Goal: Information Seeking & Learning: Learn about a topic

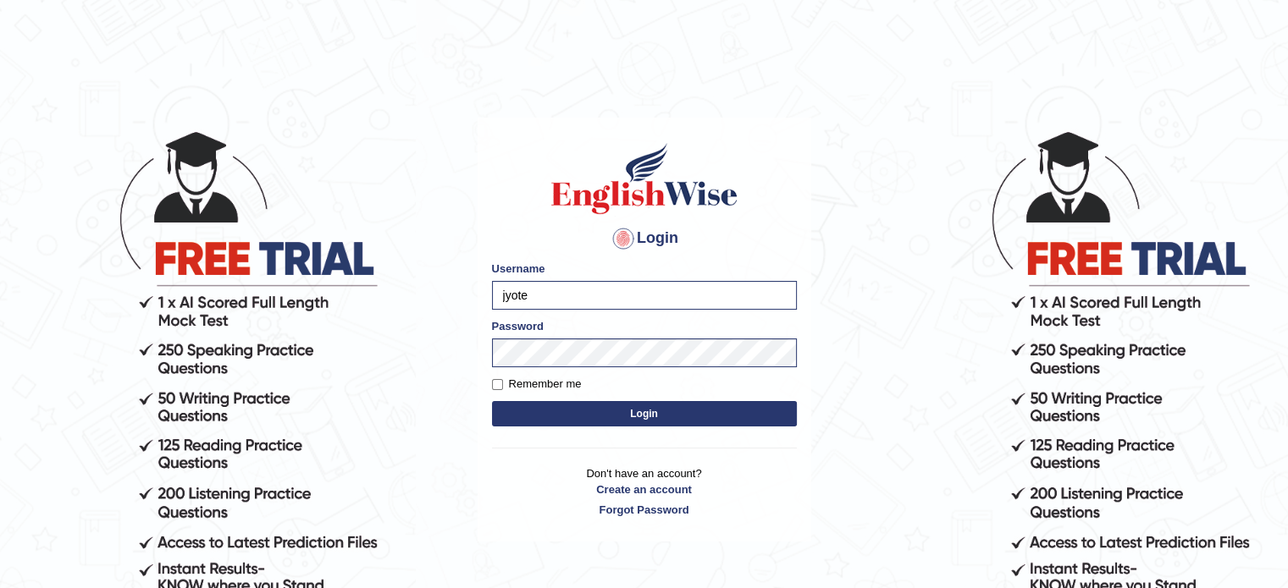
click at [579, 416] on button "Login" at bounding box center [644, 413] width 305 height 25
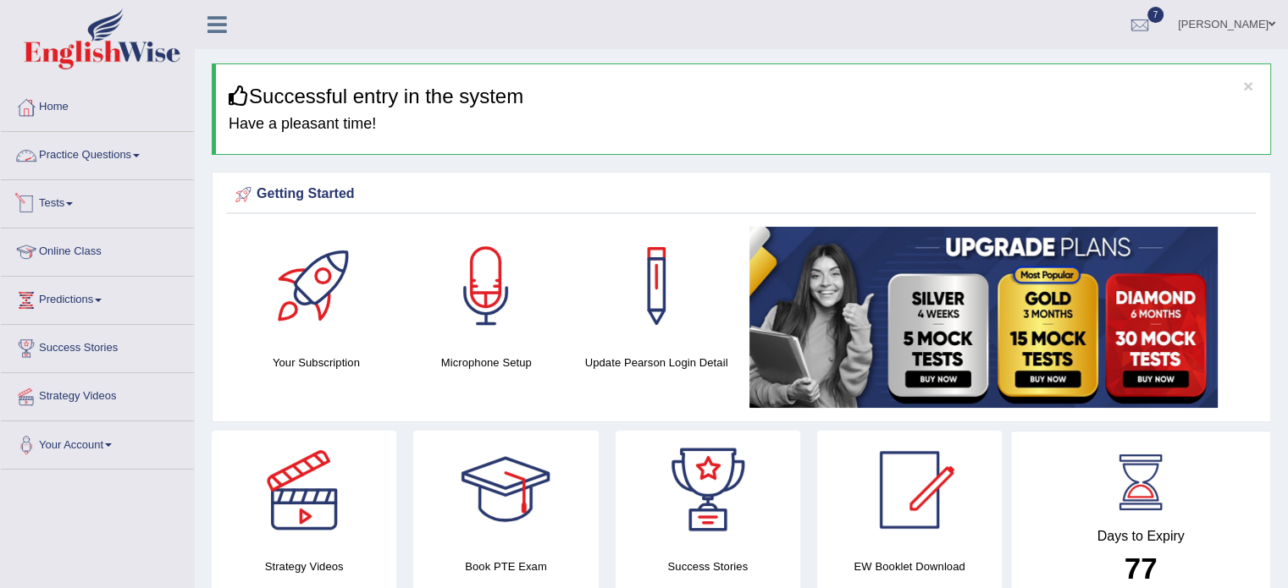
click at [105, 164] on link "Practice Questions" at bounding box center [97, 153] width 193 height 42
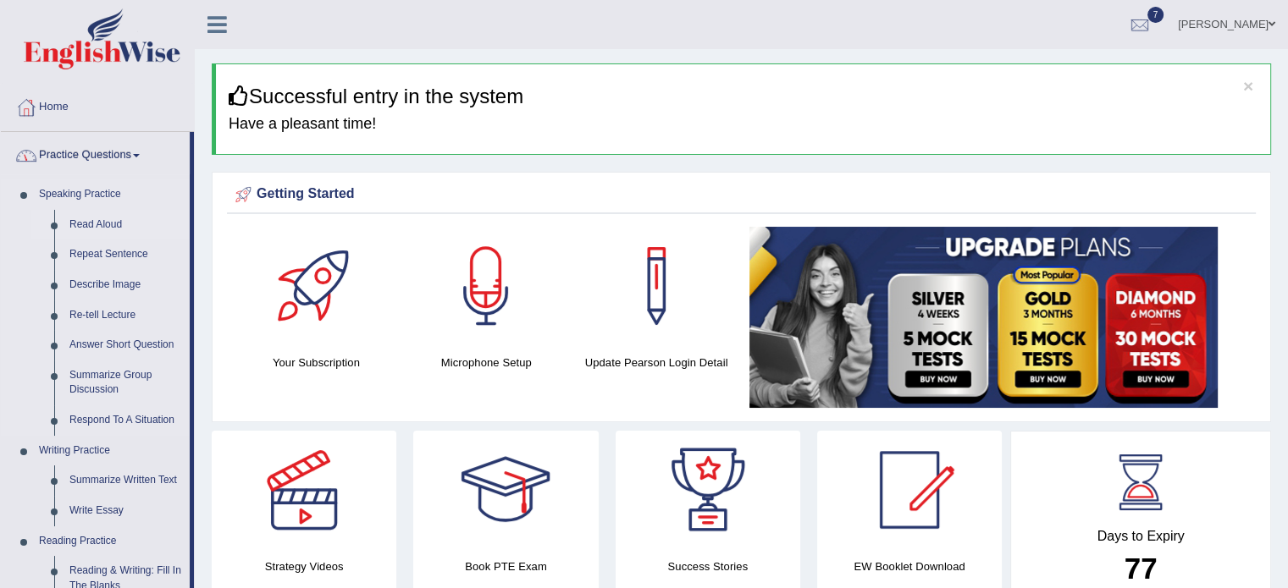
click at [103, 229] on link "Read Aloud" at bounding box center [126, 225] width 128 height 30
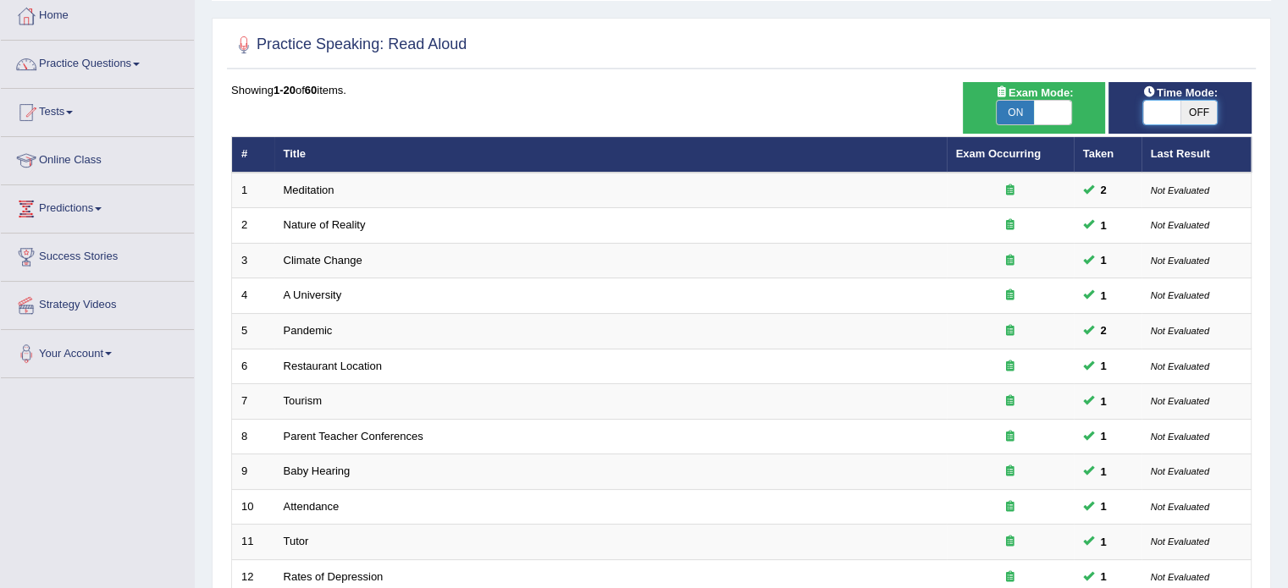
click at [1166, 113] on span at bounding box center [1161, 113] width 37 height 24
checkbox input "true"
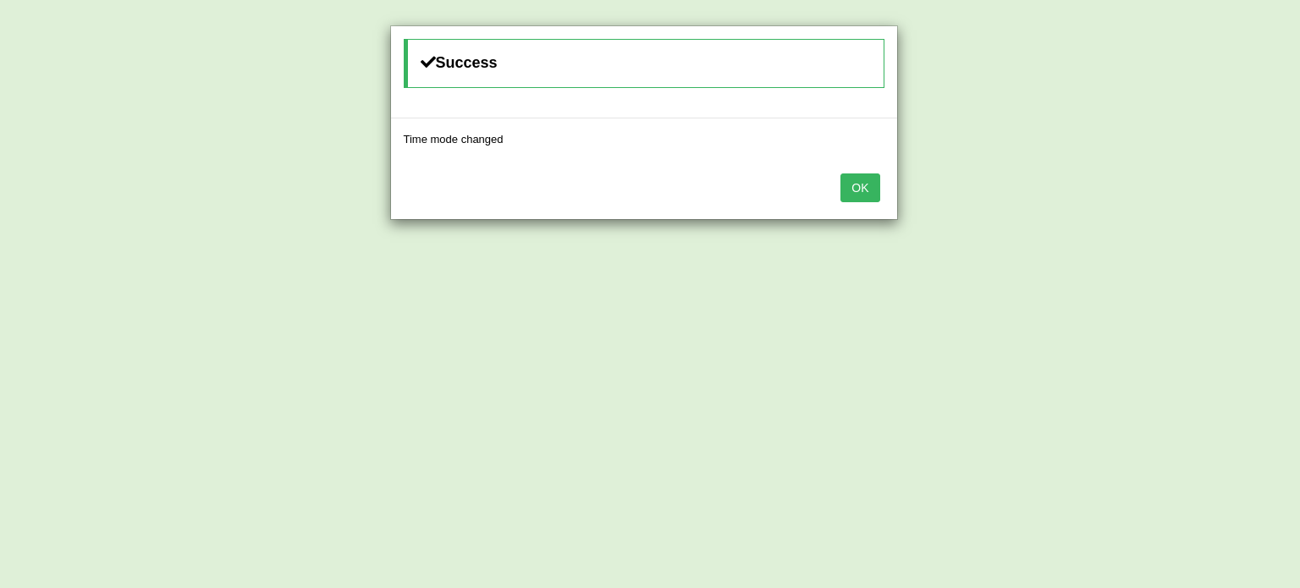
click at [841, 174] on button "OK" at bounding box center [860, 188] width 39 height 29
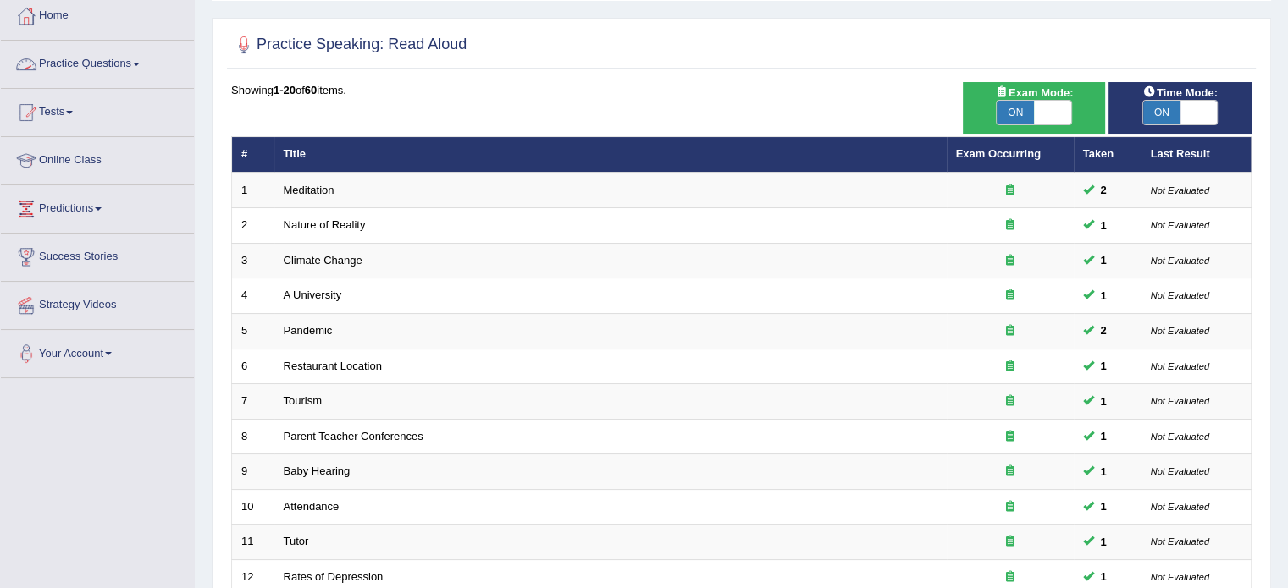
click at [146, 67] on link "Practice Questions" at bounding box center [97, 62] width 193 height 42
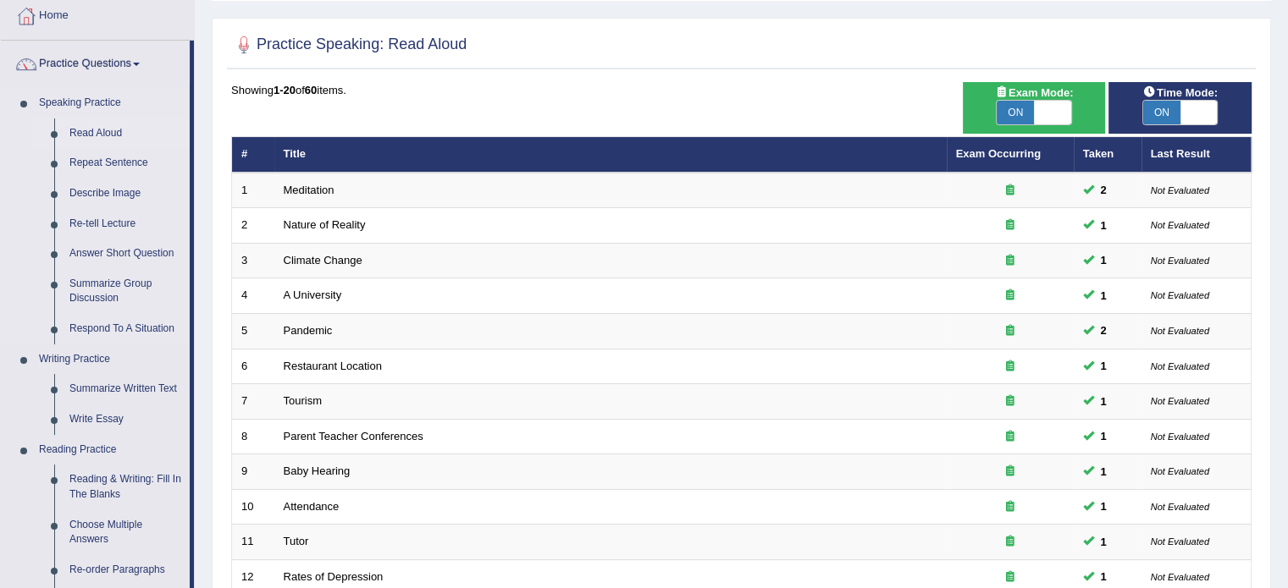
click at [105, 135] on link "Read Aloud" at bounding box center [126, 134] width 128 height 30
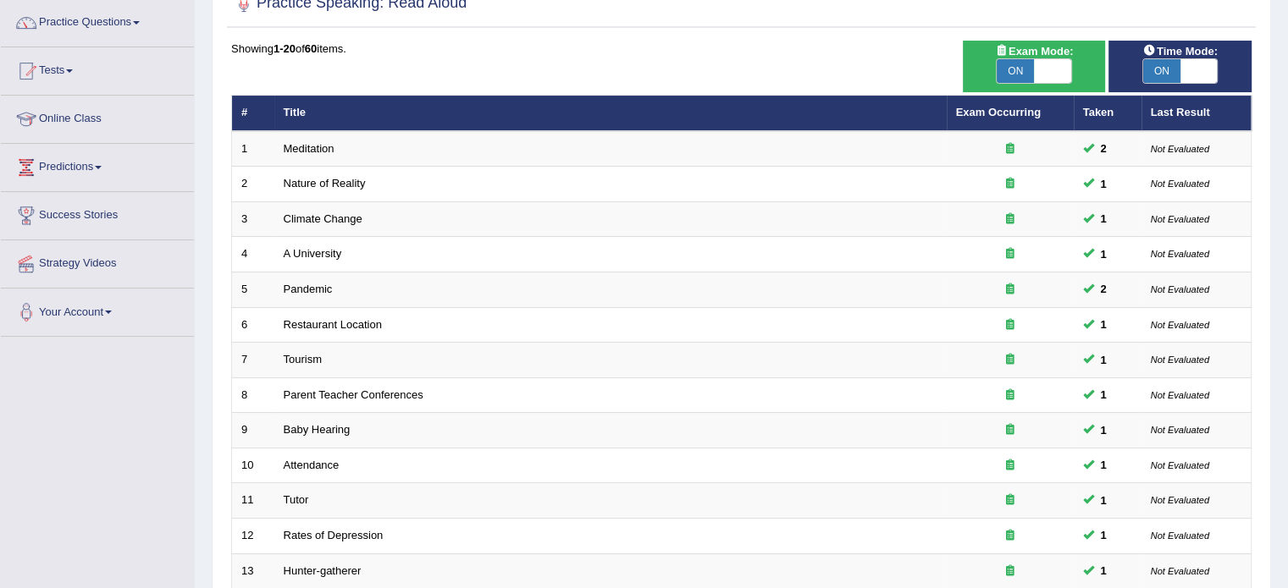
scroll to position [527, 0]
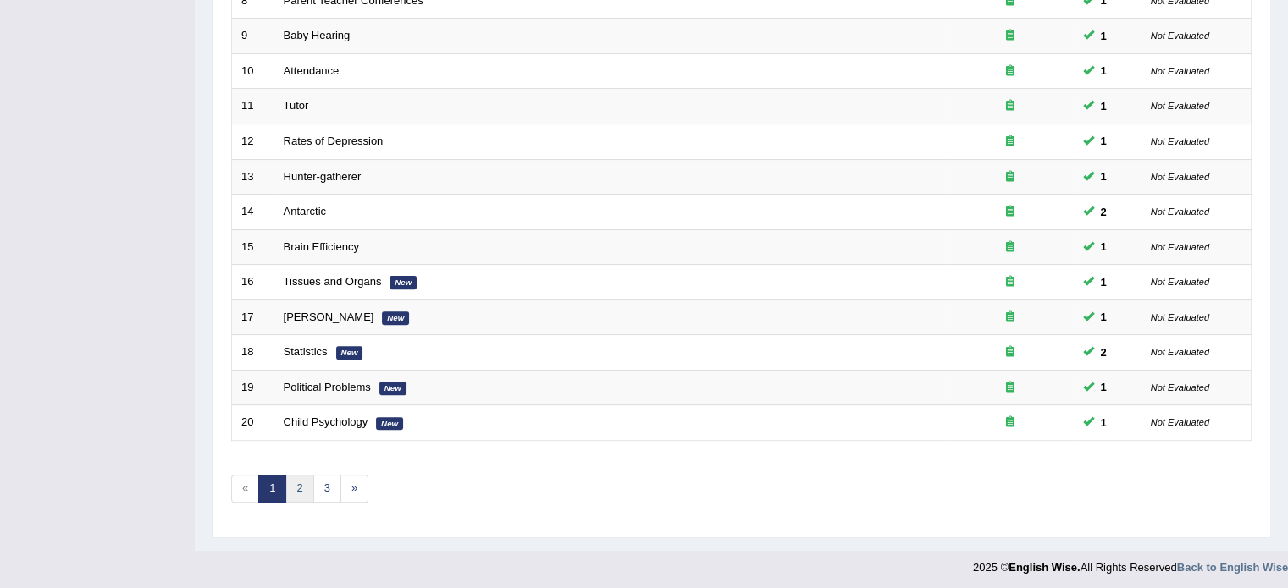
click at [292, 488] on link "2" at bounding box center [299, 489] width 28 height 28
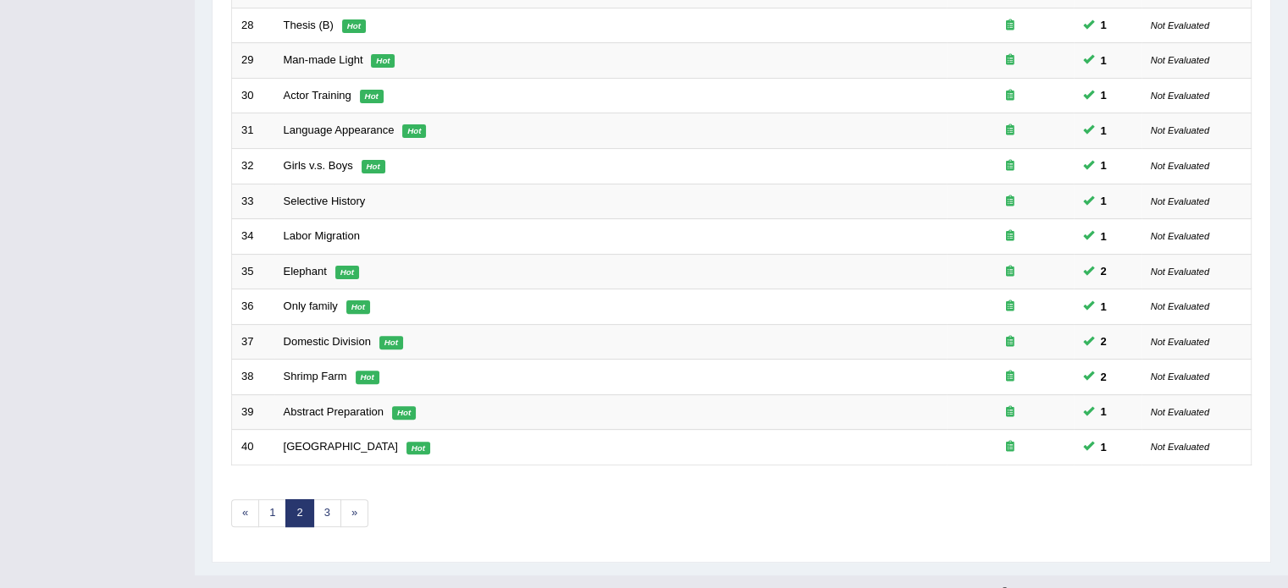
scroll to position [507, 0]
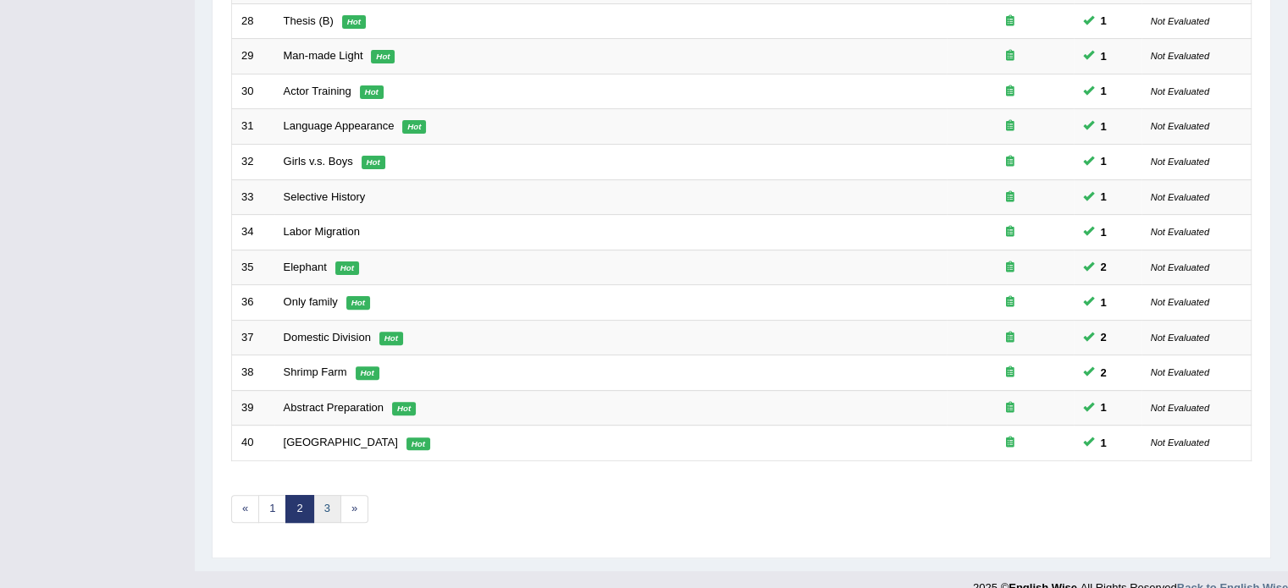
click at [317, 507] on link "3" at bounding box center [327, 509] width 28 height 28
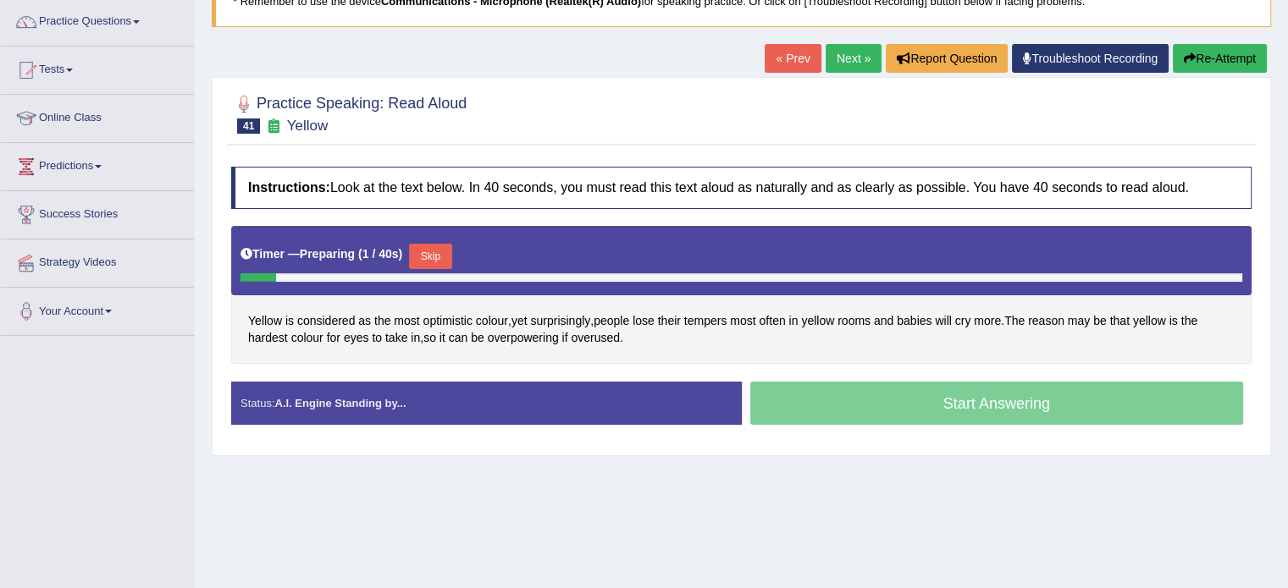
scroll to position [139, 0]
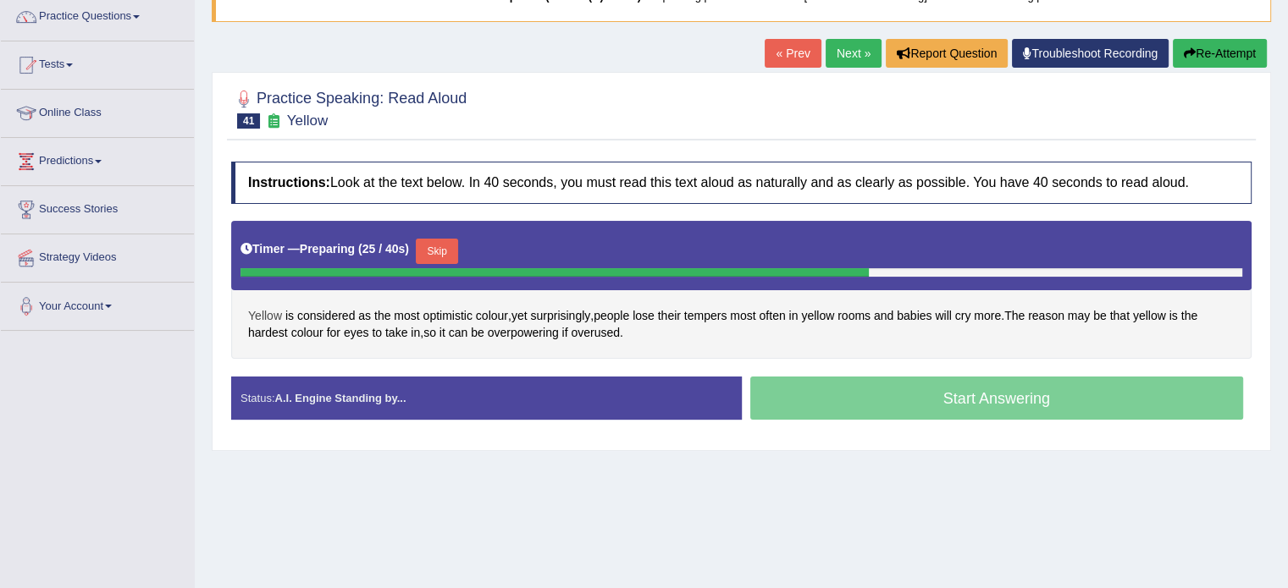
click at [257, 310] on span "Yellow" at bounding box center [265, 316] width 34 height 18
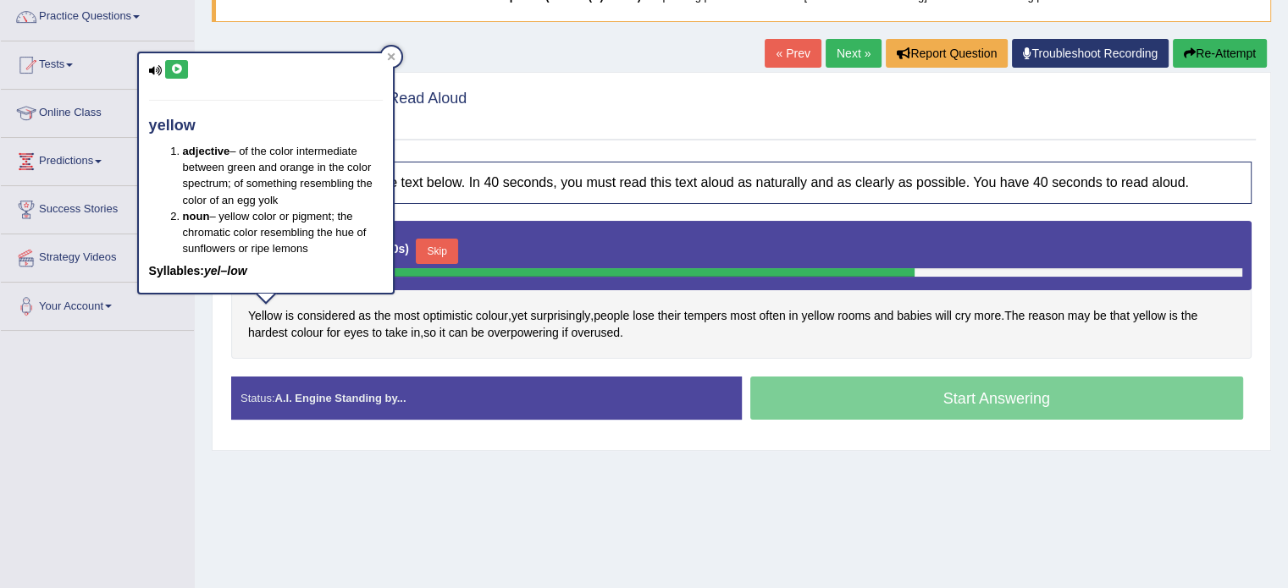
click at [177, 70] on icon at bounding box center [176, 69] width 13 height 10
click at [393, 57] on icon at bounding box center [391, 56] width 8 height 8
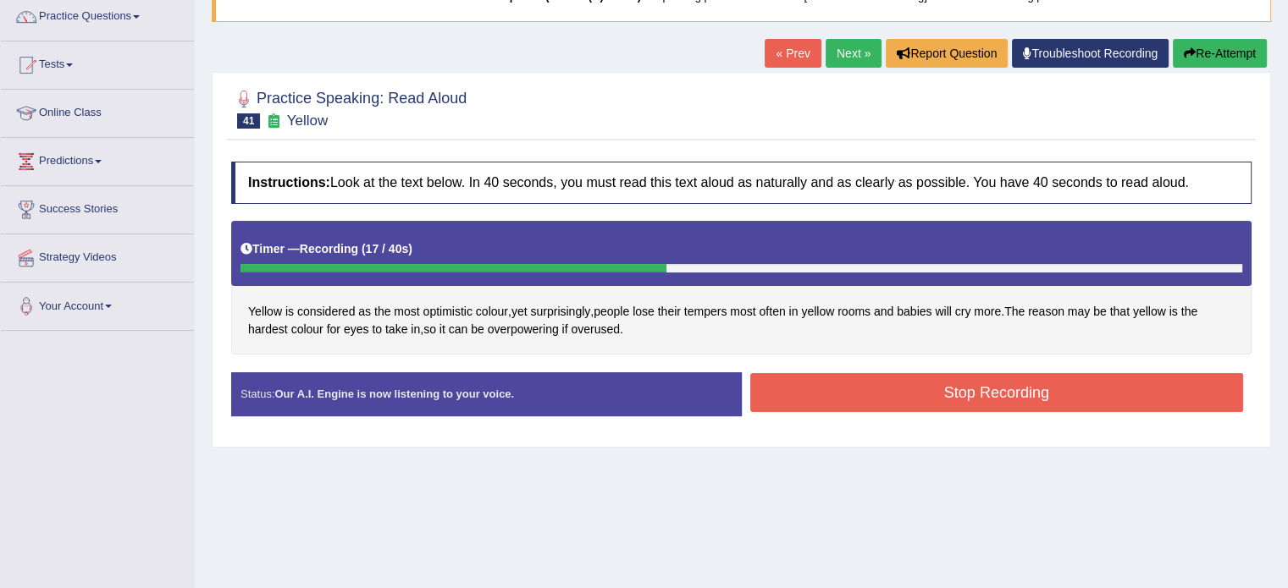
click at [876, 397] on button "Stop Recording" at bounding box center [997, 392] width 494 height 39
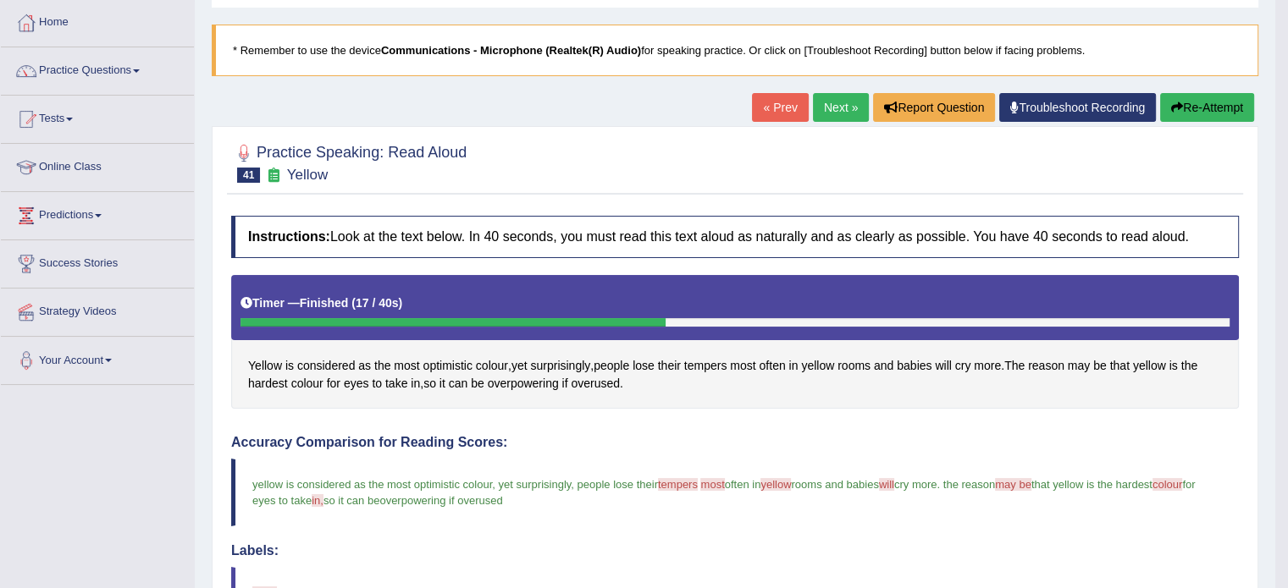
scroll to position [81, 0]
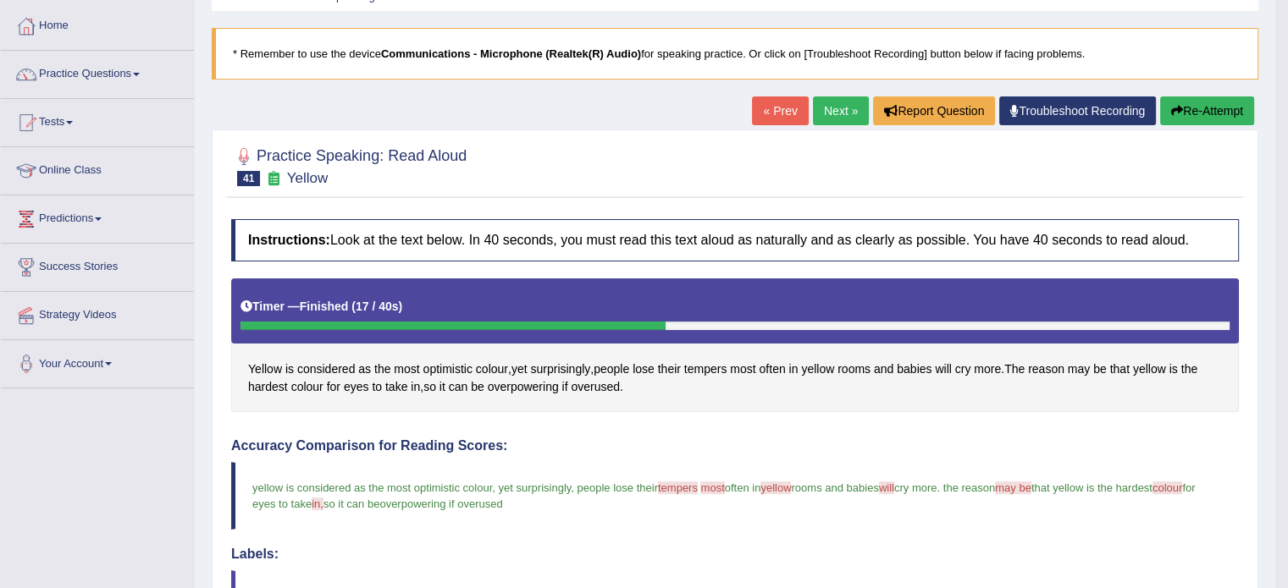
click at [838, 100] on link "Next »" at bounding box center [841, 111] width 56 height 29
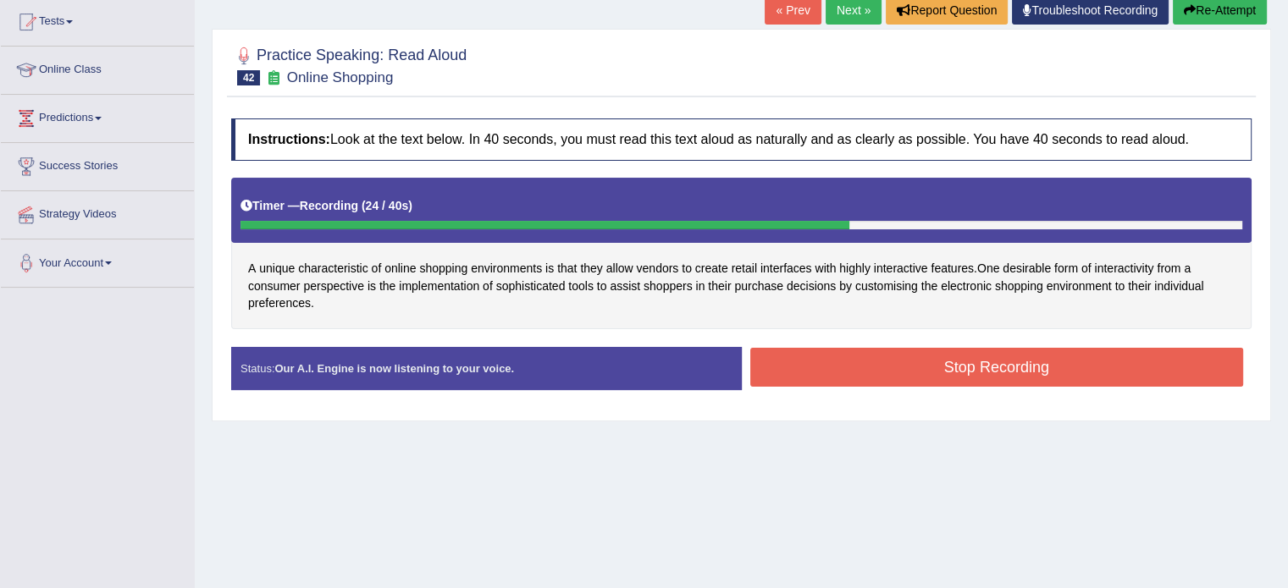
click at [892, 371] on button "Stop Recording" at bounding box center [997, 367] width 494 height 39
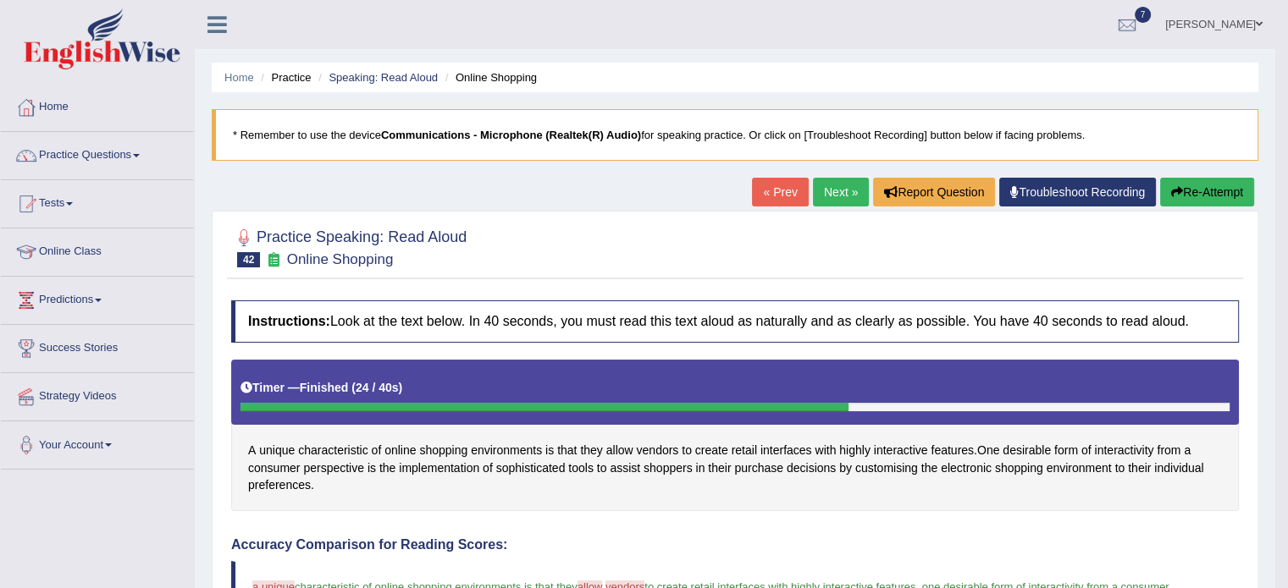
click at [823, 182] on link "Next »" at bounding box center [841, 192] width 56 height 29
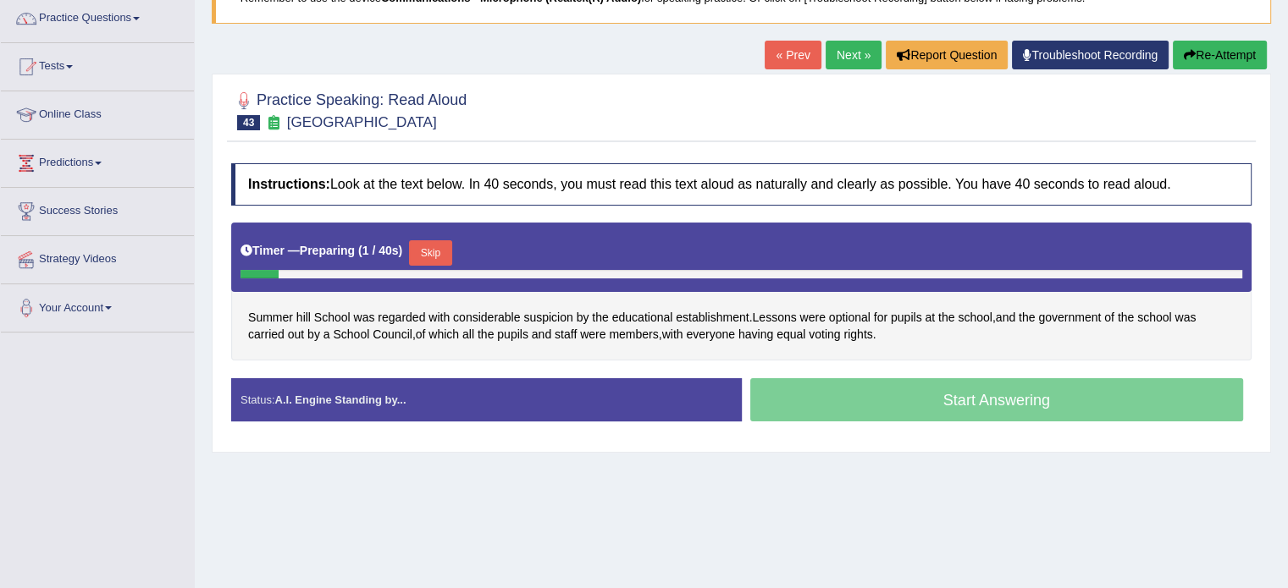
scroll to position [169, 0]
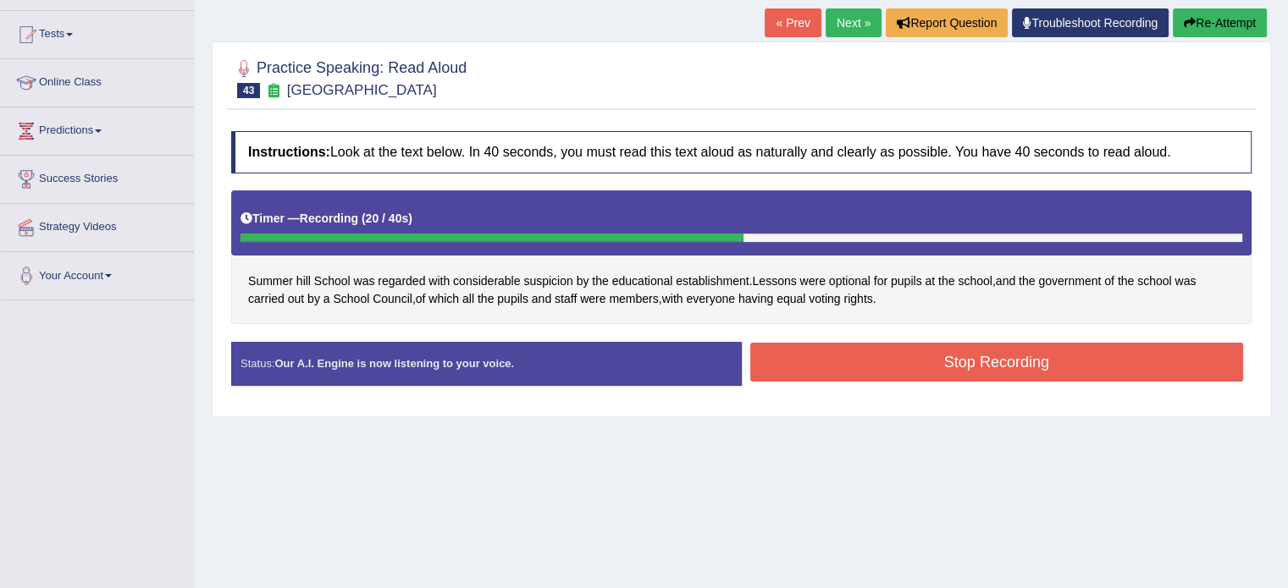
click at [974, 367] on button "Stop Recording" at bounding box center [997, 362] width 494 height 39
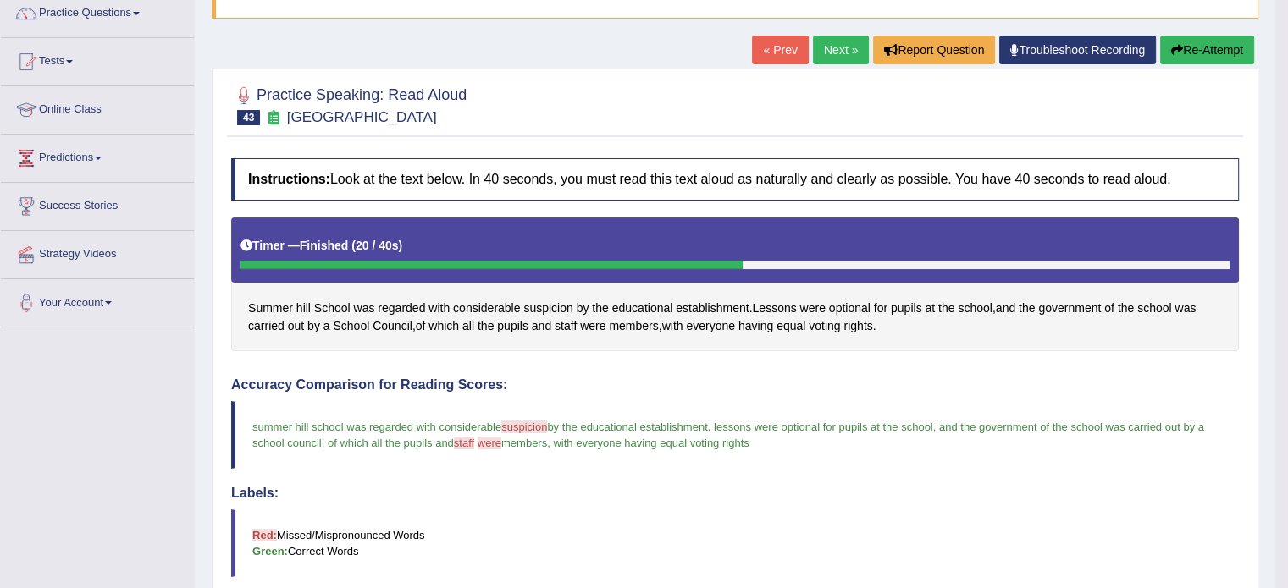
scroll to position [139, 0]
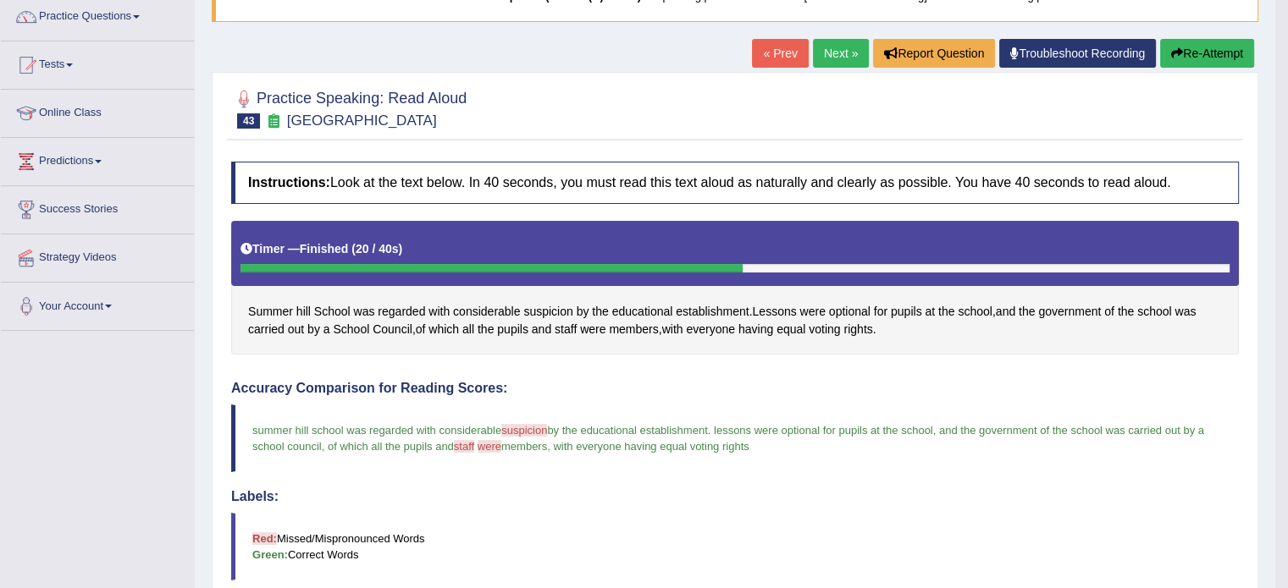
click at [1182, 55] on button "Re-Attempt" at bounding box center [1207, 53] width 94 height 29
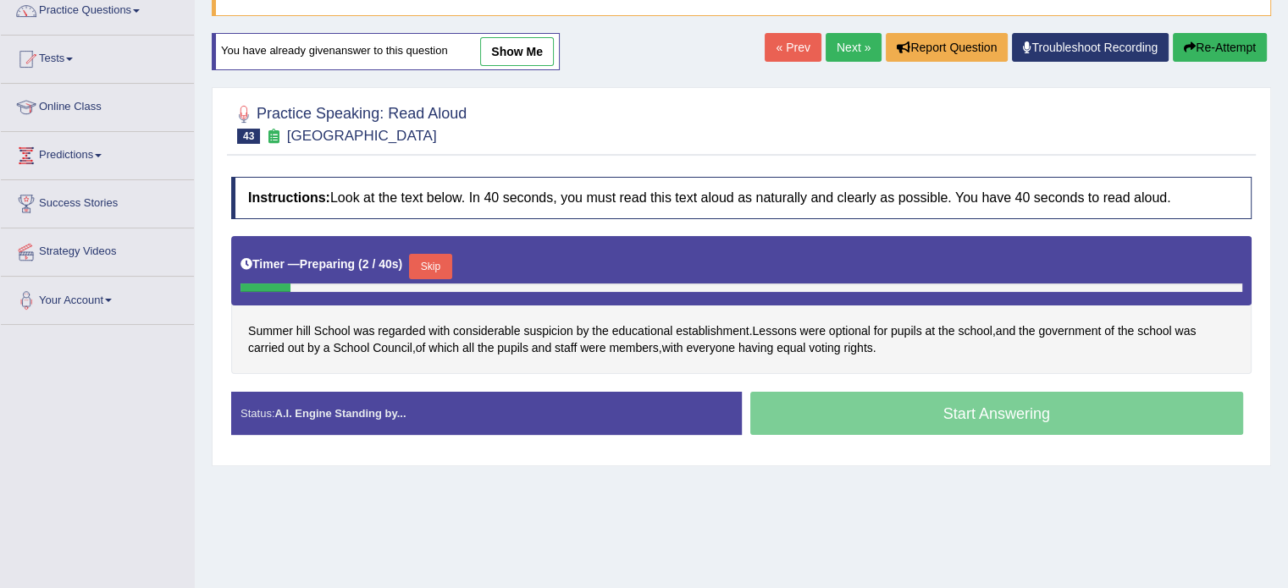
click at [444, 270] on button "Skip" at bounding box center [430, 266] width 42 height 25
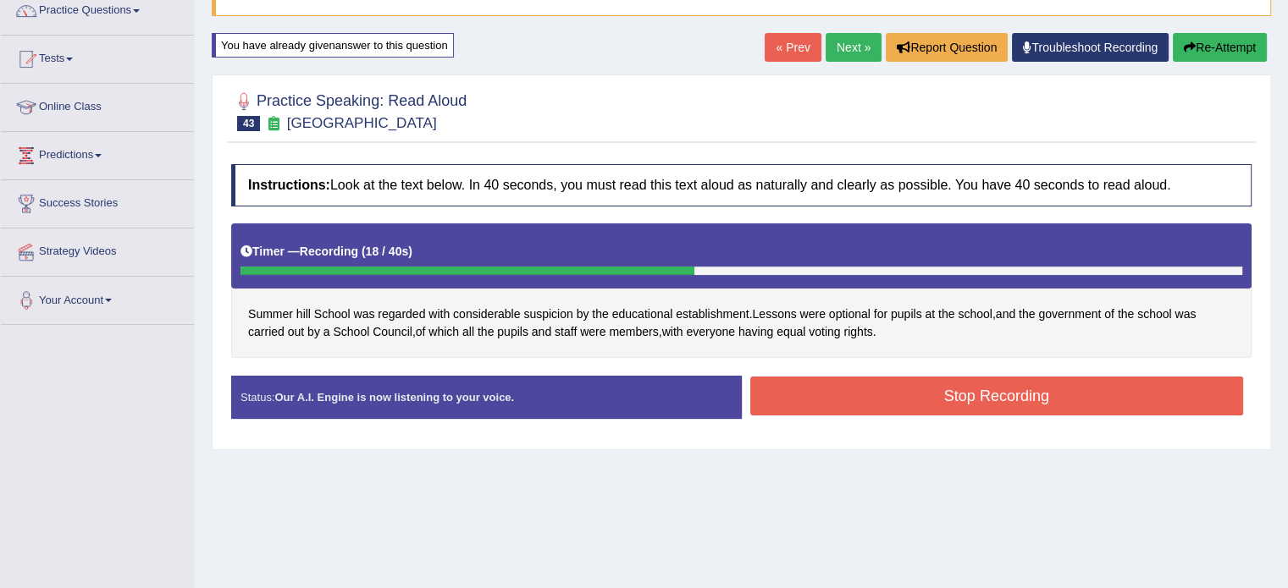
click at [883, 397] on button "Stop Recording" at bounding box center [997, 396] width 494 height 39
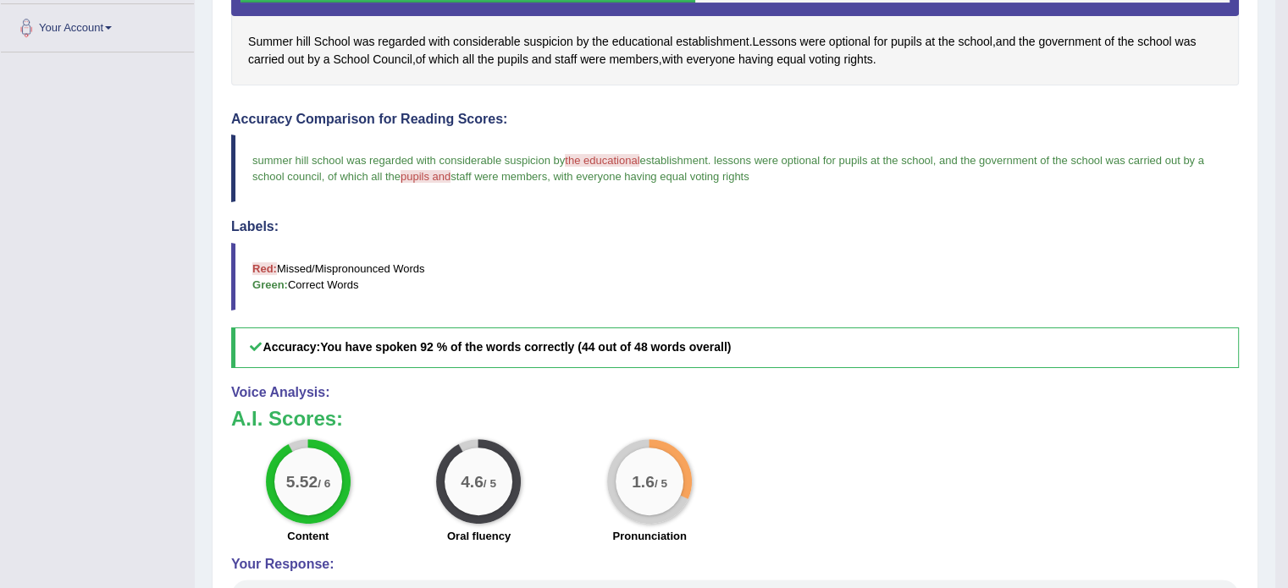
scroll to position [413, 0]
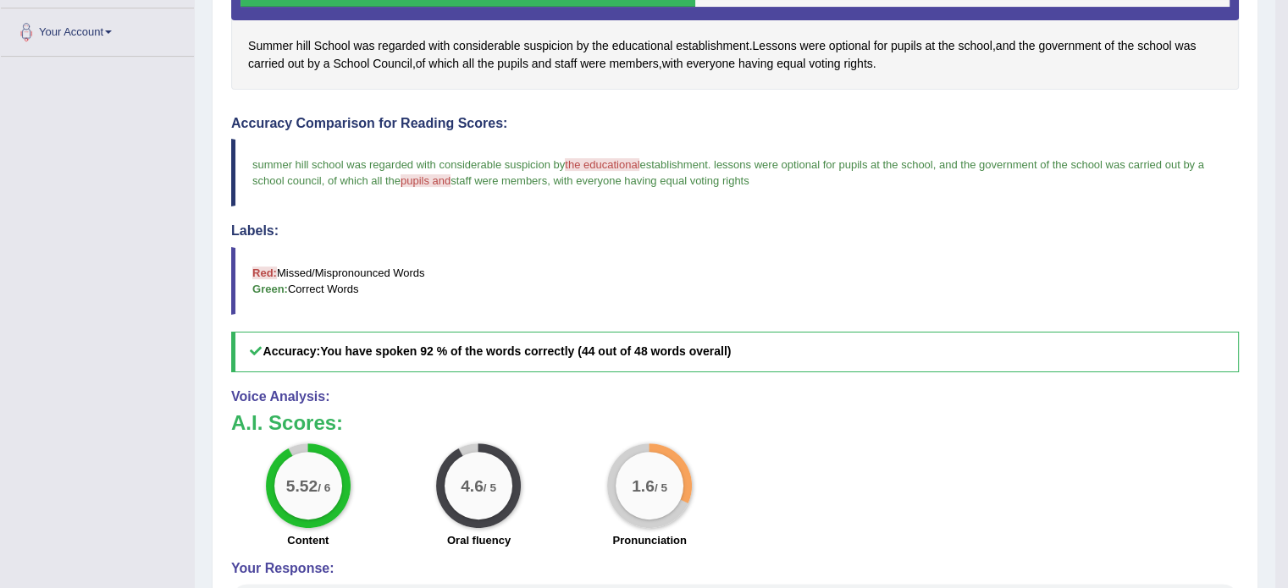
click at [592, 488] on div "1.6 / 5 Pronunciation" at bounding box center [649, 498] width 171 height 109
click at [684, 477] on div "1.6 / 5" at bounding box center [649, 486] width 85 height 85
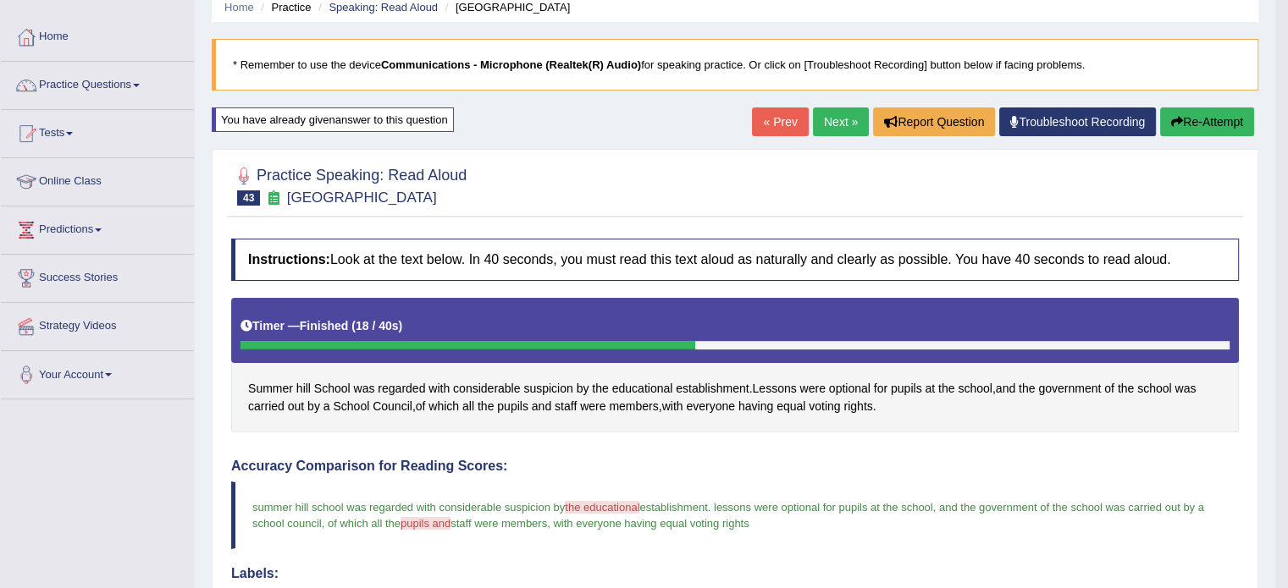
scroll to position [63, 0]
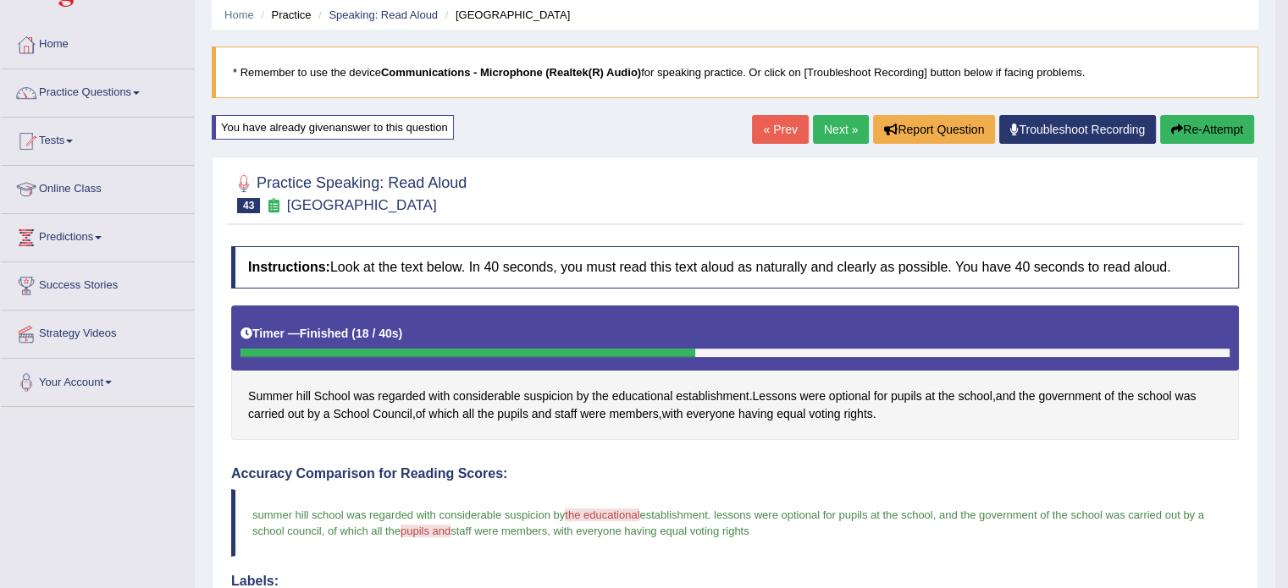
click at [830, 123] on link "Next »" at bounding box center [841, 129] width 56 height 29
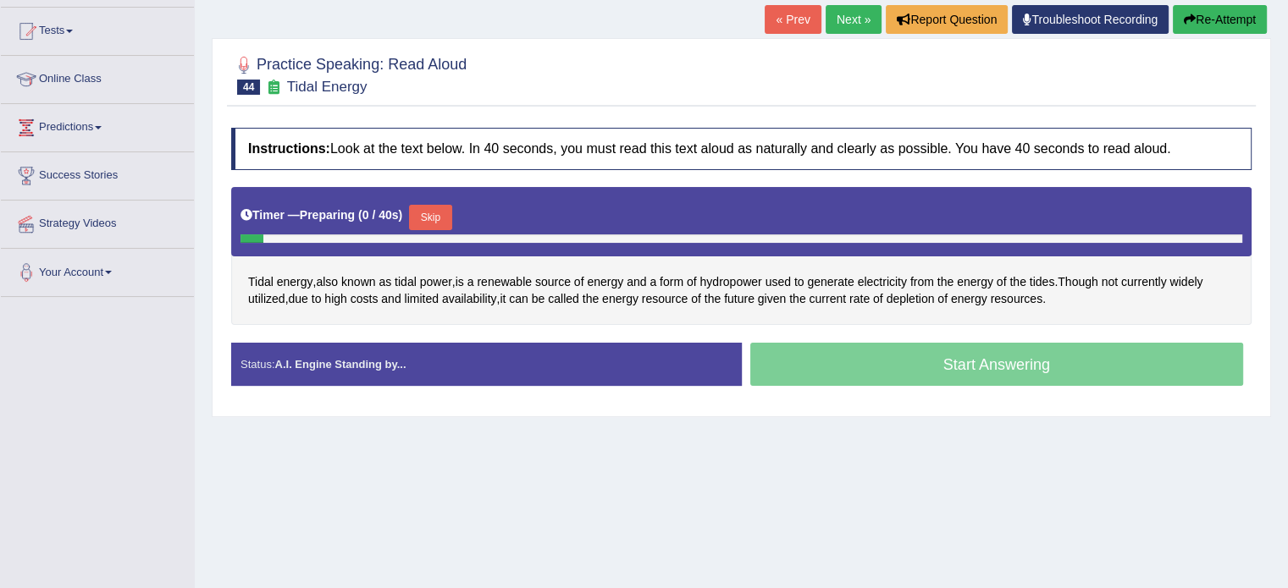
scroll to position [174, 0]
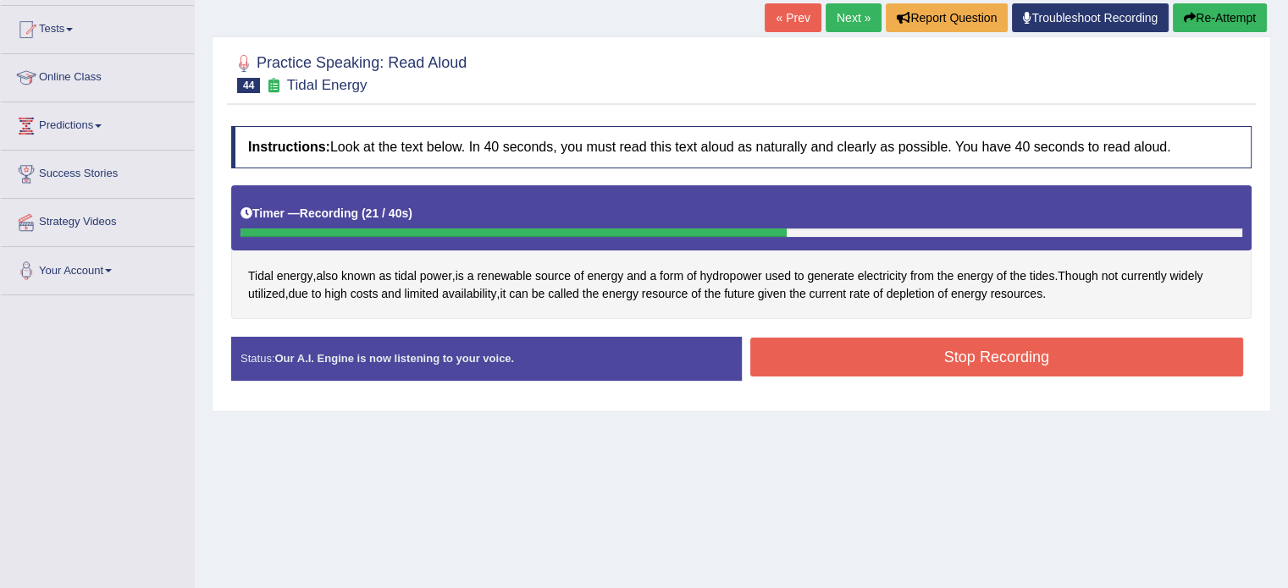
click at [924, 360] on button "Stop Recording" at bounding box center [997, 357] width 494 height 39
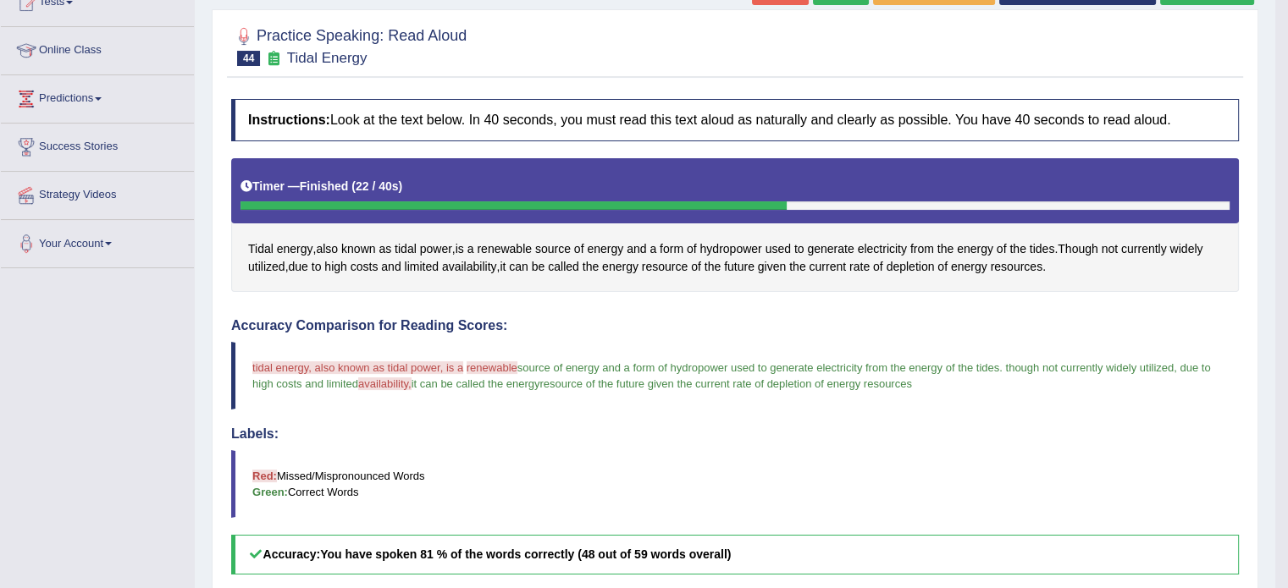
scroll to position [169, 0]
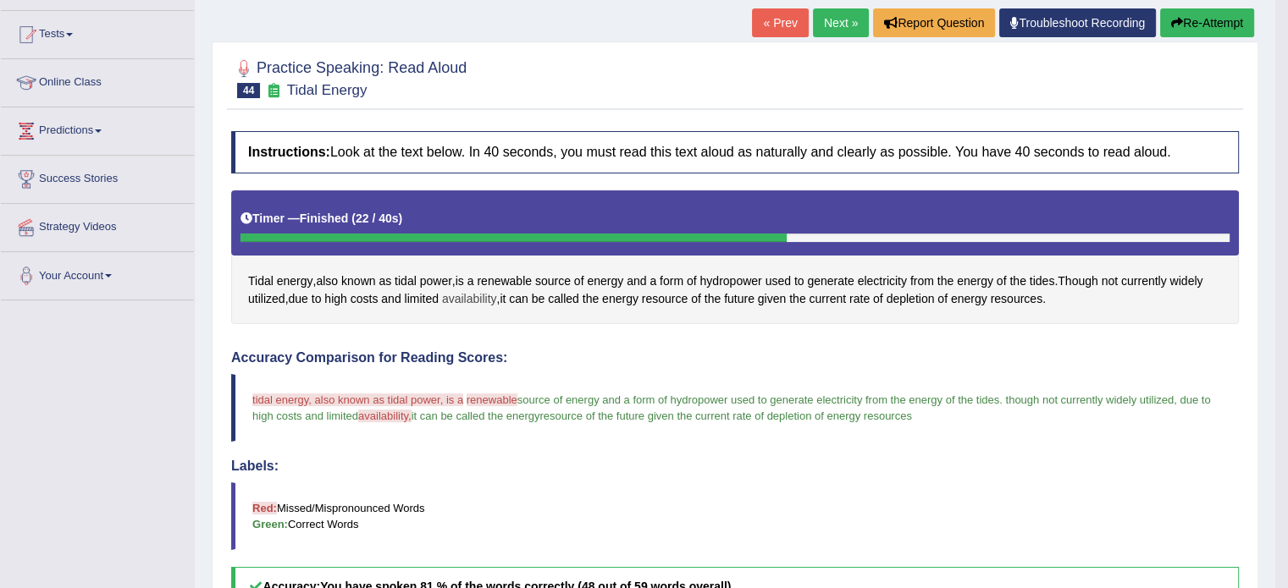
click at [479, 292] on span "availability" at bounding box center [469, 299] width 55 height 18
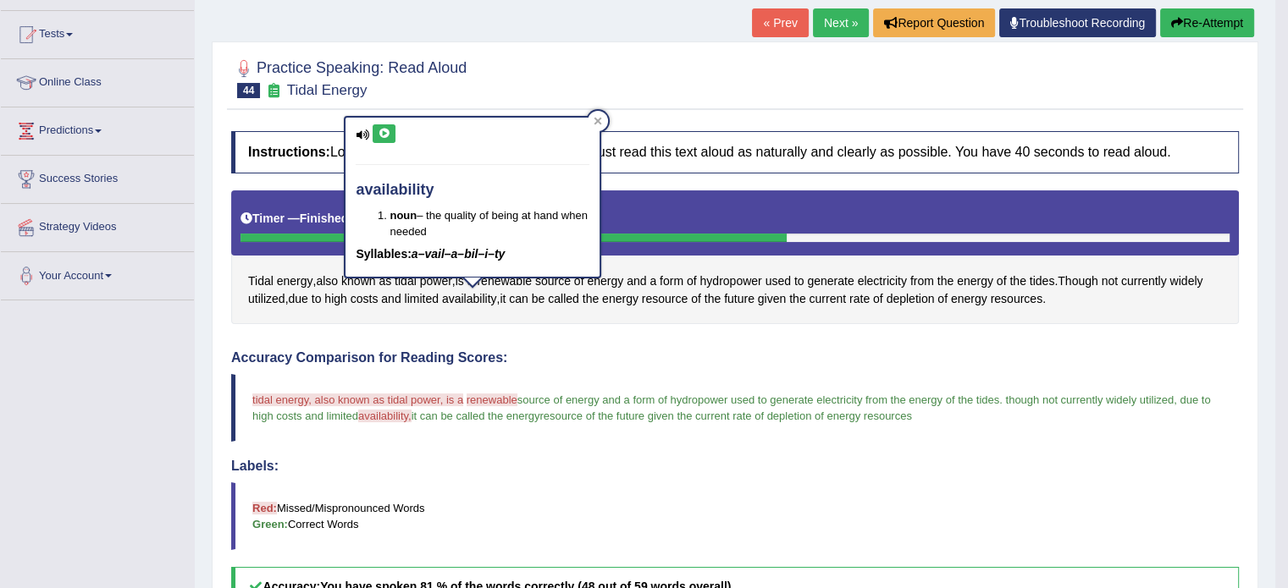
click at [378, 129] on icon at bounding box center [384, 134] width 13 height 10
click at [890, 184] on div "Instructions: Look at the text below. In 40 seconds, you must read this text al…" at bounding box center [735, 558] width 1016 height 870
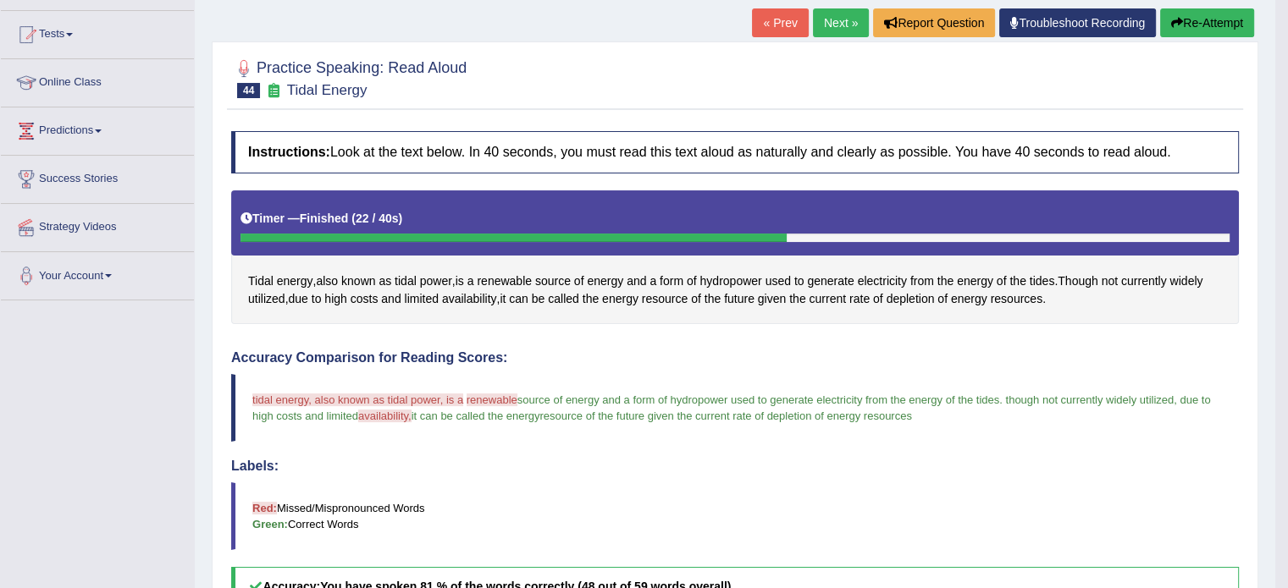
click at [1182, 25] on button "Re-Attempt" at bounding box center [1207, 22] width 94 height 29
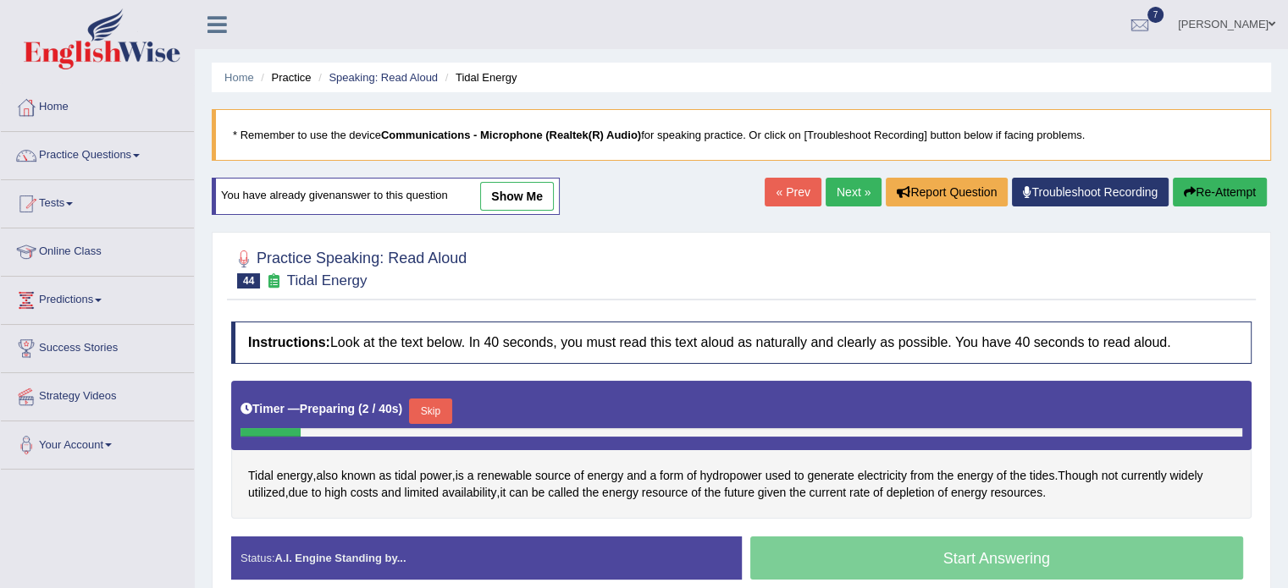
click at [448, 412] on button "Skip" at bounding box center [430, 411] width 42 height 25
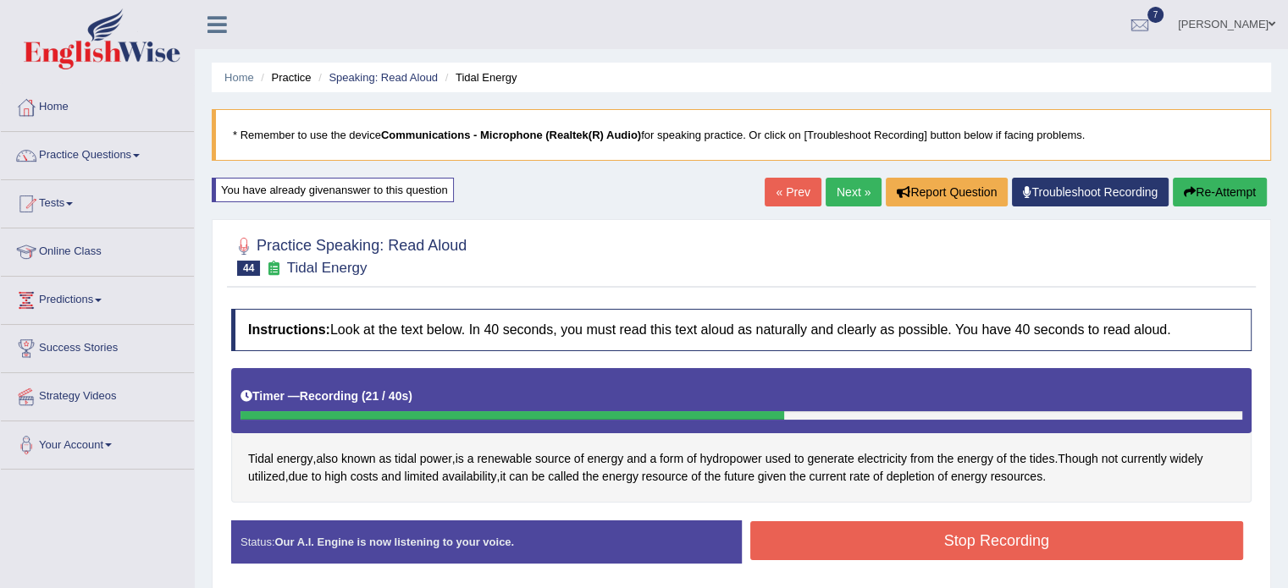
click at [816, 532] on button "Stop Recording" at bounding box center [997, 540] width 494 height 39
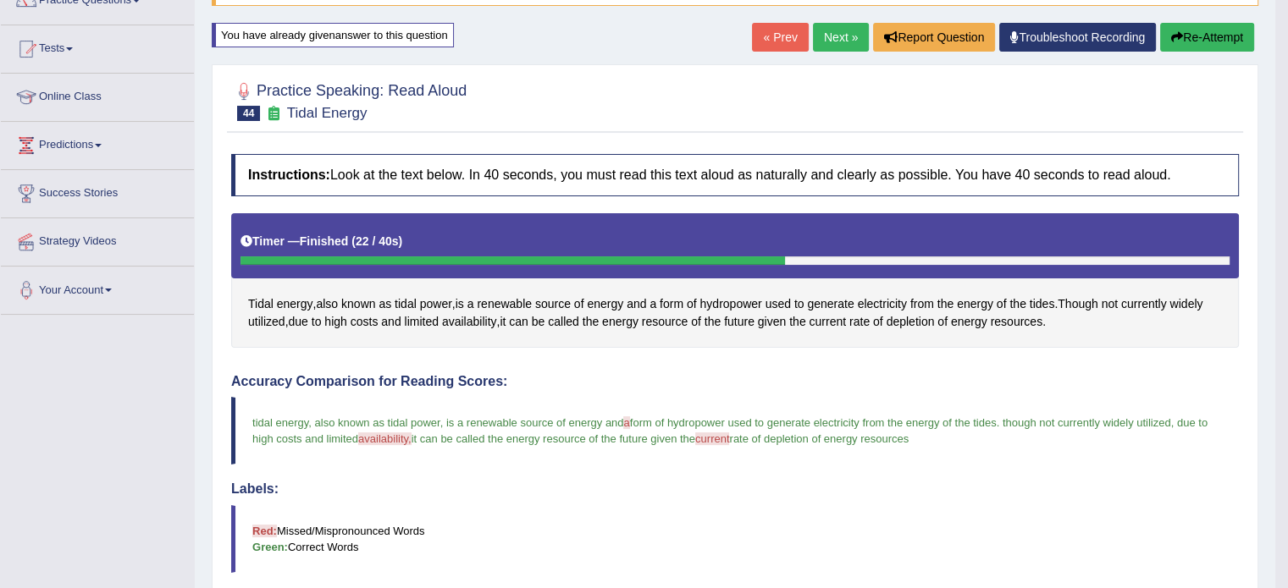
scroll to position [144, 0]
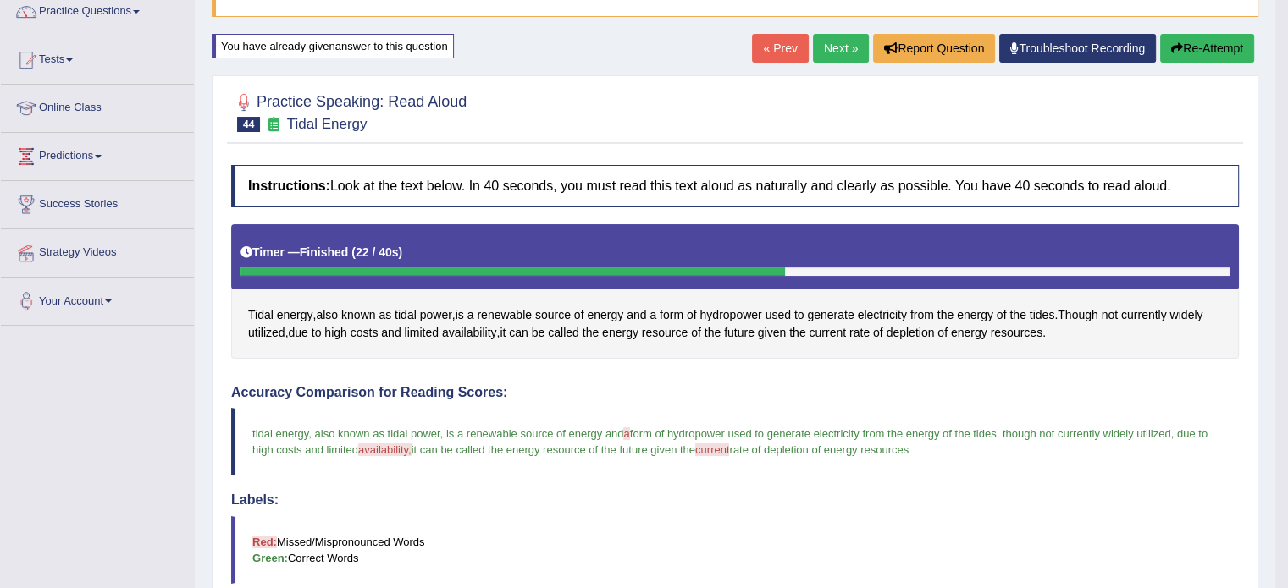
click at [833, 57] on link "Next »" at bounding box center [841, 48] width 56 height 29
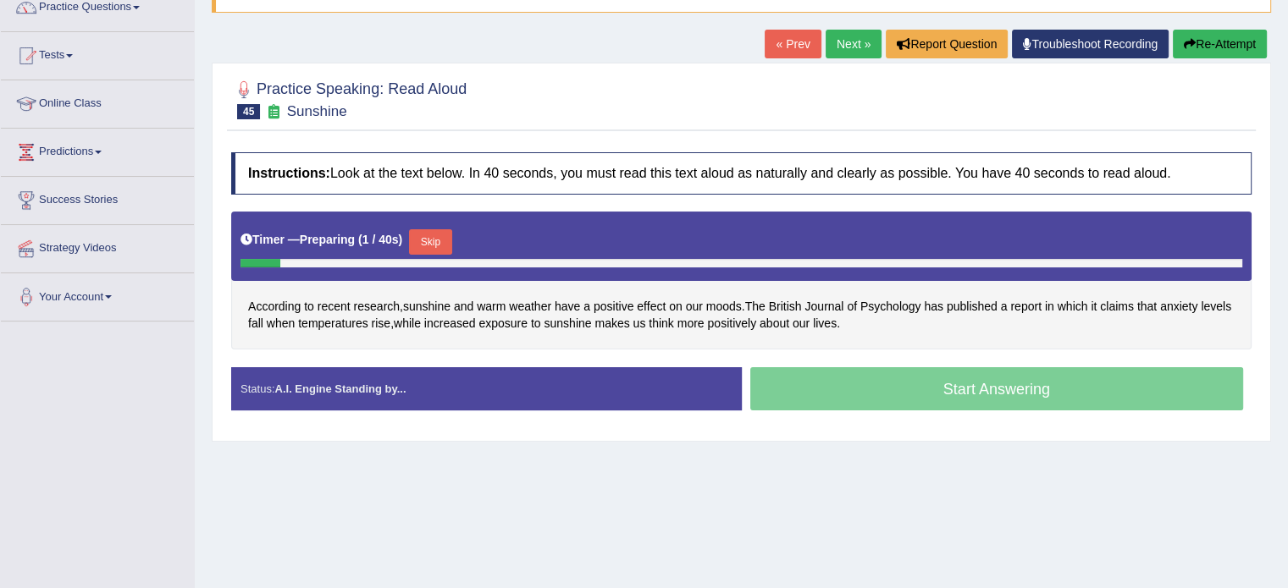
scroll to position [169, 0]
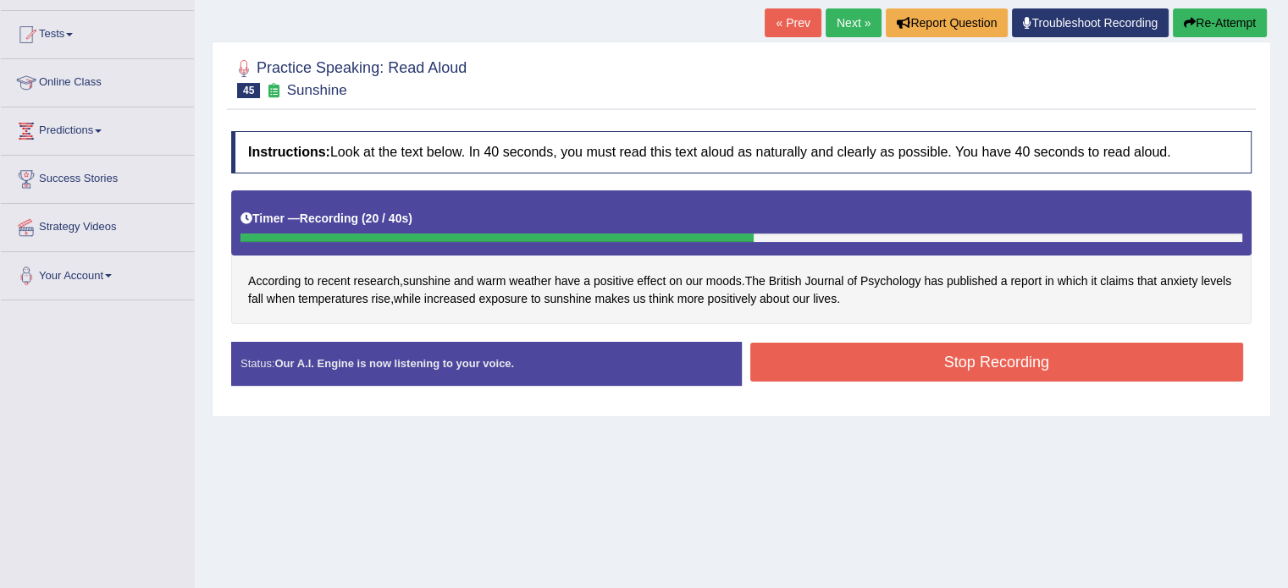
click at [923, 360] on button "Stop Recording" at bounding box center [997, 362] width 494 height 39
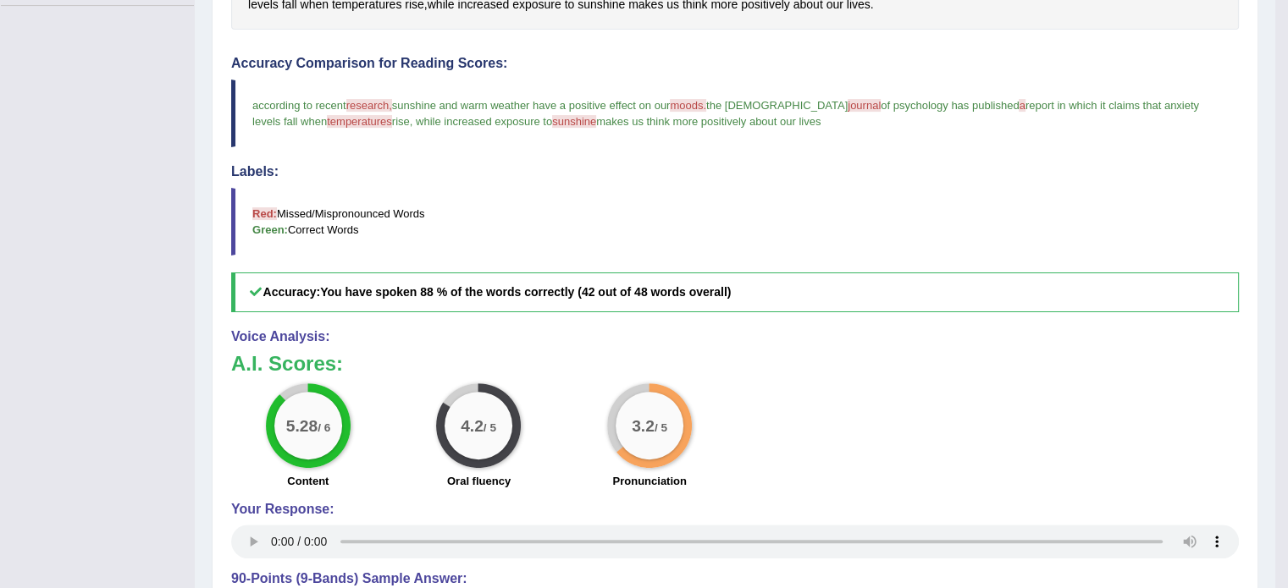
scroll to position [0, 0]
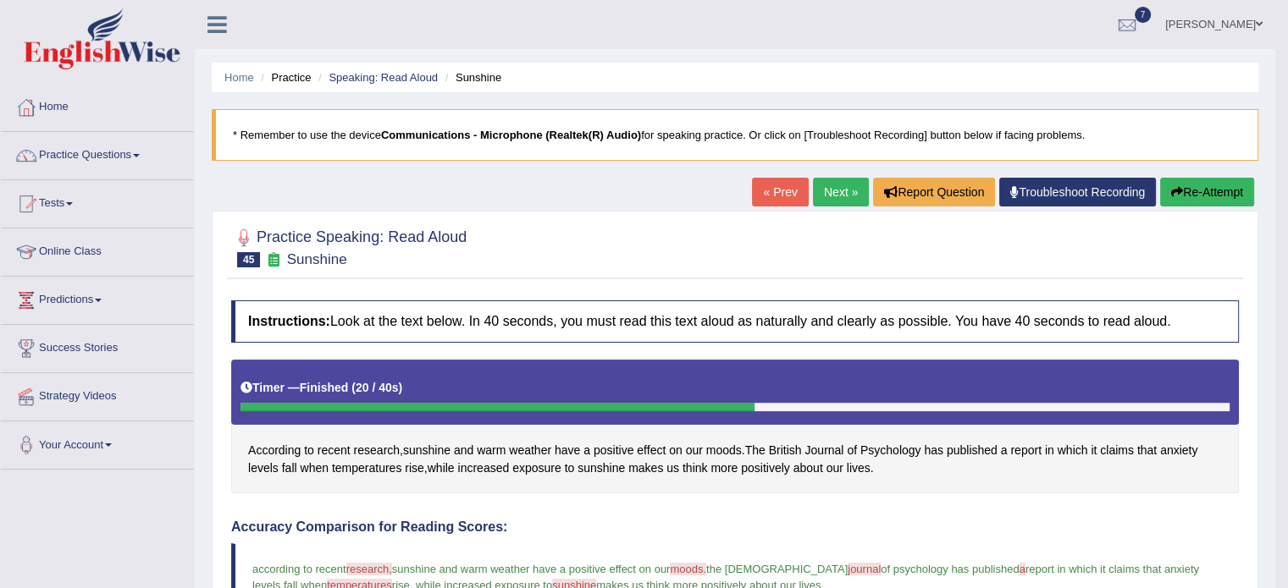
click at [841, 197] on link "Next »" at bounding box center [841, 192] width 56 height 29
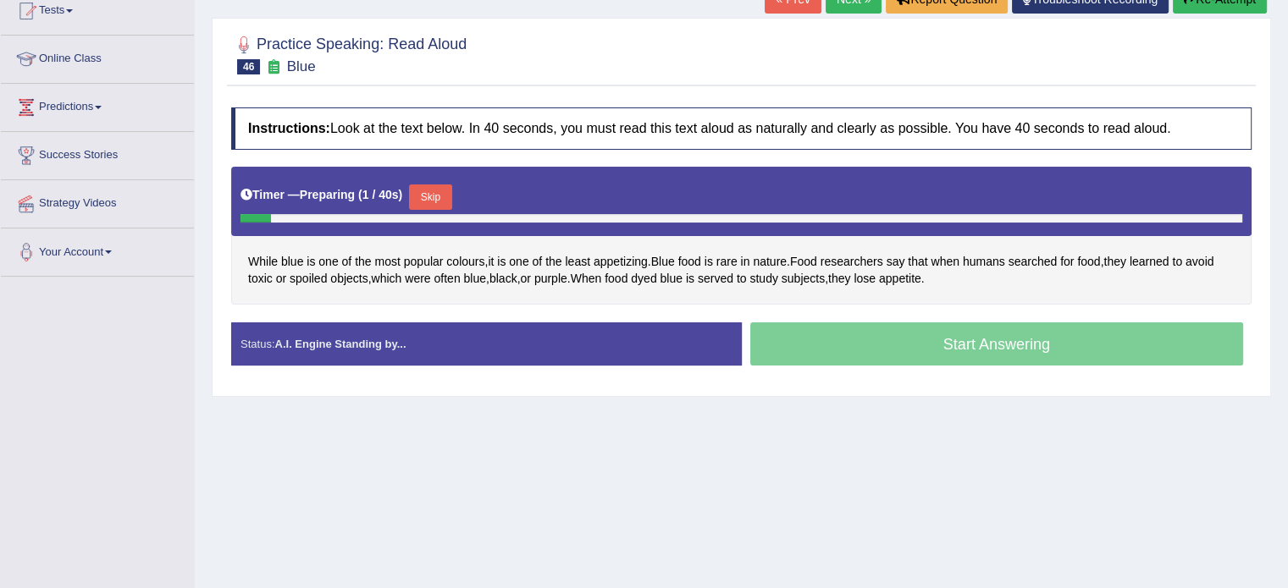
scroll to position [199, 0]
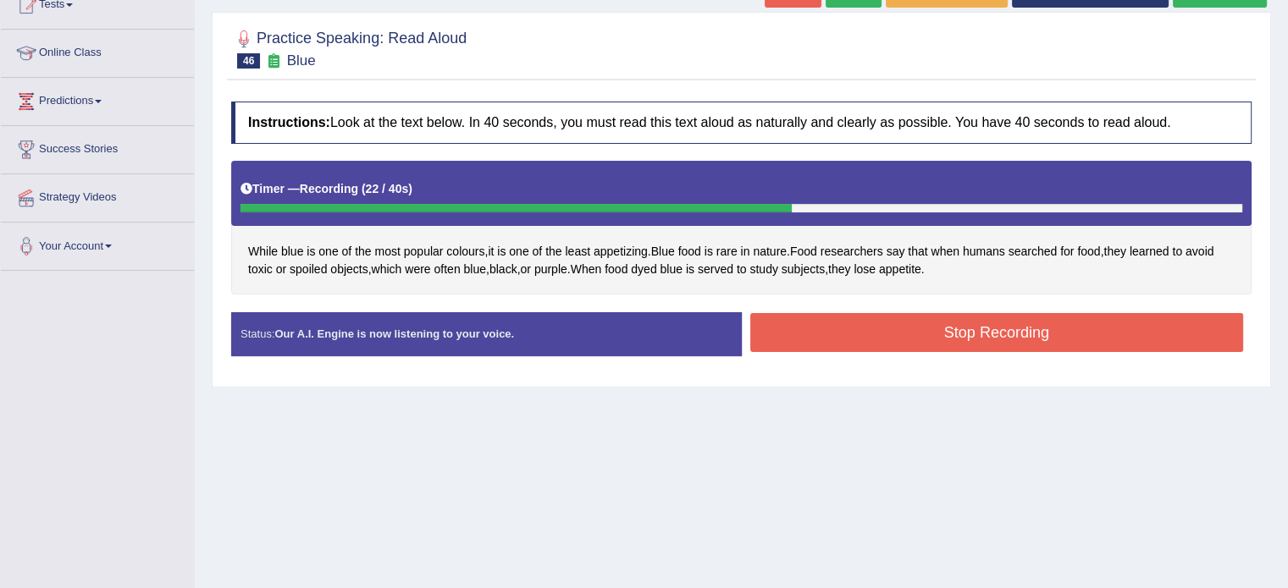
click at [925, 334] on button "Stop Recording" at bounding box center [997, 332] width 494 height 39
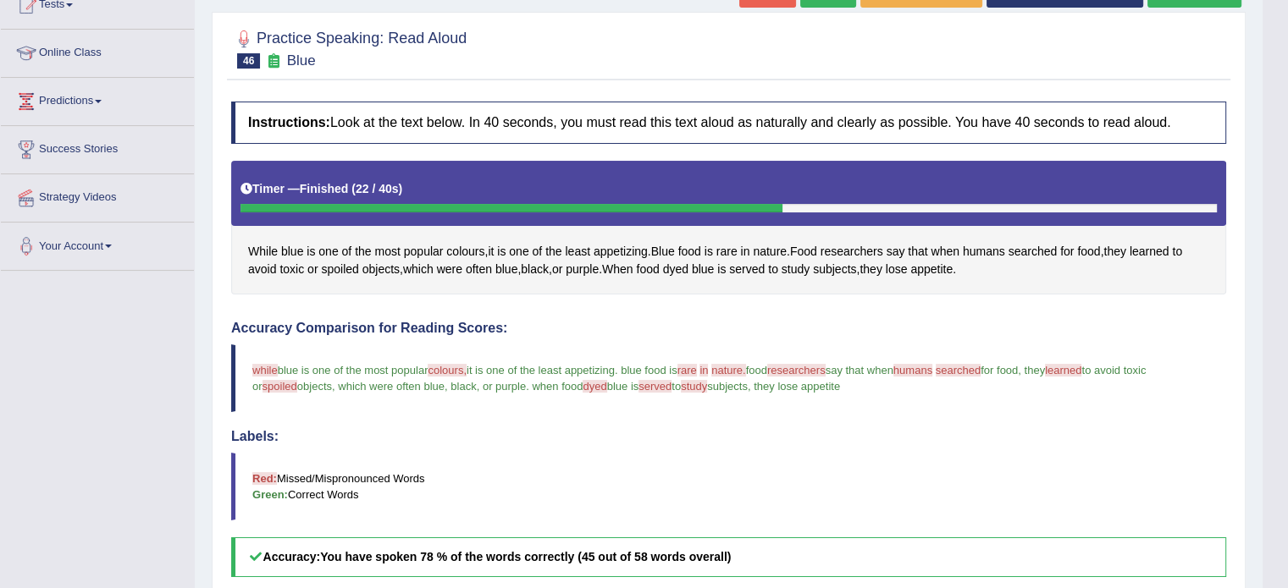
click at [1287, 199] on html "Toggle navigation Home Practice Questions Speaking Practice Read Aloud Repeat S…" at bounding box center [644, 95] width 1288 height 588
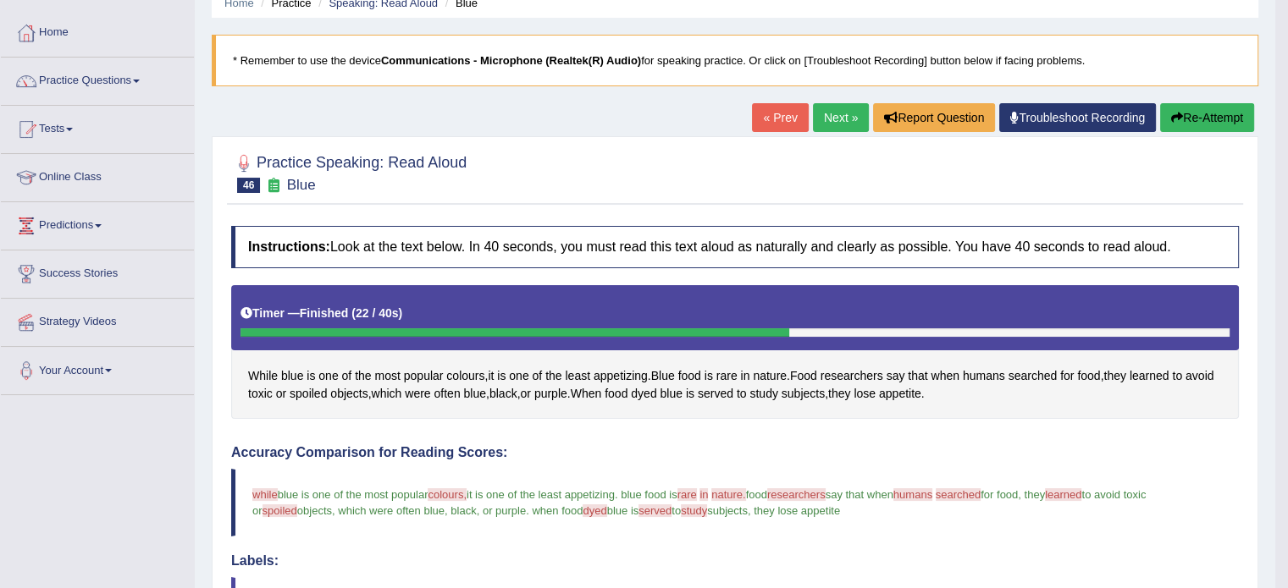
scroll to position [70, 0]
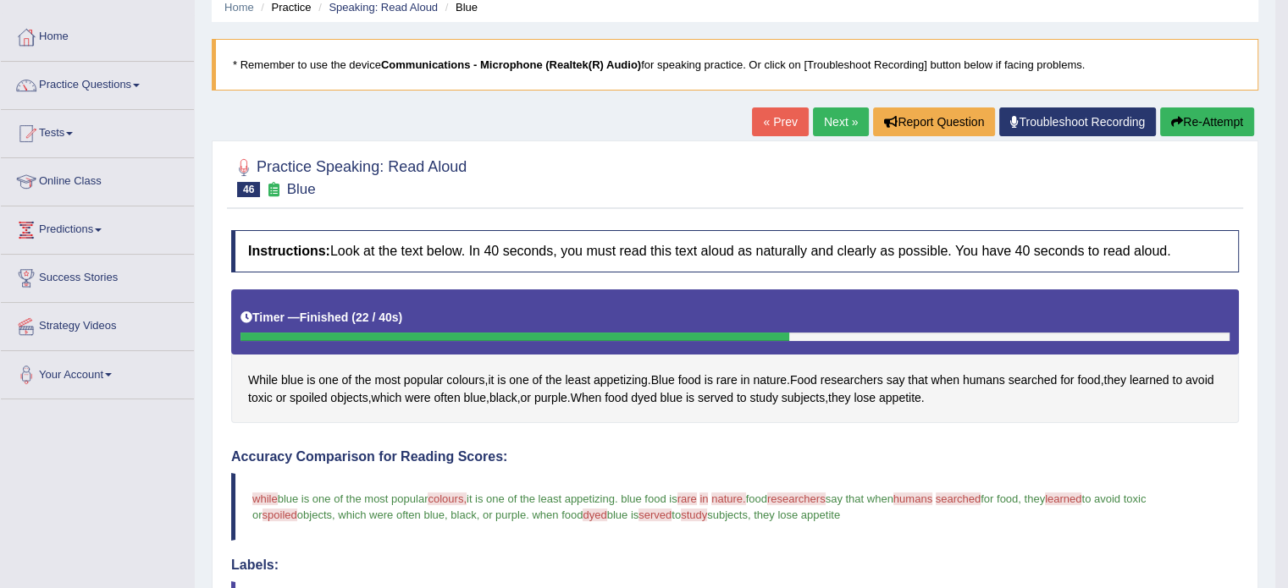
click at [838, 121] on link "Next »" at bounding box center [841, 122] width 56 height 29
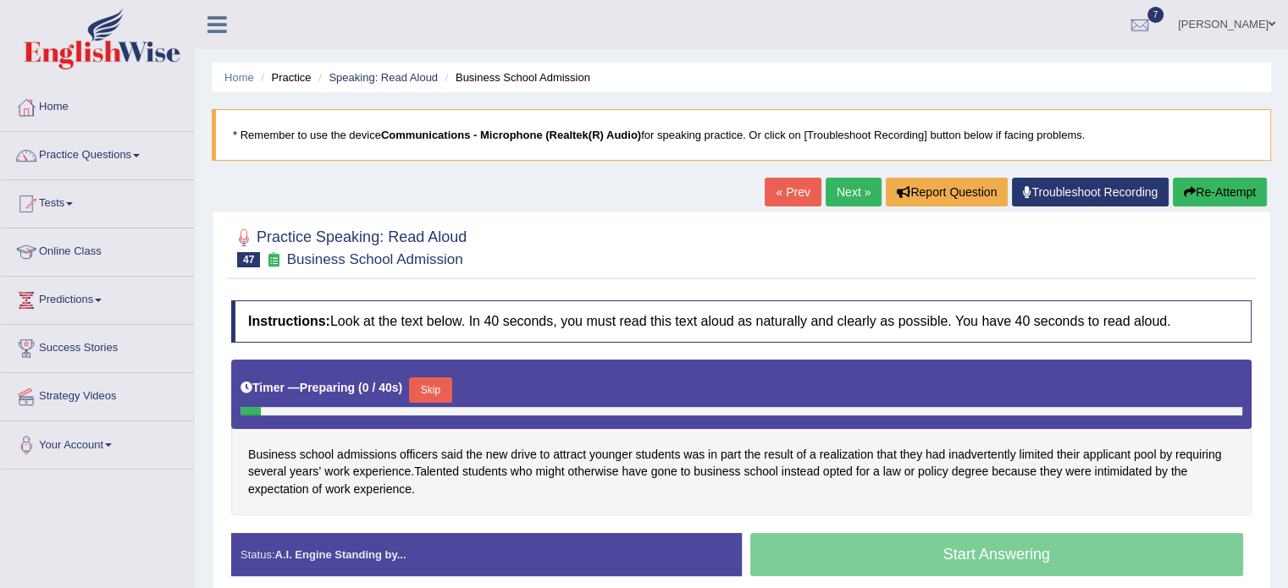
scroll to position [180, 0]
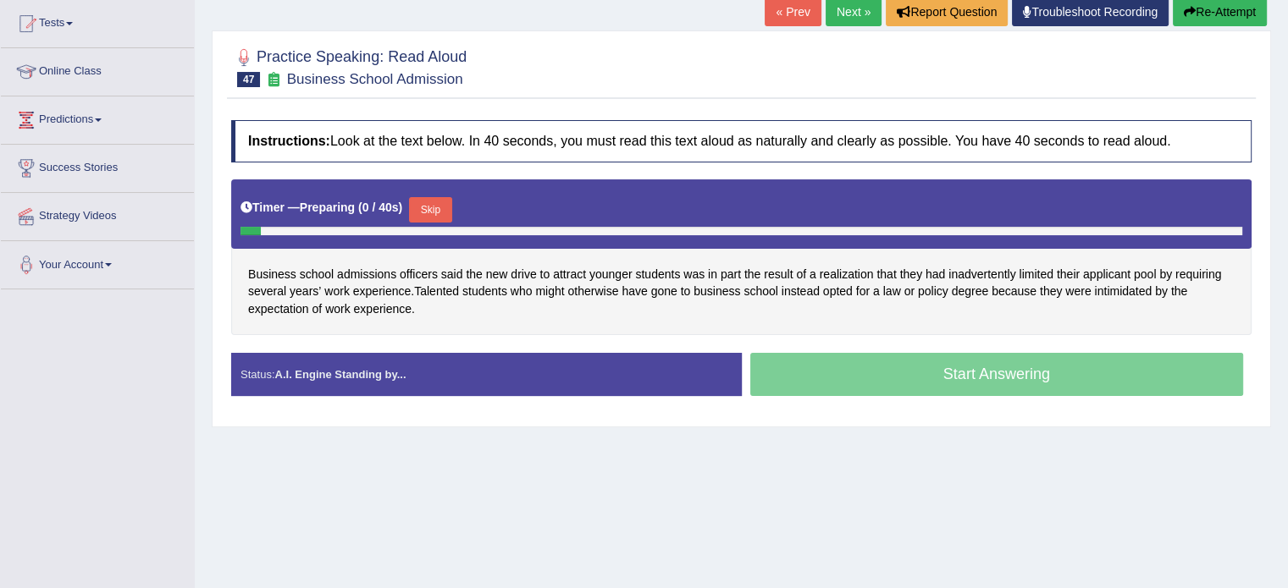
click at [1287, 258] on html "Toggle navigation Home Practice Questions Speaking Practice Read Aloud Repeat S…" at bounding box center [644, 114] width 1288 height 588
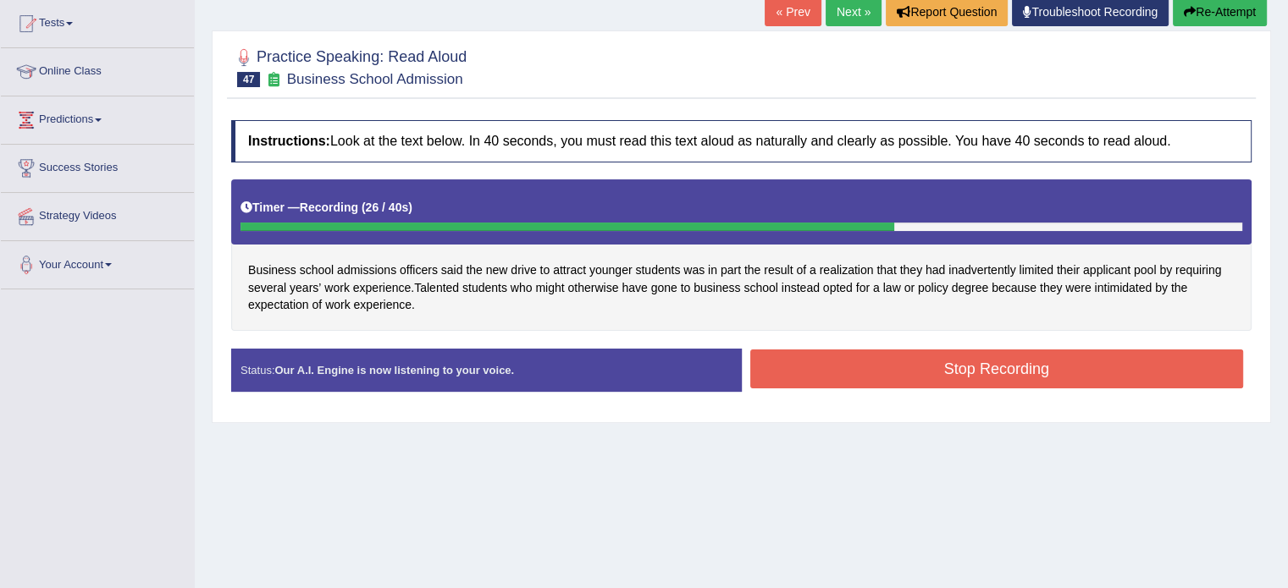
click at [886, 382] on button "Stop Recording" at bounding box center [997, 369] width 494 height 39
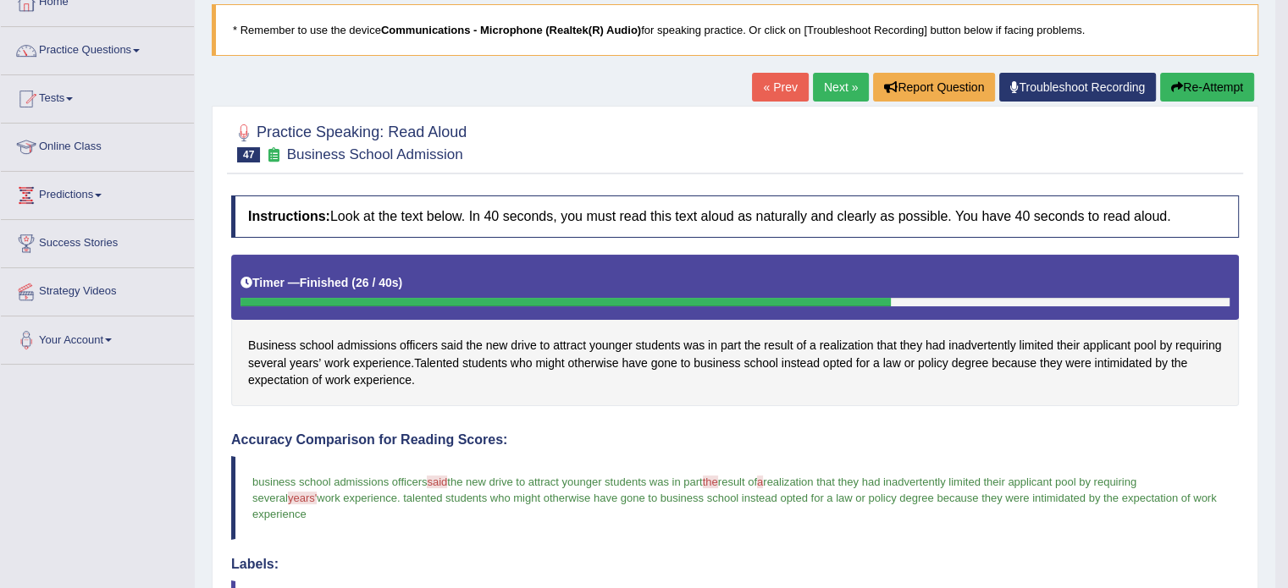
scroll to position [102, 0]
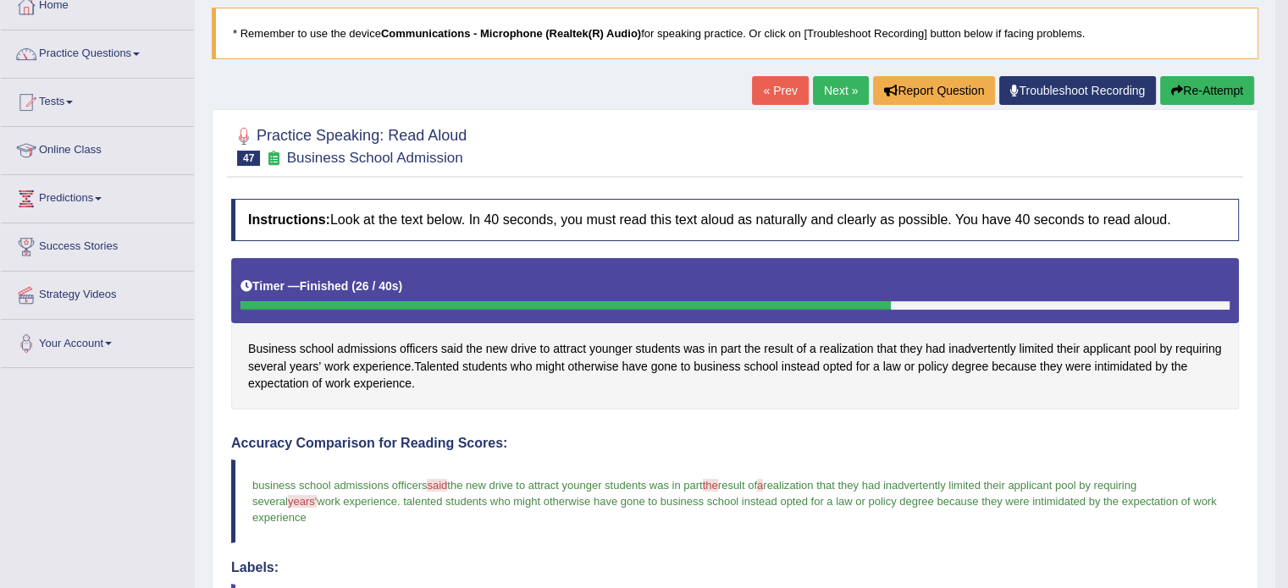
click at [842, 77] on link "Next »" at bounding box center [841, 90] width 56 height 29
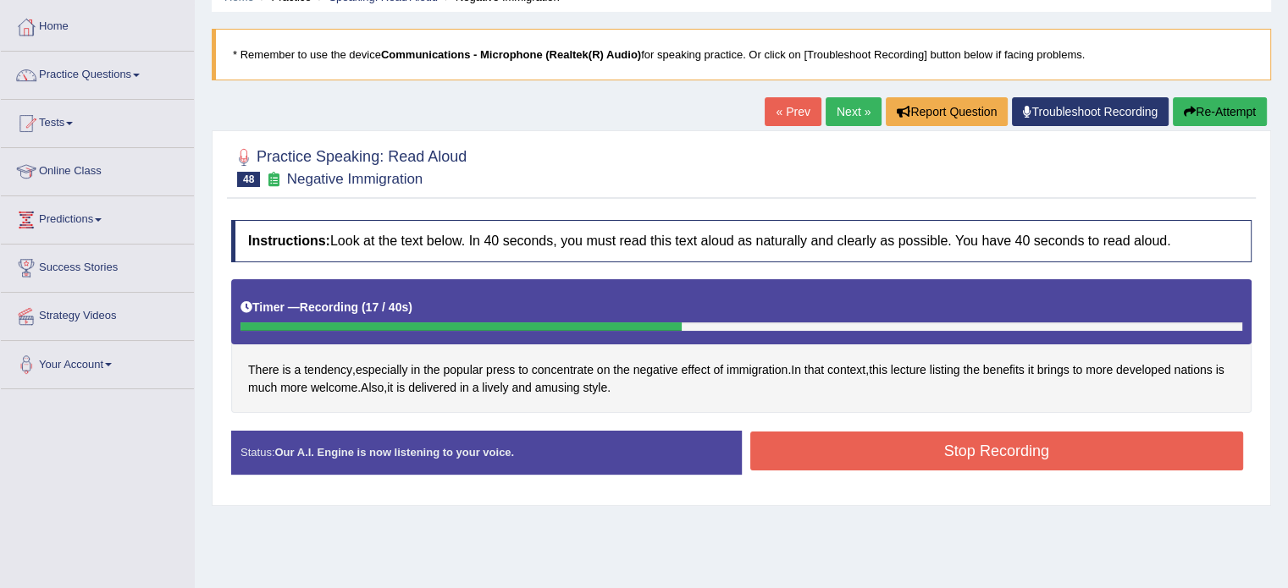
click at [970, 454] on button "Stop Recording" at bounding box center [997, 451] width 494 height 39
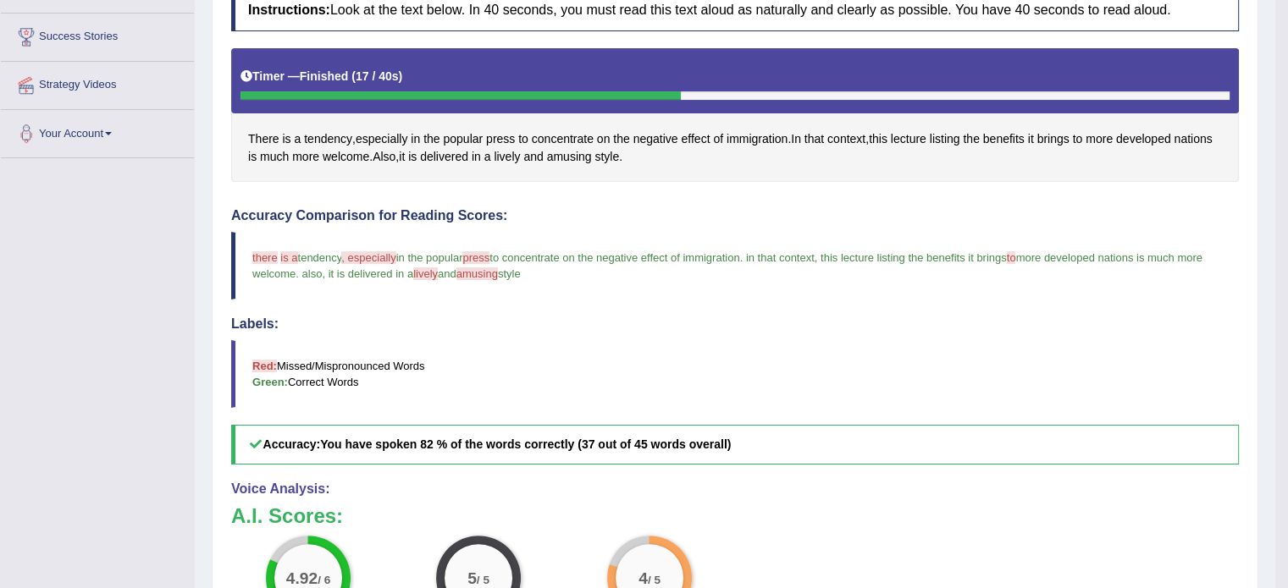
scroll to position [306, 0]
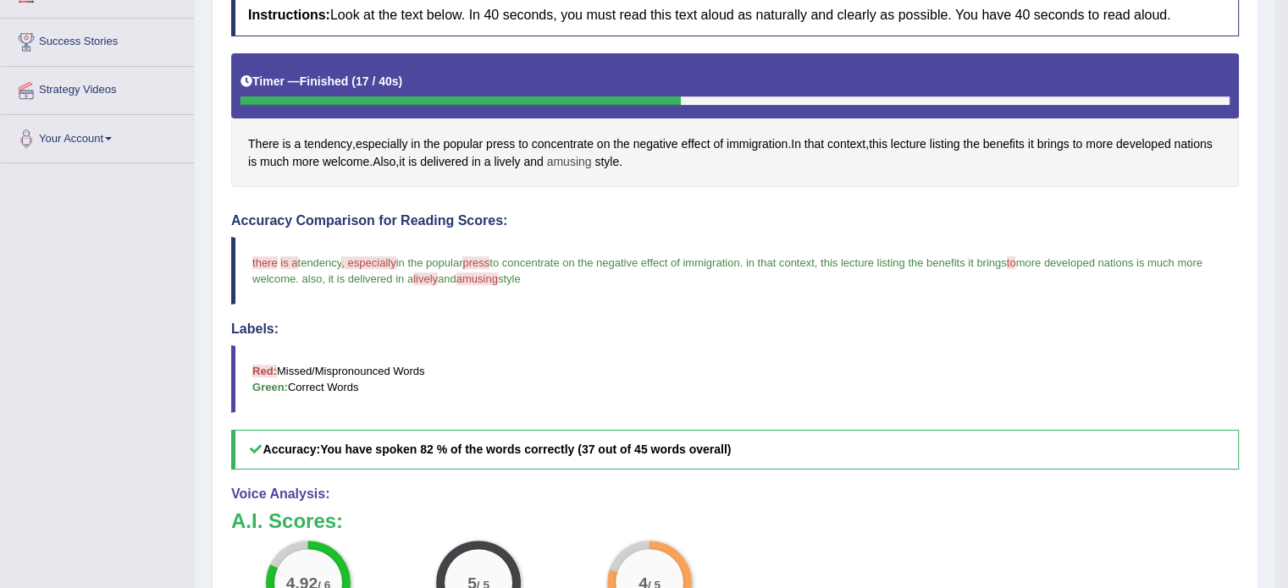
click at [576, 157] on span "amusing" at bounding box center [569, 162] width 45 height 18
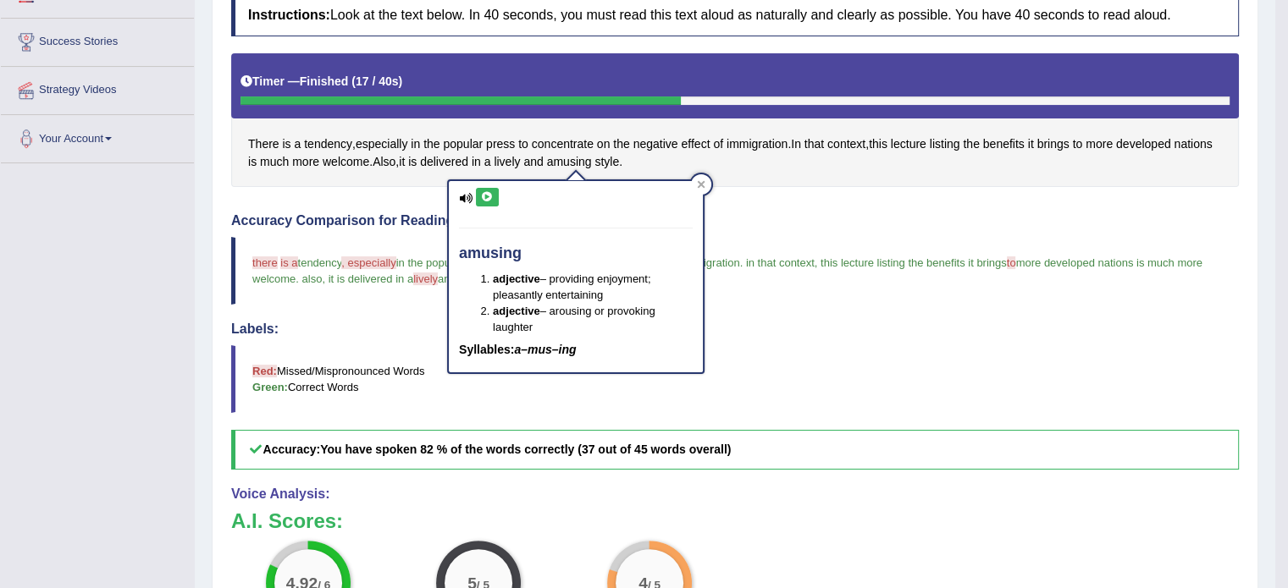
click at [481, 198] on icon at bounding box center [487, 197] width 13 height 10
click at [911, 240] on blockquote "there days is a of tendency , especially specially in the popular press place t…" at bounding box center [734, 271] width 1007 height 68
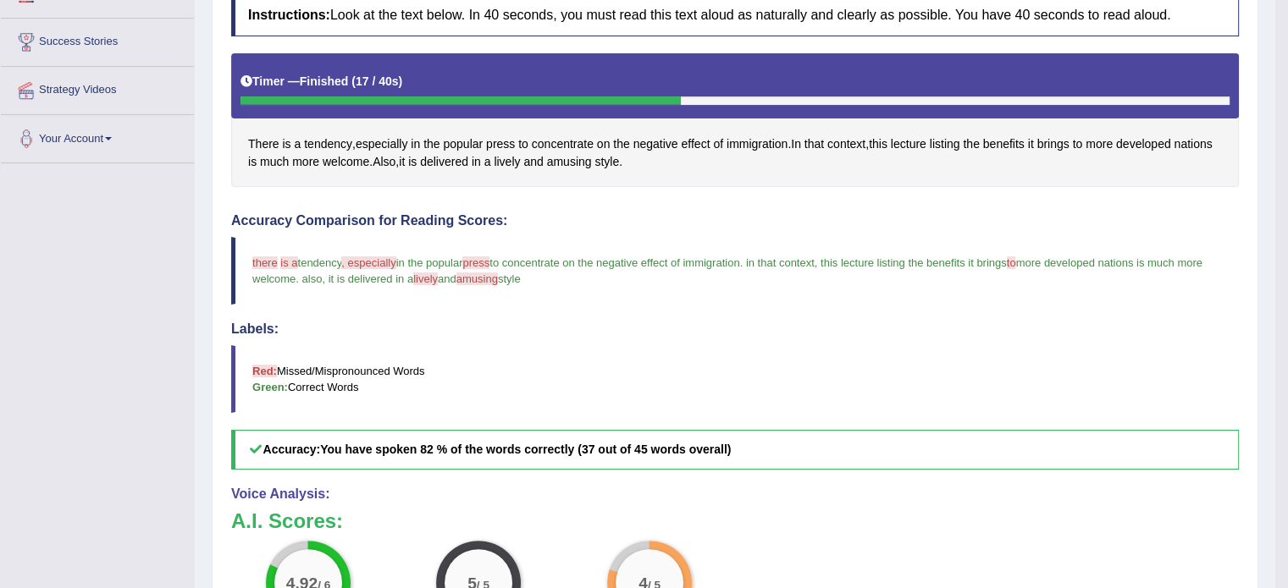
scroll to position [0, 0]
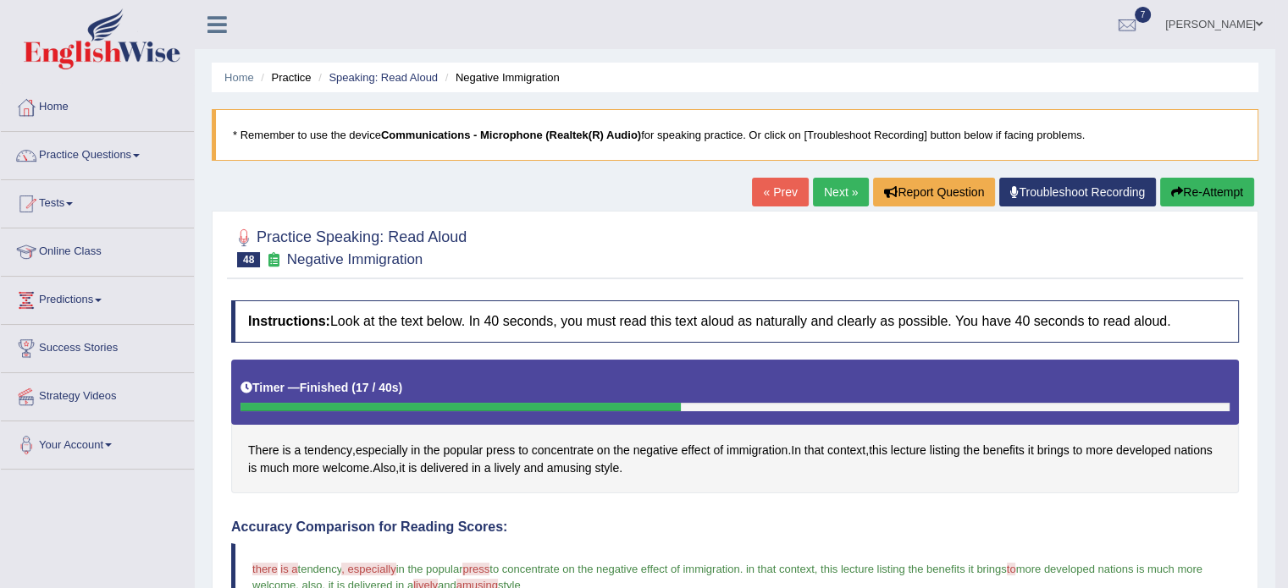
click at [832, 178] on link "Next »" at bounding box center [841, 192] width 56 height 29
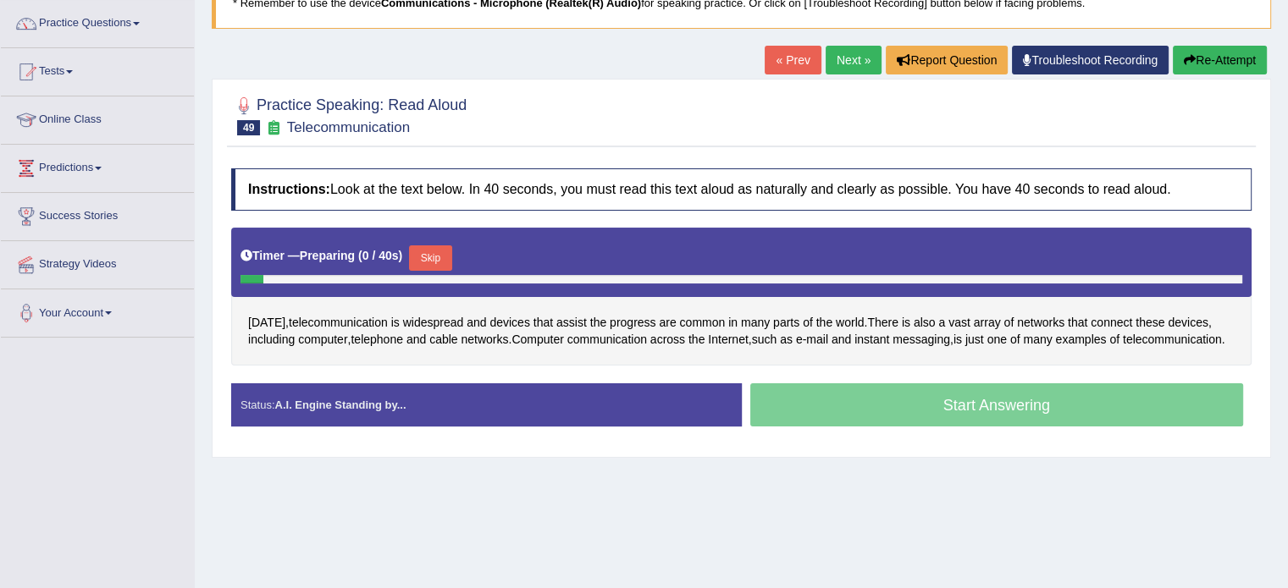
scroll to position [176, 0]
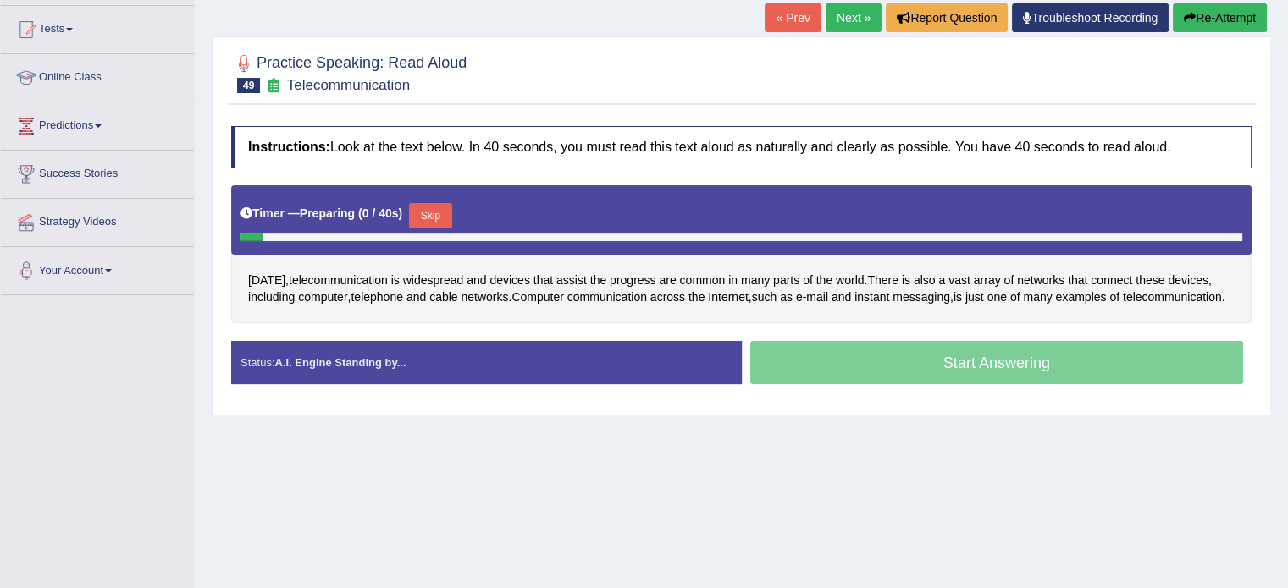
click at [1287, 166] on html "Toggle navigation Home Practice Questions Speaking Practice Read Aloud Repeat S…" at bounding box center [644, 120] width 1288 height 588
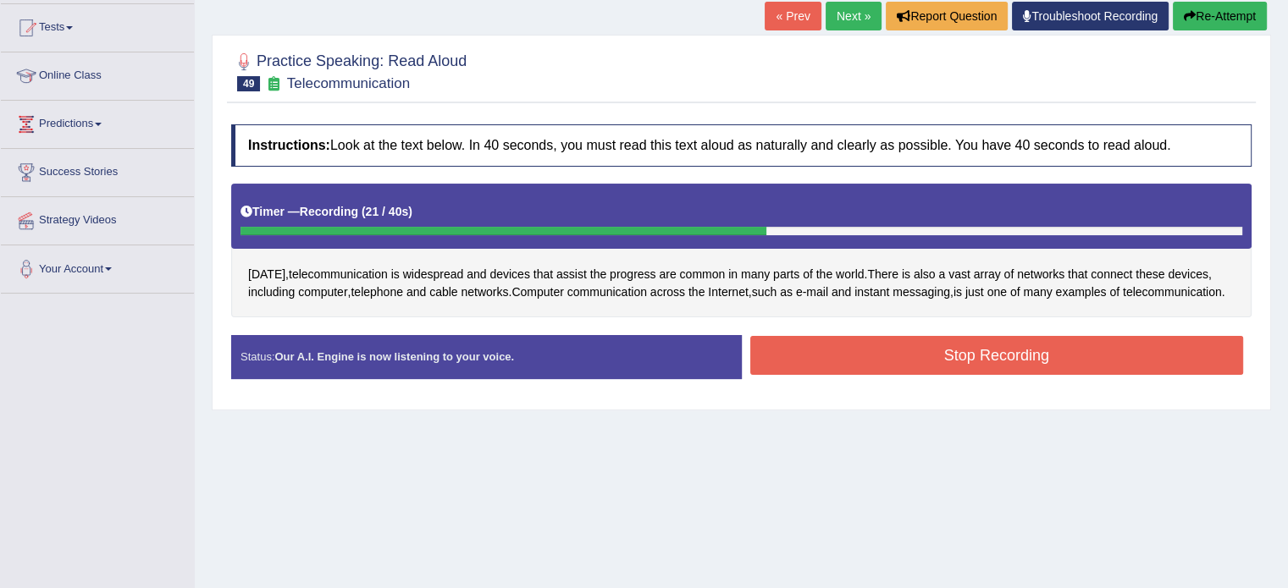
click at [924, 373] on button "Stop Recording" at bounding box center [997, 355] width 494 height 39
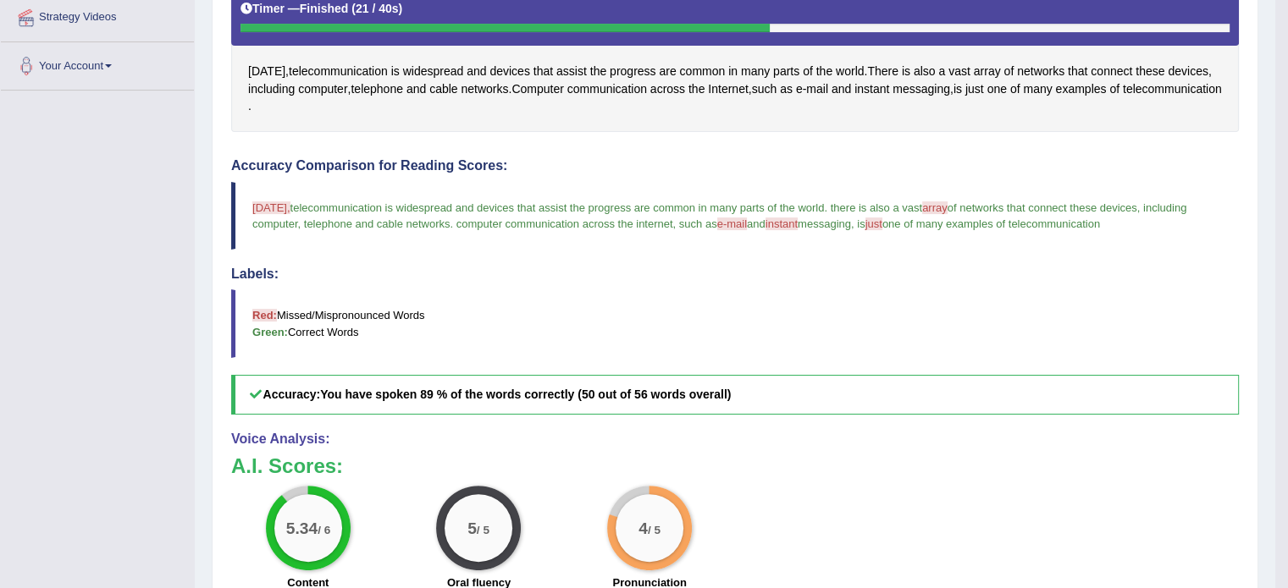
scroll to position [97, 0]
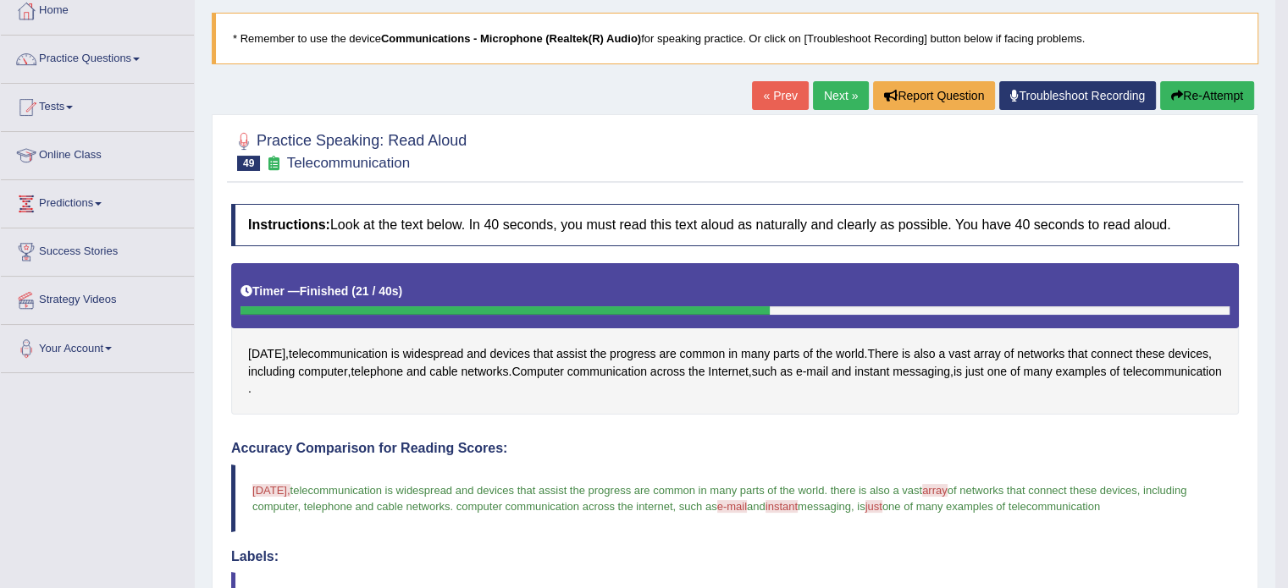
click at [835, 101] on link "Next »" at bounding box center [841, 95] width 56 height 29
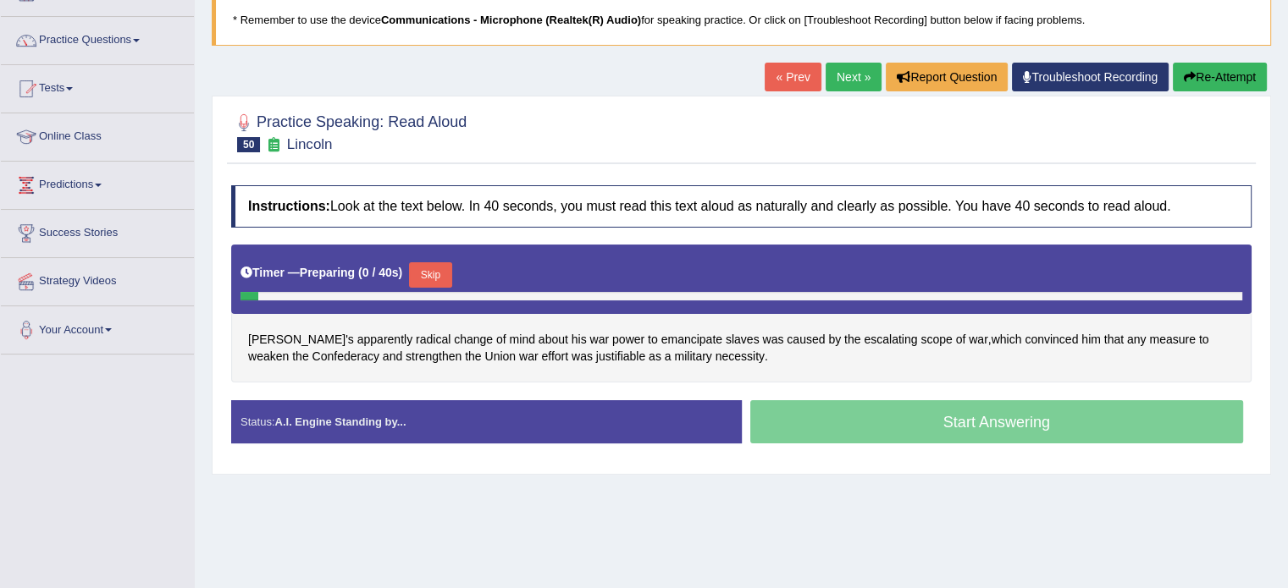
click at [1287, 223] on html "Toggle navigation Home Practice Questions Speaking Practice Read Aloud Repeat S…" at bounding box center [644, 179] width 1288 height 588
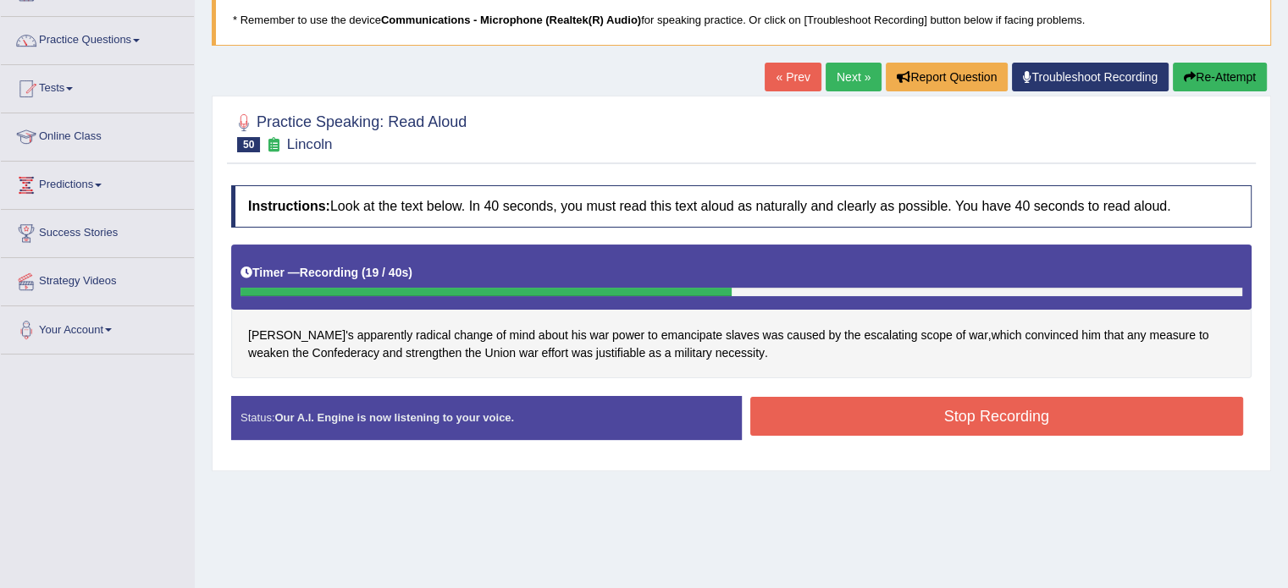
click at [930, 418] on button "Stop Recording" at bounding box center [997, 416] width 494 height 39
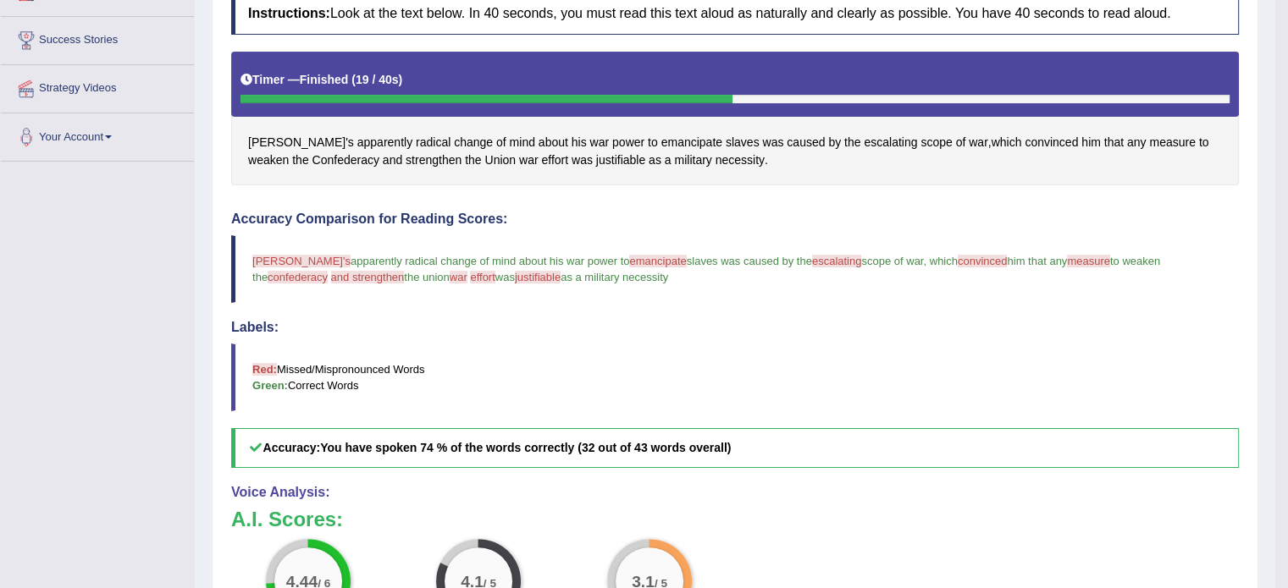
scroll to position [299, 0]
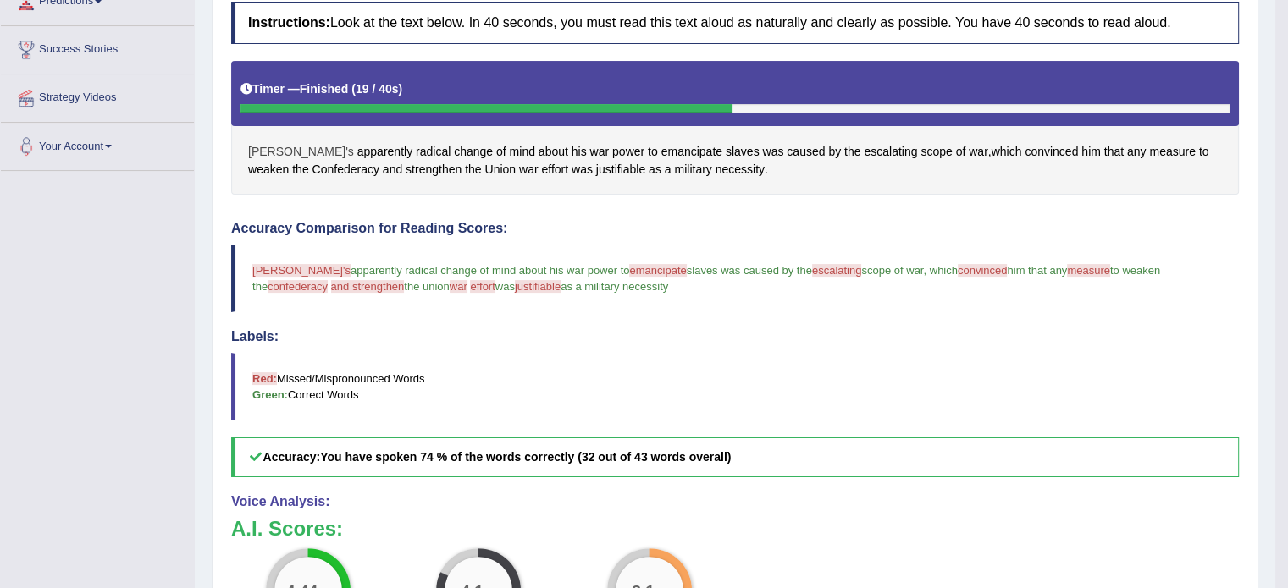
click at [277, 152] on span "[PERSON_NAME]'s" at bounding box center [301, 152] width 106 height 18
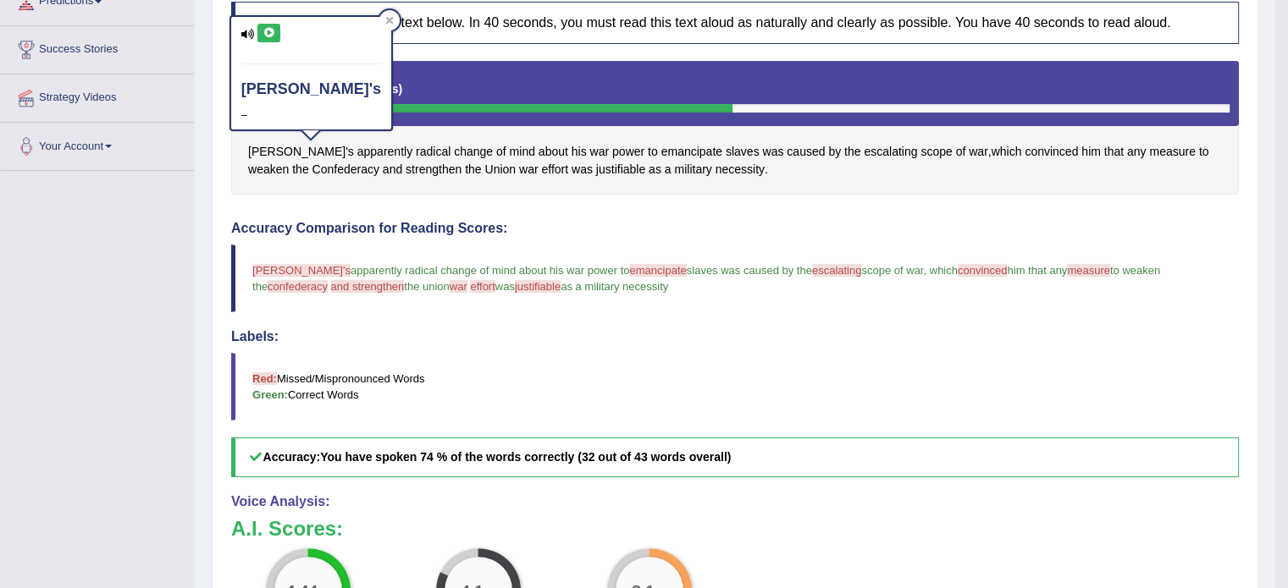
click at [267, 24] on button at bounding box center [268, 33] width 23 height 19
click at [267, 31] on icon at bounding box center [268, 33] width 13 height 10
click at [323, 213] on div "Instructions: Look at the text below. In 40 seconds, you must read this text al…" at bounding box center [735, 428] width 1016 height 870
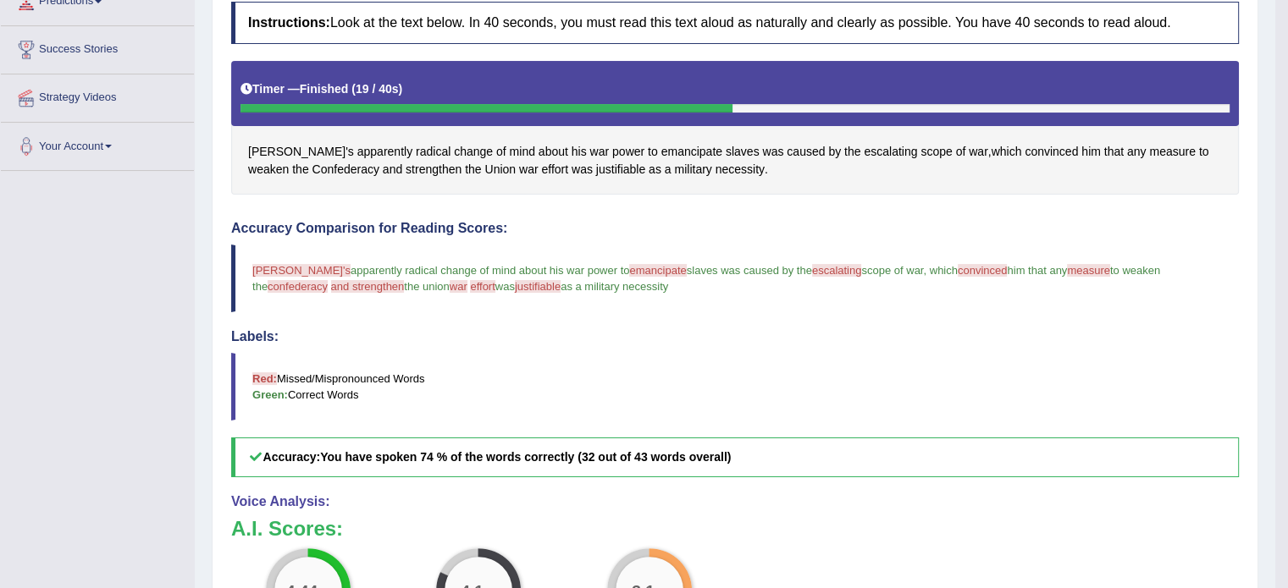
click at [609, 280] on blockquote "lincoln's lincoln apparently radical change of mind about his war power to eman…" at bounding box center [734, 279] width 1007 height 68
click at [629, 264] on span "emancipate" at bounding box center [657, 270] width 57 height 13
click at [661, 147] on span "emancipate" at bounding box center [691, 152] width 61 height 18
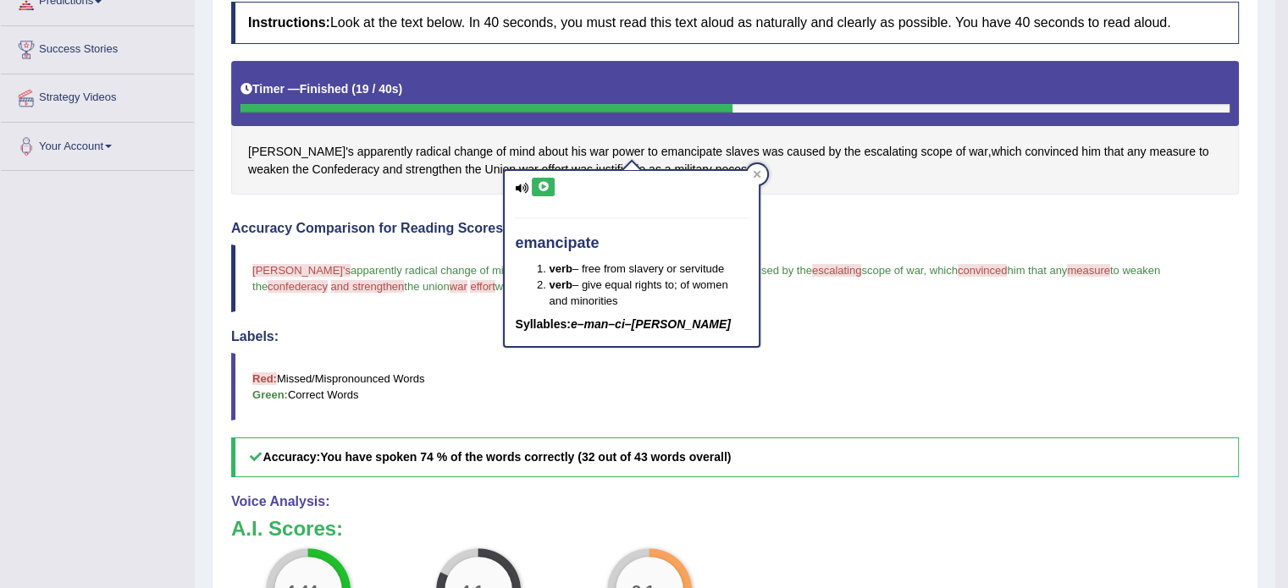
click at [545, 175] on div "emancipate verb – free from slavery or servitude verb – give equal rights to; o…" at bounding box center [632, 258] width 254 height 175
click at [545, 185] on icon at bounding box center [543, 187] width 13 height 10
click at [817, 199] on div "Instructions: Look at the text below. In 40 seconds, you must read this text al…" at bounding box center [735, 428] width 1016 height 870
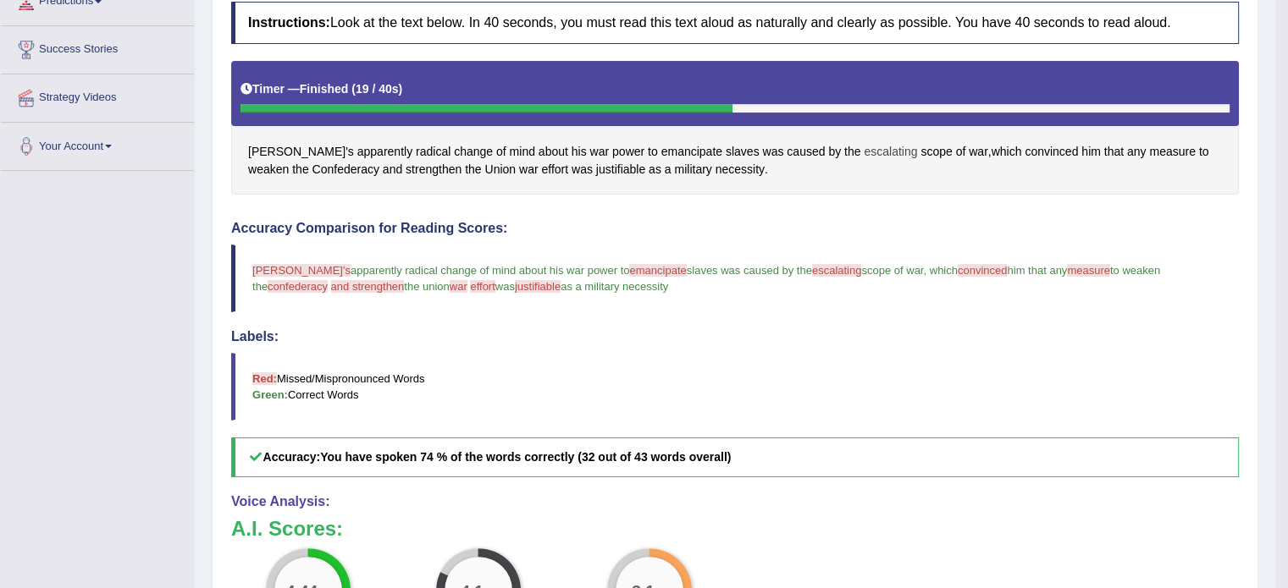
click at [863, 145] on span "escalating" at bounding box center [889, 152] width 53 height 18
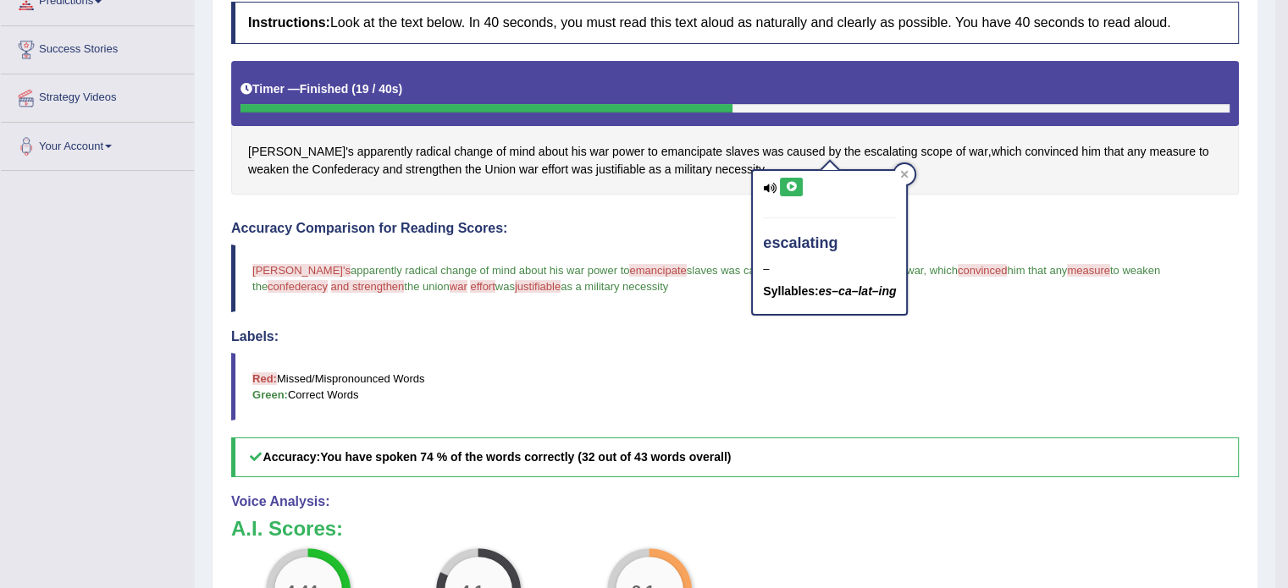
click at [787, 185] on icon at bounding box center [791, 187] width 13 height 10
click at [969, 221] on h4 "Accuracy Comparison for Reading Scores:" at bounding box center [734, 228] width 1007 height 15
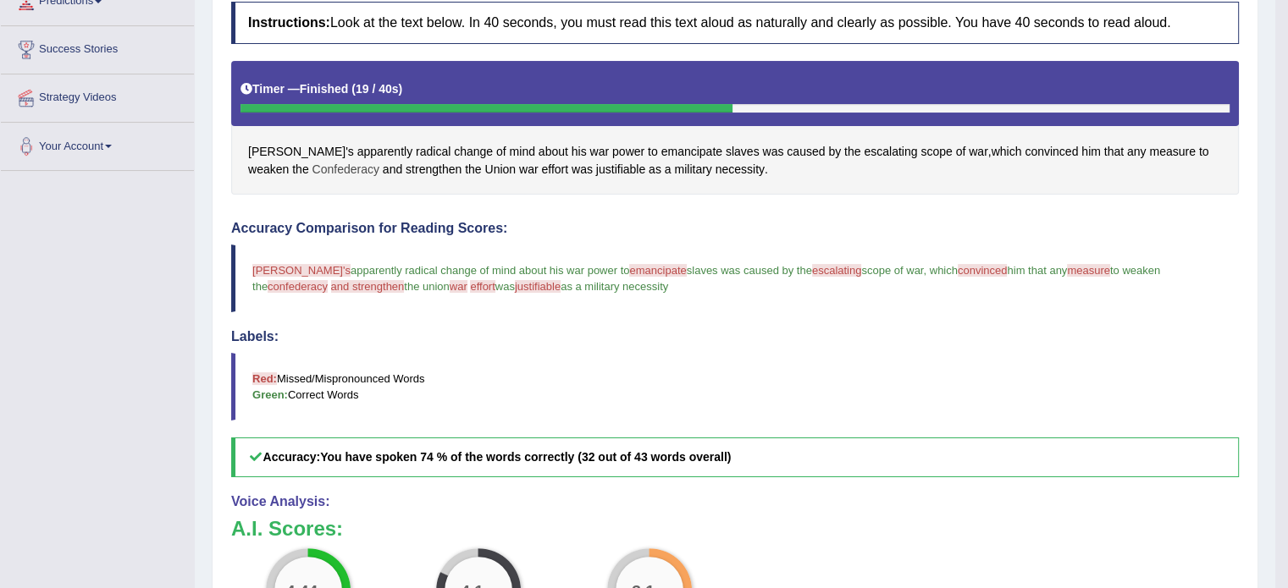
click at [312, 161] on span "Confederacy" at bounding box center [345, 170] width 67 height 18
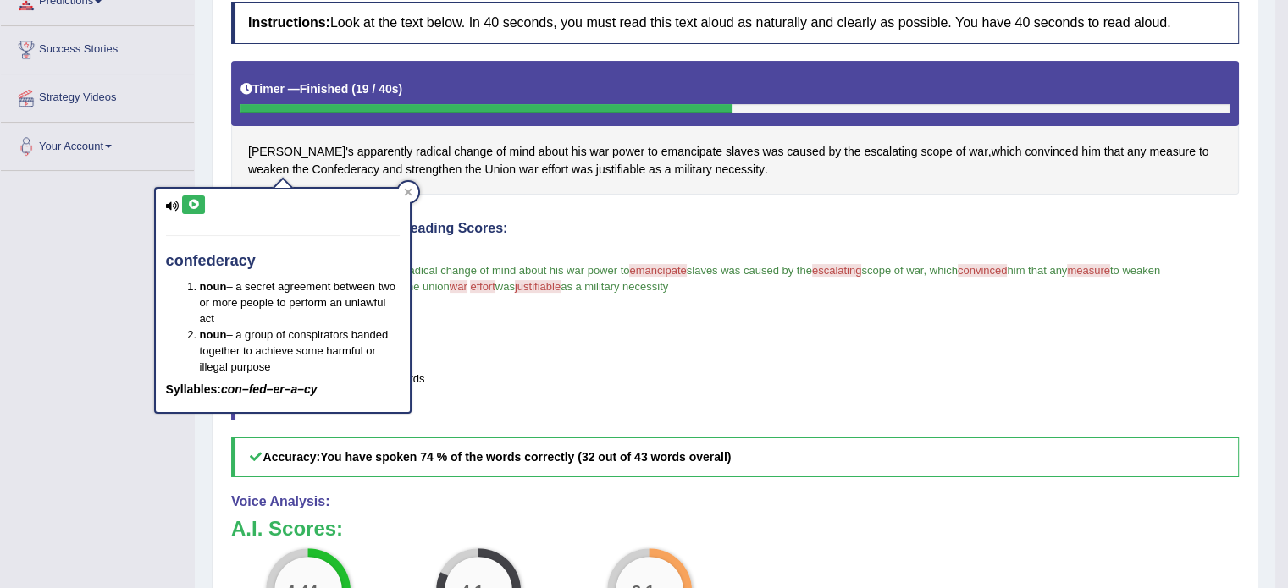
click at [191, 201] on icon at bounding box center [193, 205] width 13 height 10
click at [405, 168] on span "strengthen" at bounding box center [433, 170] width 56 height 18
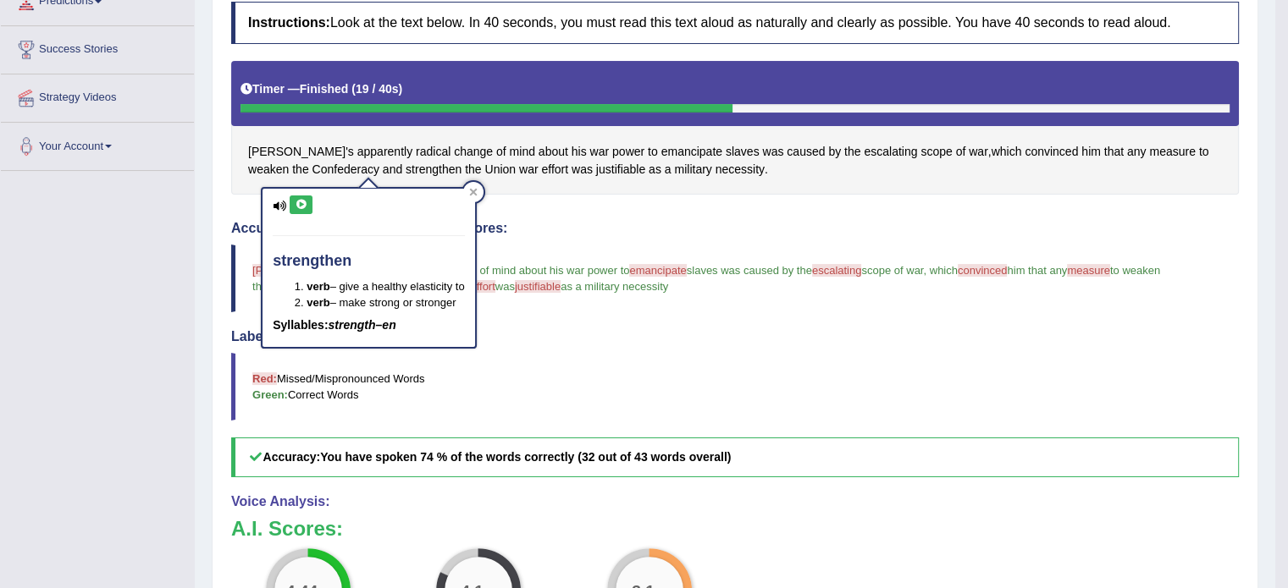
click at [298, 206] on icon at bounding box center [301, 205] width 13 height 10
click at [552, 268] on span "apparently radical change of mind about his war power to" at bounding box center [489, 270] width 279 height 13
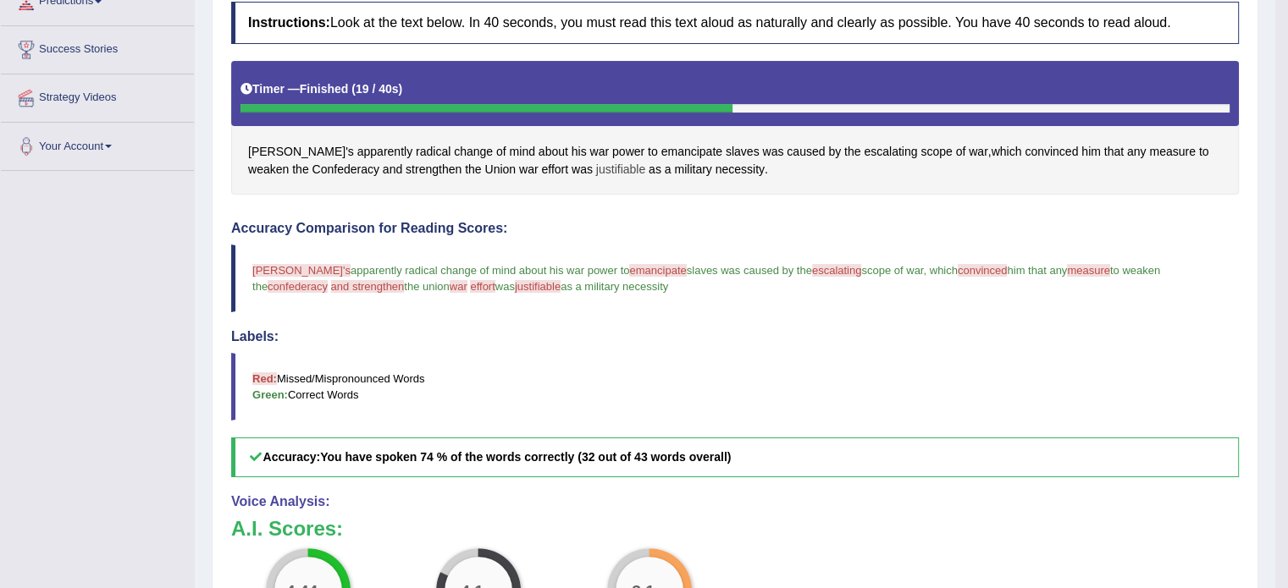
click at [596, 162] on span "justifiable" at bounding box center [620, 170] width 49 height 18
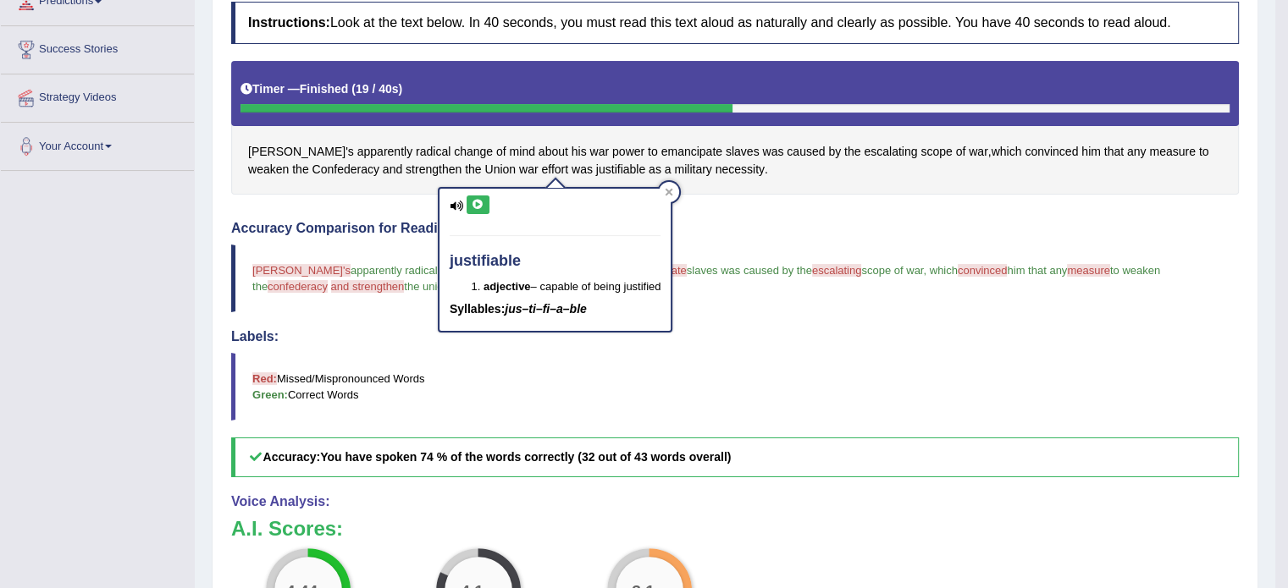
click at [477, 197] on button at bounding box center [477, 205] width 23 height 19
click at [782, 329] on h4 "Labels:" at bounding box center [734, 336] width 1007 height 15
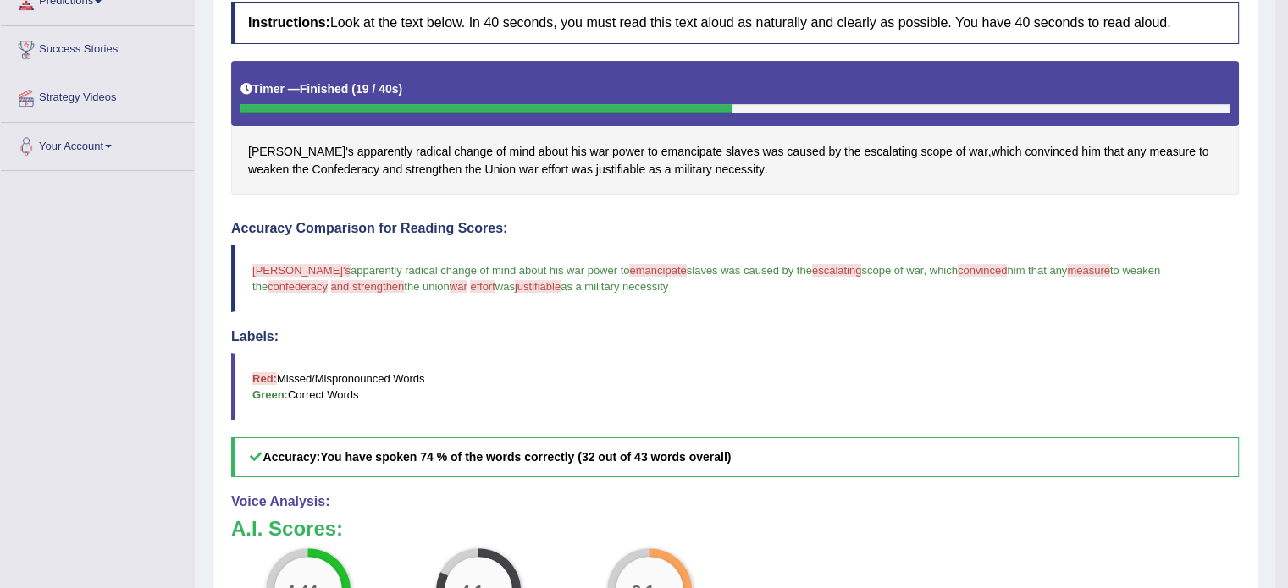
scroll to position [119, 0]
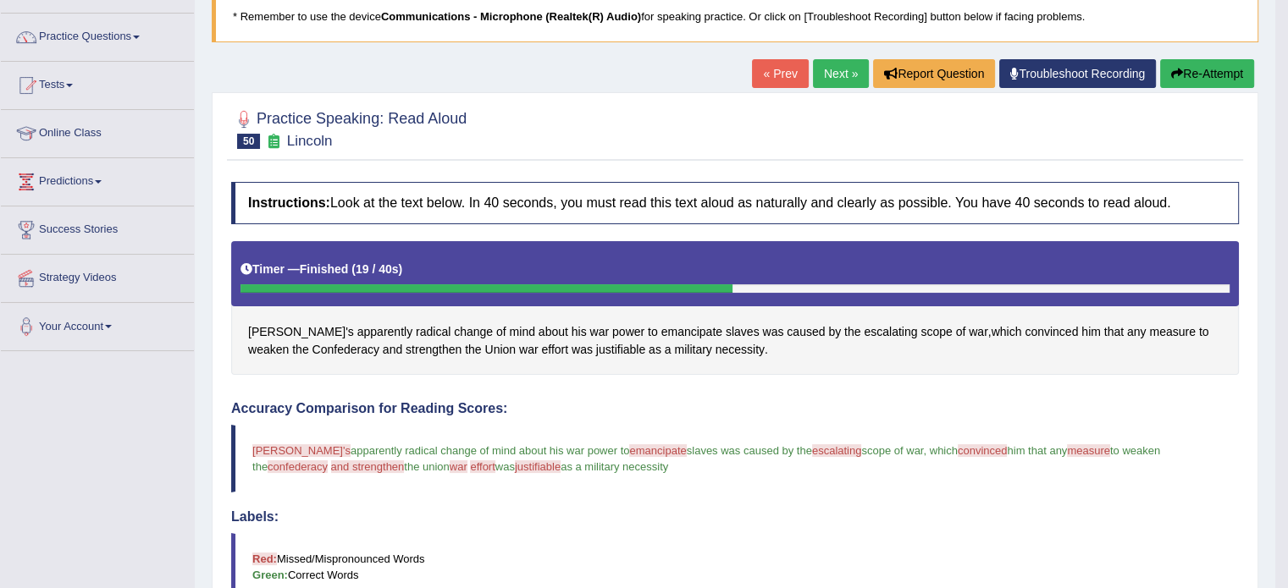
click at [1189, 70] on button "Re-Attempt" at bounding box center [1207, 73] width 94 height 29
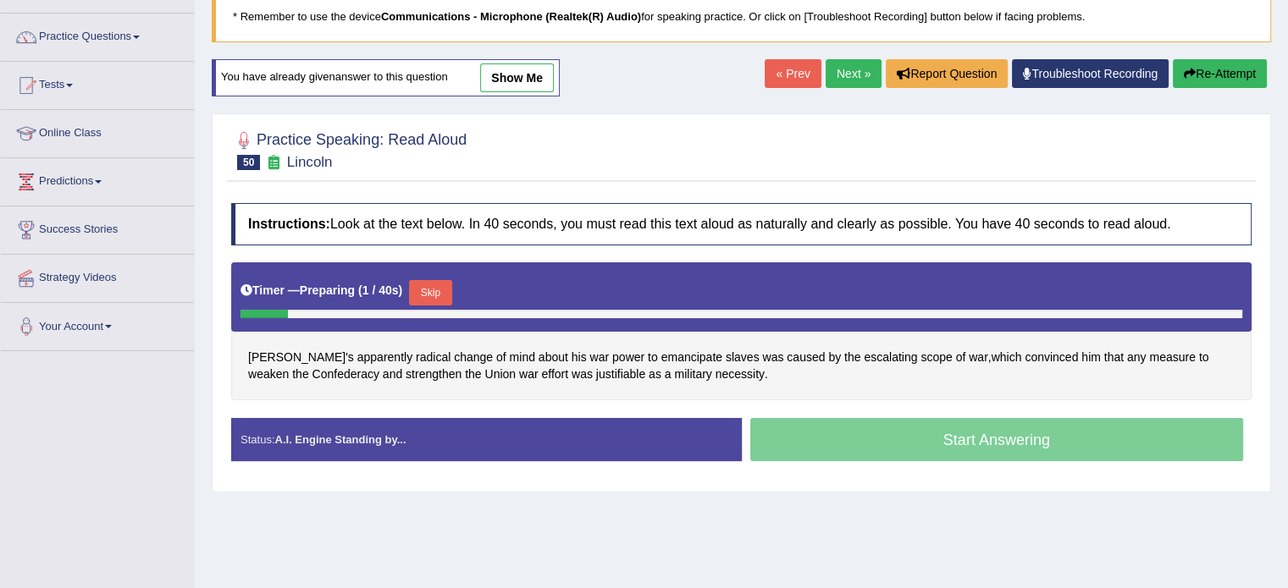
click at [427, 290] on button "Skip" at bounding box center [430, 292] width 42 height 25
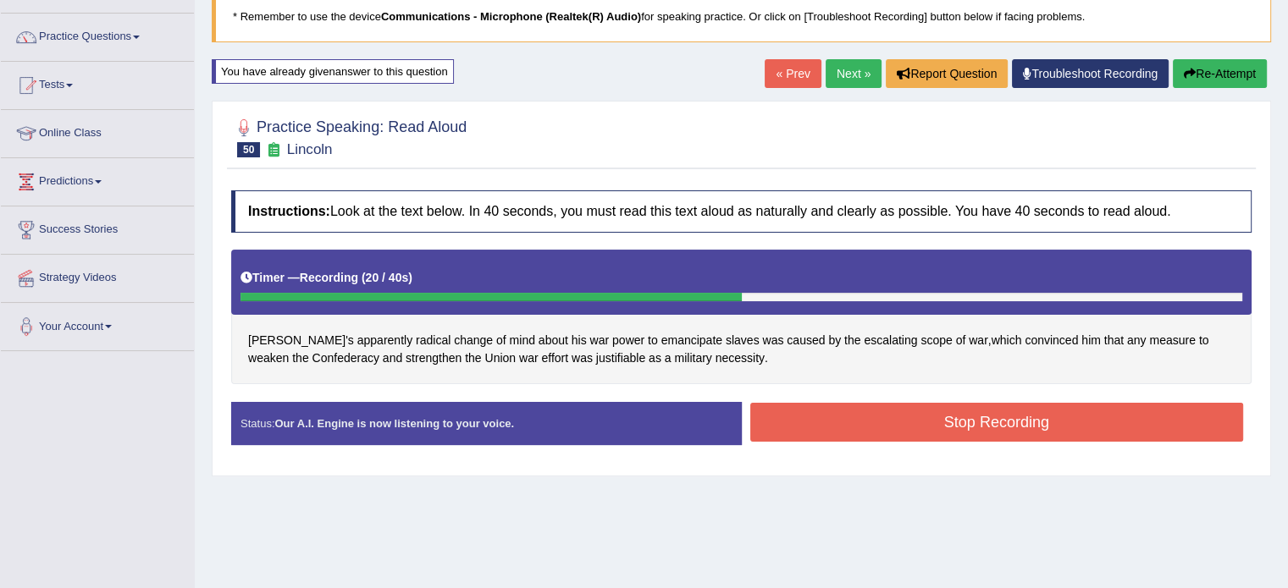
click at [887, 416] on button "Stop Recording" at bounding box center [997, 422] width 494 height 39
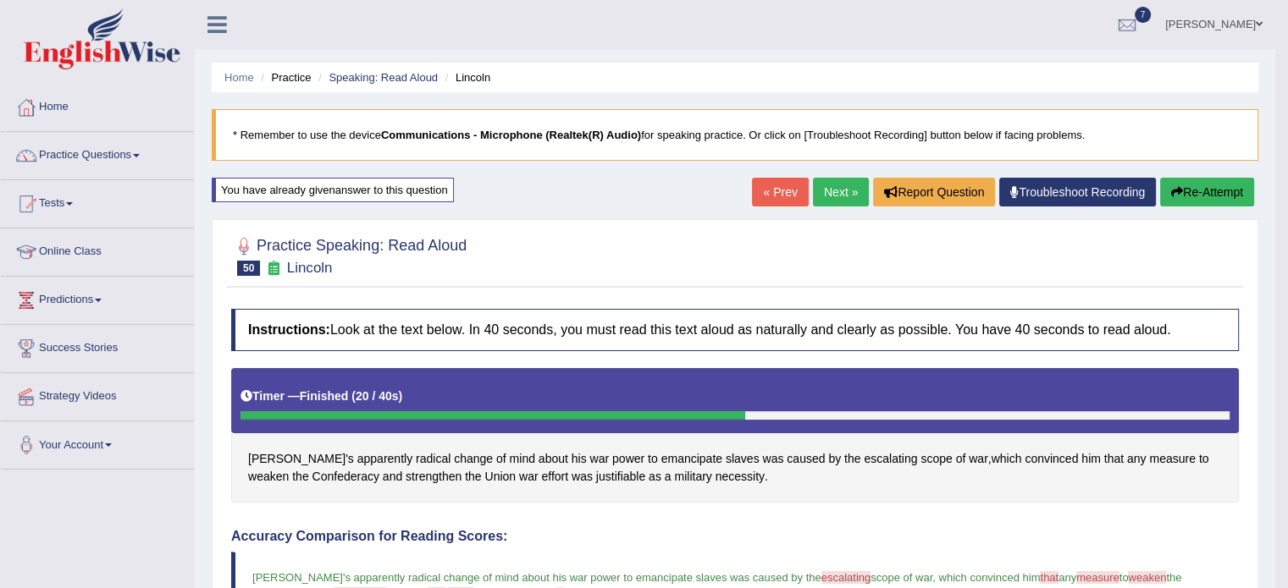
click at [834, 191] on link "Next »" at bounding box center [841, 192] width 56 height 29
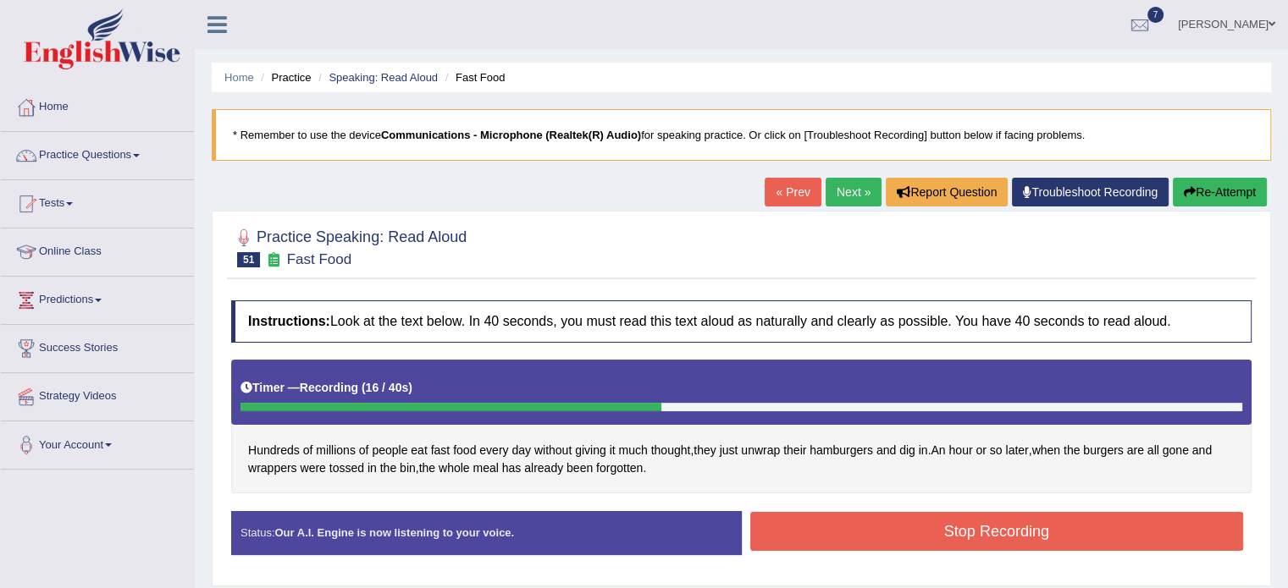
click at [894, 533] on button "Stop Recording" at bounding box center [997, 531] width 494 height 39
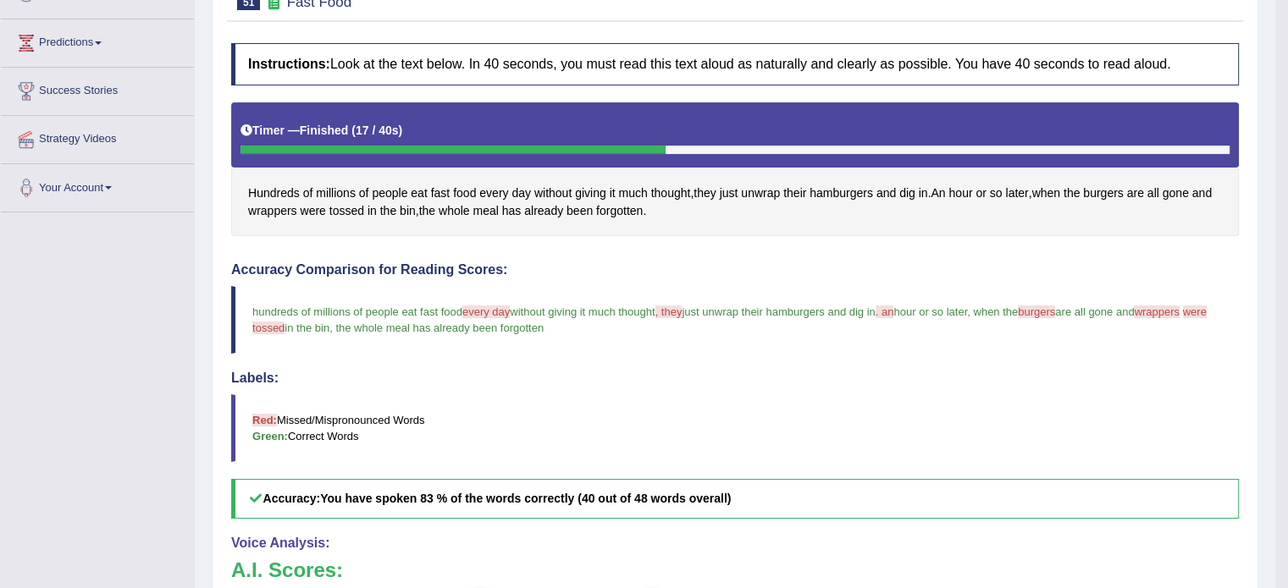
scroll to position [256, 0]
click at [336, 214] on span "tossed" at bounding box center [346, 212] width 35 height 18
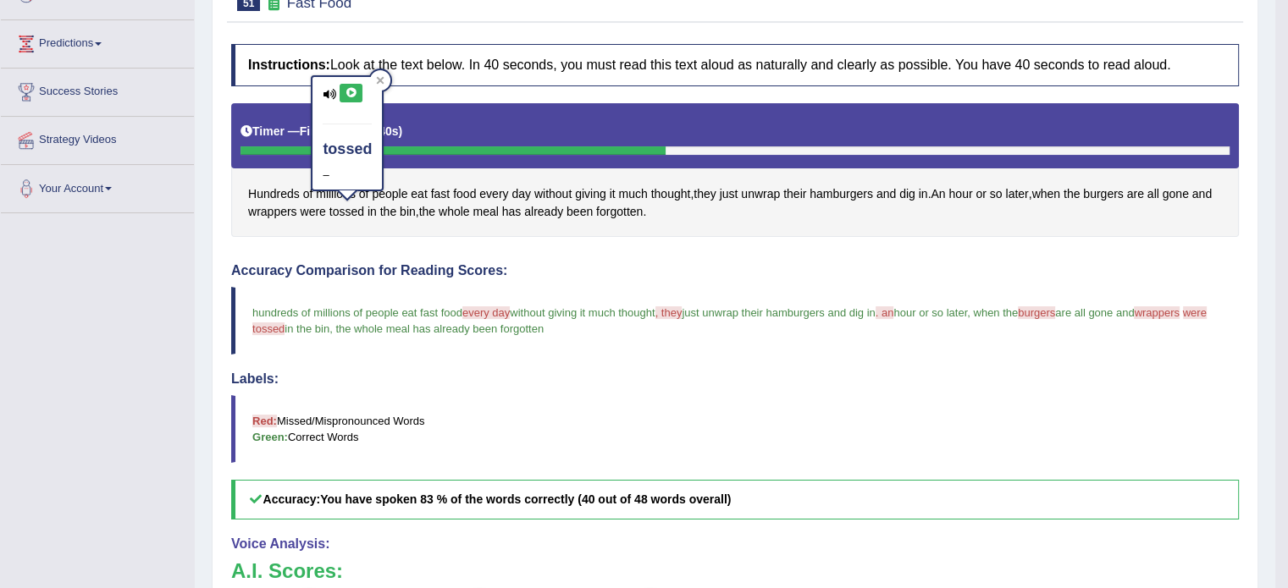
click at [347, 93] on icon at bounding box center [351, 93] width 13 height 10
click at [266, 210] on span "wrappers" at bounding box center [272, 212] width 49 height 18
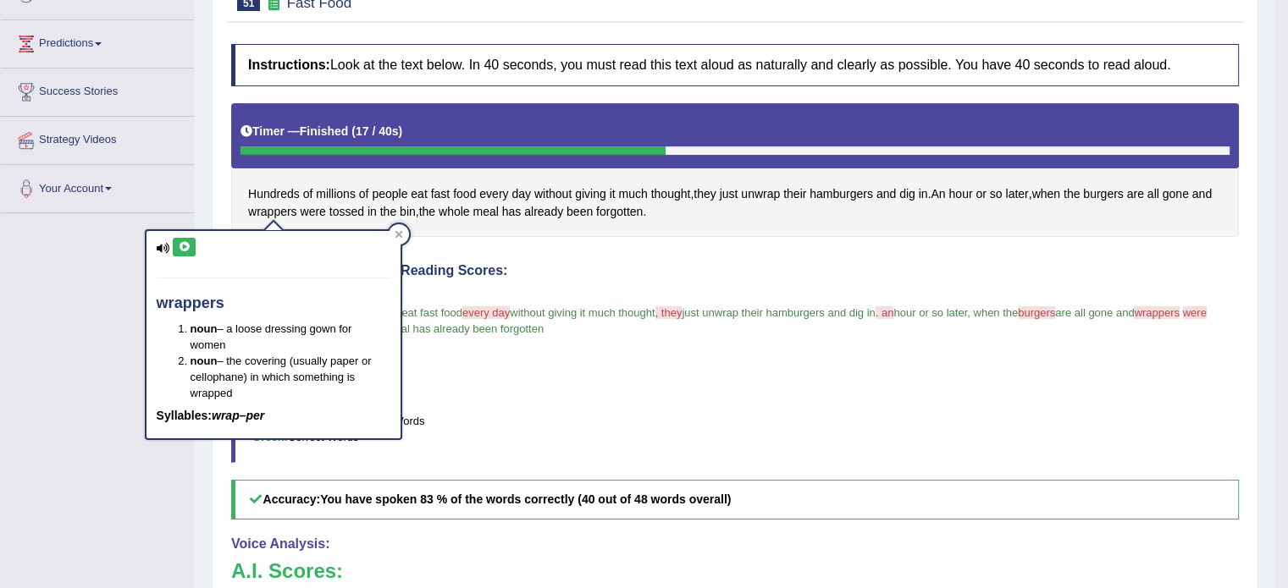
click at [185, 252] on button at bounding box center [184, 247] width 23 height 19
click at [538, 283] on div "Accuracy Comparison for Reading Scores: hundreds of millions of people eat fast…" at bounding box center [734, 391] width 1007 height 256
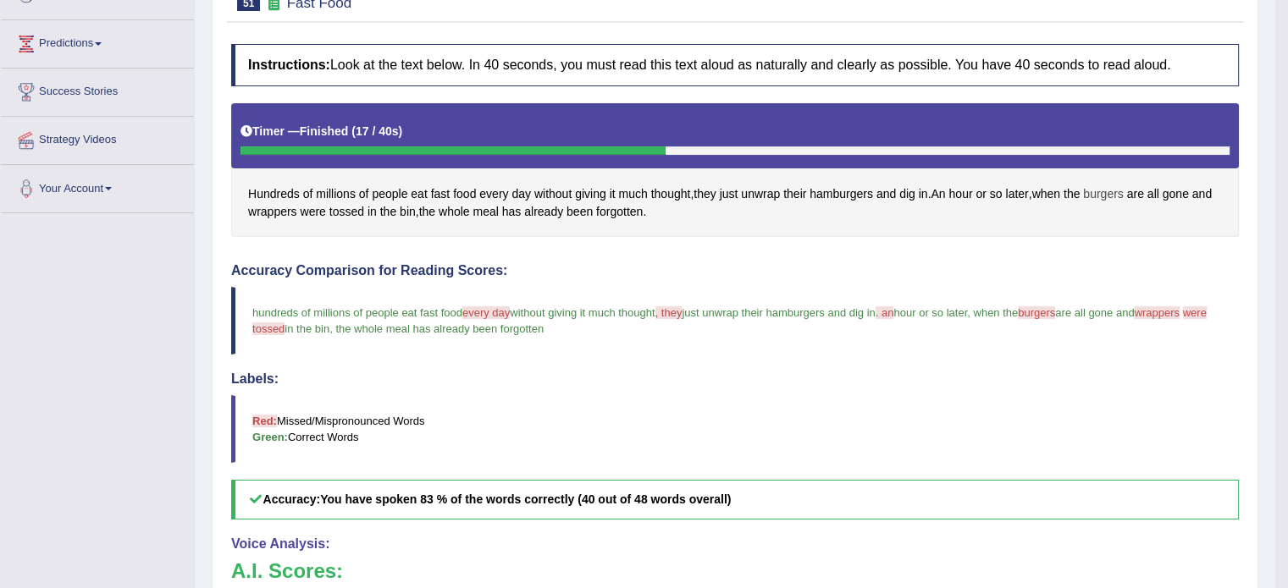
click at [1106, 191] on span "burgers" at bounding box center [1103, 194] width 40 height 18
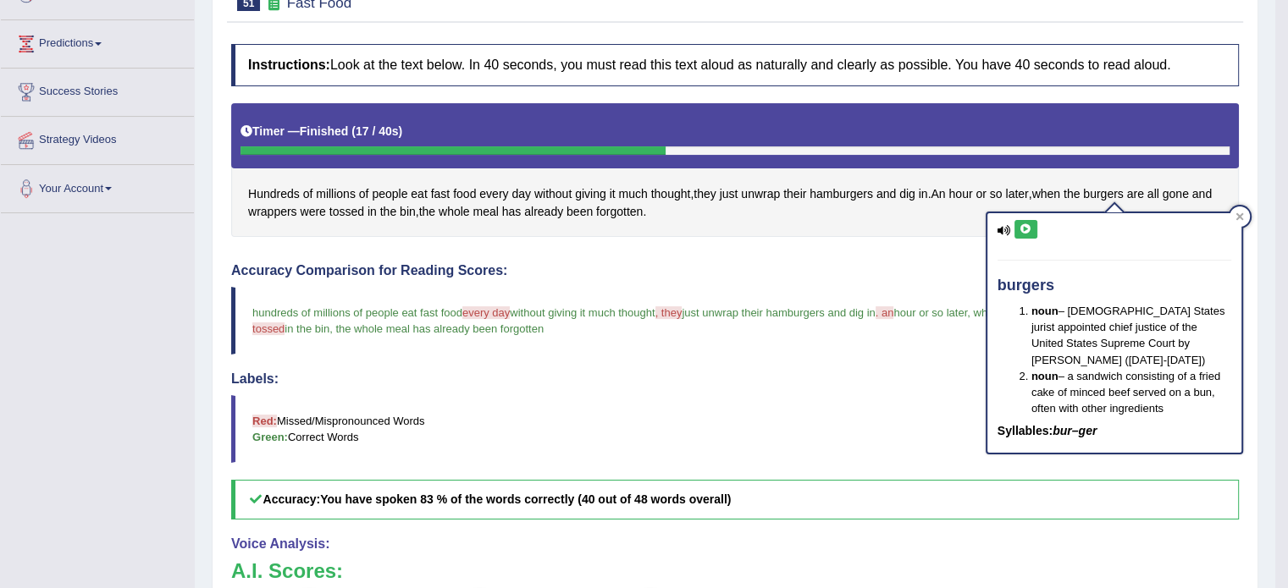
click at [1019, 226] on icon at bounding box center [1025, 229] width 13 height 10
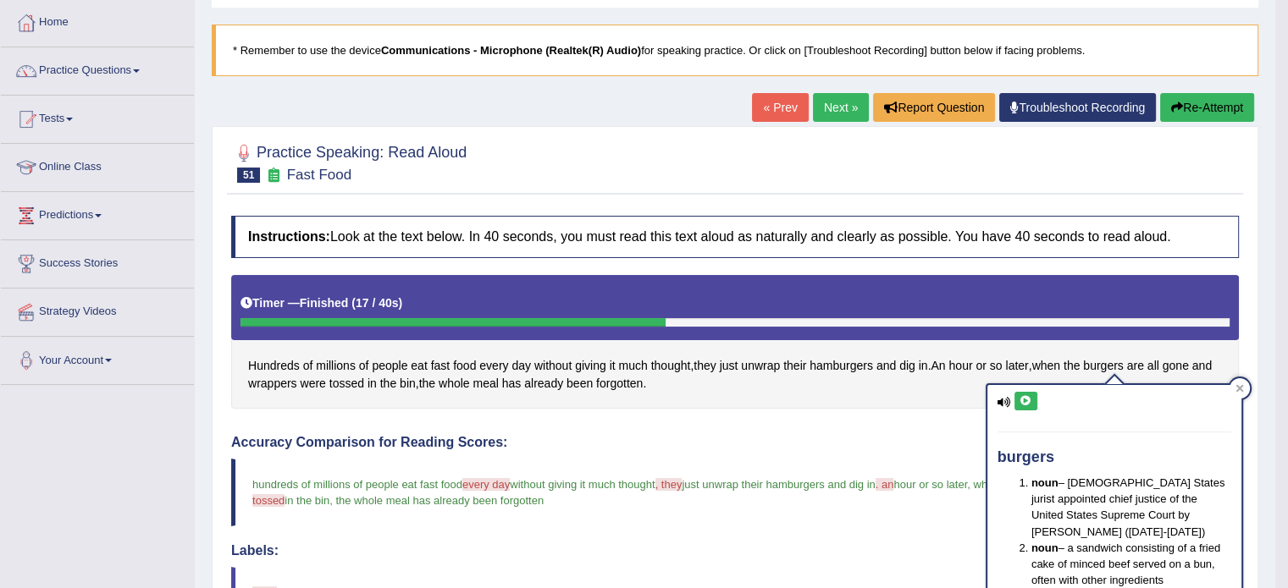
scroll to position [74, 0]
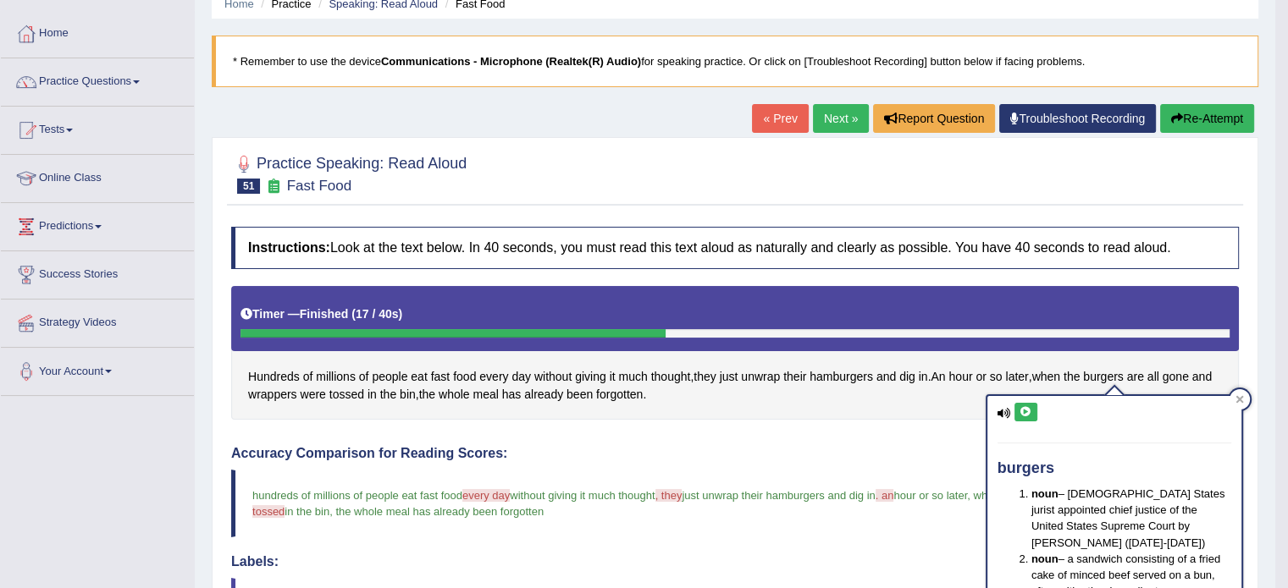
click at [1194, 118] on button "Re-Attempt" at bounding box center [1207, 118] width 94 height 29
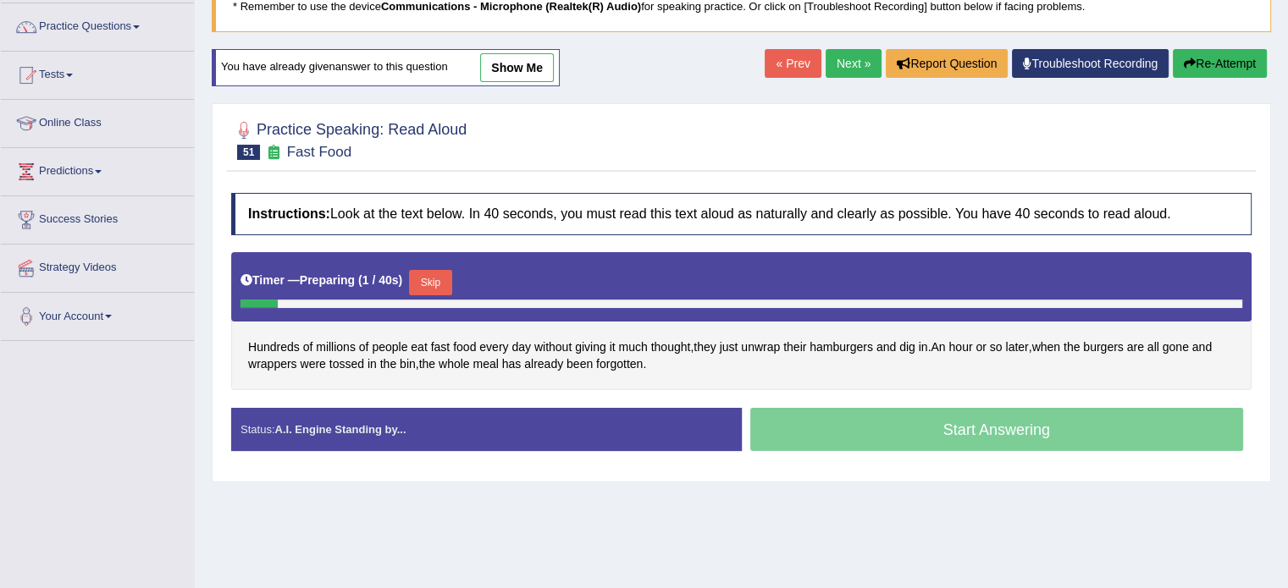
click at [415, 292] on div "Skip" at bounding box center [430, 285] width 42 height 30
click at [432, 280] on button "Skip" at bounding box center [430, 282] width 42 height 25
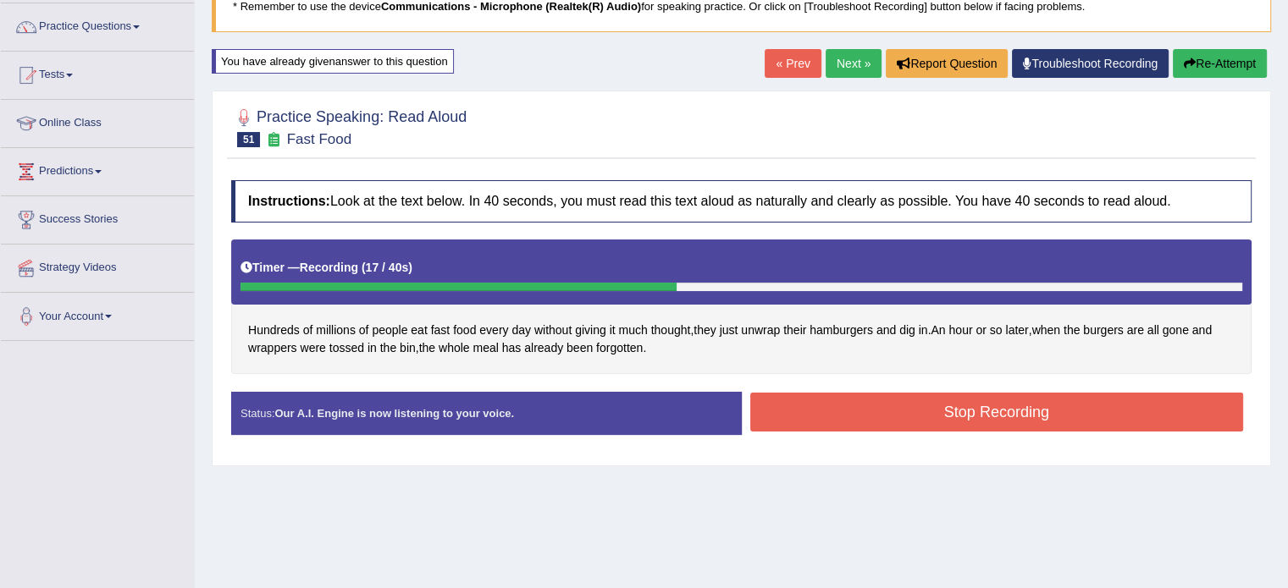
click at [894, 412] on button "Stop Recording" at bounding box center [997, 412] width 494 height 39
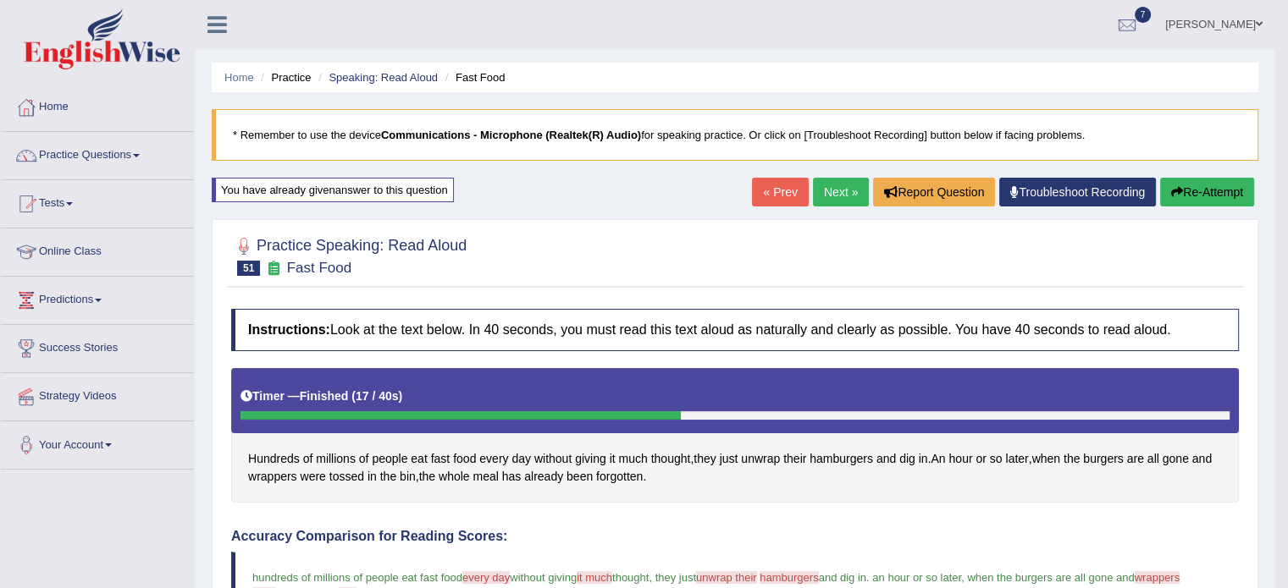
click at [835, 179] on link "Next »" at bounding box center [841, 192] width 56 height 29
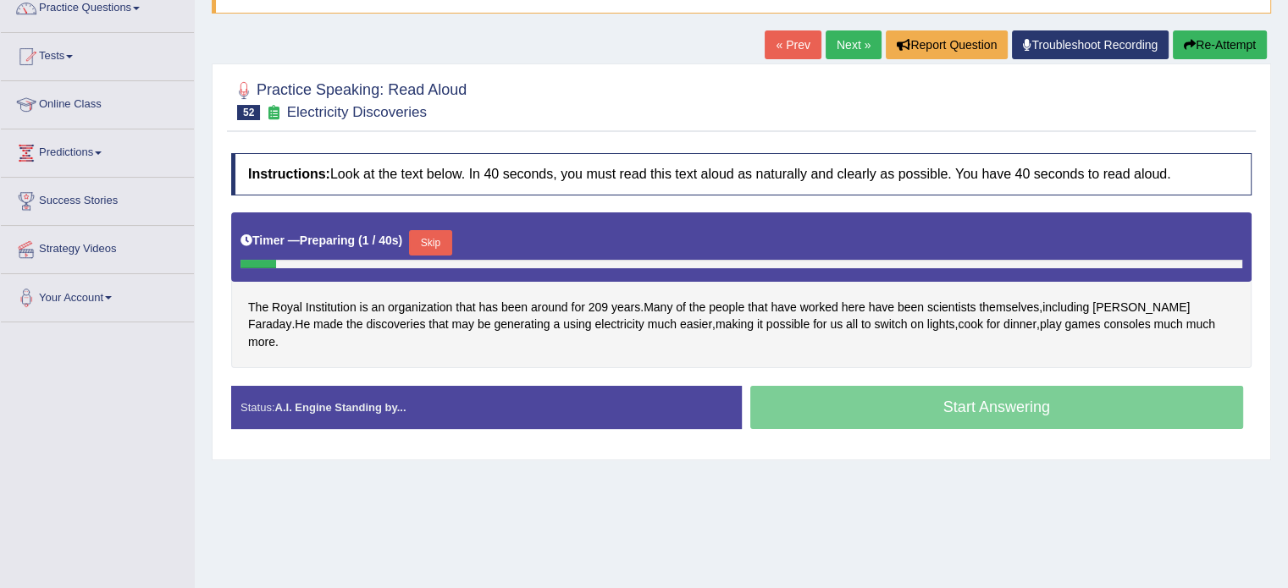
scroll to position [149, 0]
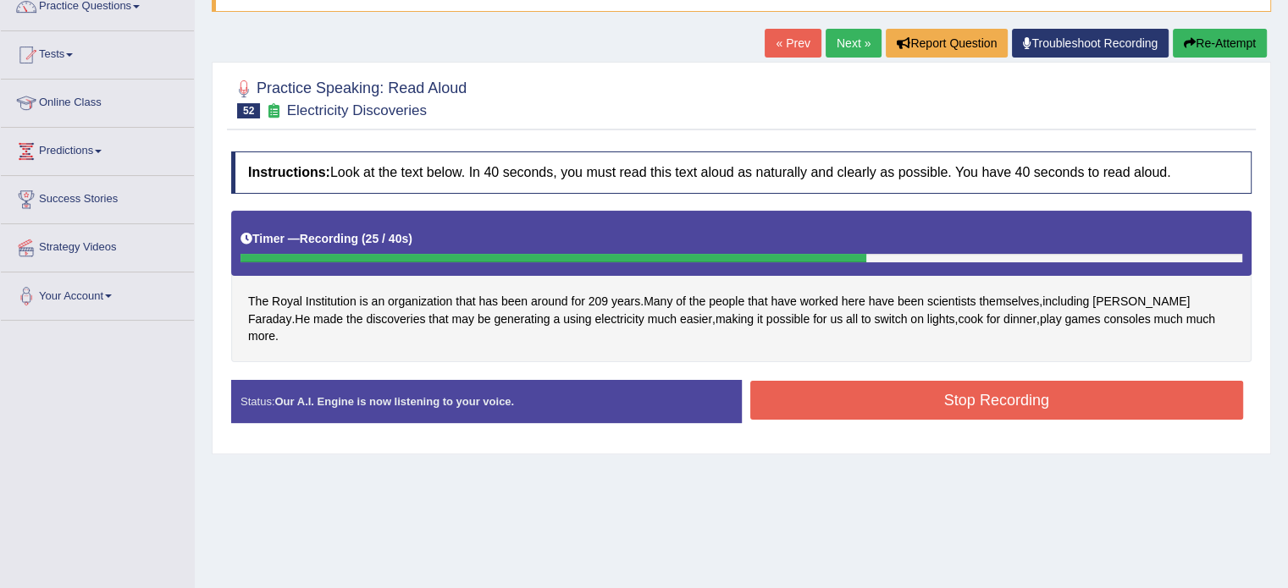
click at [869, 396] on button "Stop Recording" at bounding box center [997, 400] width 494 height 39
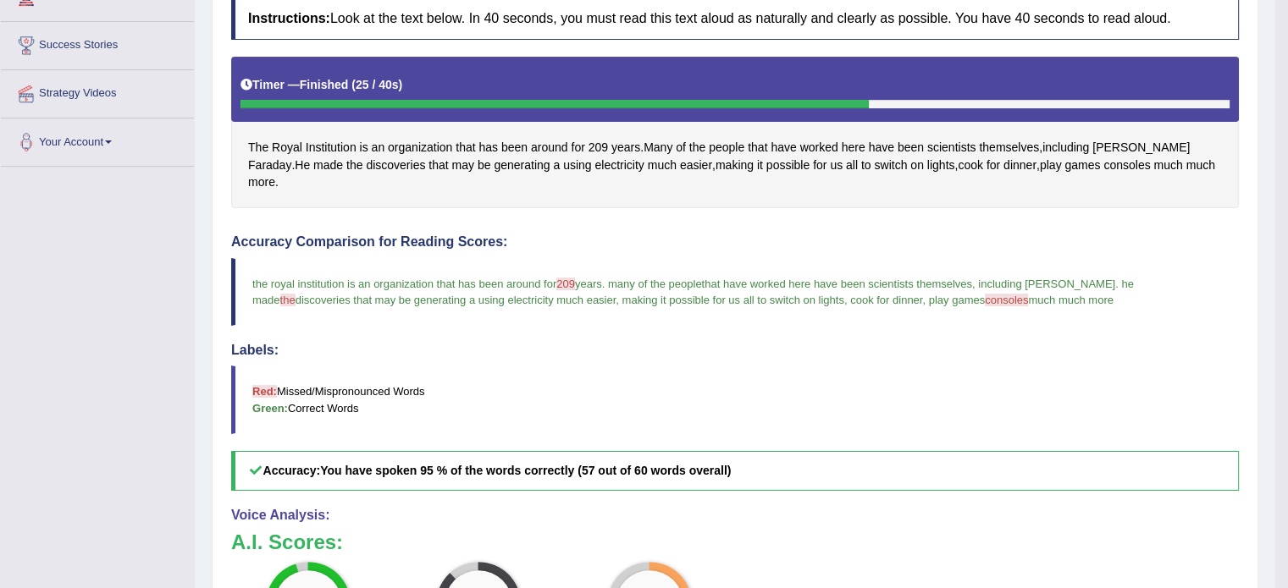
scroll to position [295, 0]
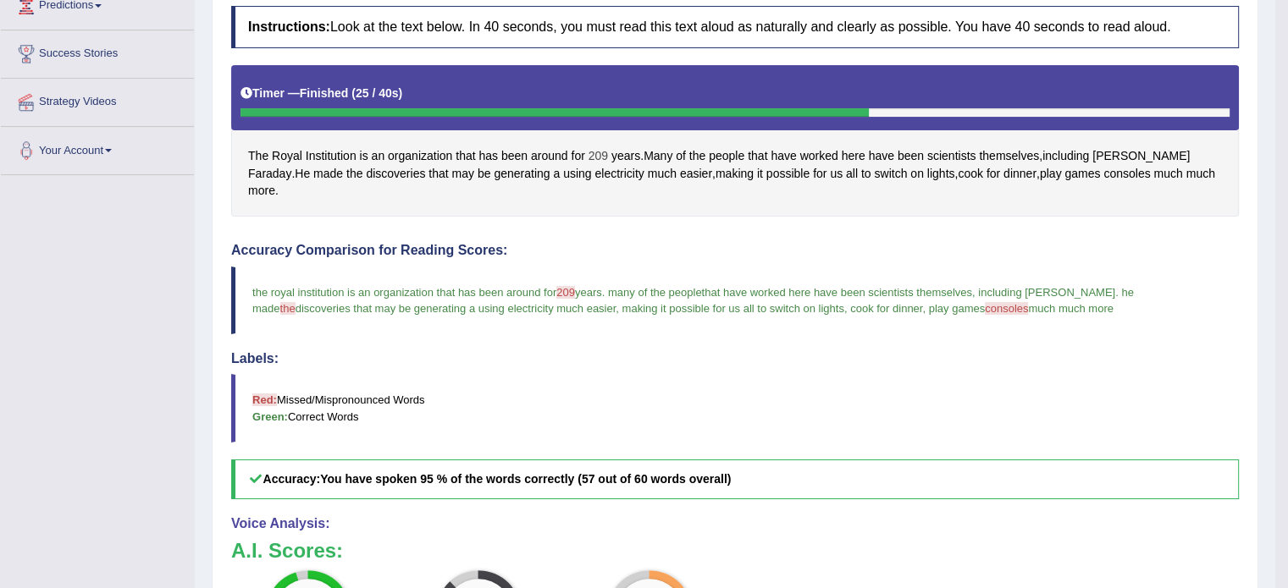
click at [604, 158] on span "209" at bounding box center [597, 156] width 19 height 18
click at [606, 47] on div "209 –" at bounding box center [598, 77] width 64 height 113
click at [607, 40] on icon at bounding box center [604, 37] width 13 height 10
click at [712, 198] on div "Instructions: Look at the text below. In 40 seconds, you must read this text al…" at bounding box center [735, 441] width 1016 height 888
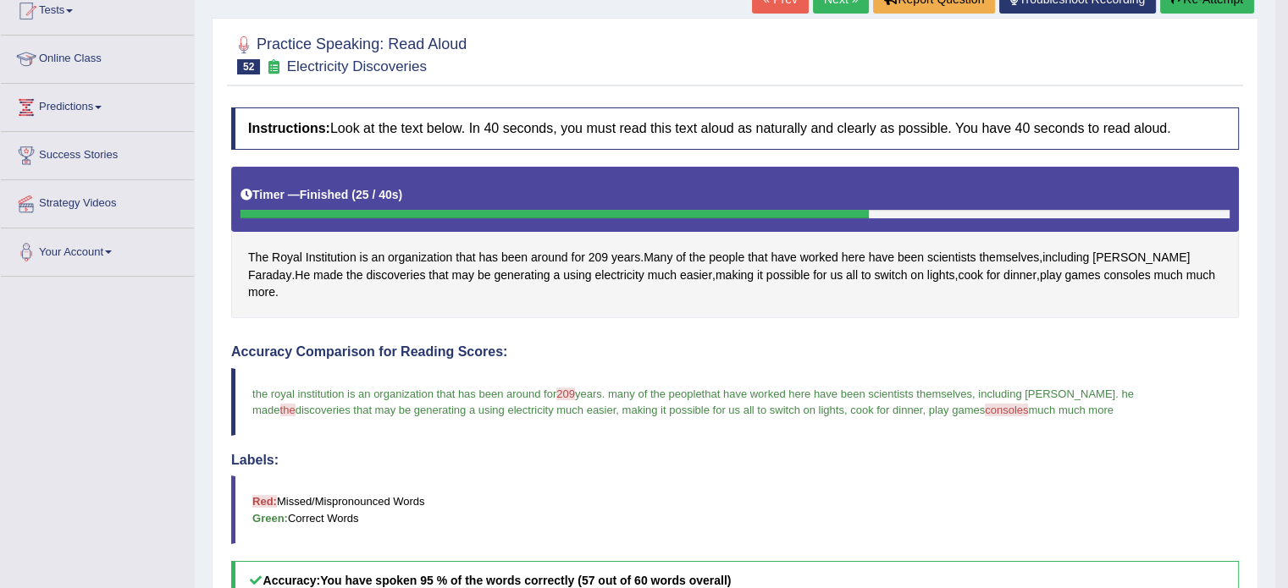
scroll to position [183, 0]
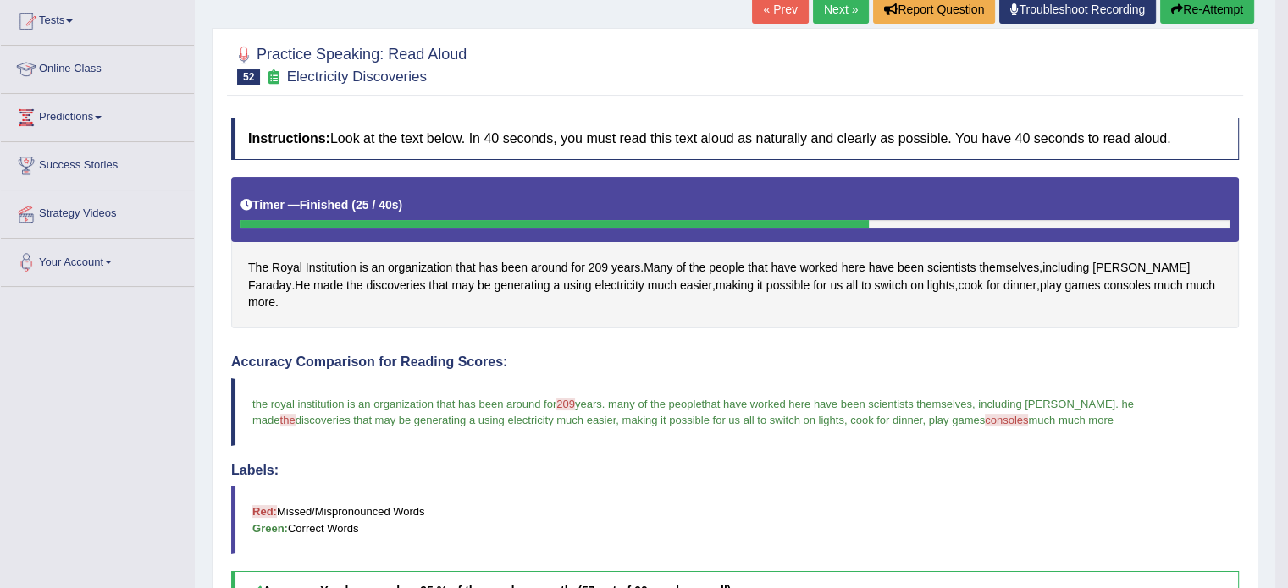
click at [1205, 16] on button "Re-Attempt" at bounding box center [1207, 9] width 94 height 29
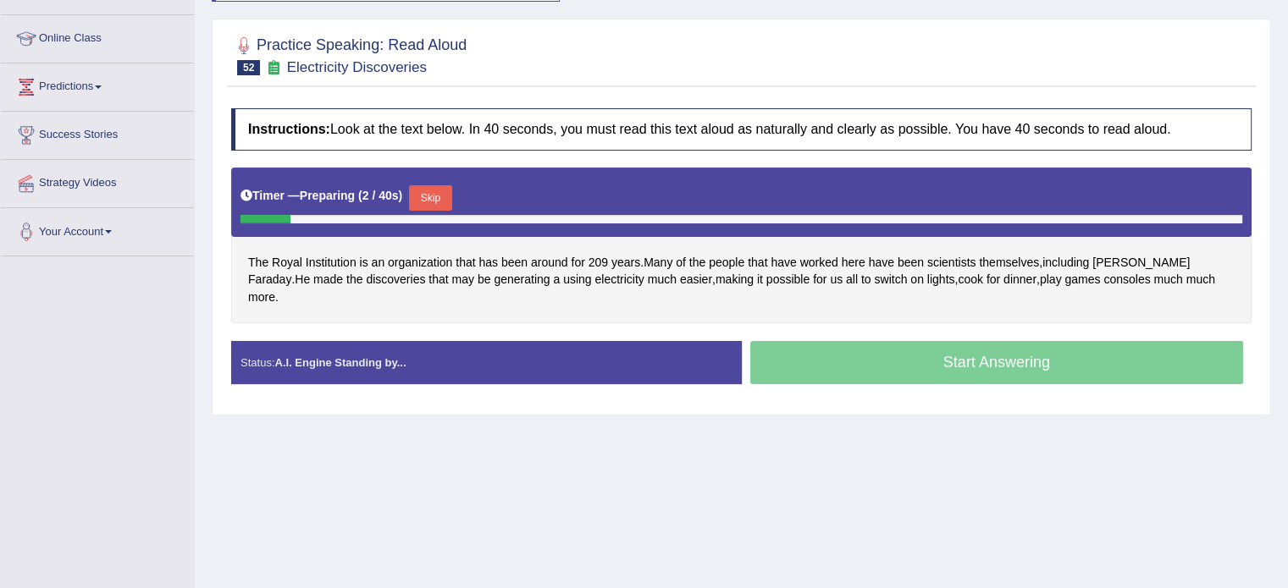
click at [423, 196] on button "Skip" at bounding box center [430, 197] width 42 height 25
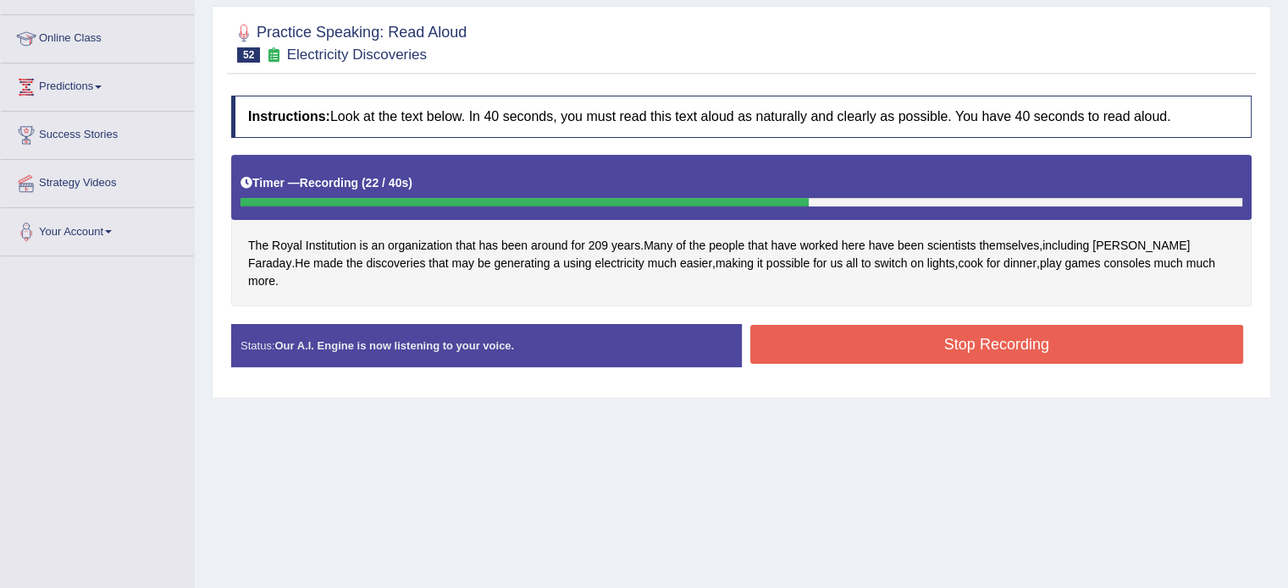
click at [868, 337] on button "Stop Recording" at bounding box center [997, 344] width 494 height 39
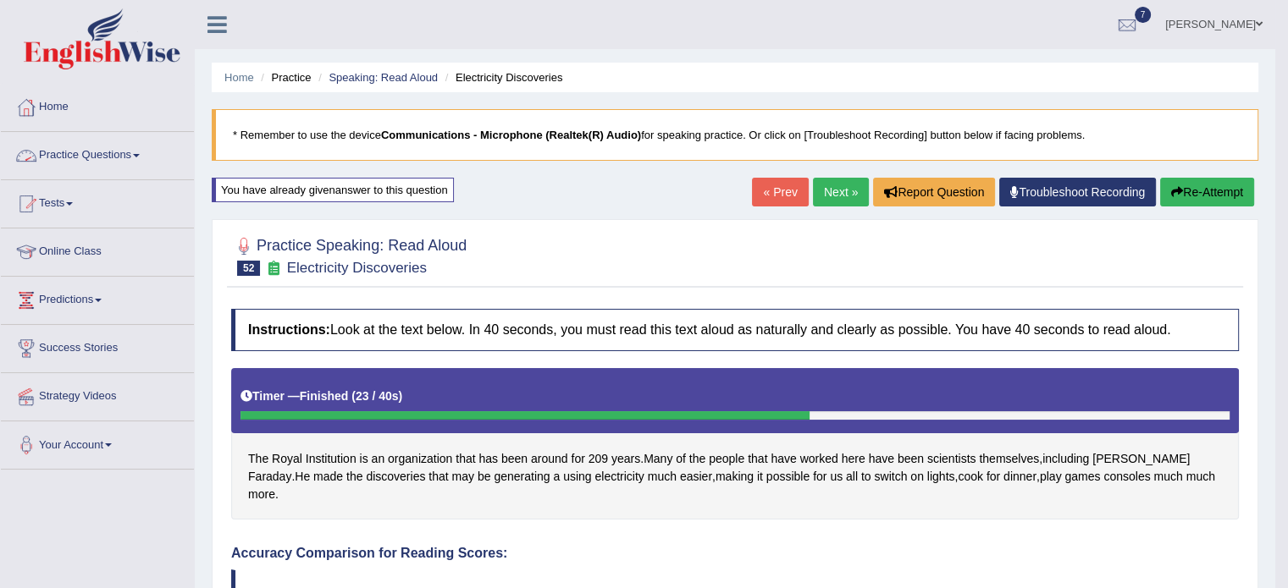
click at [112, 153] on link "Practice Questions" at bounding box center [97, 153] width 193 height 42
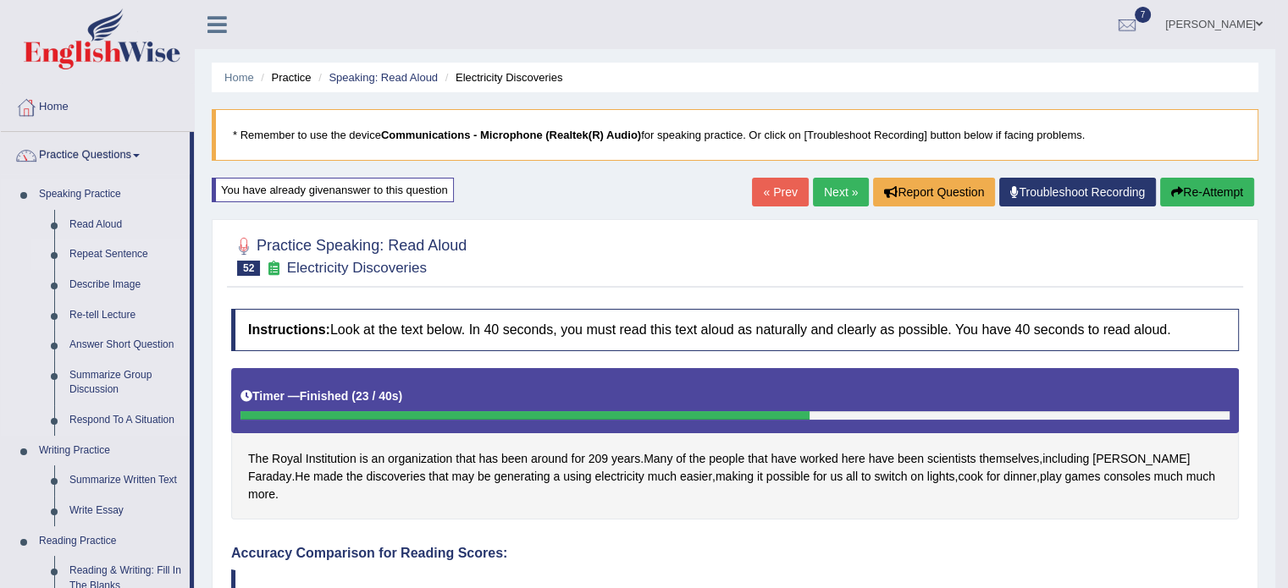
click at [102, 254] on link "Repeat Sentence" at bounding box center [126, 255] width 128 height 30
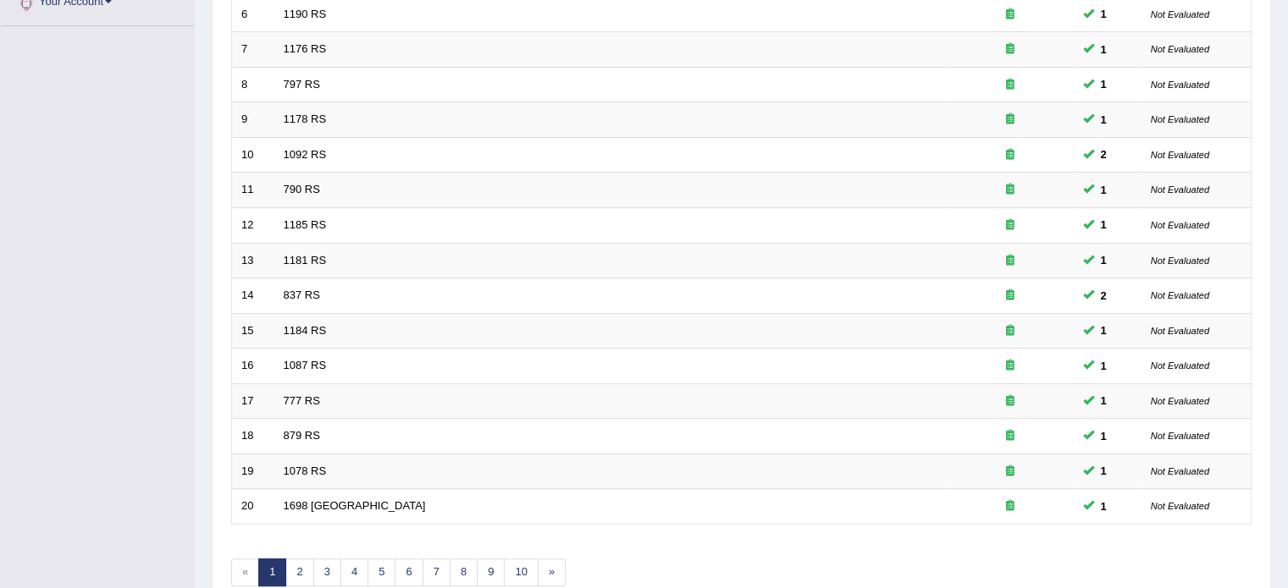
scroll to position [447, 0]
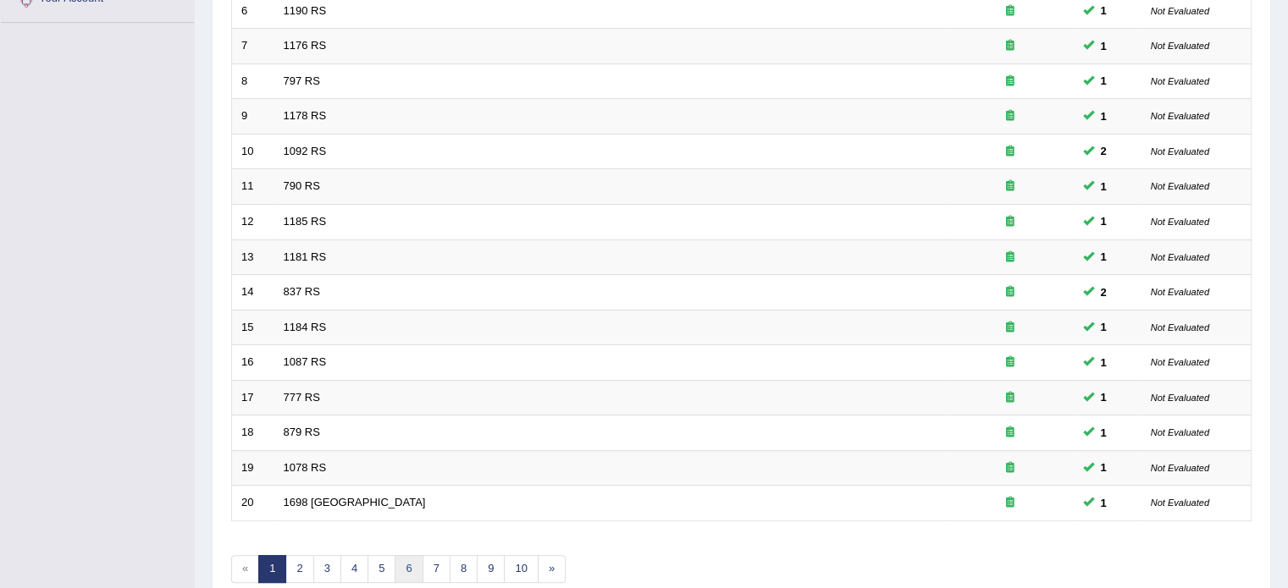
click at [408, 571] on link "6" at bounding box center [408, 569] width 28 height 28
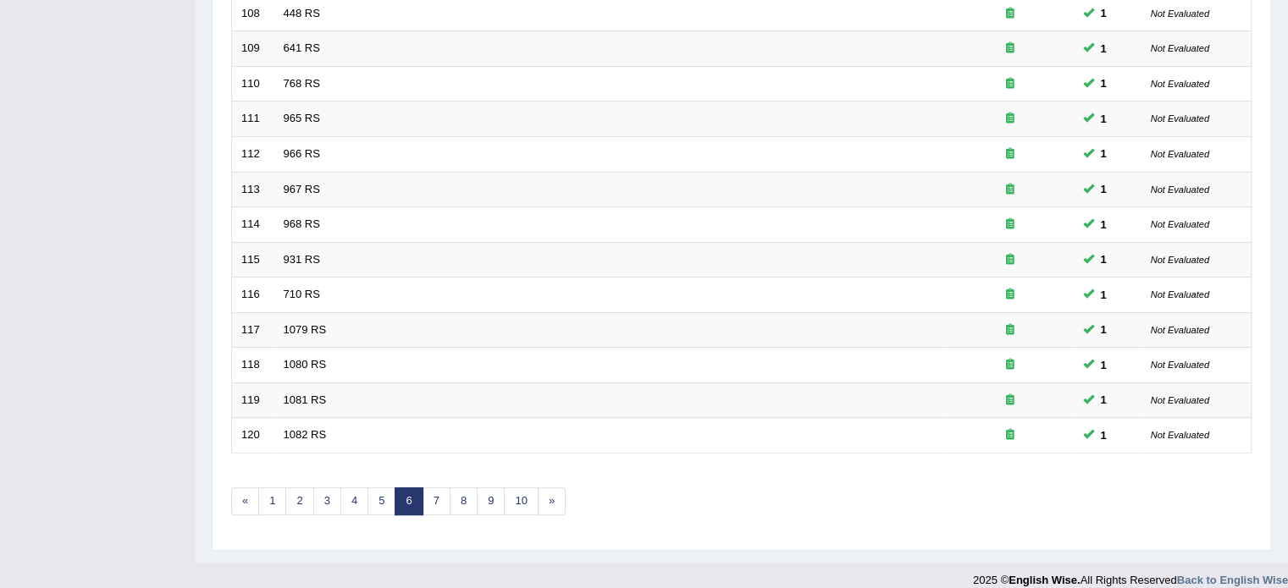
scroll to position [527, 0]
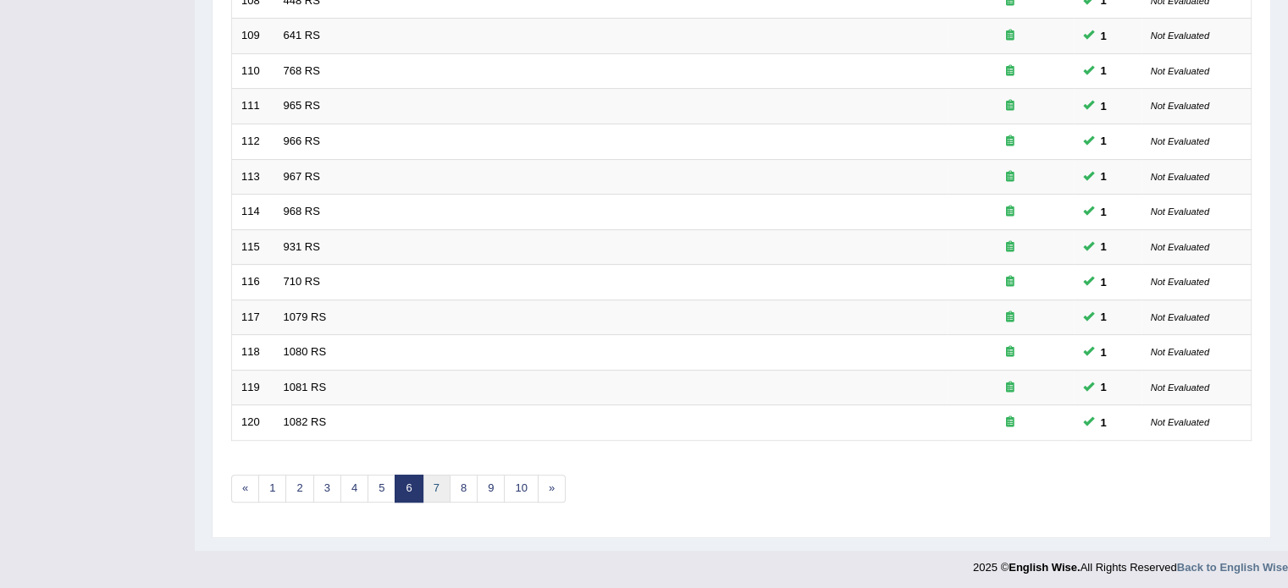
click at [436, 490] on link "7" at bounding box center [436, 489] width 28 height 28
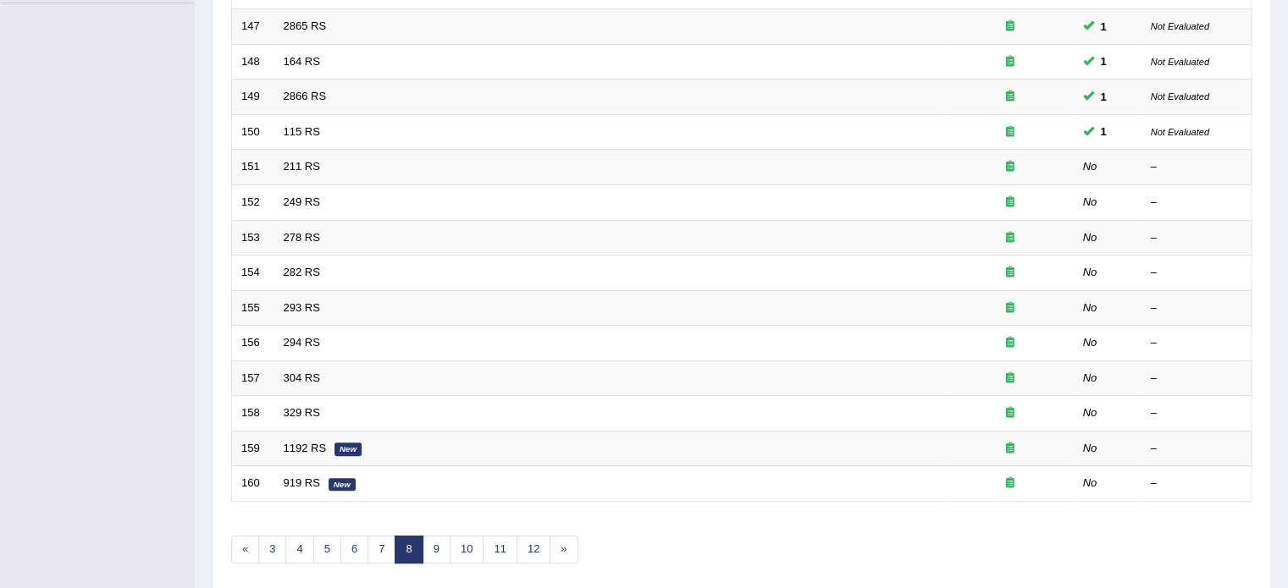
scroll to position [467, 0]
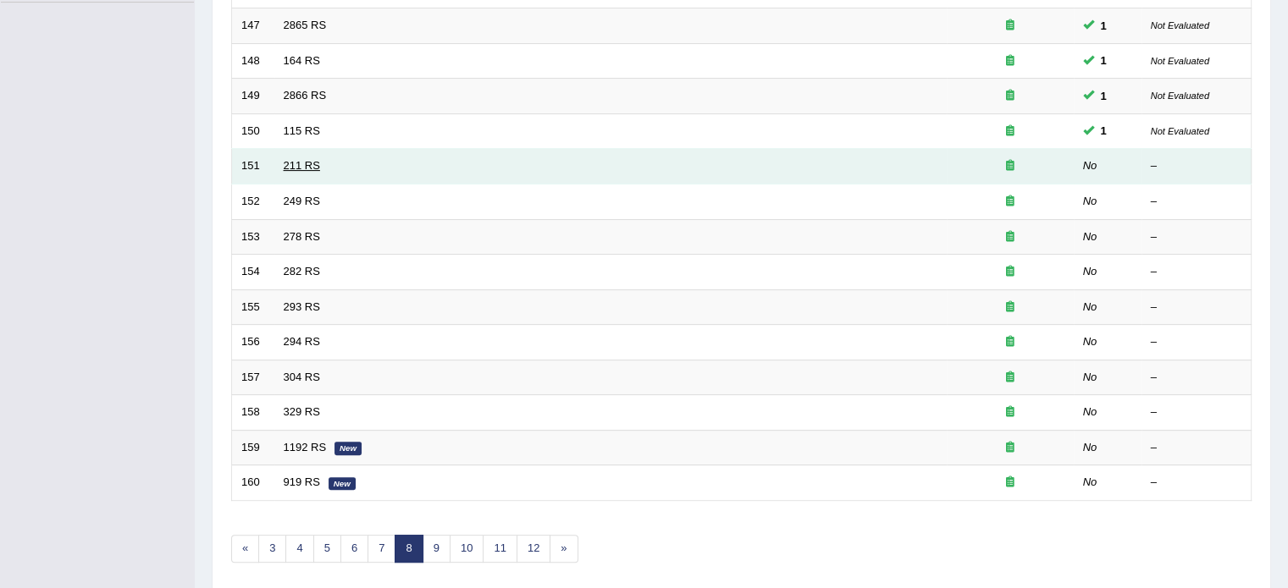
click at [295, 159] on link "211 RS" at bounding box center [302, 165] width 36 height 13
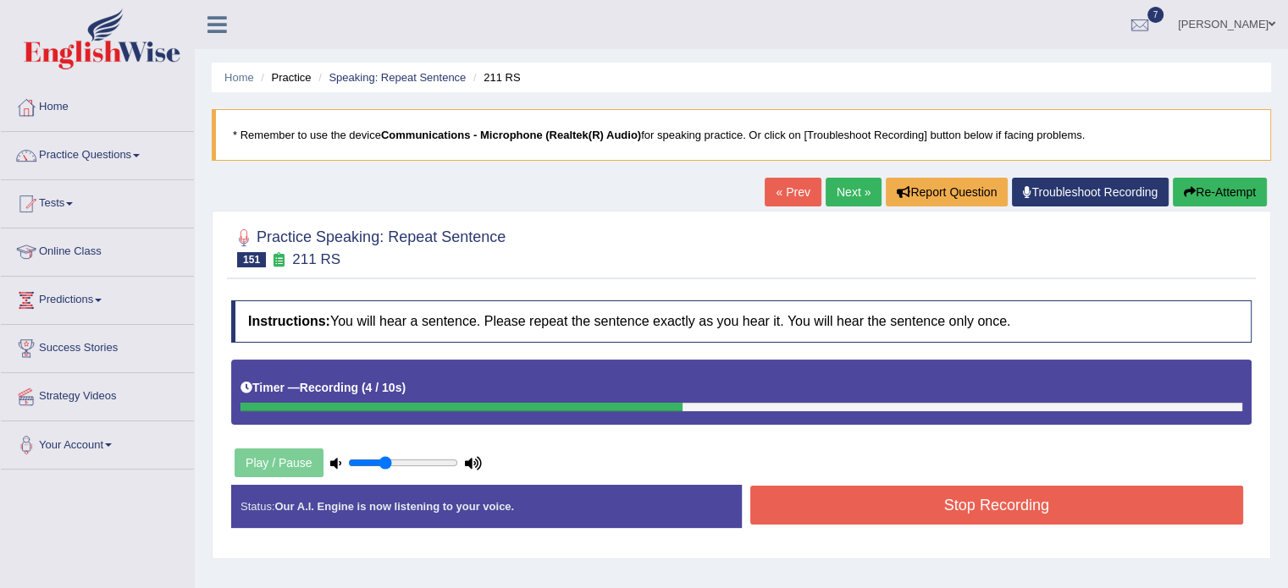
click at [938, 504] on button "Stop Recording" at bounding box center [997, 505] width 494 height 39
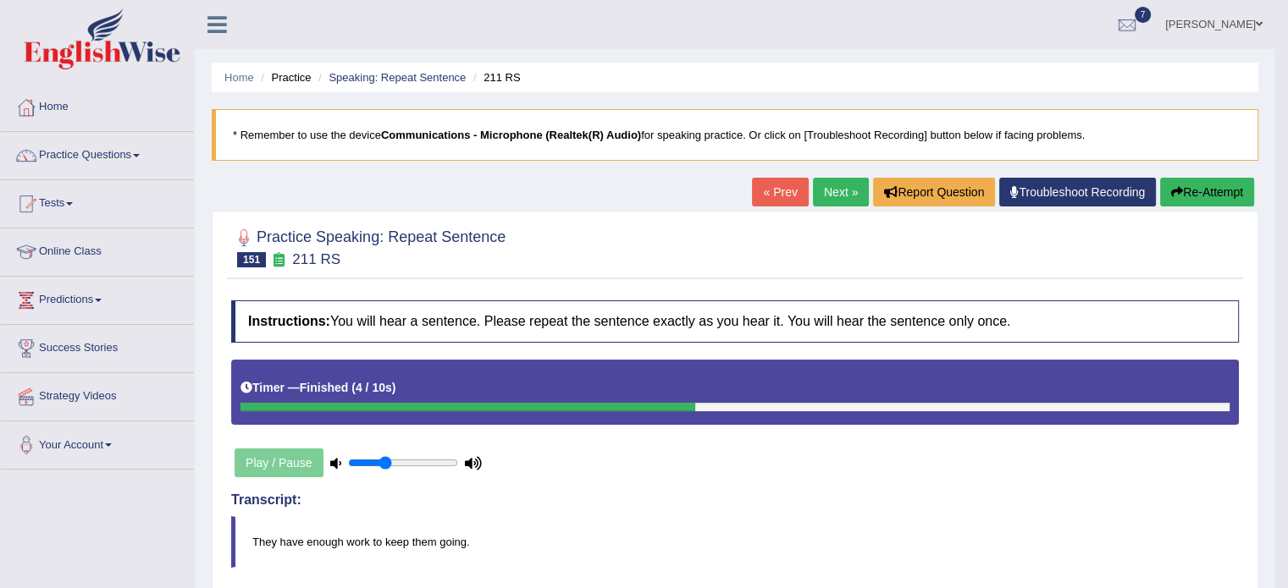
click at [841, 187] on link "Next »" at bounding box center [841, 192] width 56 height 29
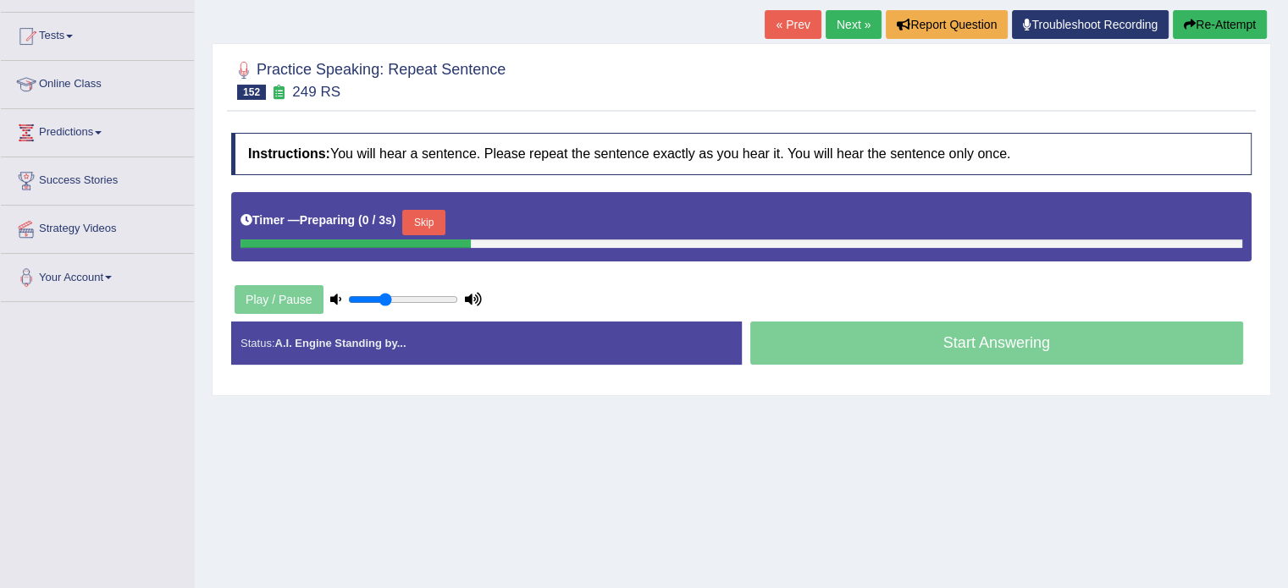
click at [1287, 219] on html "Toggle navigation Home Practice Questions Speaking Practice Read Aloud Repeat S…" at bounding box center [644, 126] width 1288 height 588
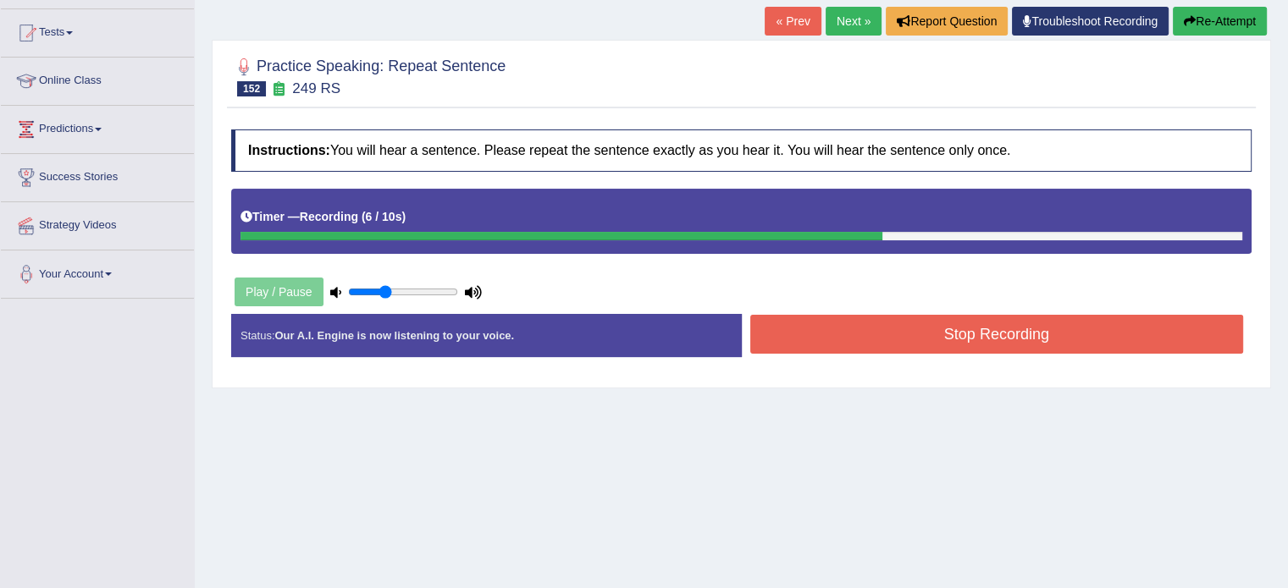
click at [940, 338] on button "Stop Recording" at bounding box center [997, 334] width 494 height 39
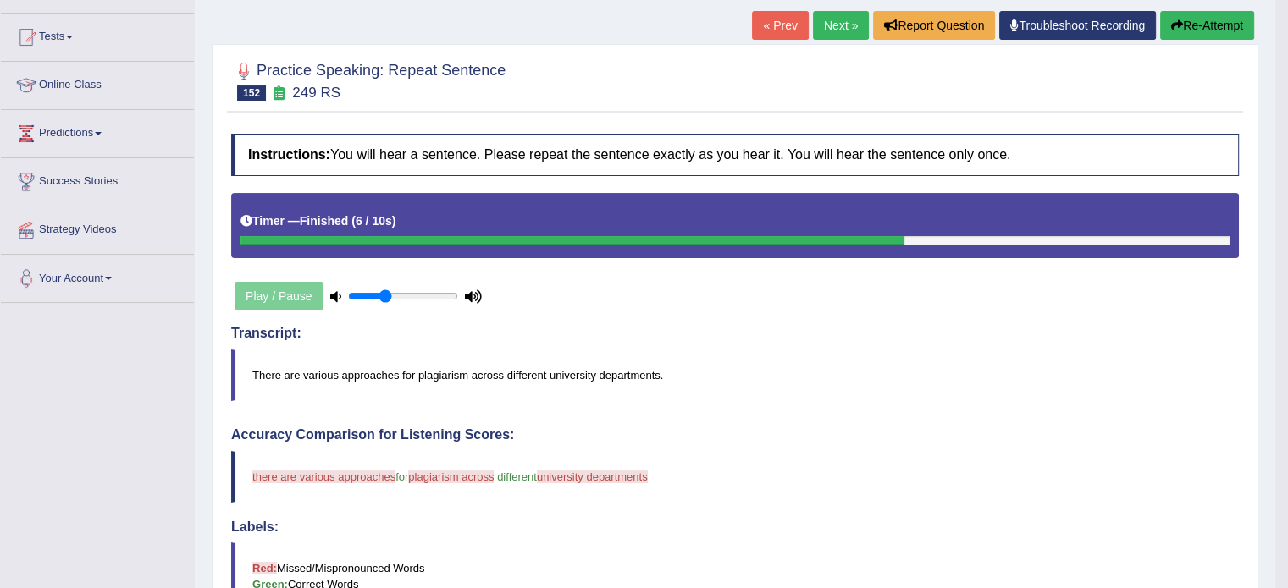
scroll to position [159, 0]
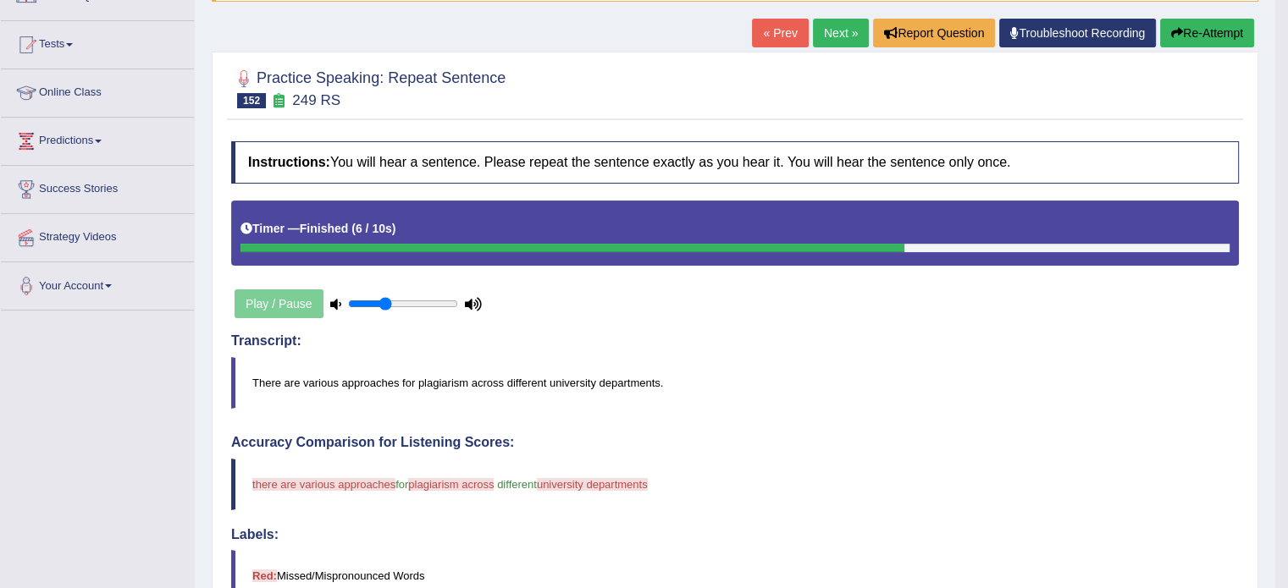
click at [1216, 24] on button "Re-Attempt" at bounding box center [1207, 33] width 94 height 29
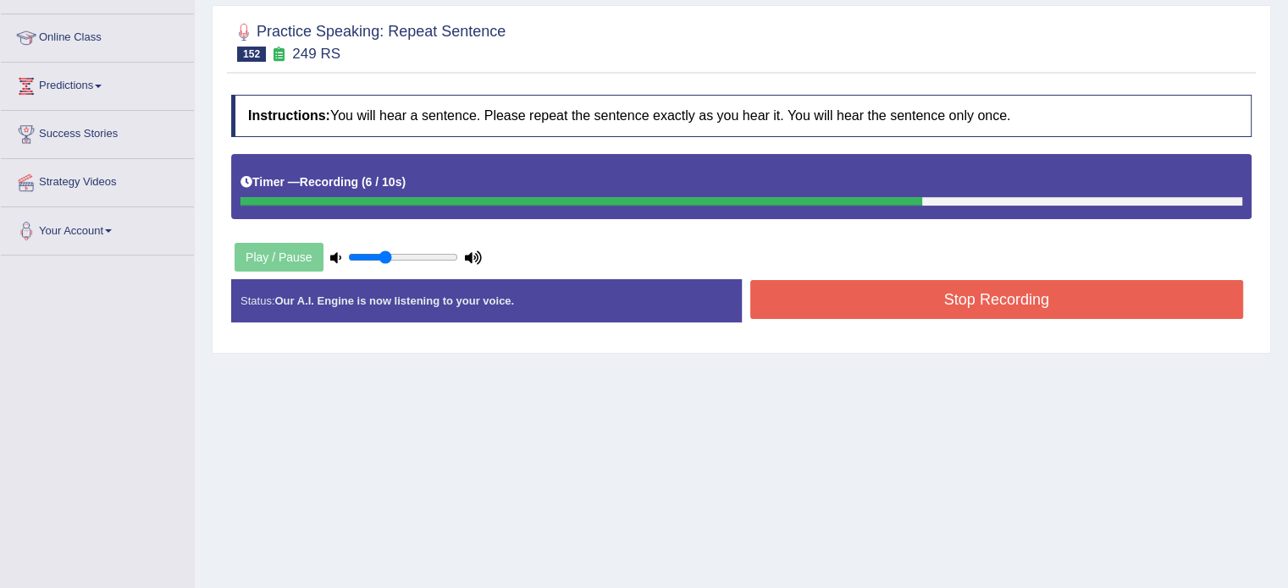
click at [915, 300] on button "Stop Recording" at bounding box center [997, 299] width 494 height 39
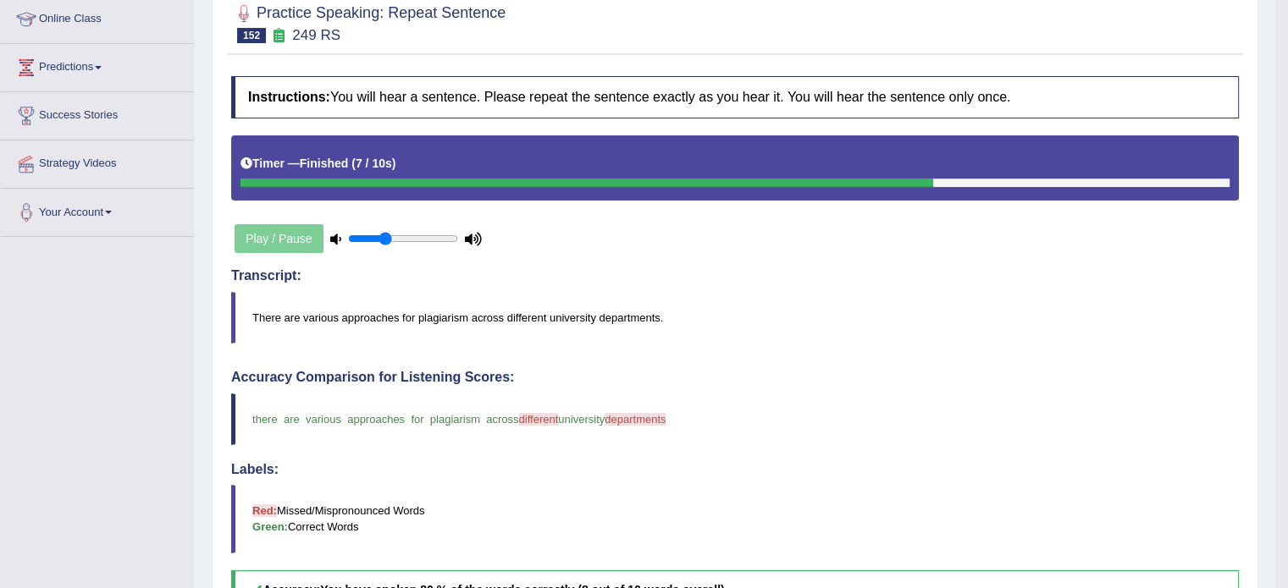
scroll to position [190, 0]
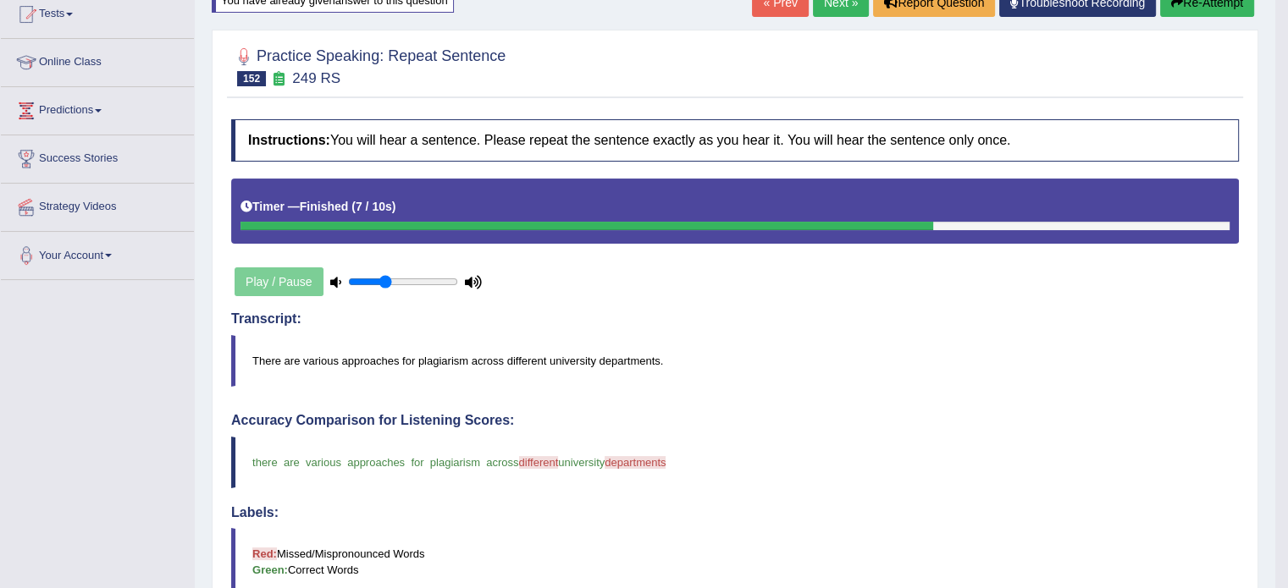
click at [819, 8] on link "Next »" at bounding box center [841, 2] width 56 height 29
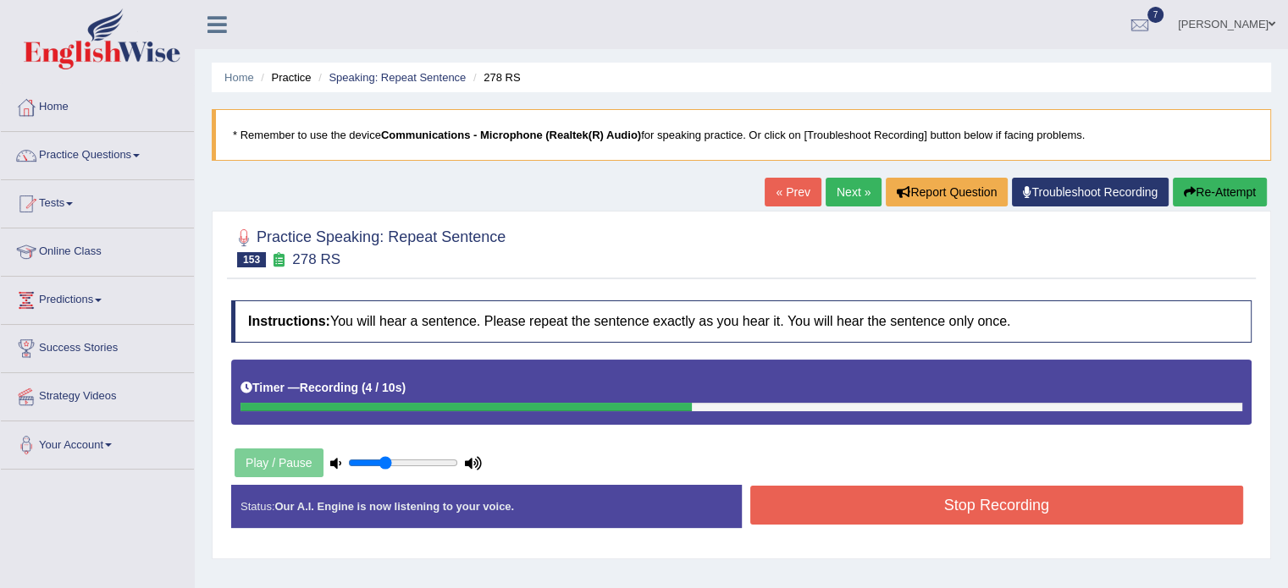
click at [993, 509] on button "Stop Recording" at bounding box center [997, 505] width 494 height 39
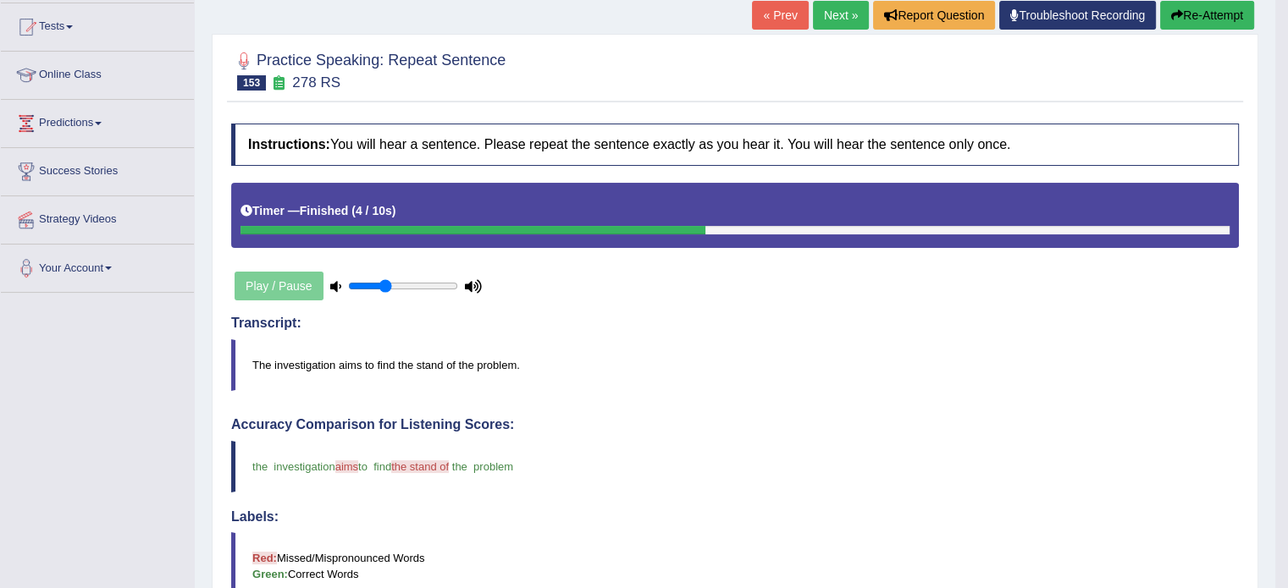
scroll to position [176, 0]
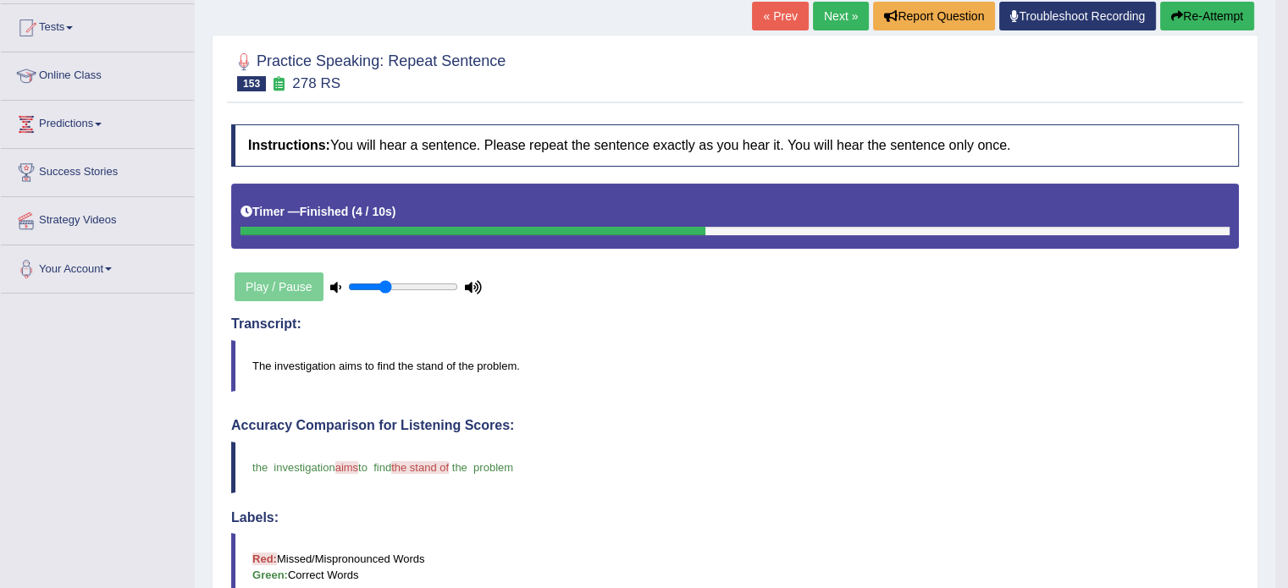
click at [820, 26] on link "Next »" at bounding box center [841, 16] width 56 height 29
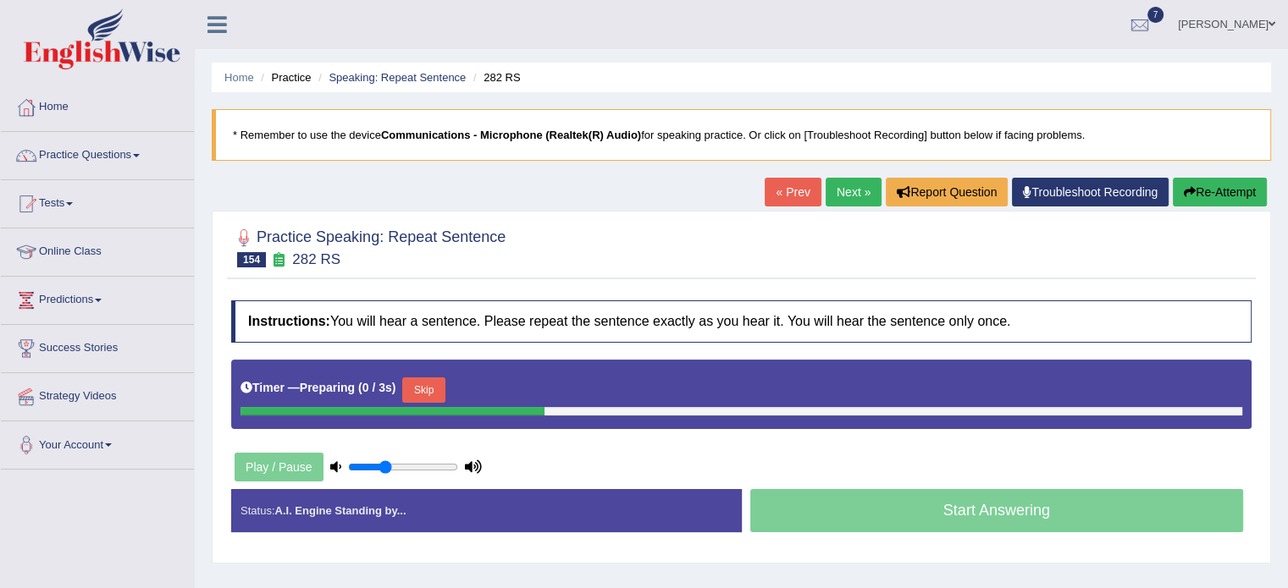
scroll to position [137, 0]
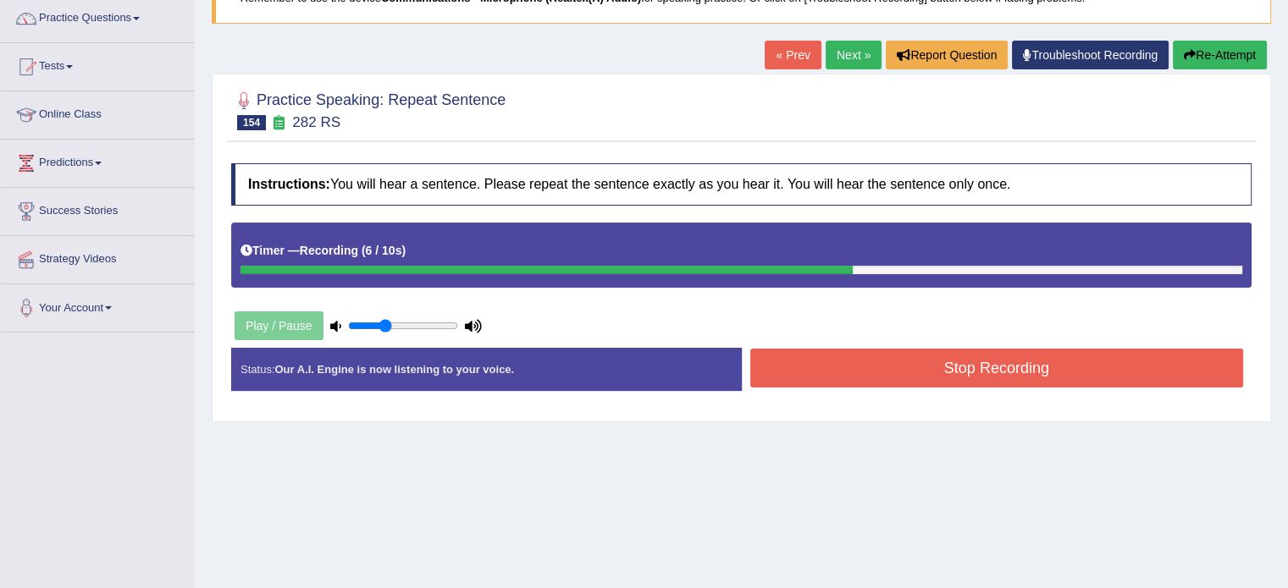
click at [972, 375] on button "Stop Recording" at bounding box center [997, 368] width 494 height 39
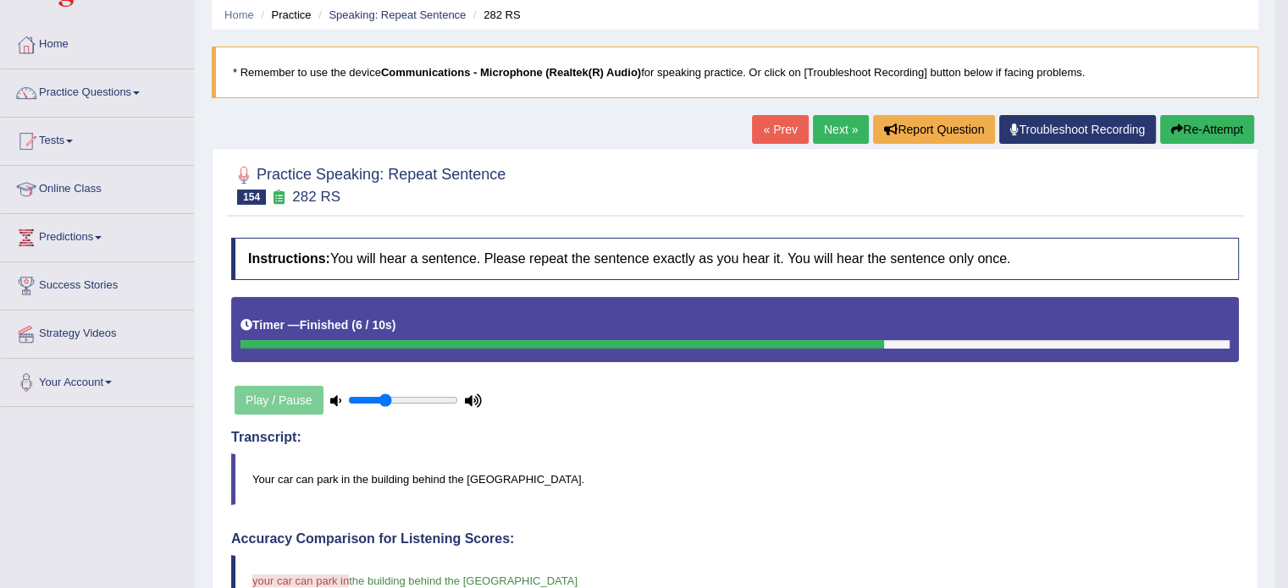
scroll to position [13, 0]
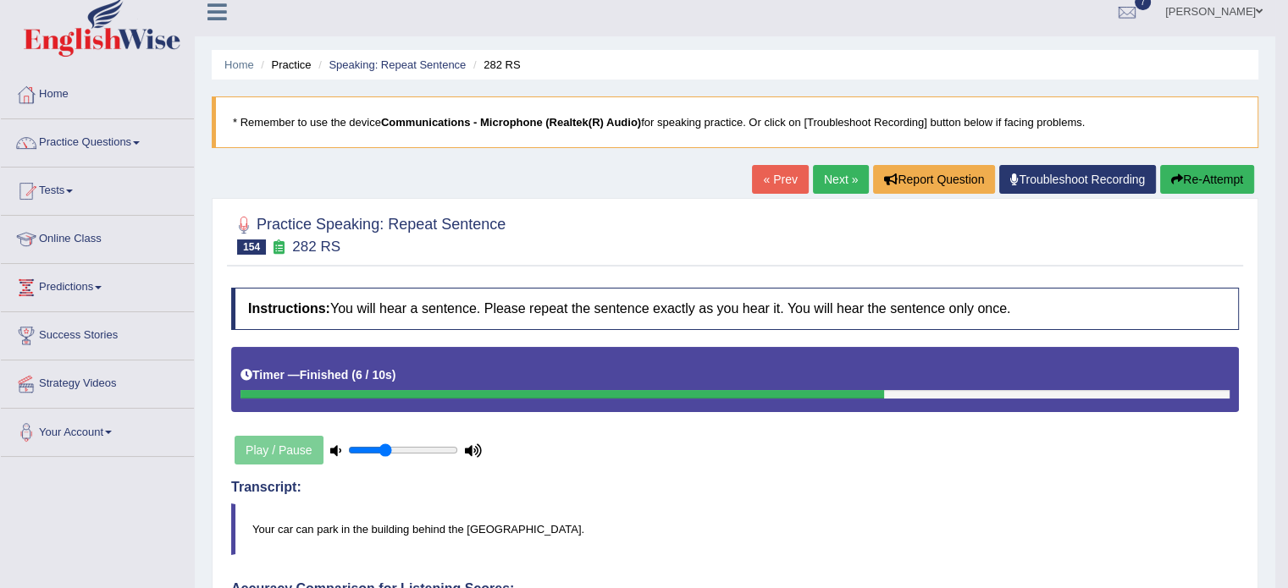
click at [1186, 183] on button "Re-Attempt" at bounding box center [1207, 179] width 94 height 29
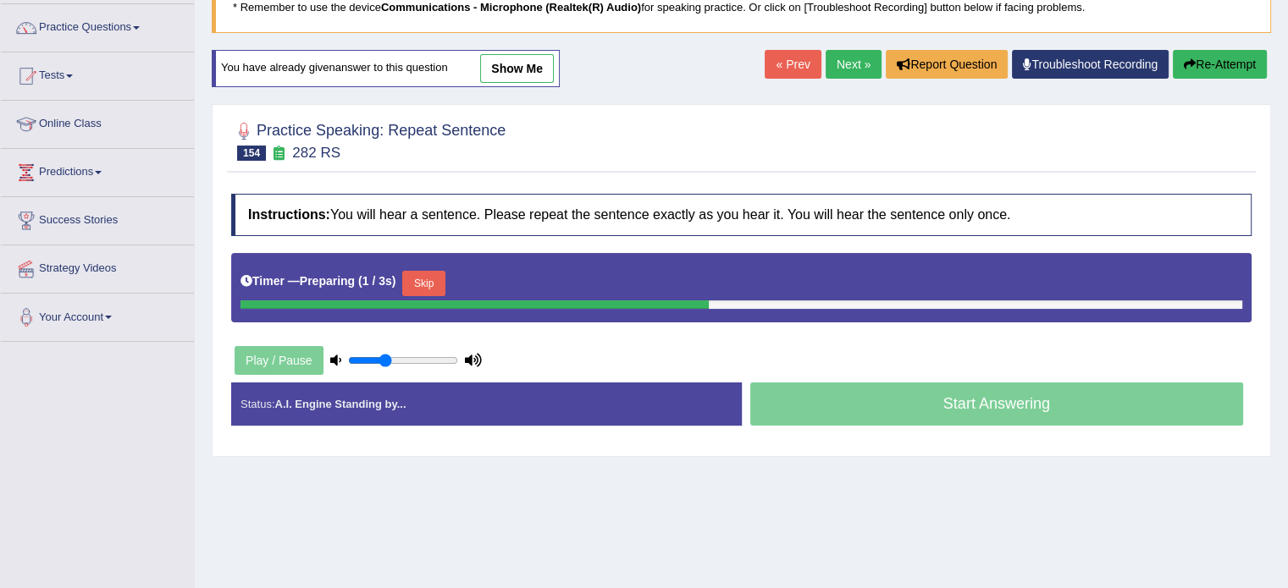
click at [440, 290] on button "Skip" at bounding box center [423, 283] width 42 height 25
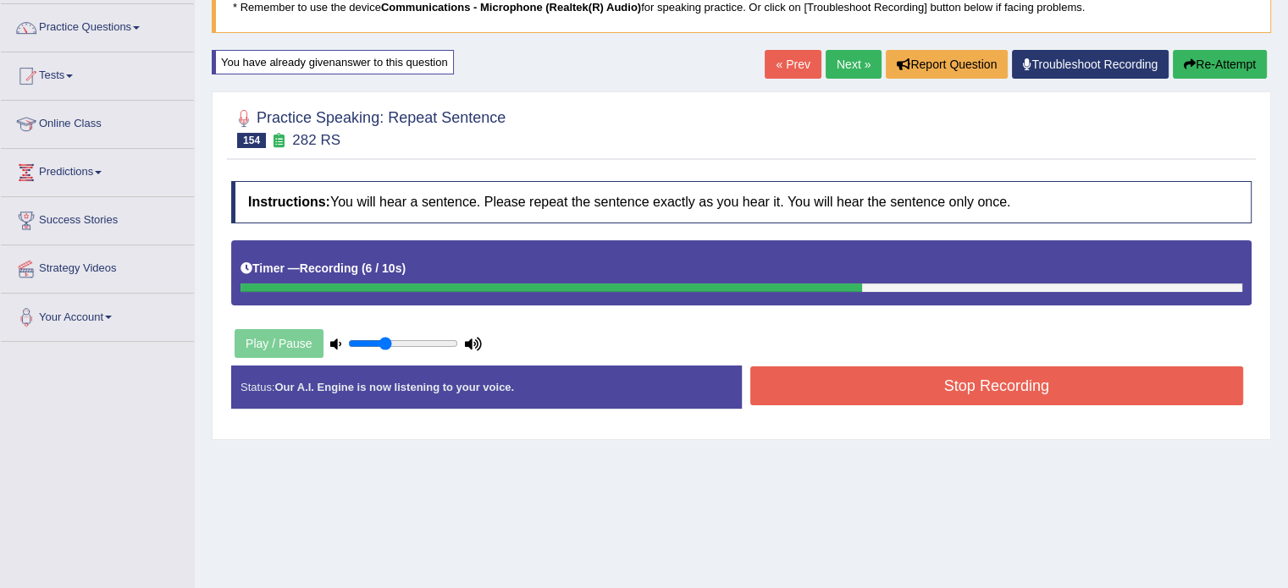
click at [786, 379] on button "Stop Recording" at bounding box center [997, 386] width 494 height 39
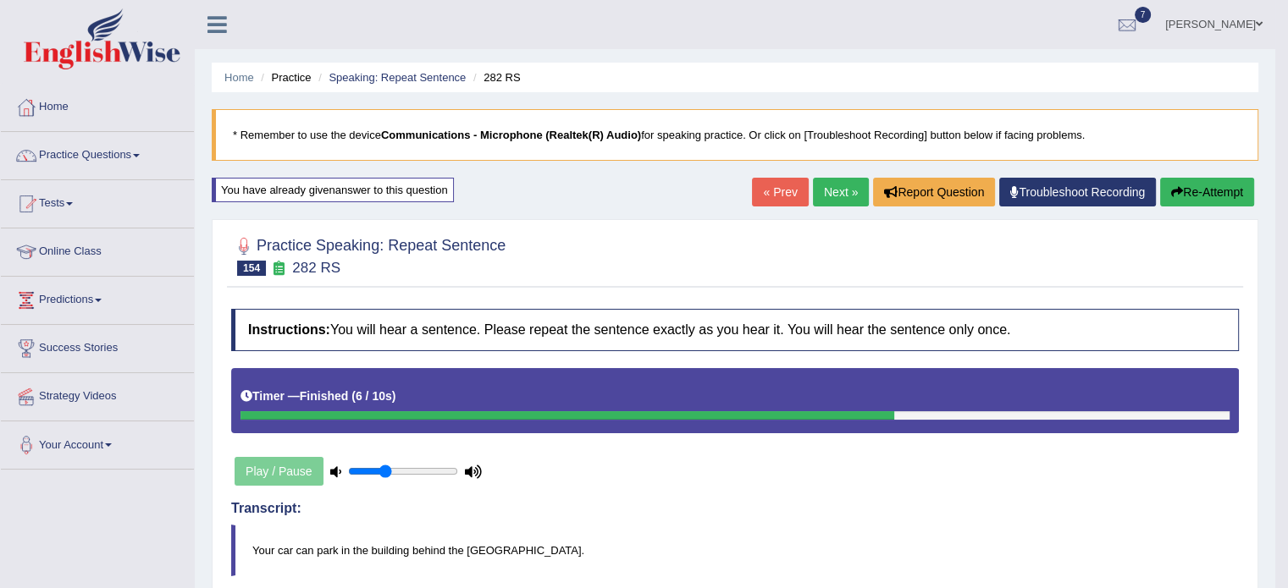
click at [820, 185] on link "Next »" at bounding box center [841, 192] width 56 height 29
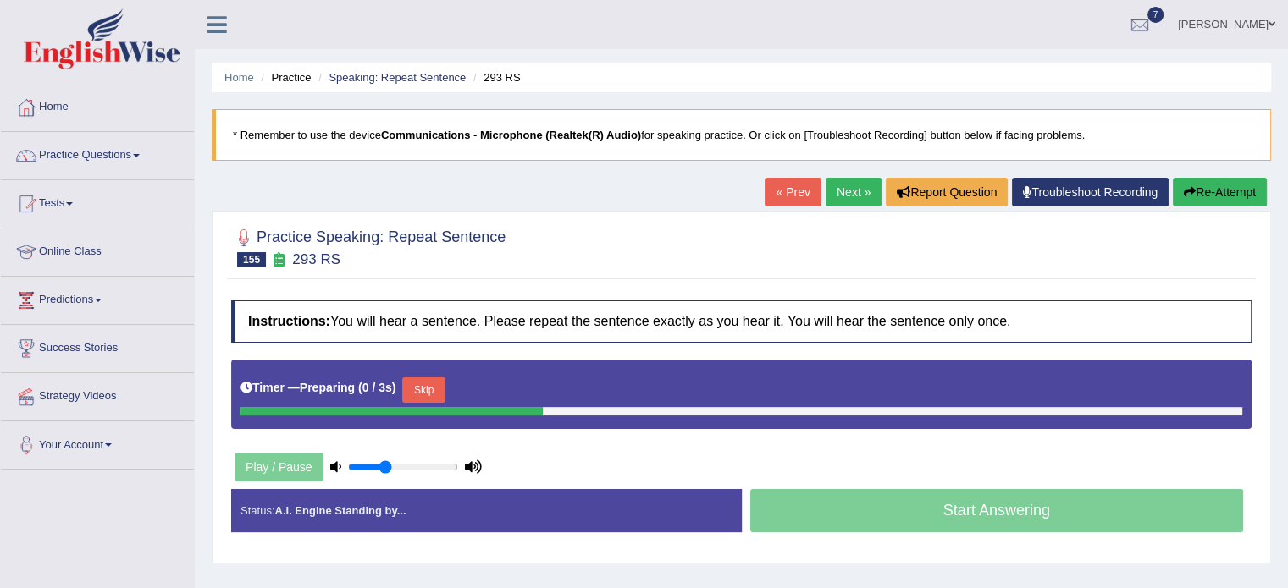
drag, startPoint x: 0, startPoint y: 0, endPoint x: 1299, endPoint y: 168, distance: 1310.2
click at [1287, 168] on html "Toggle navigation Home Practice Questions Speaking Practice Read Aloud Repeat S…" at bounding box center [644, 294] width 1288 height 588
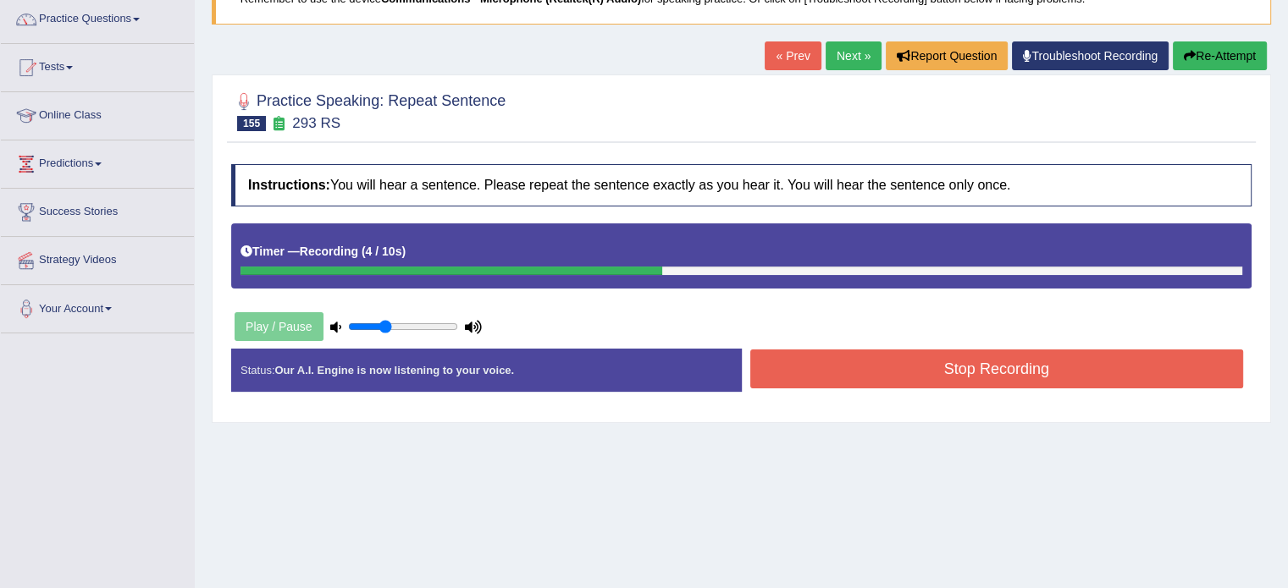
click at [853, 374] on button "Stop Recording" at bounding box center [997, 369] width 494 height 39
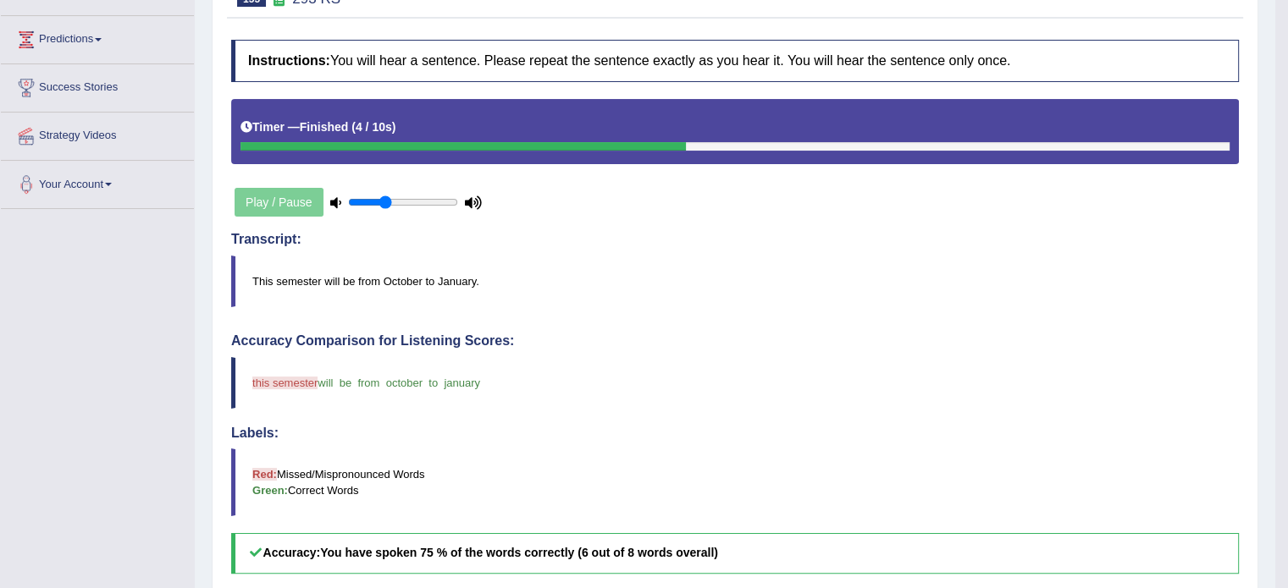
scroll to position [61, 0]
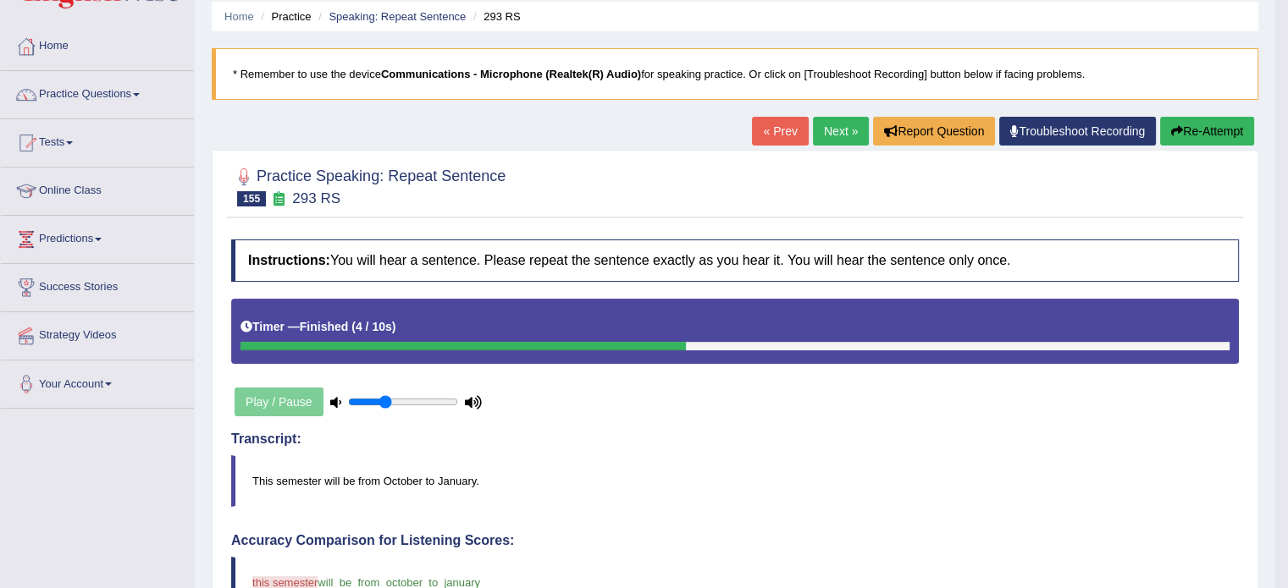
click at [830, 122] on link "Next »" at bounding box center [841, 131] width 56 height 29
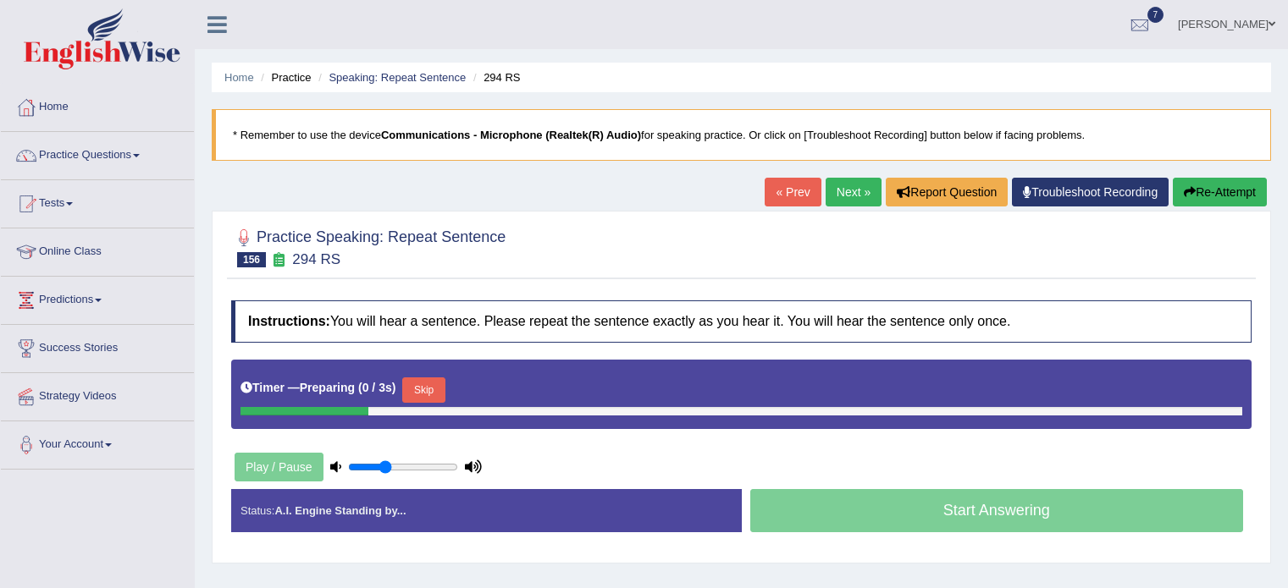
scroll to position [98, 0]
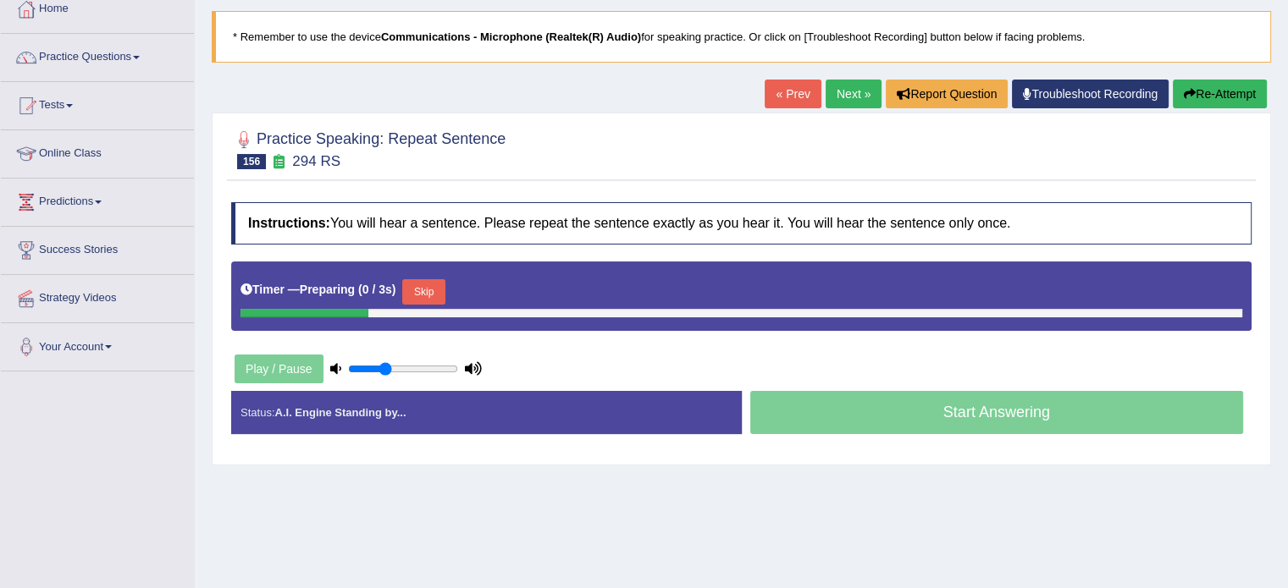
click at [1287, 156] on html "Toggle navigation Home Practice Questions Speaking Practice Read Aloud Repeat S…" at bounding box center [644, 196] width 1288 height 588
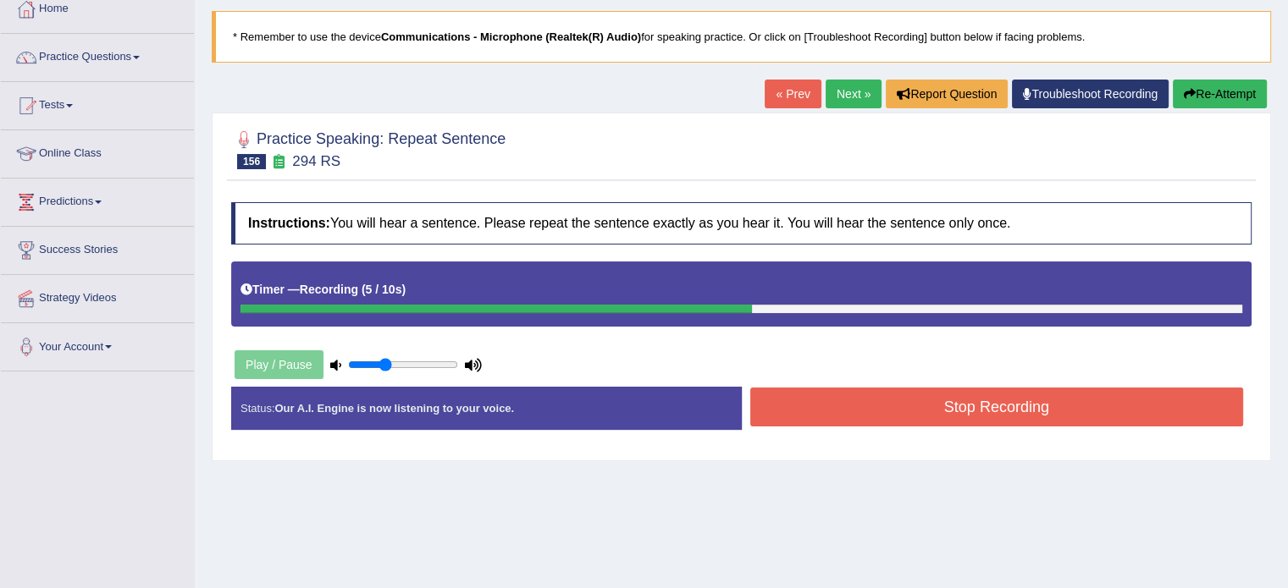
click at [856, 405] on button "Stop Recording" at bounding box center [997, 407] width 494 height 39
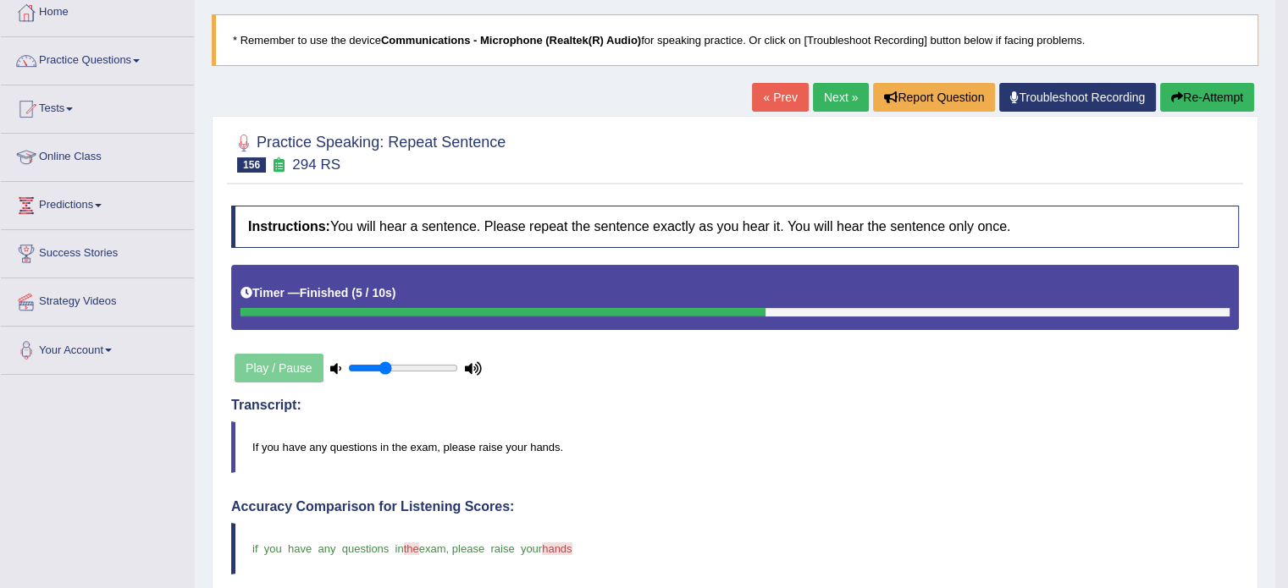
scroll to position [87, 0]
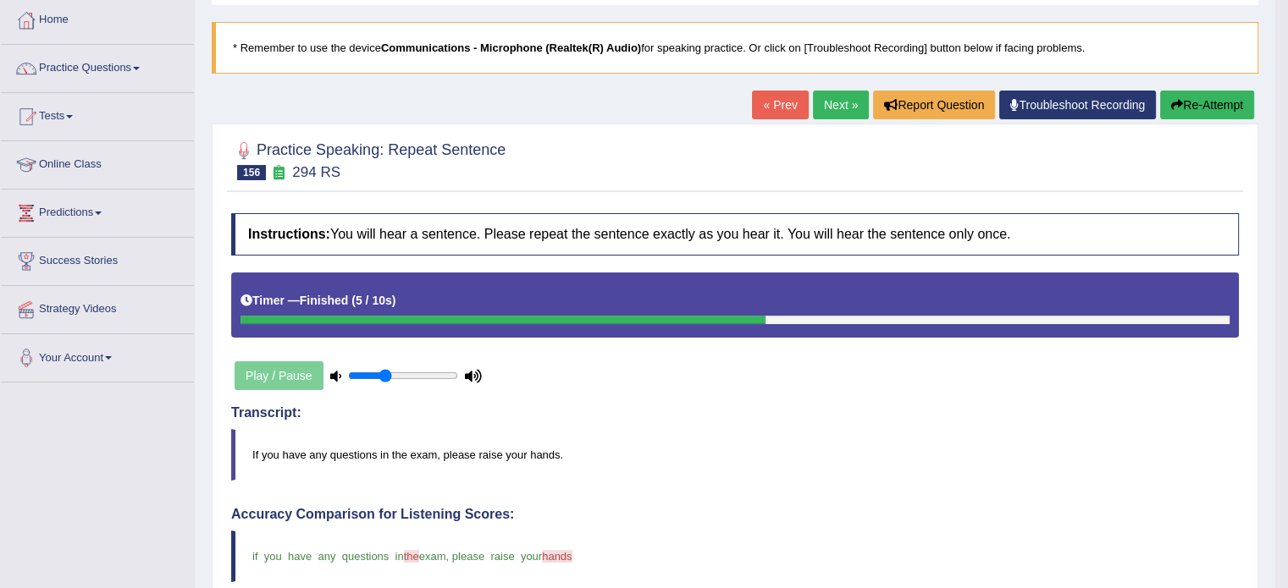
click at [836, 101] on link "Next »" at bounding box center [841, 105] width 56 height 29
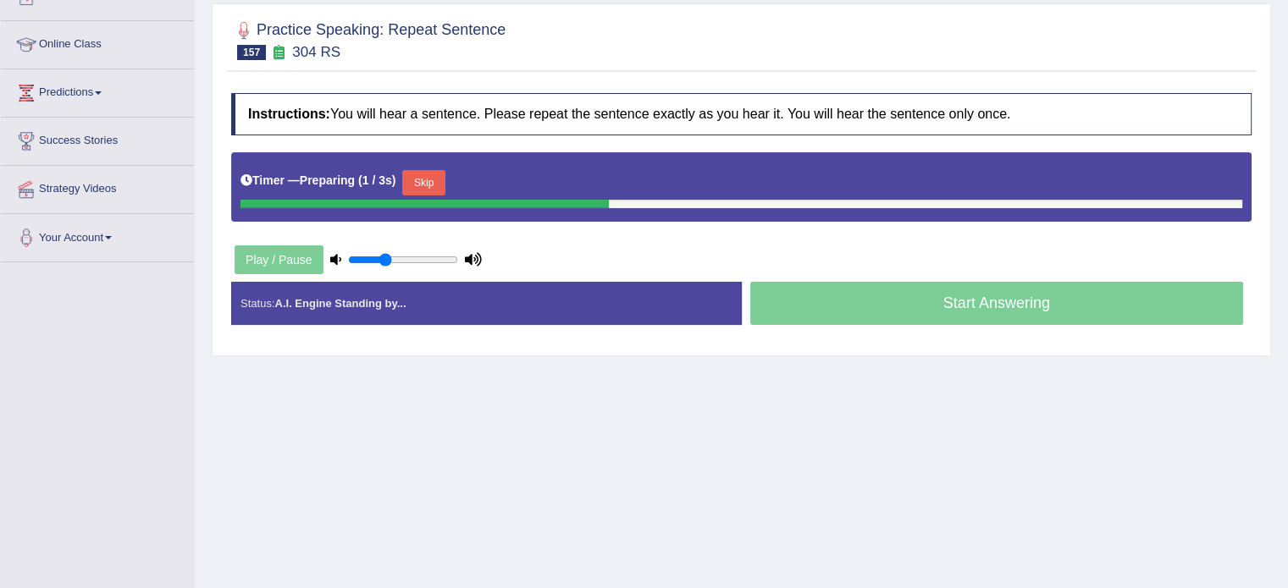
scroll to position [211, 0]
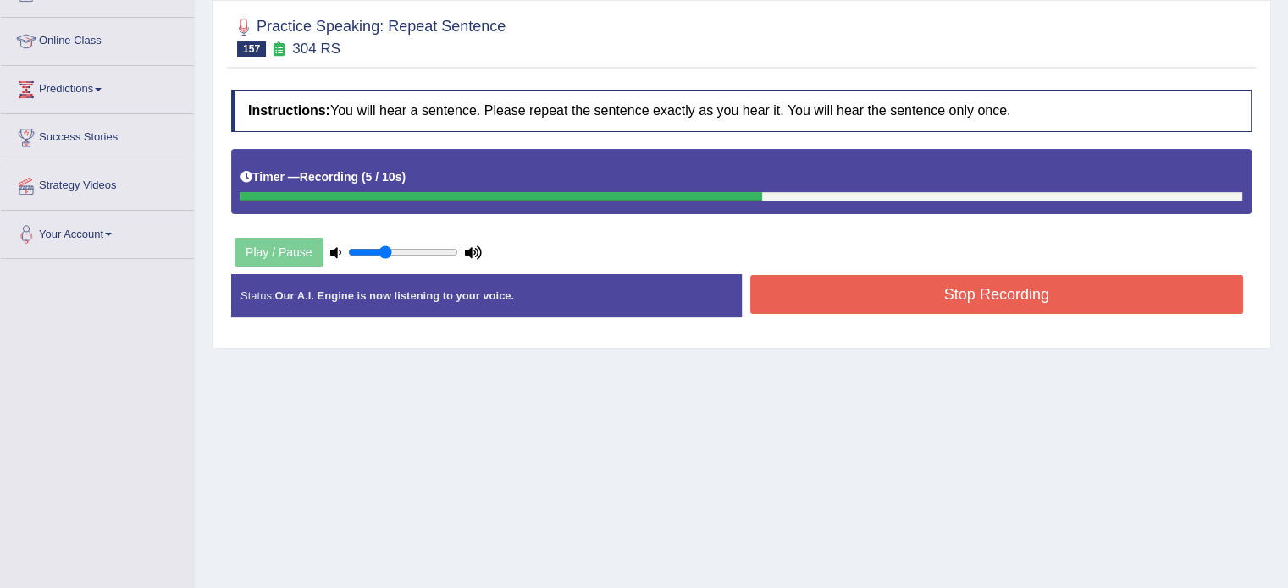
click at [907, 299] on button "Stop Recording" at bounding box center [997, 294] width 494 height 39
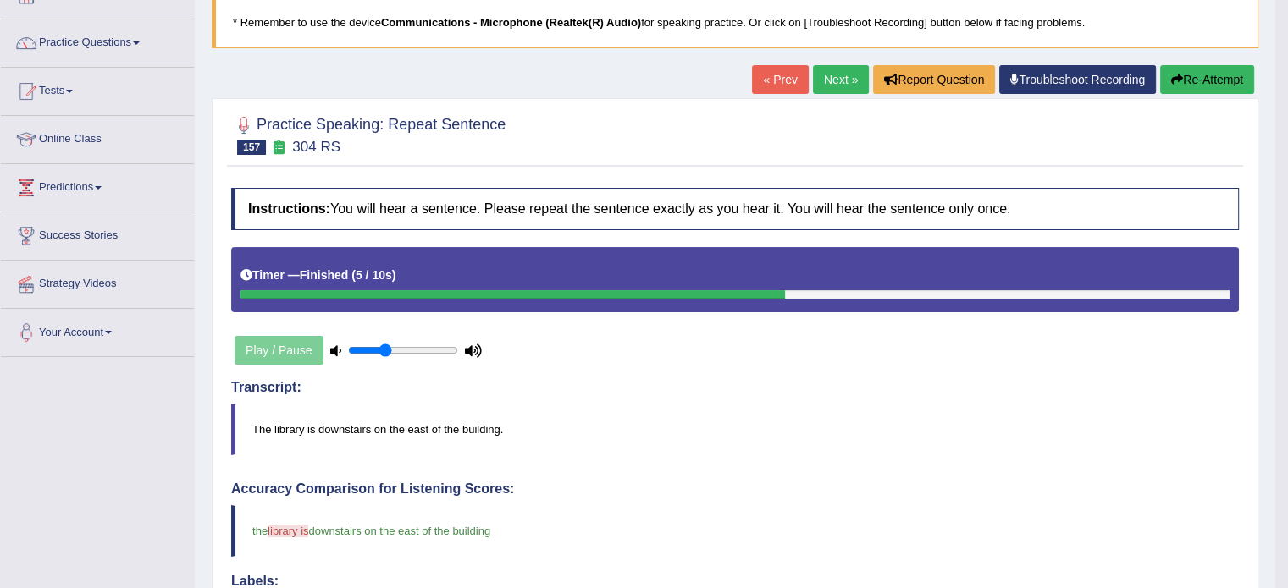
scroll to position [18, 0]
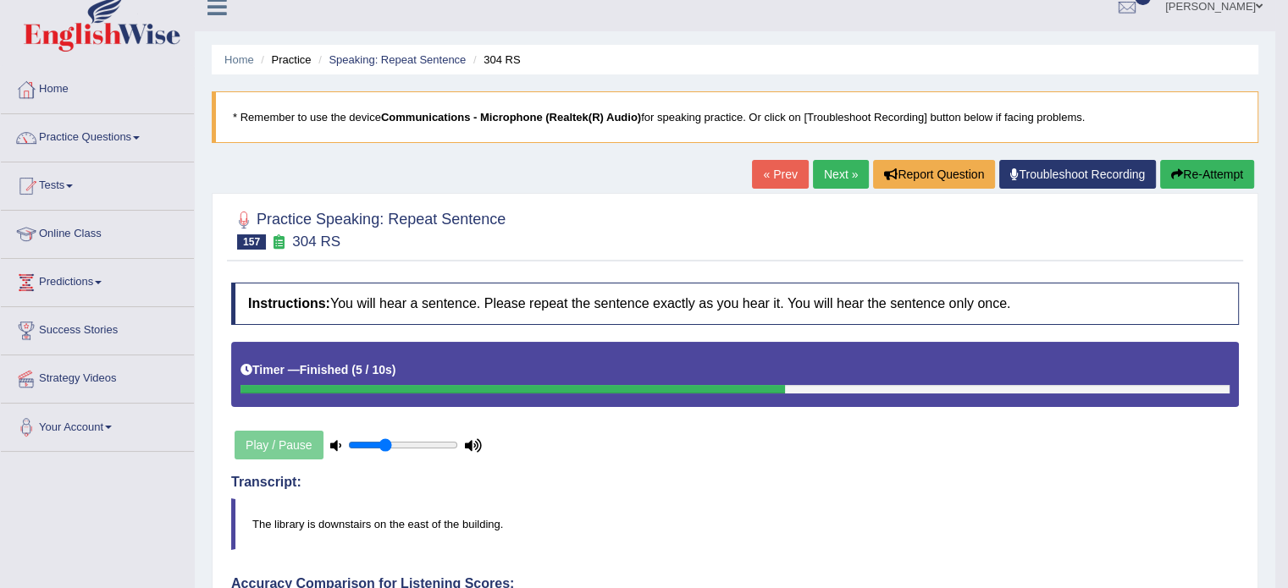
click at [819, 178] on link "Next »" at bounding box center [841, 174] width 56 height 29
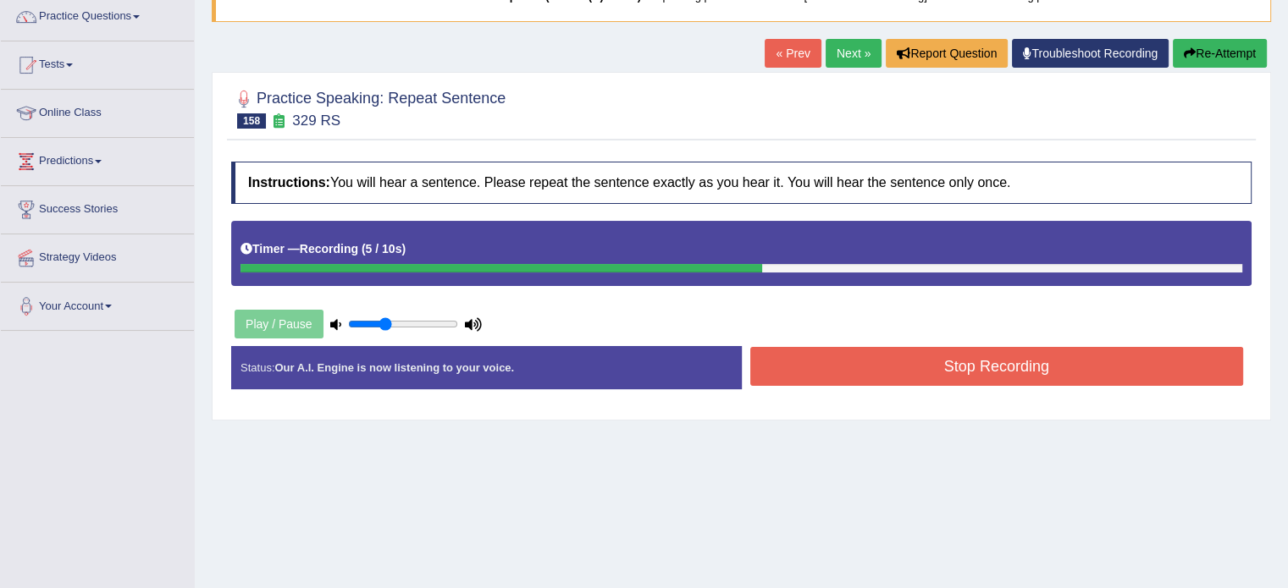
click at [870, 372] on button "Stop Recording" at bounding box center [997, 366] width 494 height 39
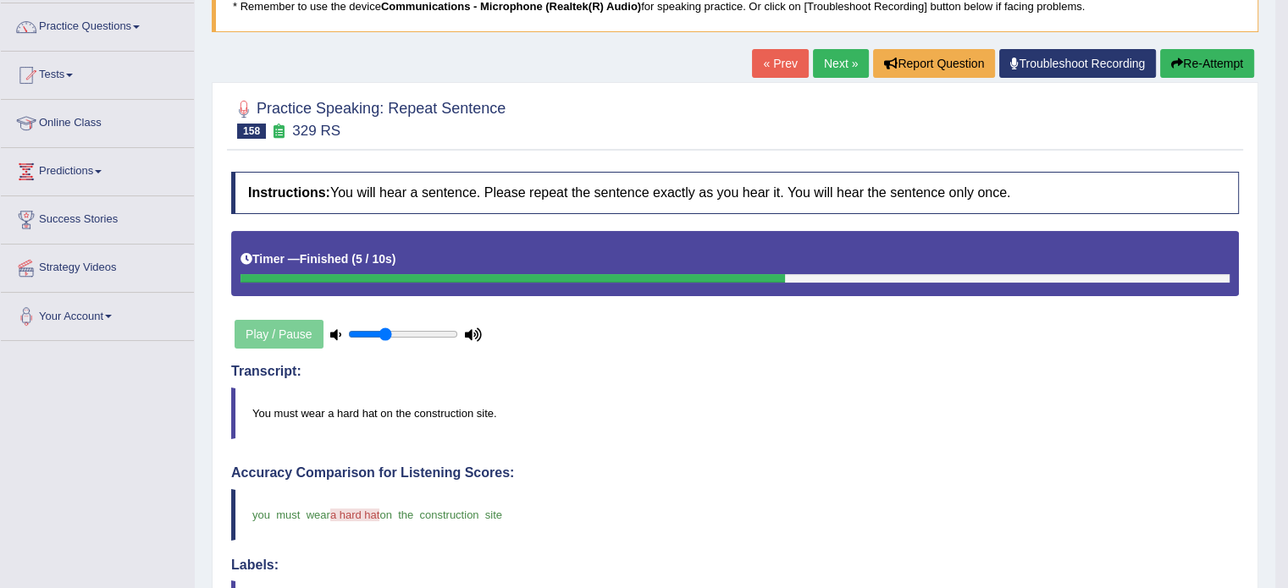
scroll to position [83, 0]
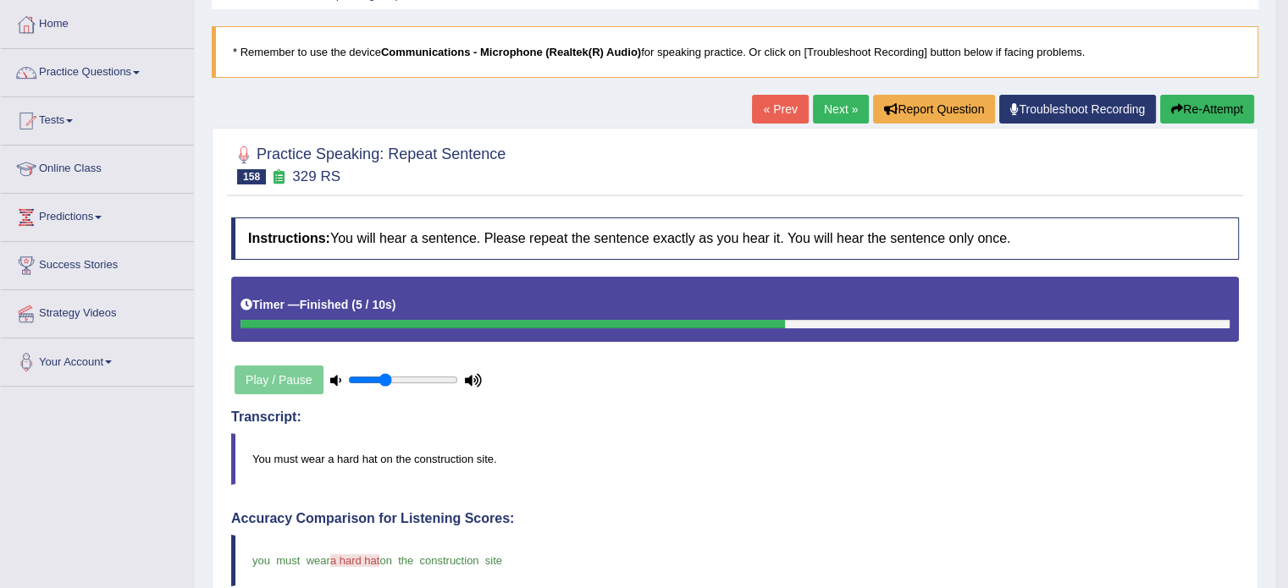
click at [815, 101] on link "Next »" at bounding box center [841, 109] width 56 height 29
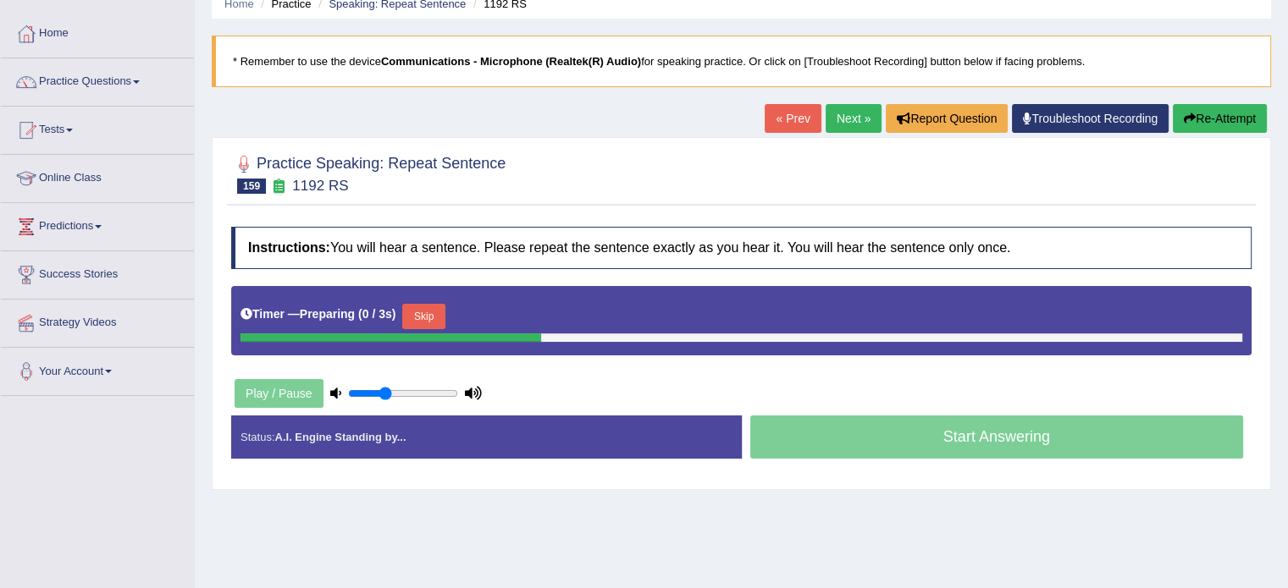
scroll to position [124, 0]
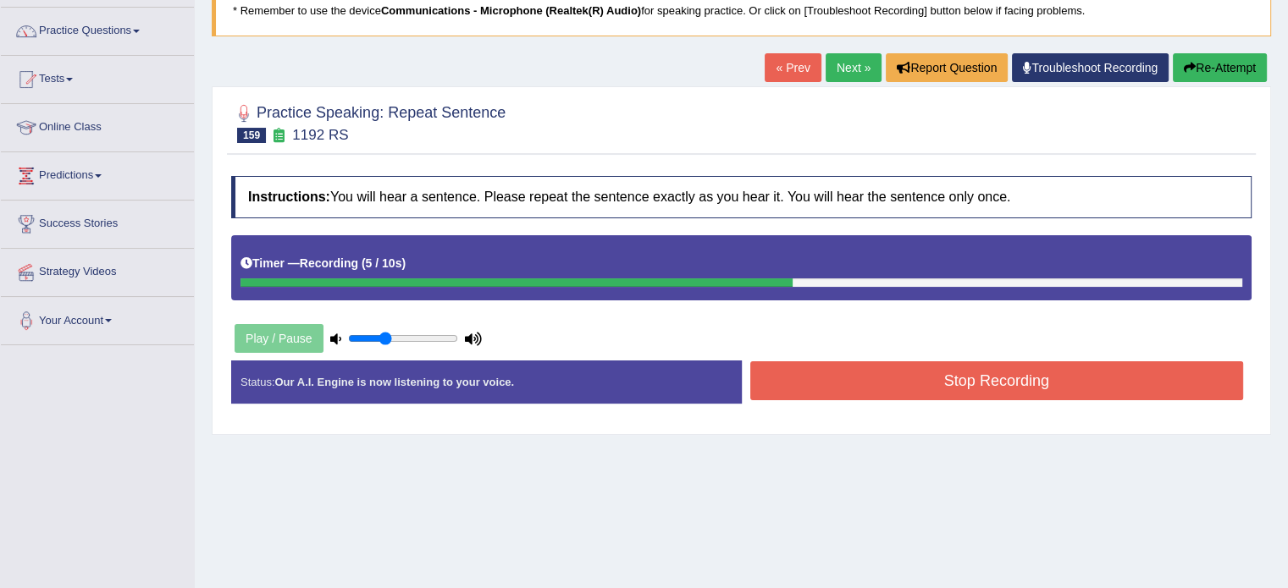
click at [980, 370] on button "Stop Recording" at bounding box center [997, 380] width 494 height 39
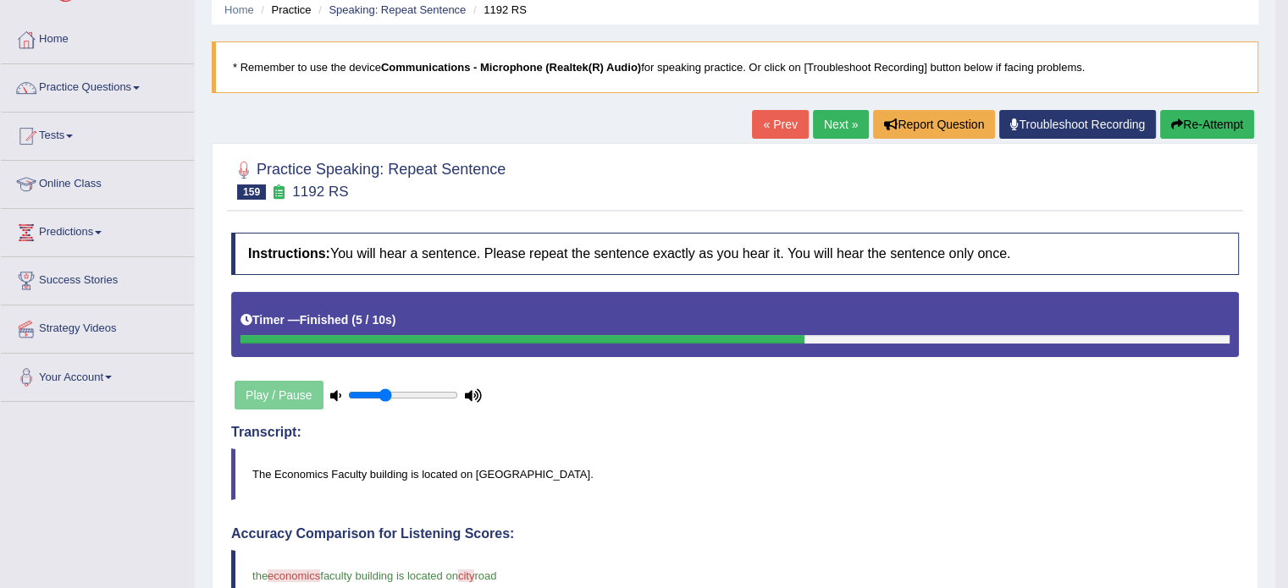
scroll to position [0, 0]
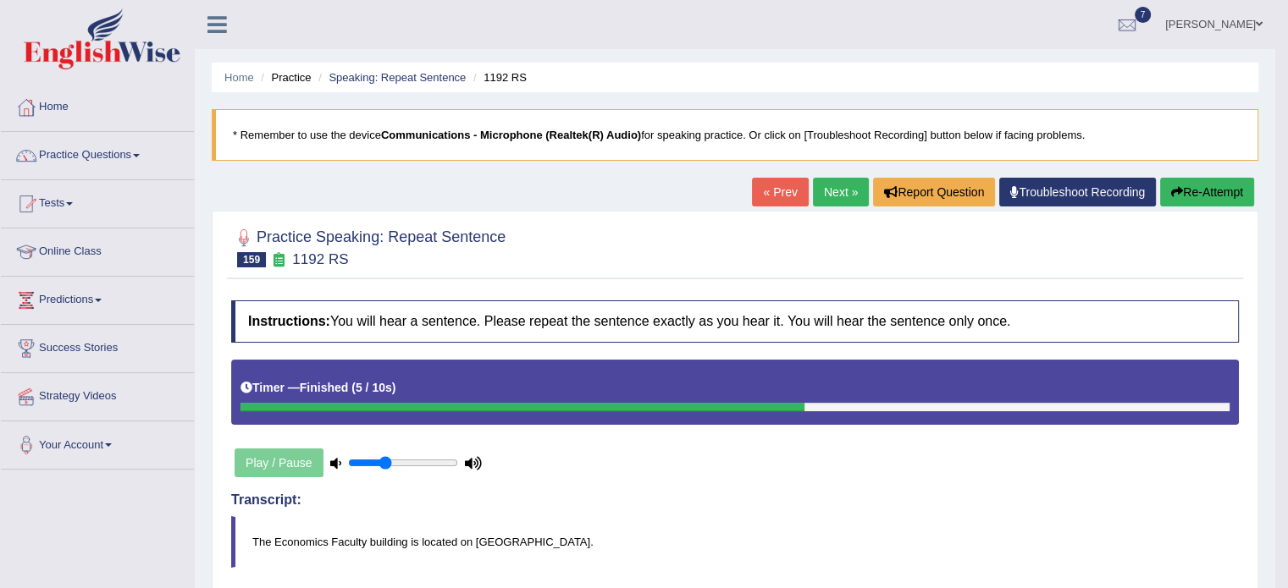
click at [833, 185] on link "Next »" at bounding box center [841, 192] width 56 height 29
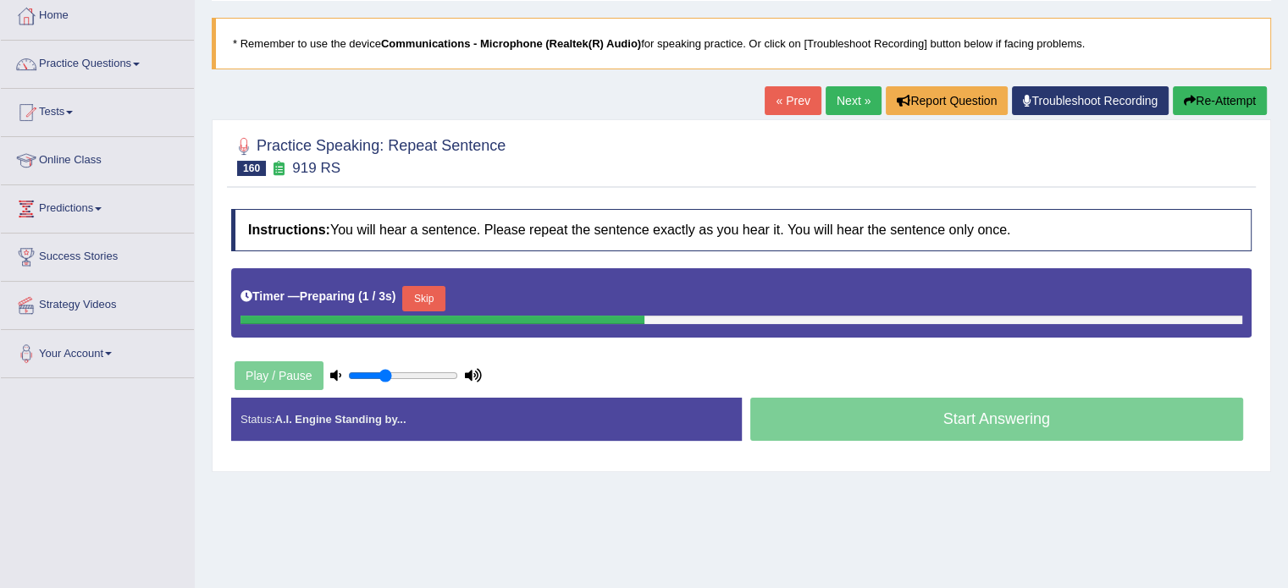
scroll to position [117, 0]
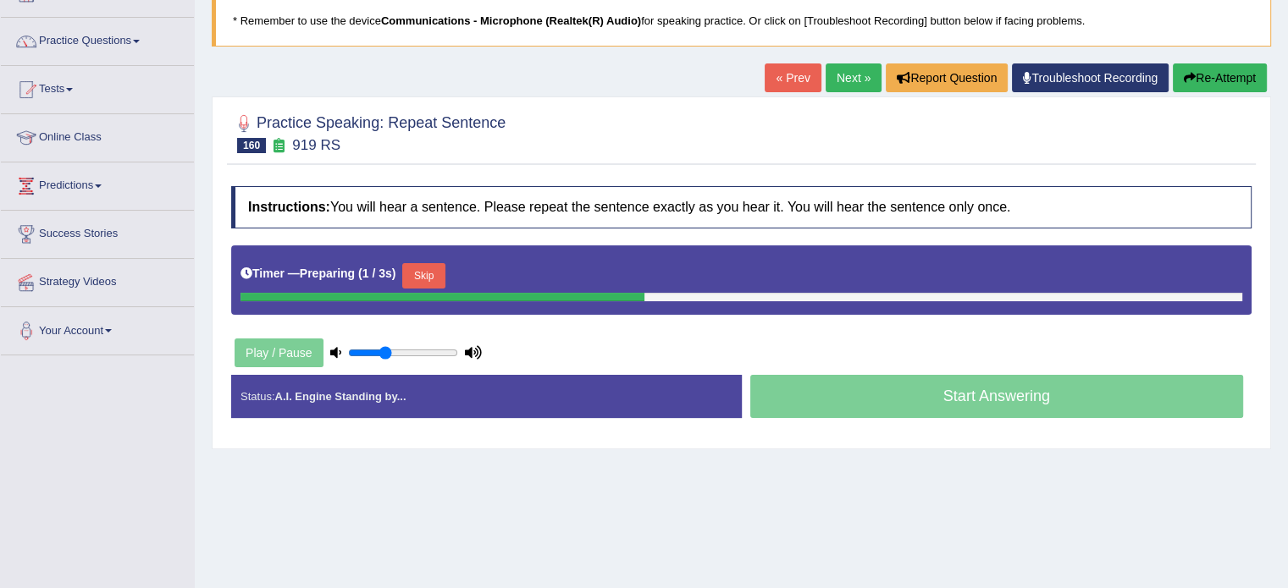
drag, startPoint x: 1299, startPoint y: 89, endPoint x: 1299, endPoint y: 163, distance: 73.6
click at [1287, 163] on html "Toggle navigation Home Practice Questions Speaking Practice Read Aloud Repeat S…" at bounding box center [644, 180] width 1288 height 588
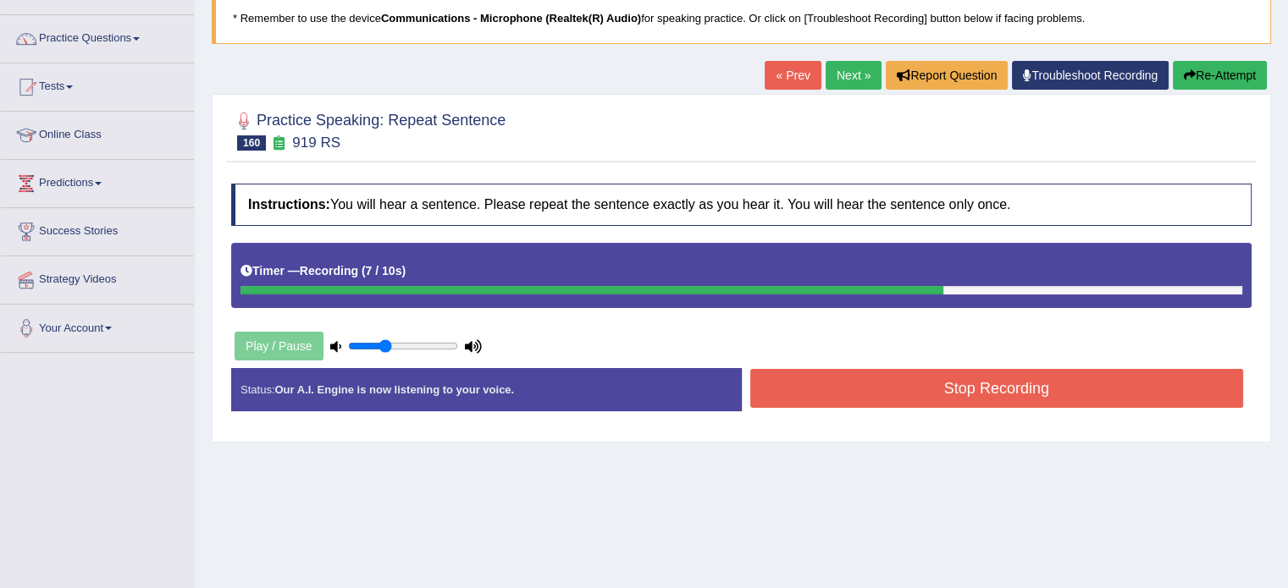
click at [930, 386] on button "Stop Recording" at bounding box center [997, 388] width 494 height 39
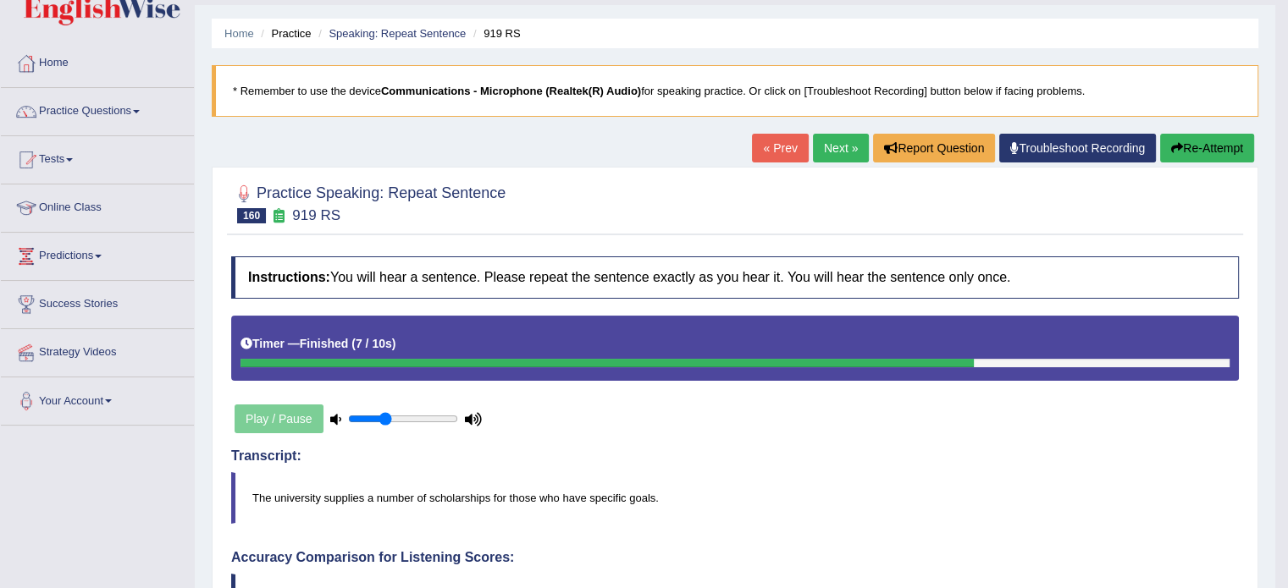
scroll to position [0, 0]
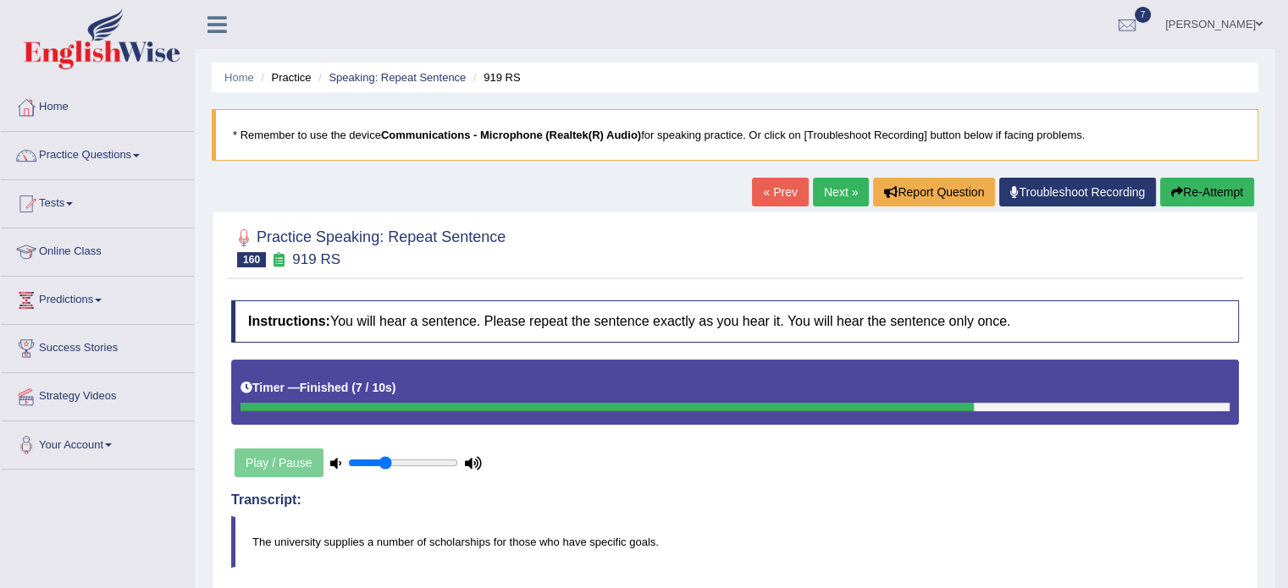
click at [824, 197] on link "Next »" at bounding box center [841, 192] width 56 height 29
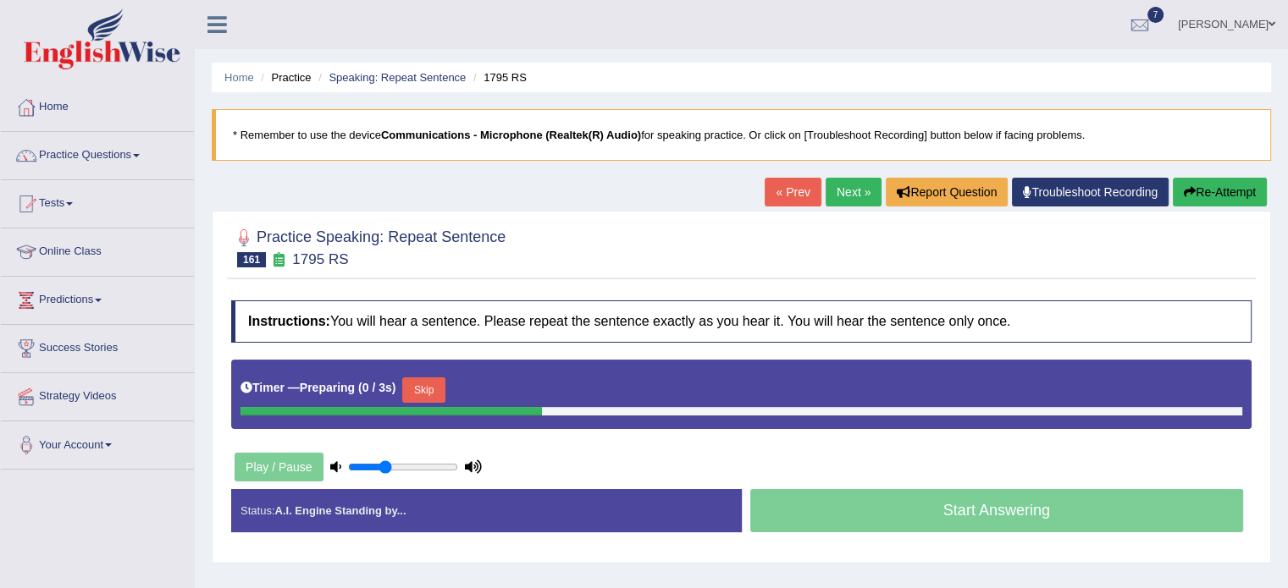
scroll to position [230, 0]
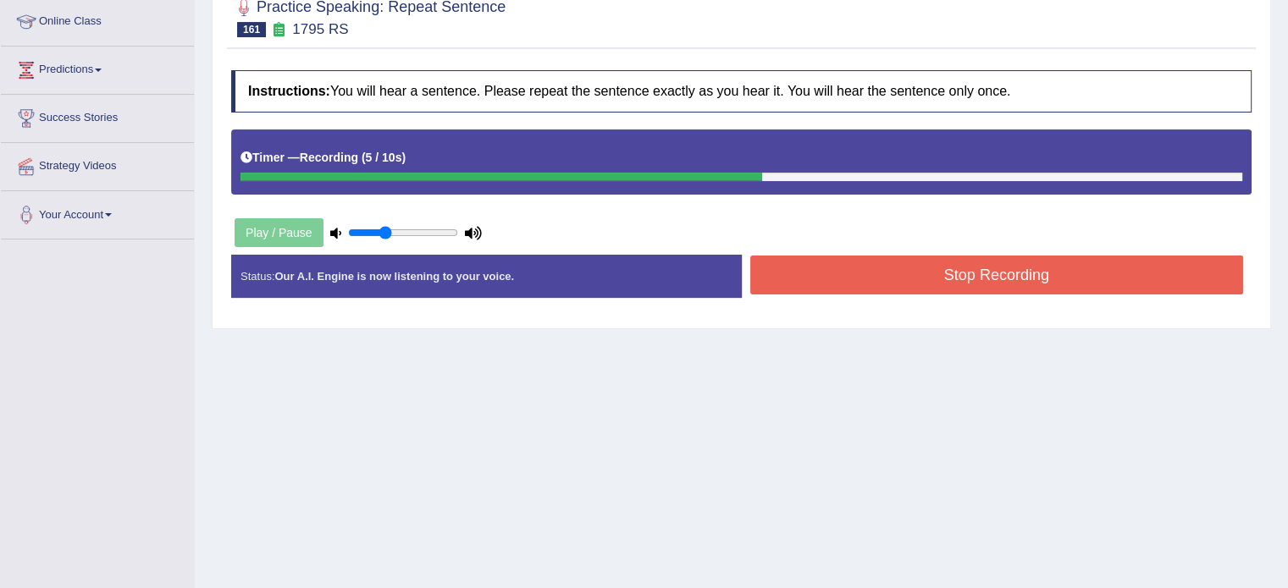
click at [889, 278] on button "Stop Recording" at bounding box center [997, 275] width 494 height 39
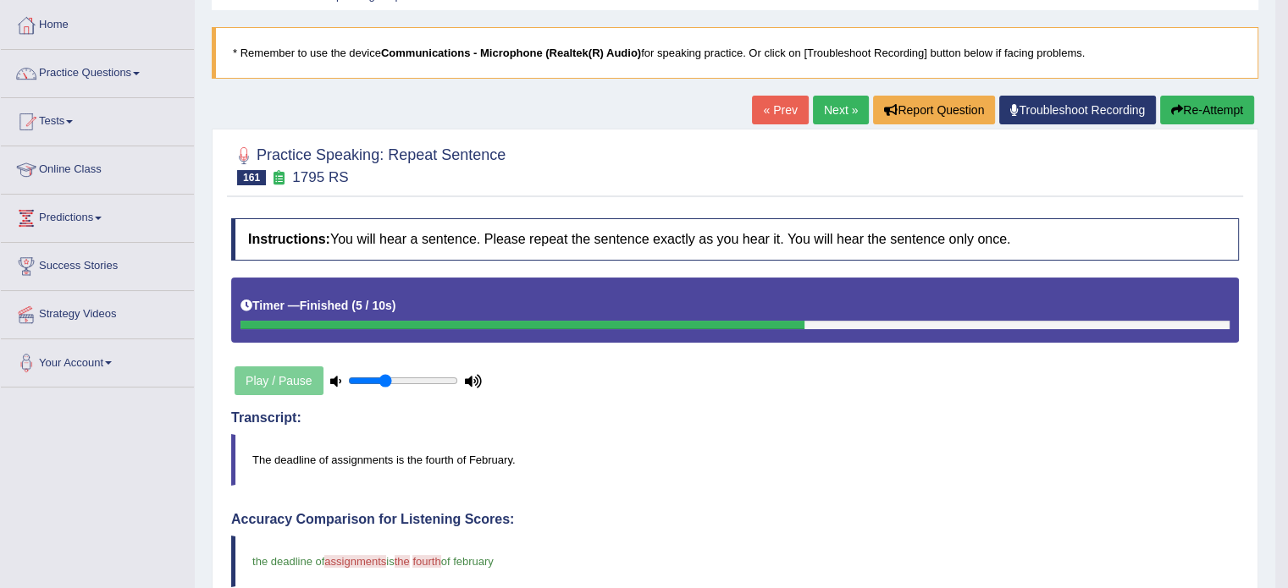
scroll to position [78, 0]
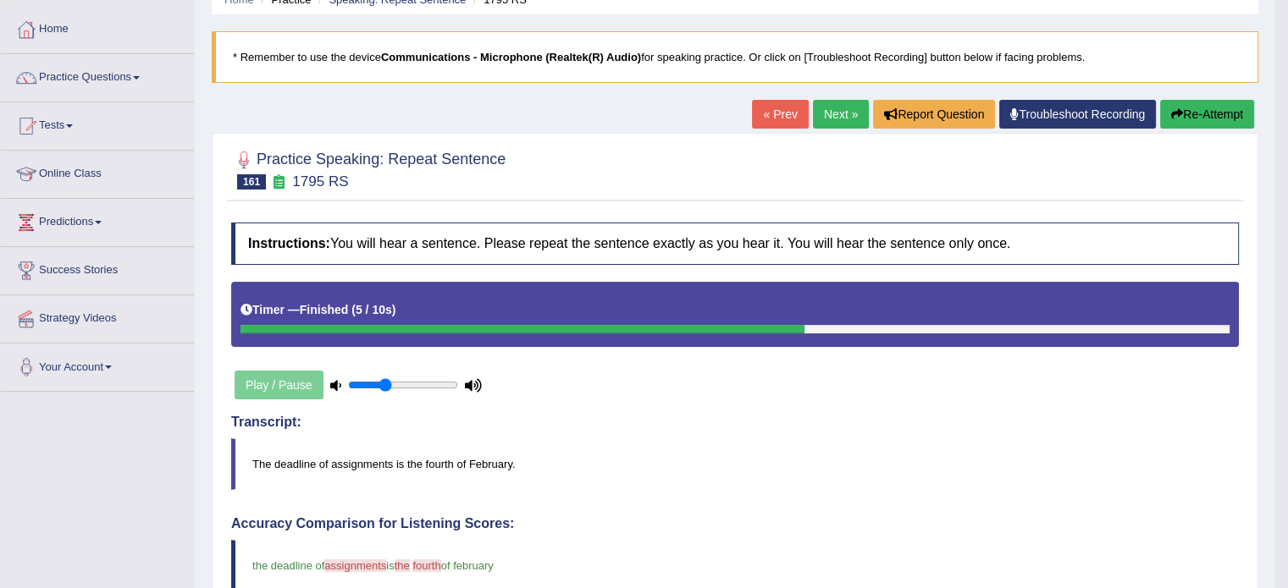
click at [831, 130] on div "« Prev Next » Report Question Troubleshoot Recording Re-Attempt" at bounding box center [1005, 116] width 506 height 33
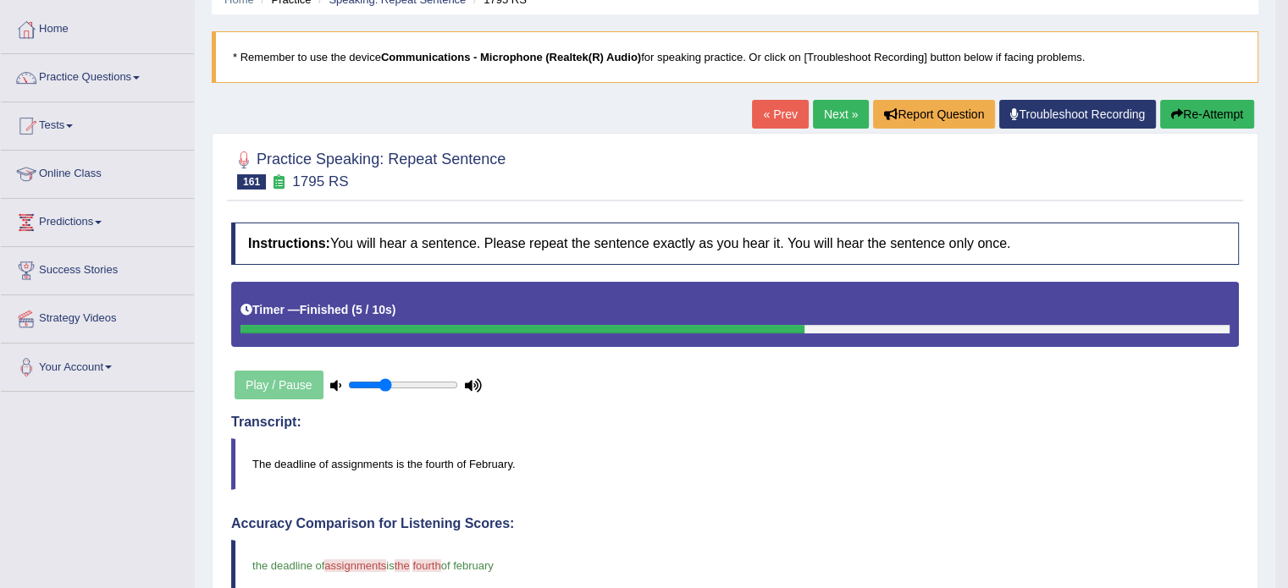
click at [827, 121] on link "Next »" at bounding box center [841, 114] width 56 height 29
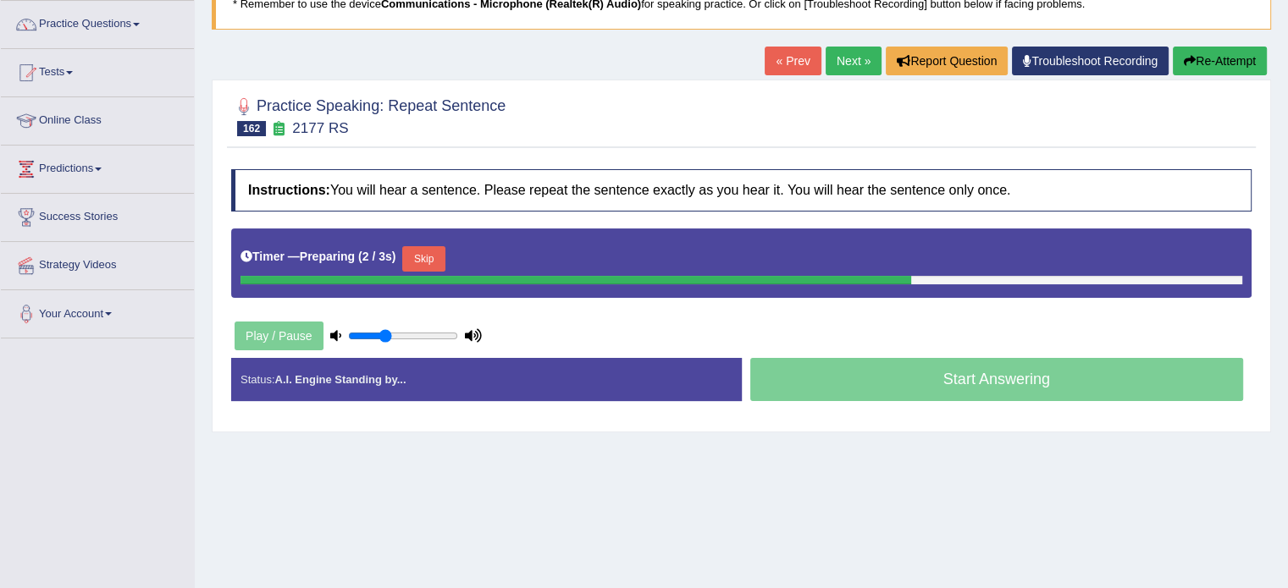
scroll to position [137, 0]
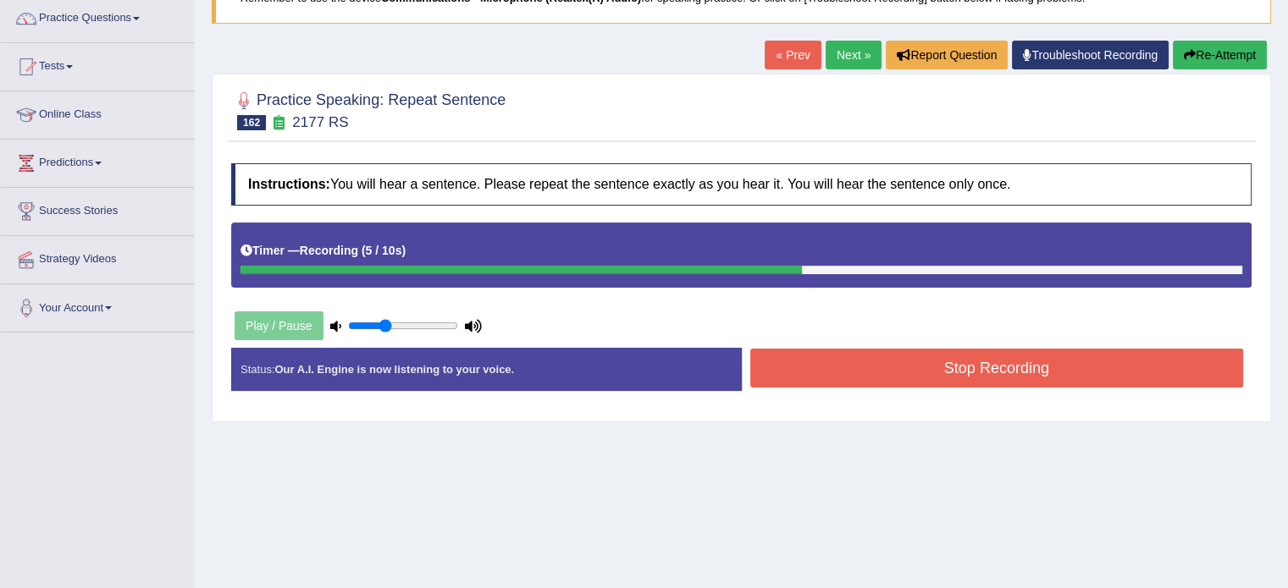
click at [893, 372] on button "Stop Recording" at bounding box center [997, 368] width 494 height 39
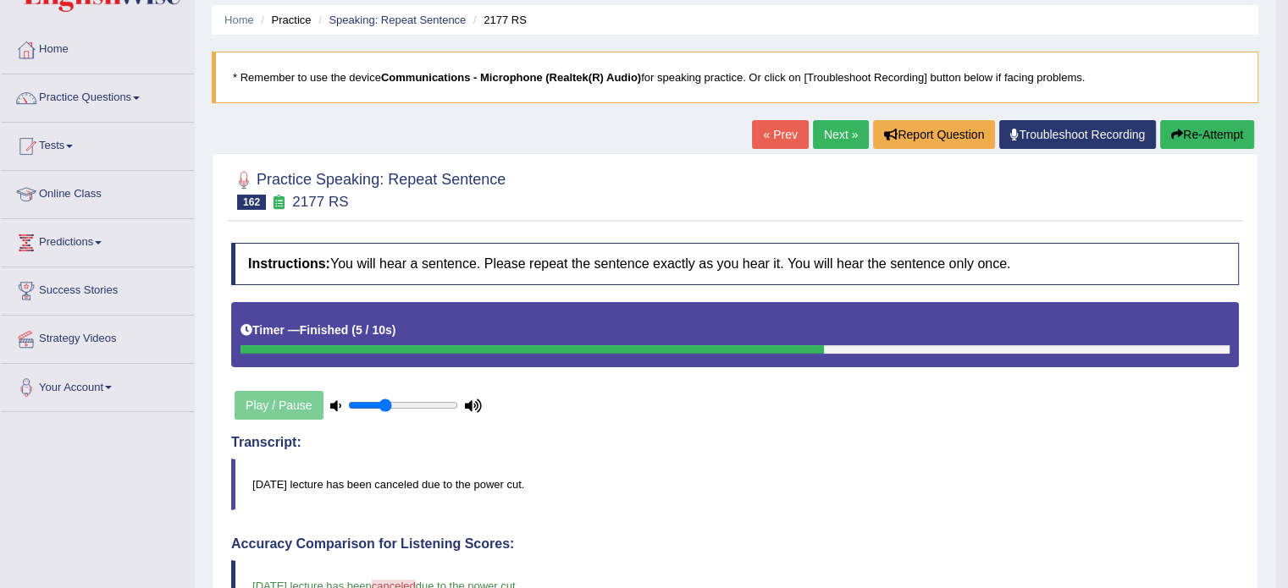
scroll to position [0, 0]
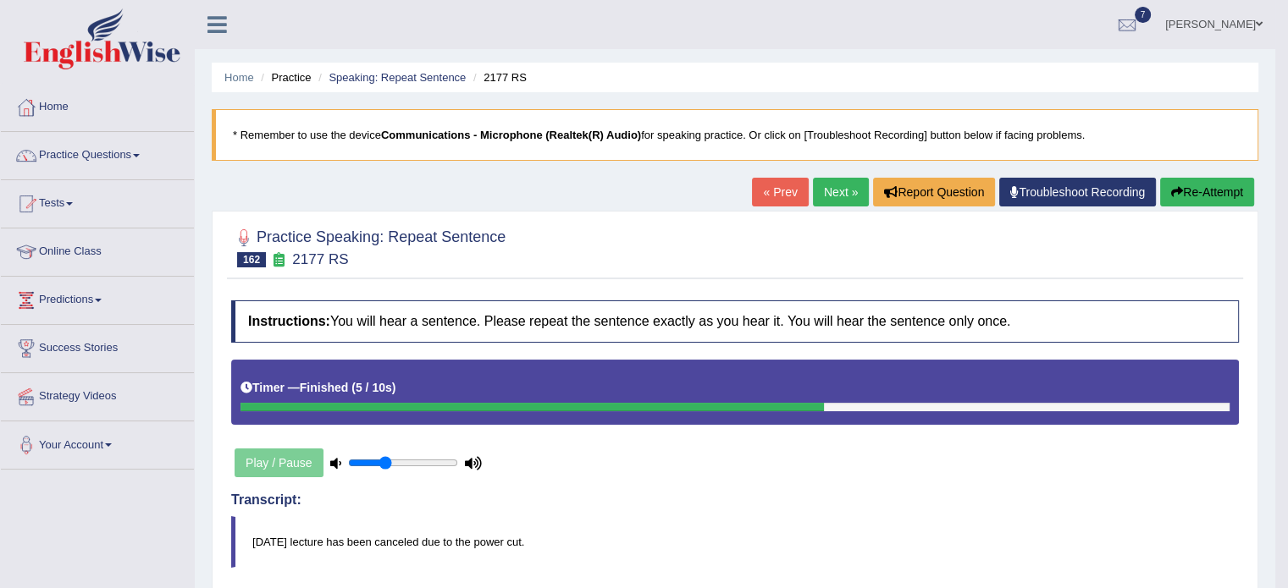
click at [836, 180] on link "Next »" at bounding box center [841, 192] width 56 height 29
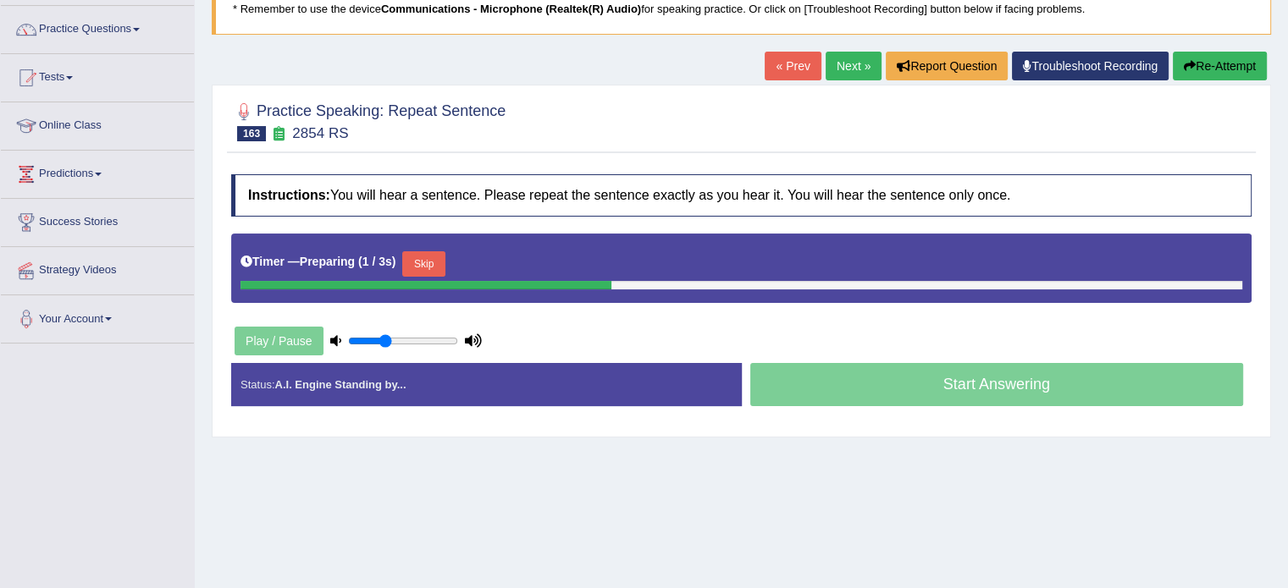
scroll to position [161, 0]
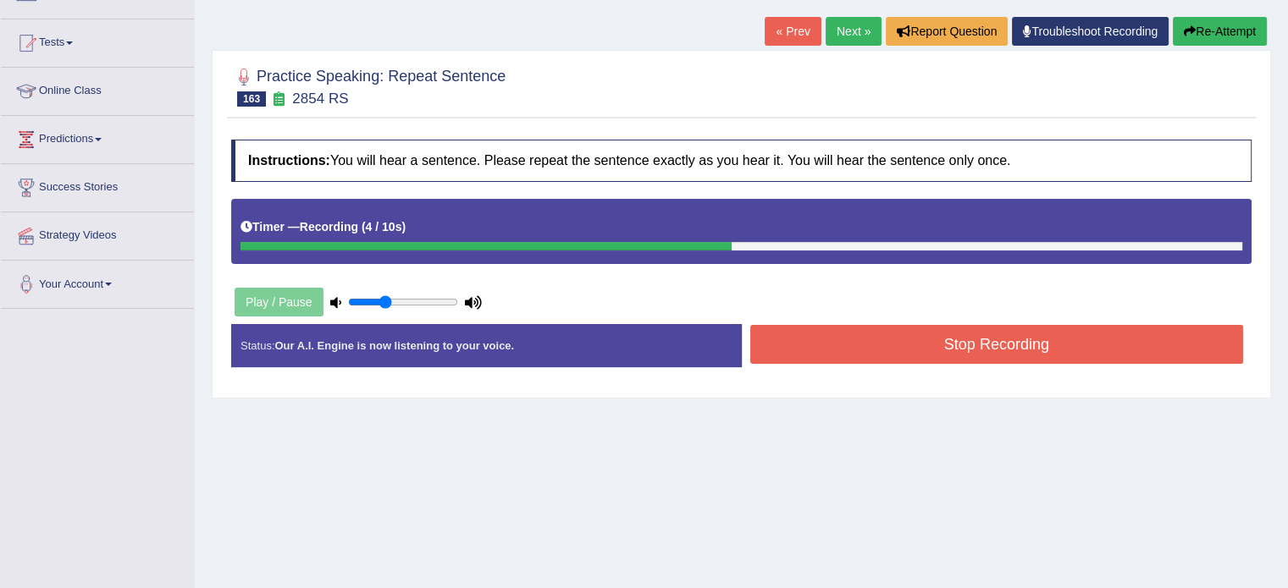
click at [953, 349] on button "Stop Recording" at bounding box center [997, 344] width 494 height 39
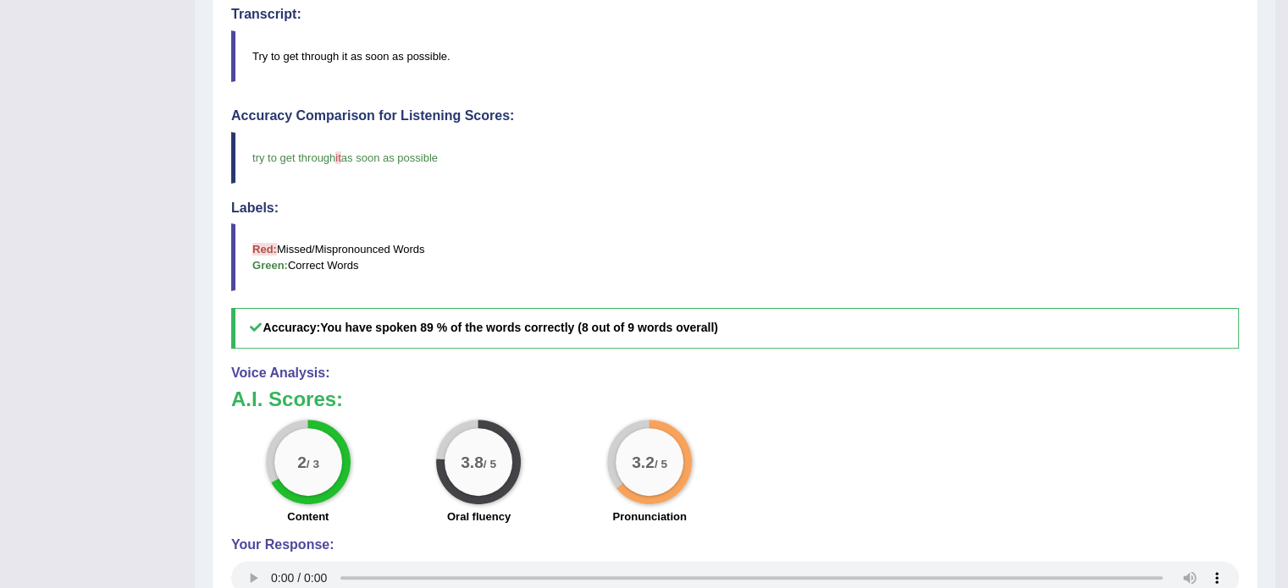
scroll to position [91, 0]
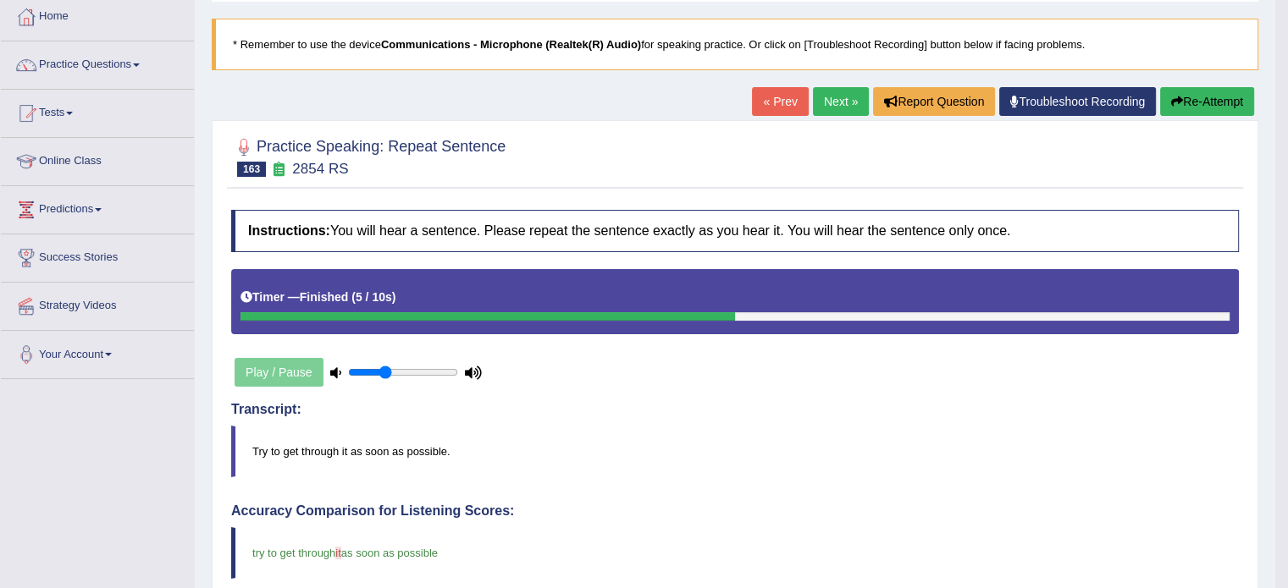
click at [828, 94] on link "Next »" at bounding box center [841, 101] width 56 height 29
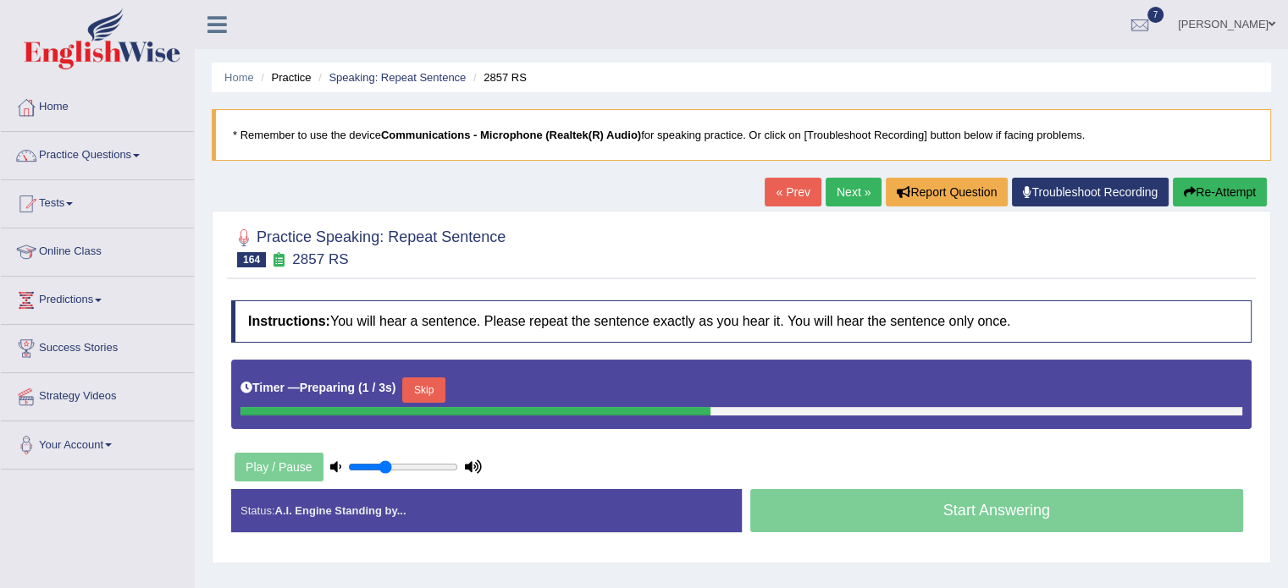
click at [1282, 141] on div "Home Practice Speaking: Repeat Sentence 2857 RS * Remember to use the device Co…" at bounding box center [741, 423] width 1093 height 846
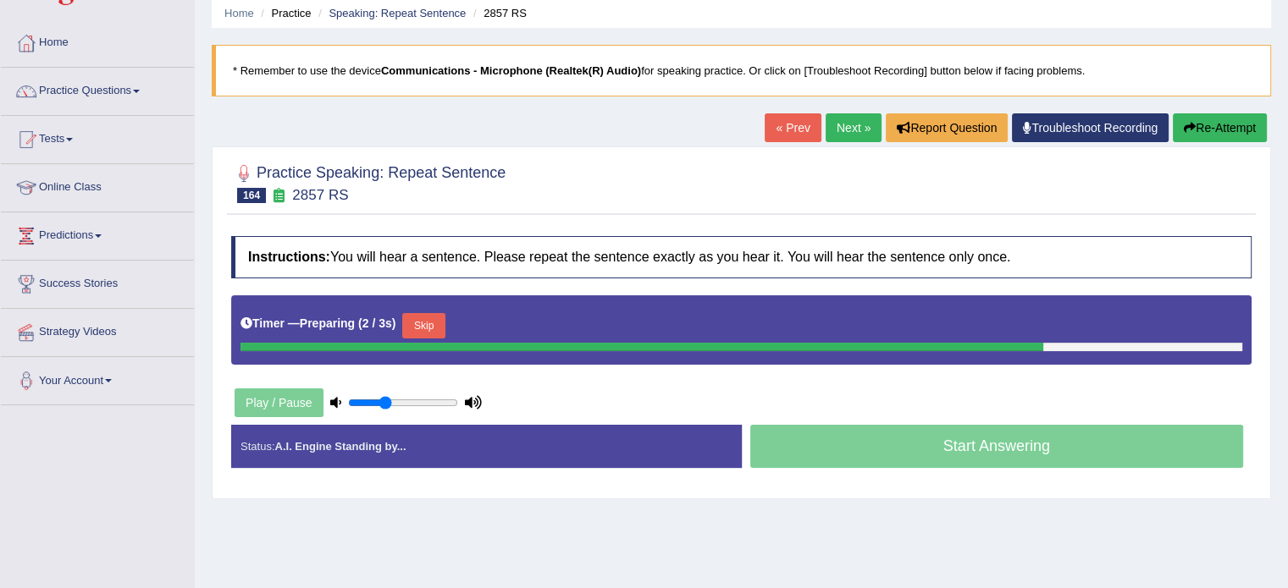
scroll to position [83, 0]
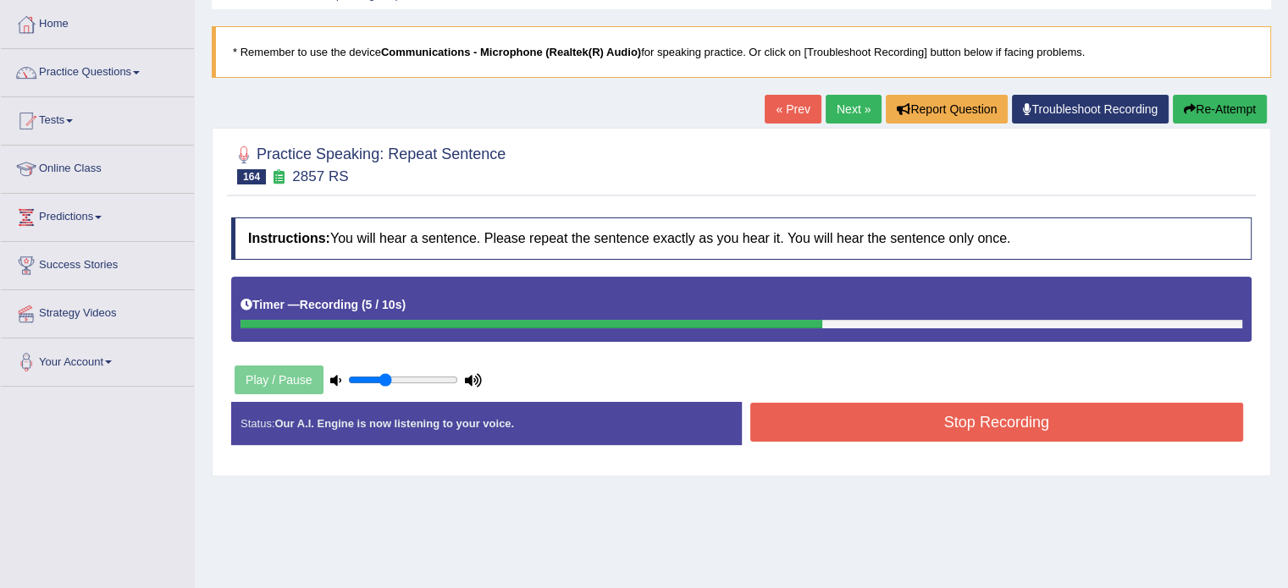
click at [974, 416] on button "Stop Recording" at bounding box center [997, 422] width 494 height 39
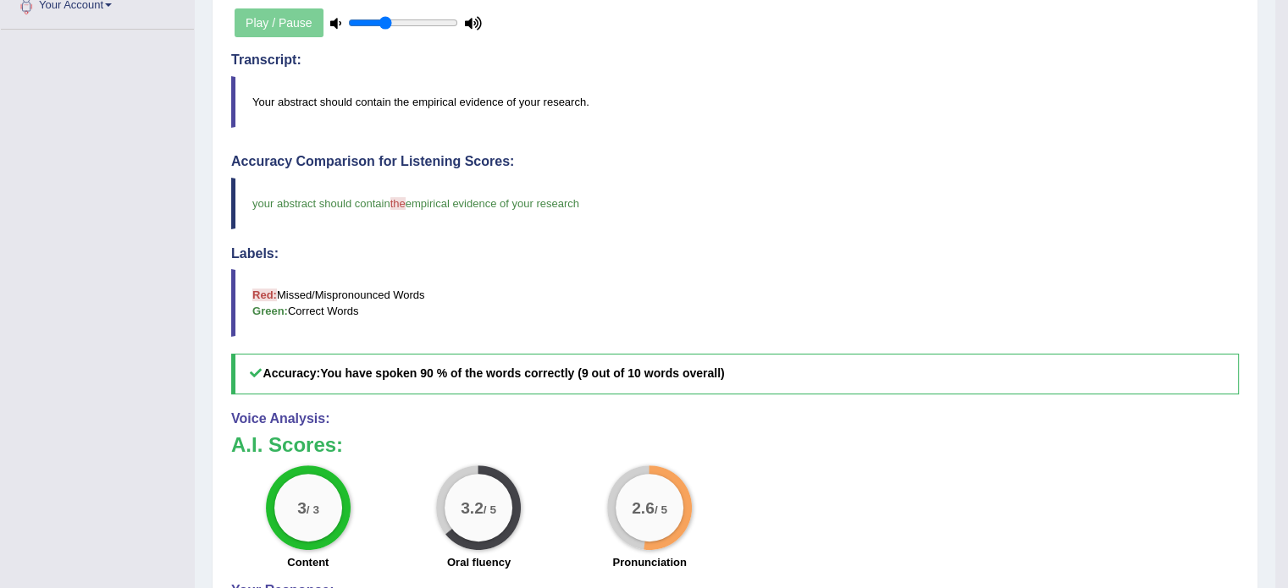
scroll to position [140, 0]
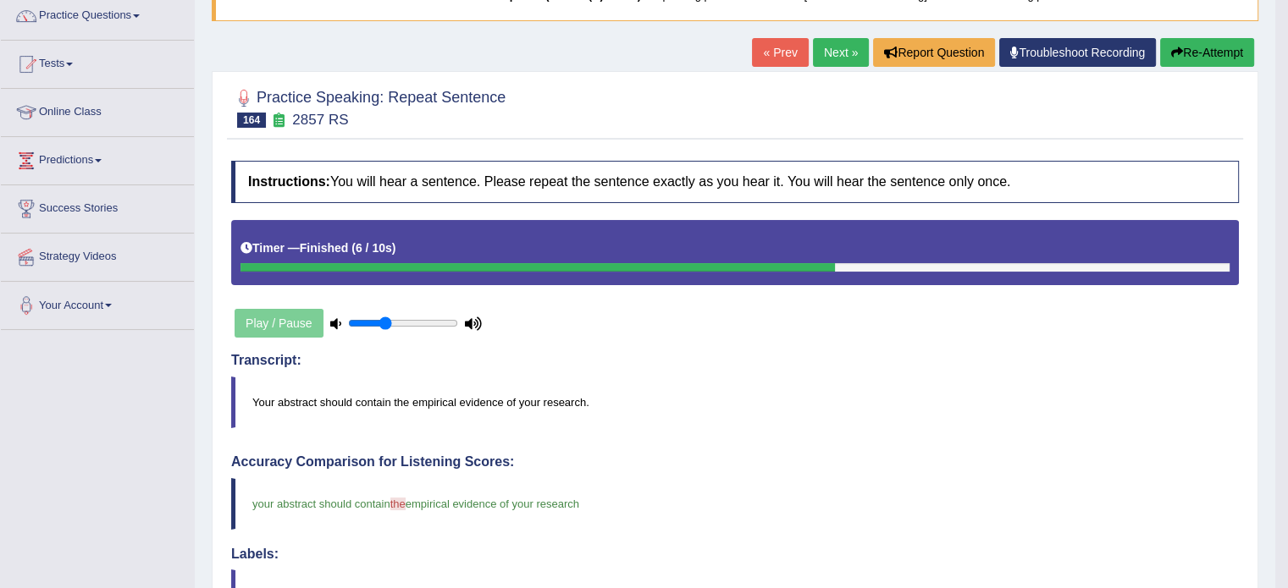
click at [825, 58] on link "Next »" at bounding box center [841, 52] width 56 height 29
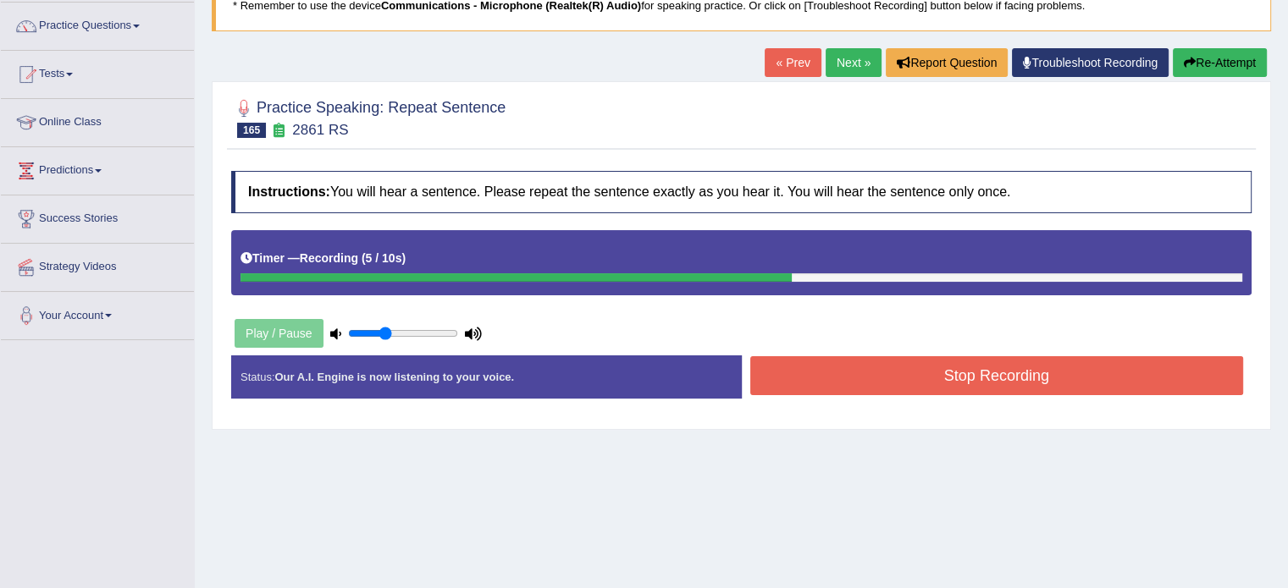
click at [941, 381] on button "Stop Recording" at bounding box center [997, 375] width 494 height 39
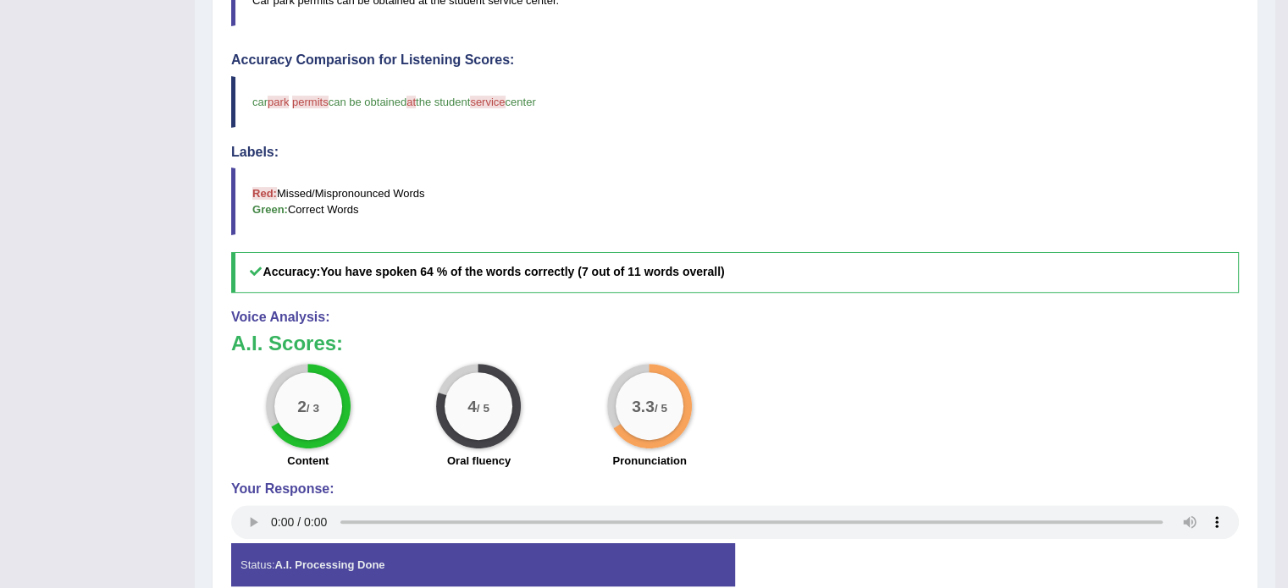
scroll to position [130, 0]
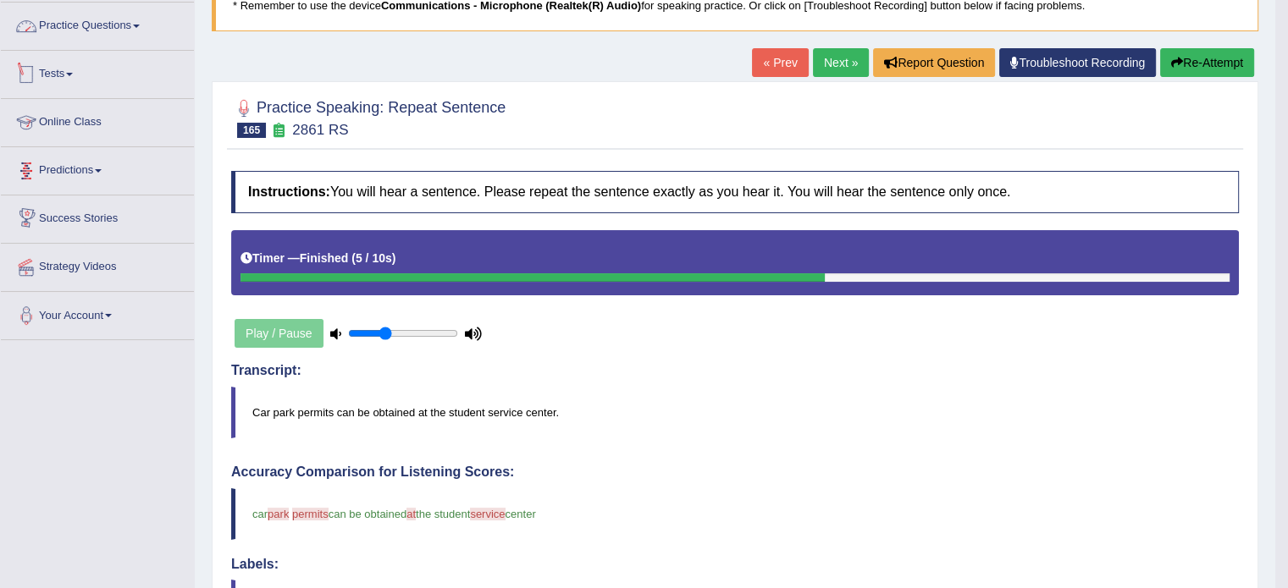
click at [72, 28] on link "Practice Questions" at bounding box center [97, 24] width 193 height 42
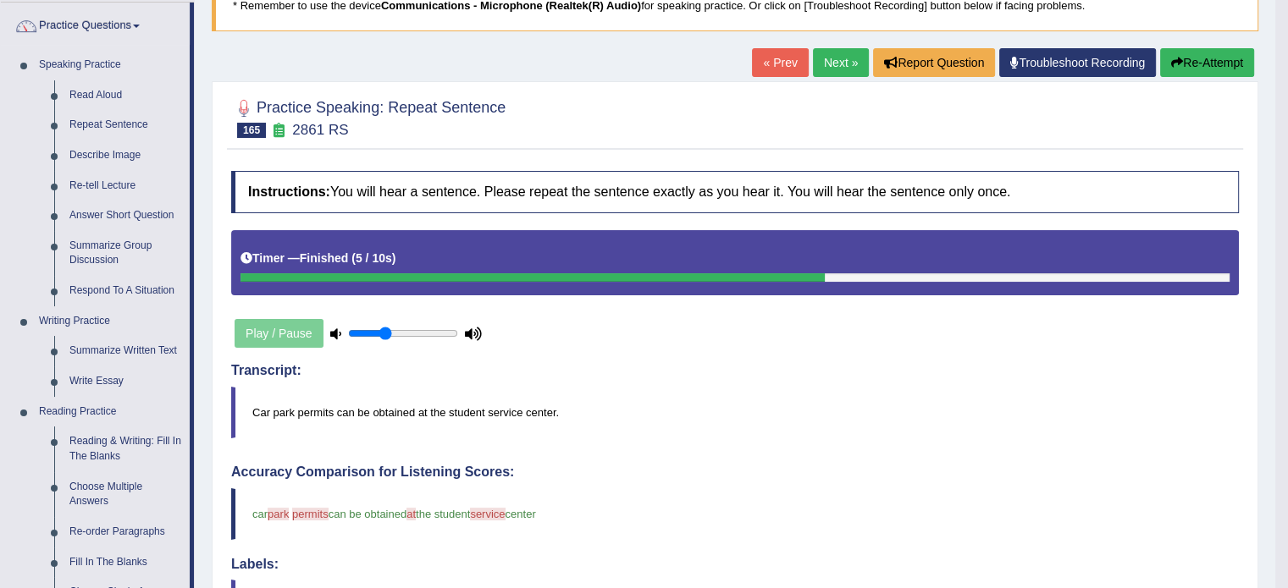
scroll to position [483, 0]
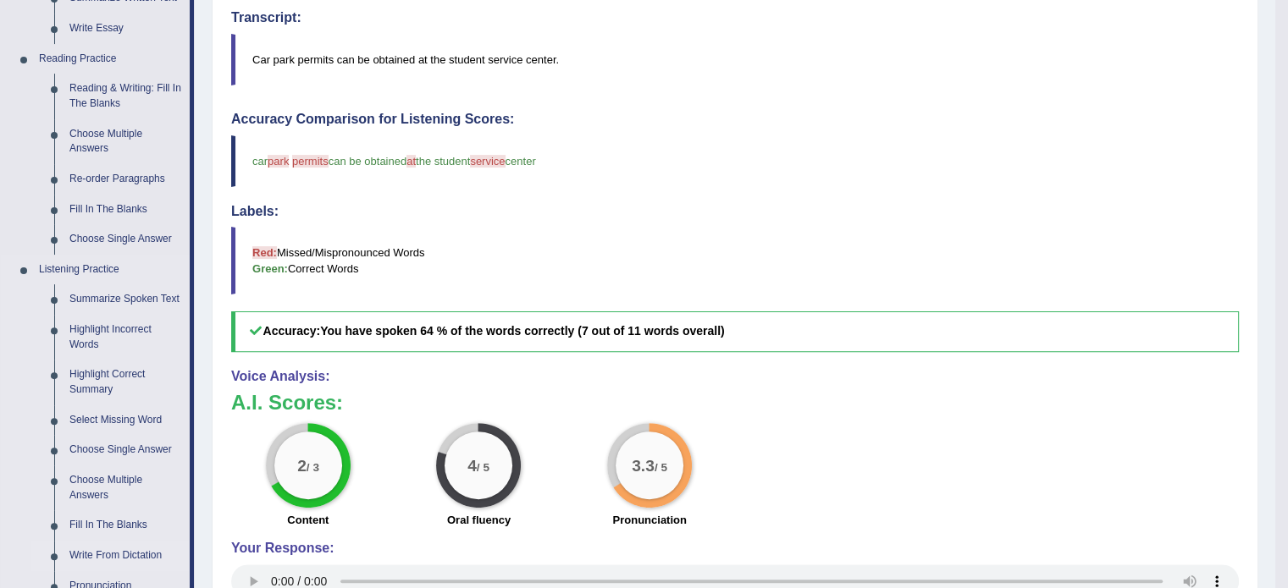
click at [132, 555] on link "Write From Dictation" at bounding box center [126, 556] width 128 height 30
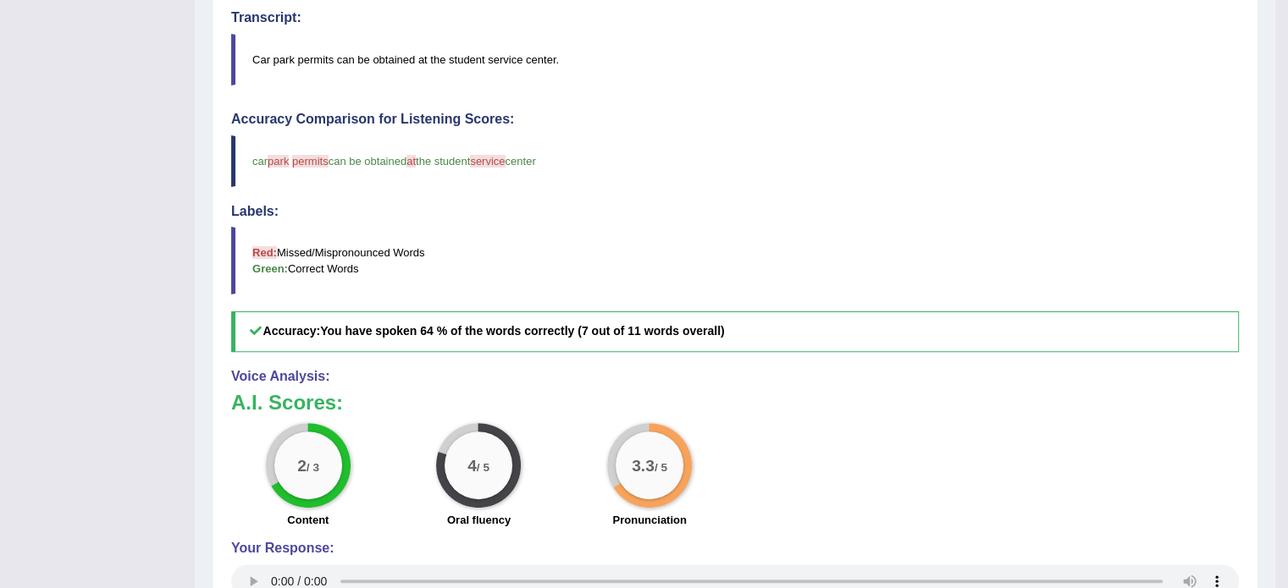
scroll to position [224, 0]
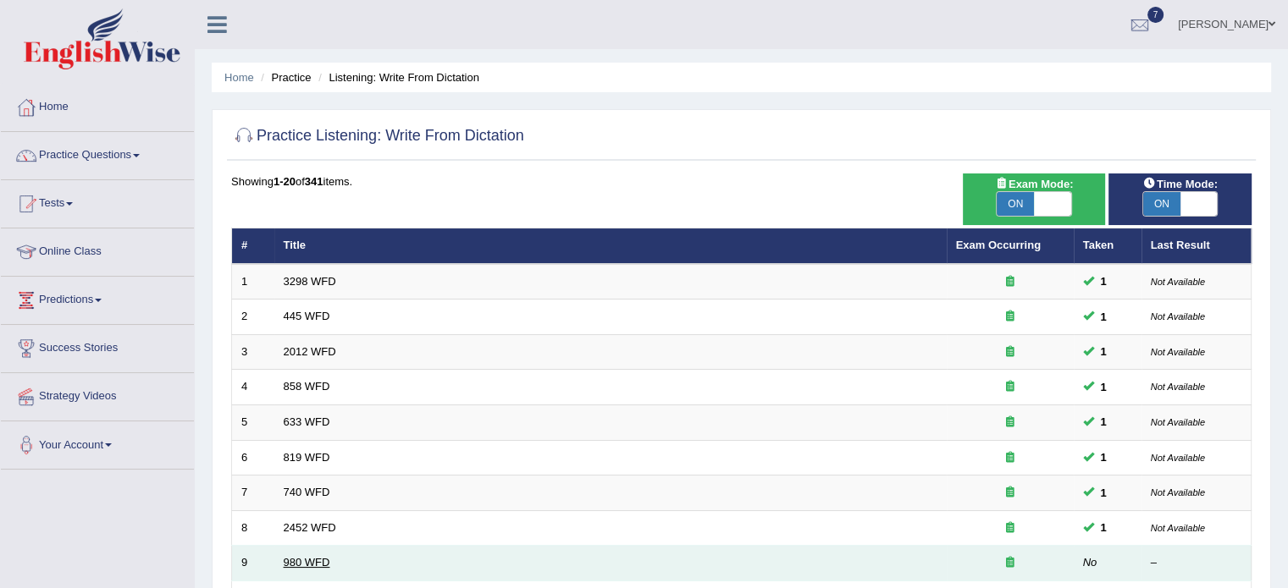
click at [293, 557] on link "980 WFD" at bounding box center [307, 562] width 47 height 13
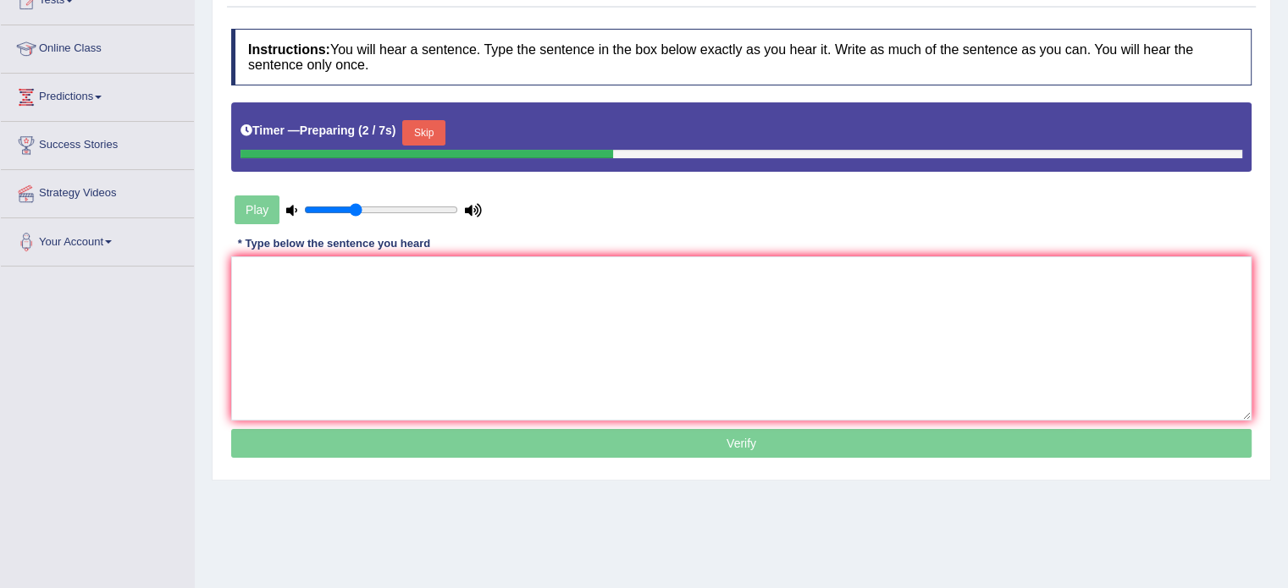
scroll to position [254, 0]
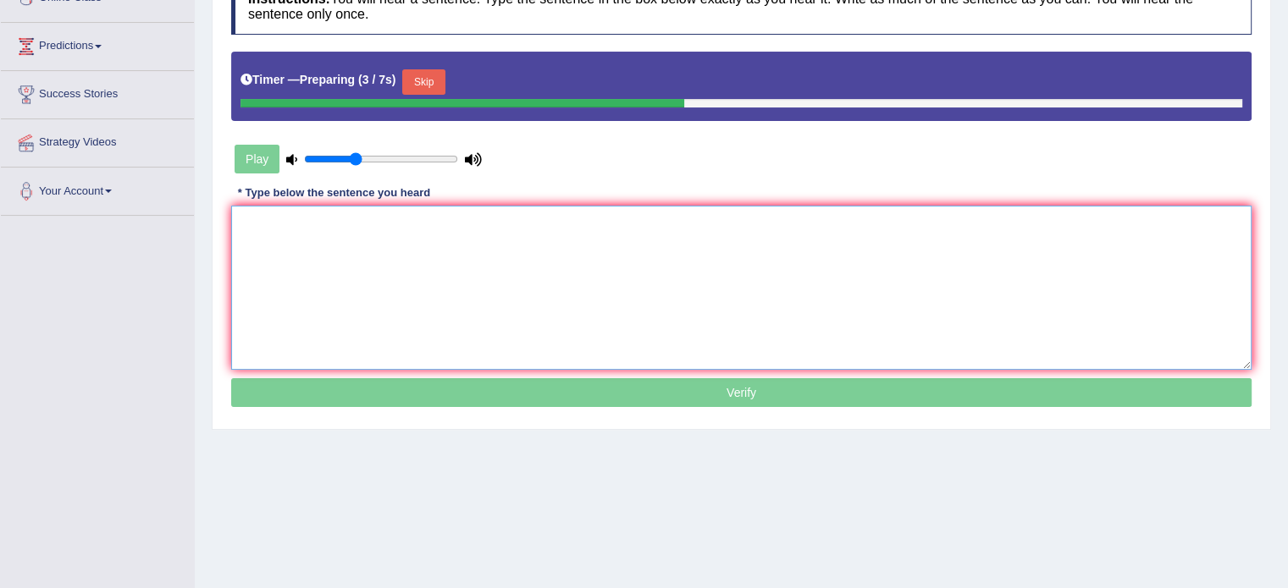
click at [873, 254] on textarea at bounding box center [741, 288] width 1020 height 164
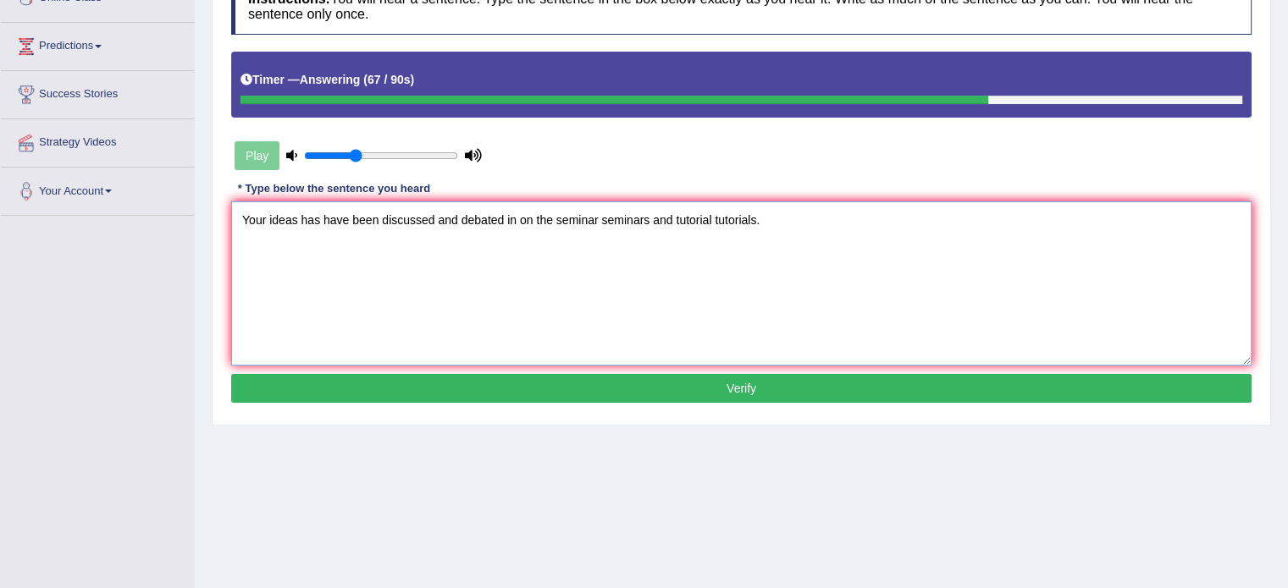
type textarea "Your ideas has have been discussed and debated in on the seminar seminars and t…"
click at [779, 383] on button "Verify" at bounding box center [741, 388] width 1020 height 29
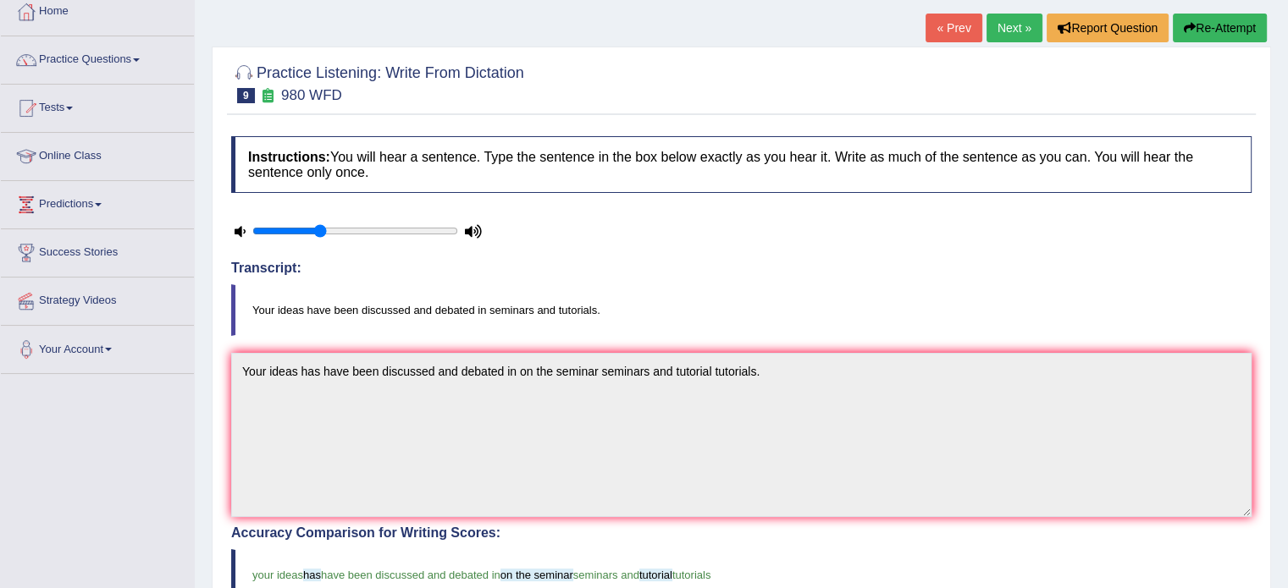
scroll to position [0, 0]
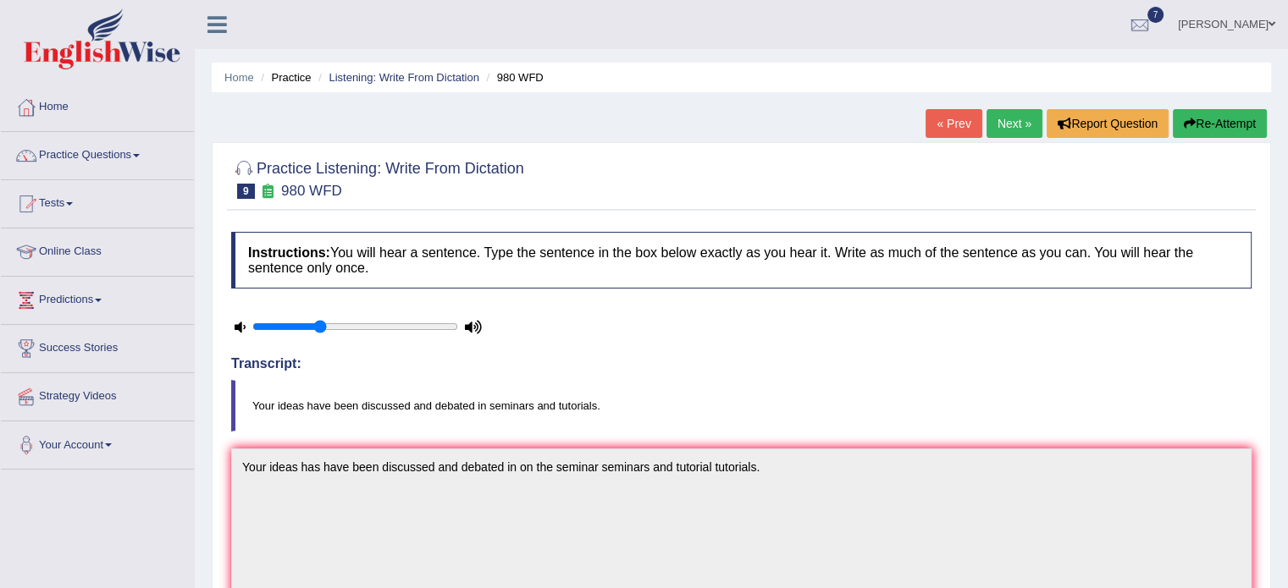
click at [1014, 111] on link "Next »" at bounding box center [1014, 123] width 56 height 29
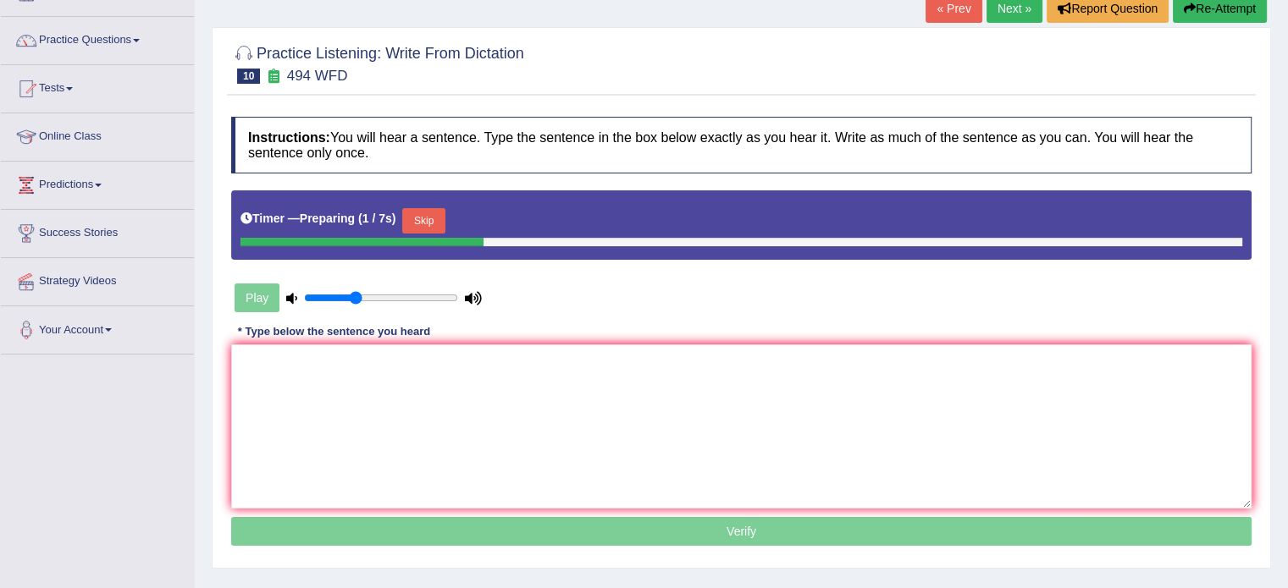
scroll to position [132, 0]
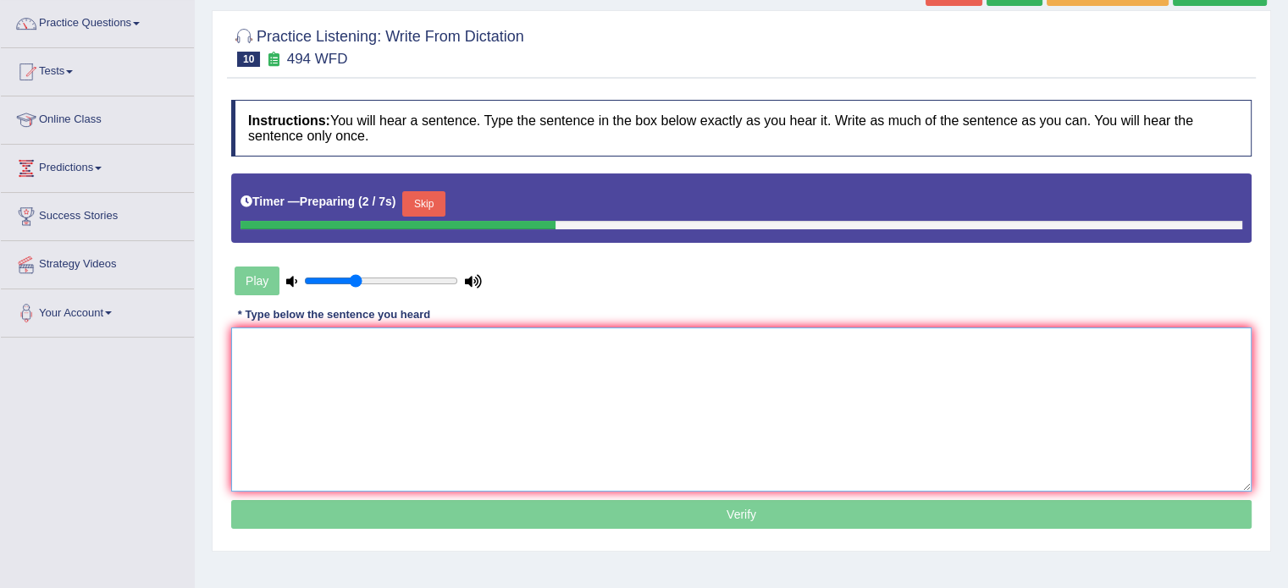
click at [898, 407] on textarea at bounding box center [741, 410] width 1020 height 164
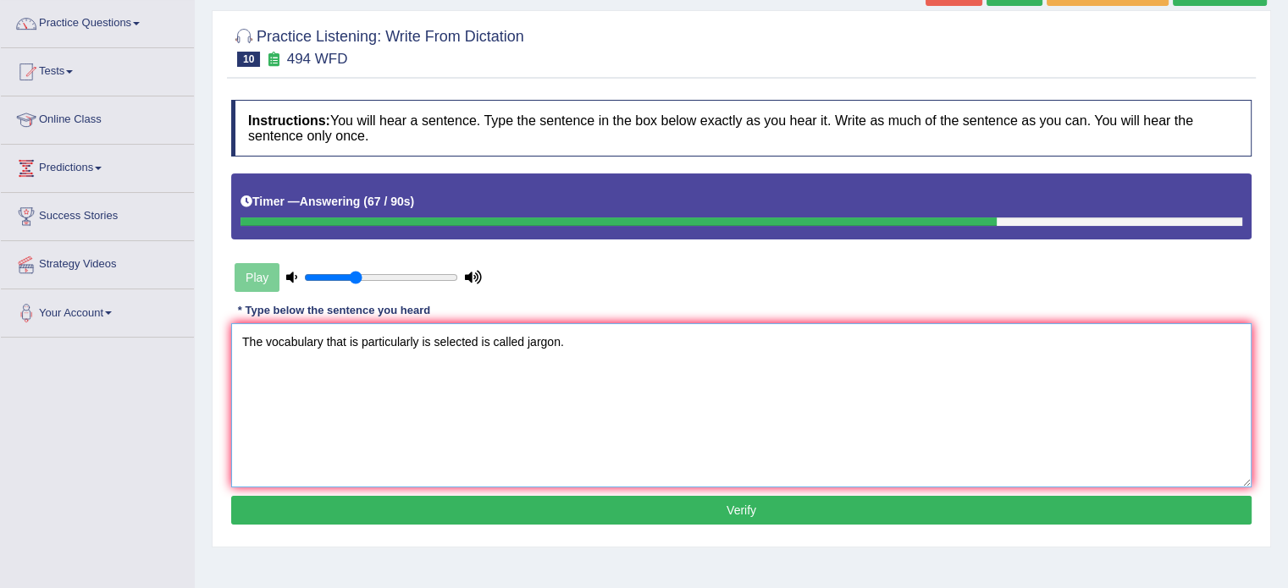
type textarea "The vocabulary that is particularly is selected is called jargon."
click at [806, 506] on button "Verify" at bounding box center [741, 510] width 1020 height 29
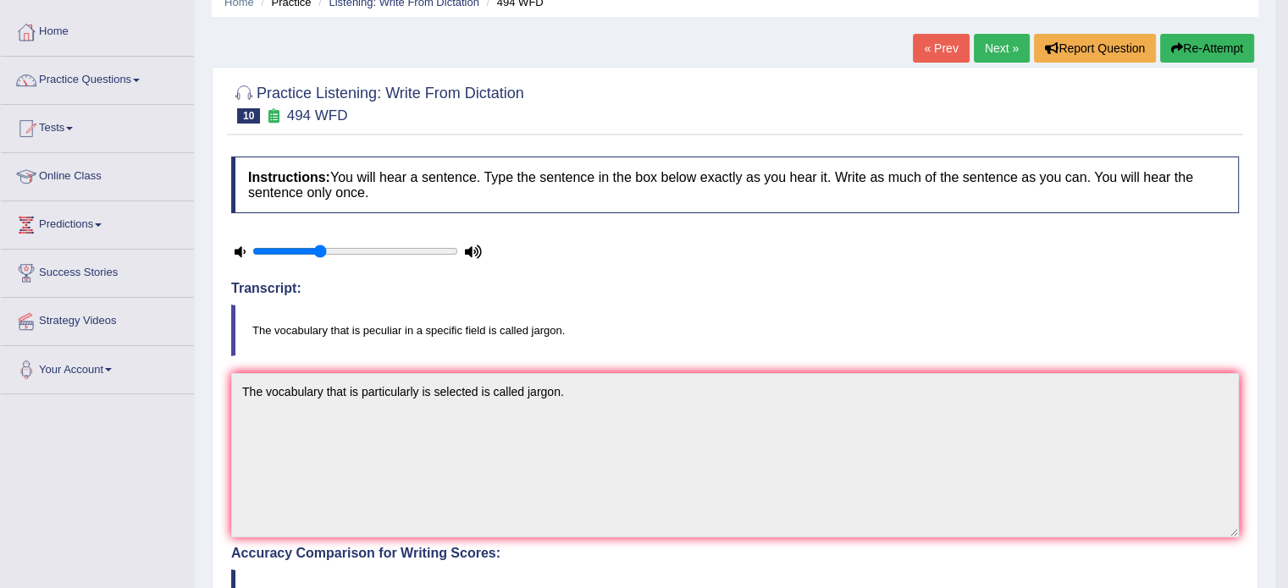
scroll to position [10, 0]
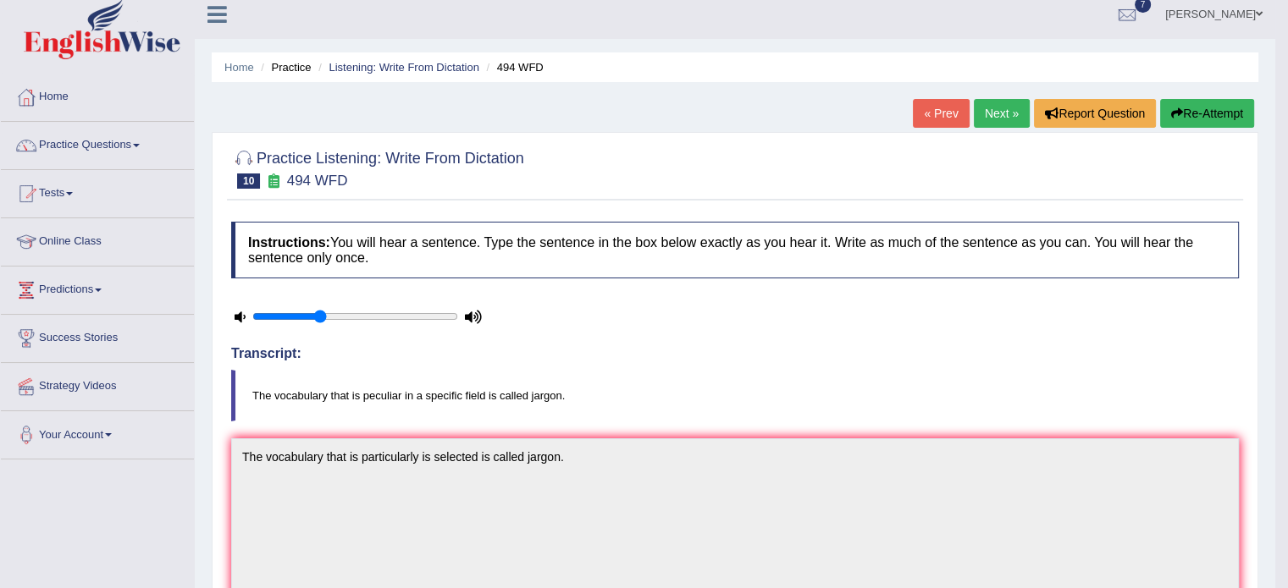
click at [1004, 105] on link "Next »" at bounding box center [1001, 113] width 56 height 29
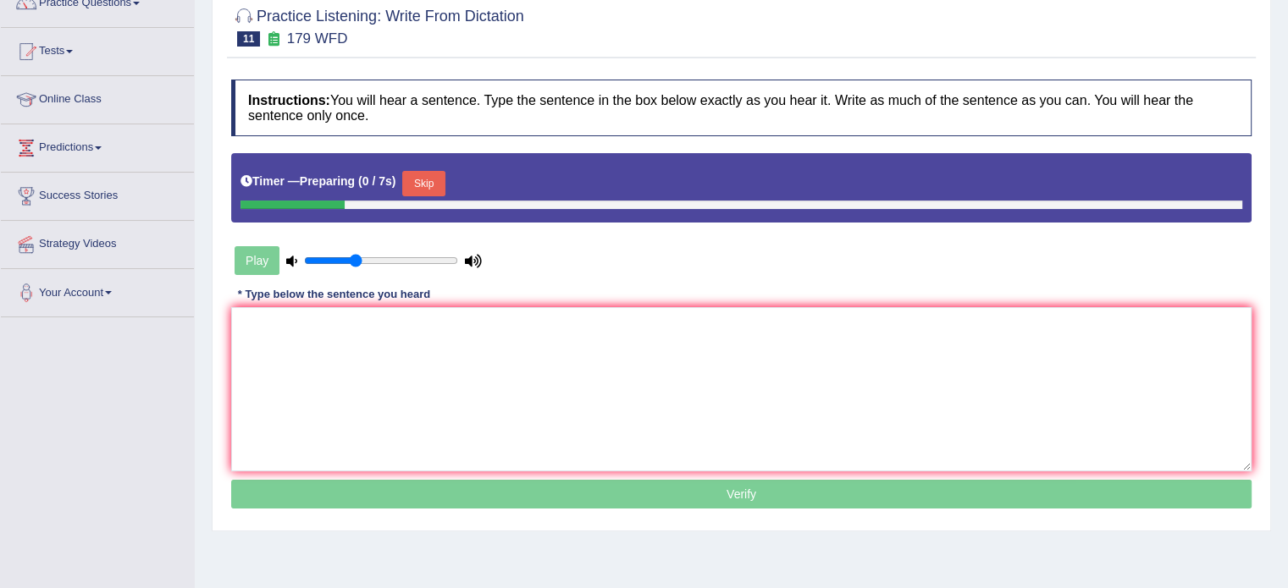
scroll to position [152, 0]
click at [841, 386] on textarea at bounding box center [741, 389] width 1020 height 164
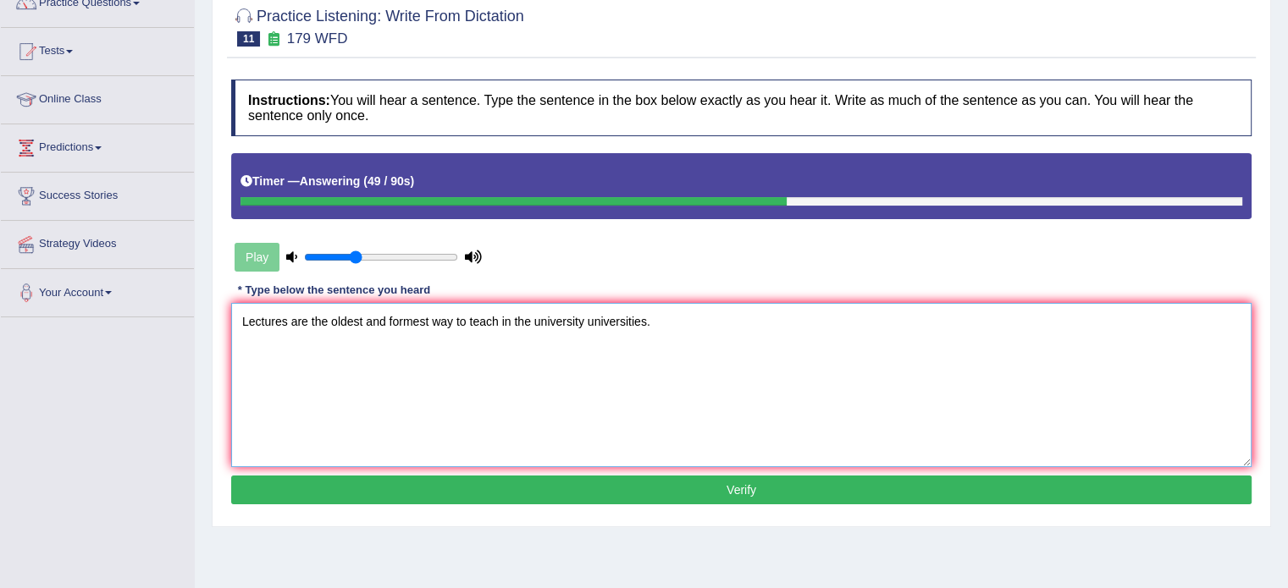
type textarea "Lectures are the oldest and formest way to teach in the university universities."
click at [823, 497] on button "Verify" at bounding box center [741, 490] width 1020 height 29
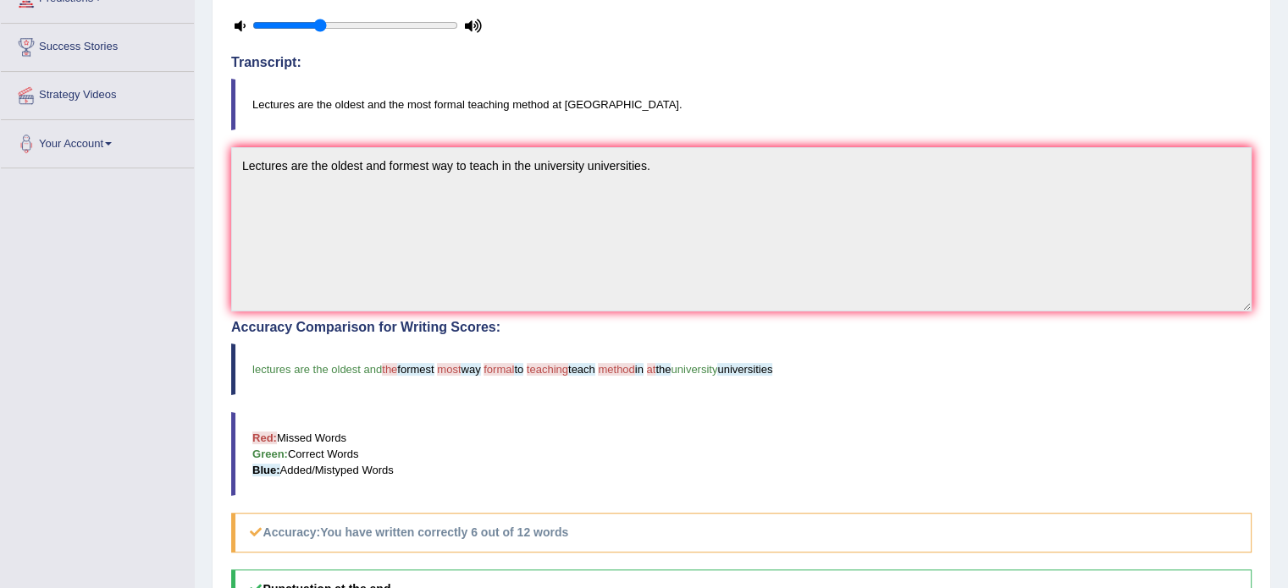
scroll to position [0, 0]
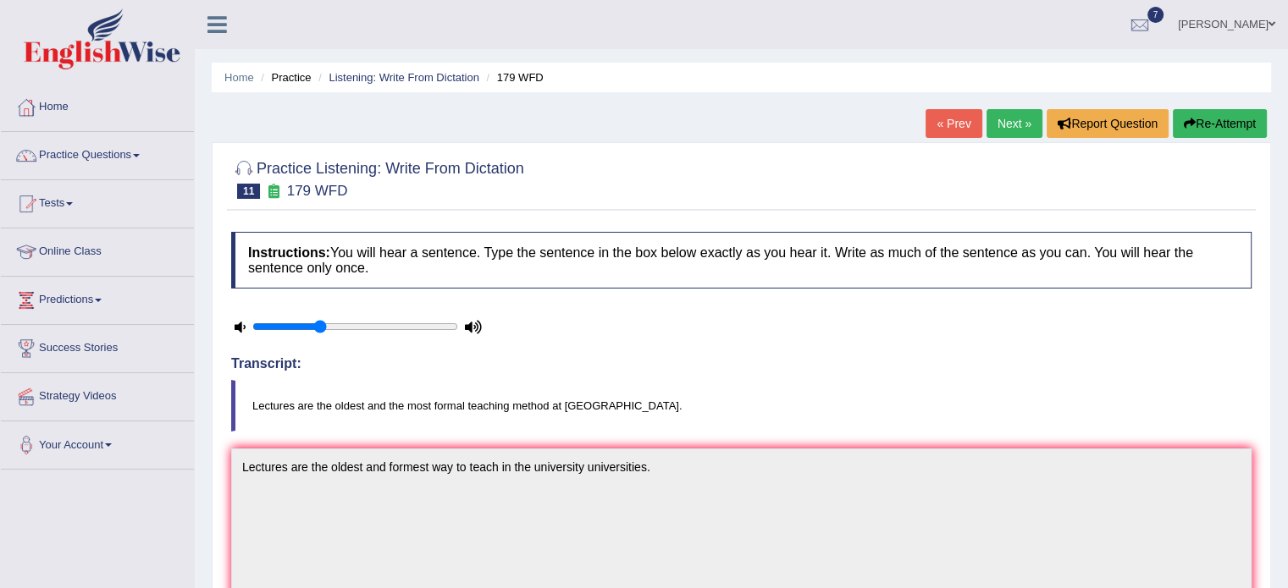
click at [1023, 114] on link "Next »" at bounding box center [1014, 123] width 56 height 29
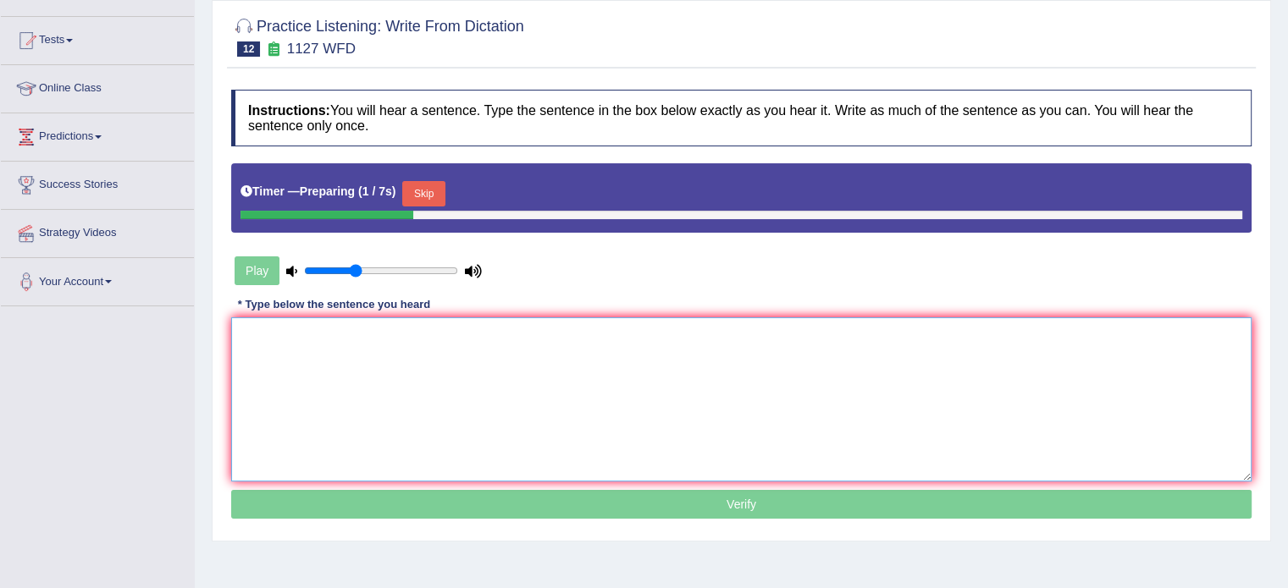
click at [786, 350] on textarea at bounding box center [741, 399] width 1020 height 164
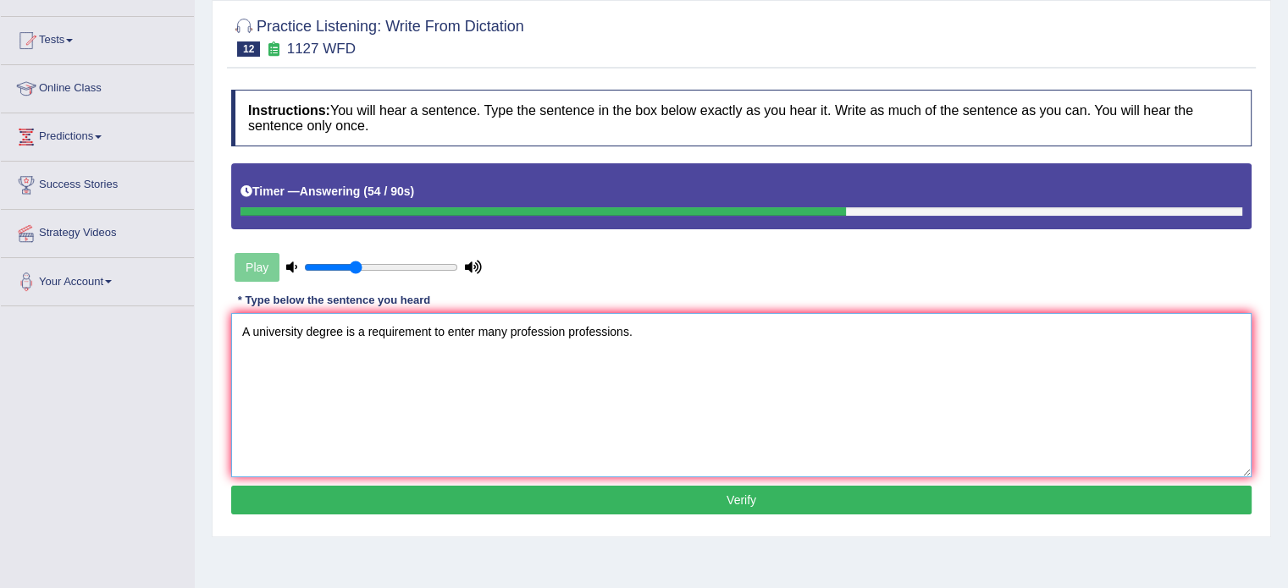
type textarea "A university degree is a requirement to enter many profession professions."
click at [737, 498] on button "Verify" at bounding box center [741, 500] width 1020 height 29
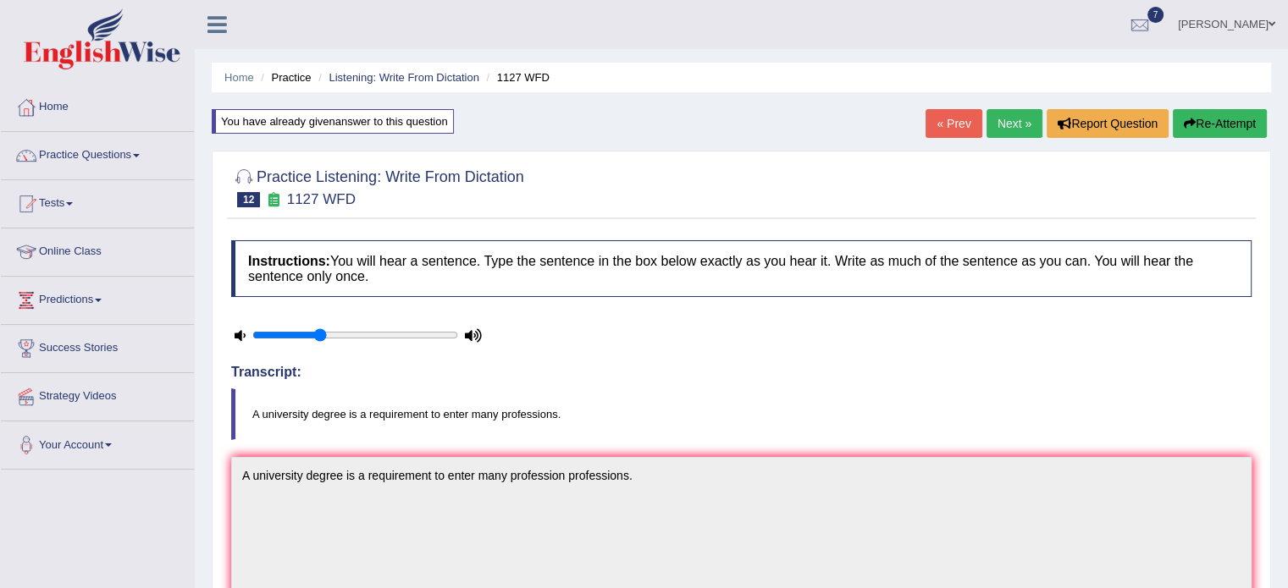
click at [1015, 128] on link "Next »" at bounding box center [1014, 123] width 56 height 29
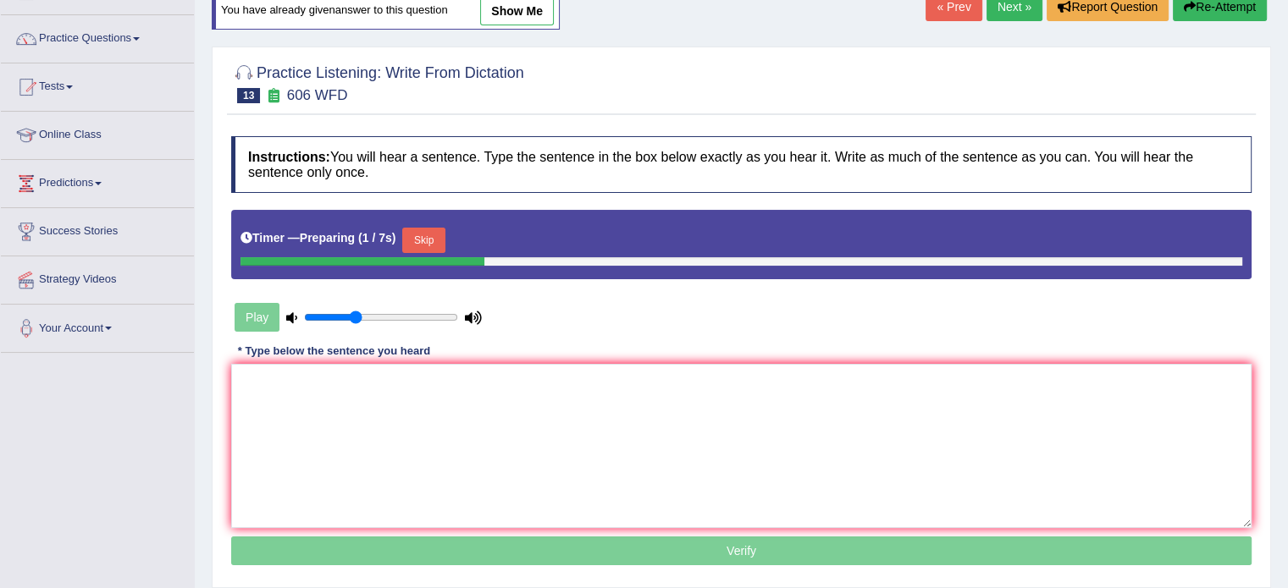
scroll to position [179, 0]
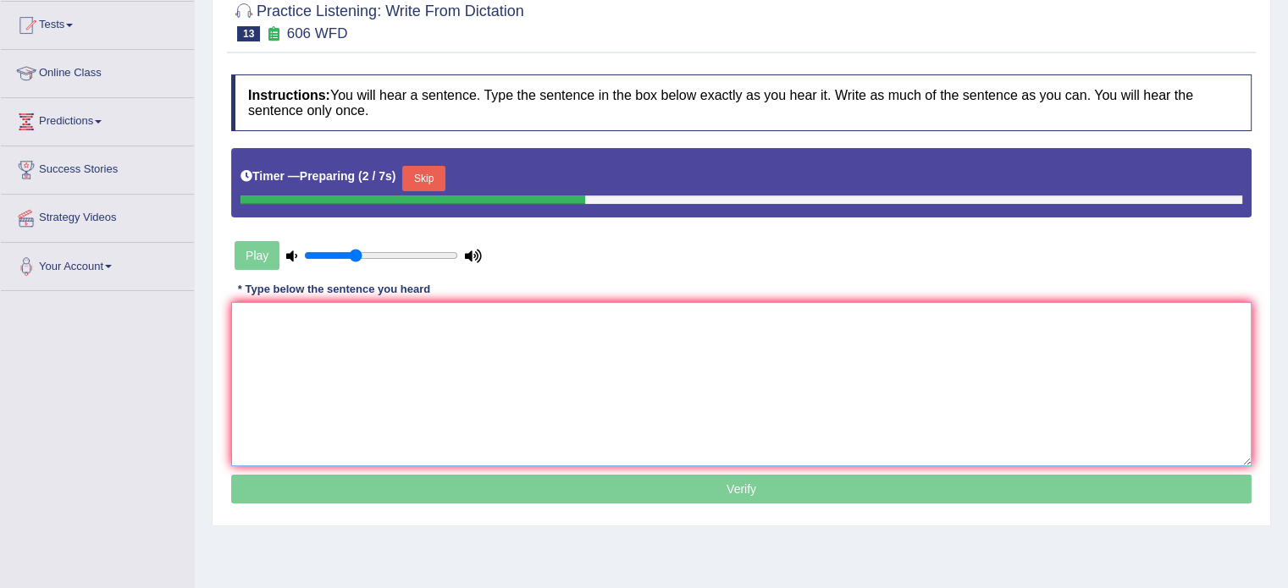
click at [989, 356] on textarea at bounding box center [741, 384] width 1020 height 164
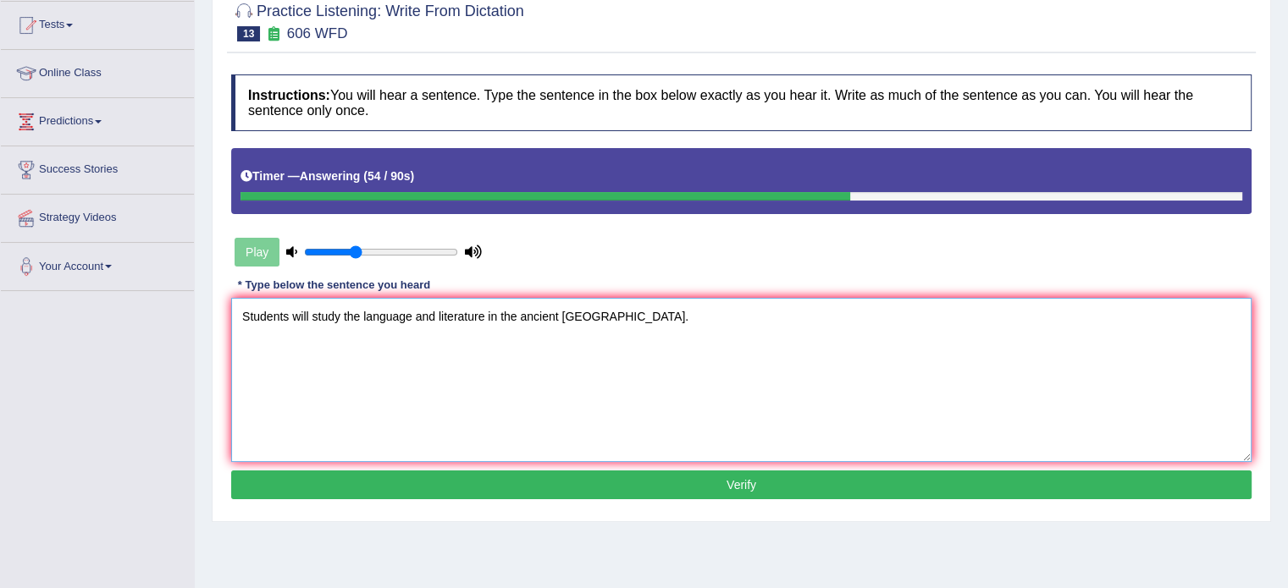
type textarea "Students will study the language and literature in the ancient [GEOGRAPHIC_DATA…"
click at [802, 476] on button "Verify" at bounding box center [741, 485] width 1020 height 29
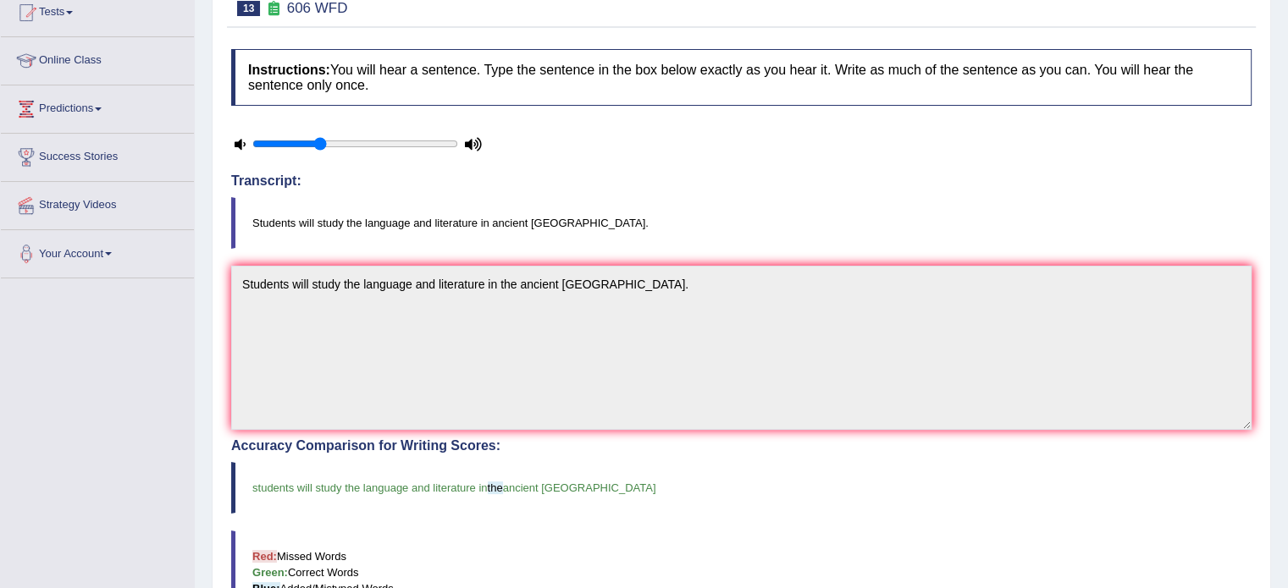
scroll to position [0, 0]
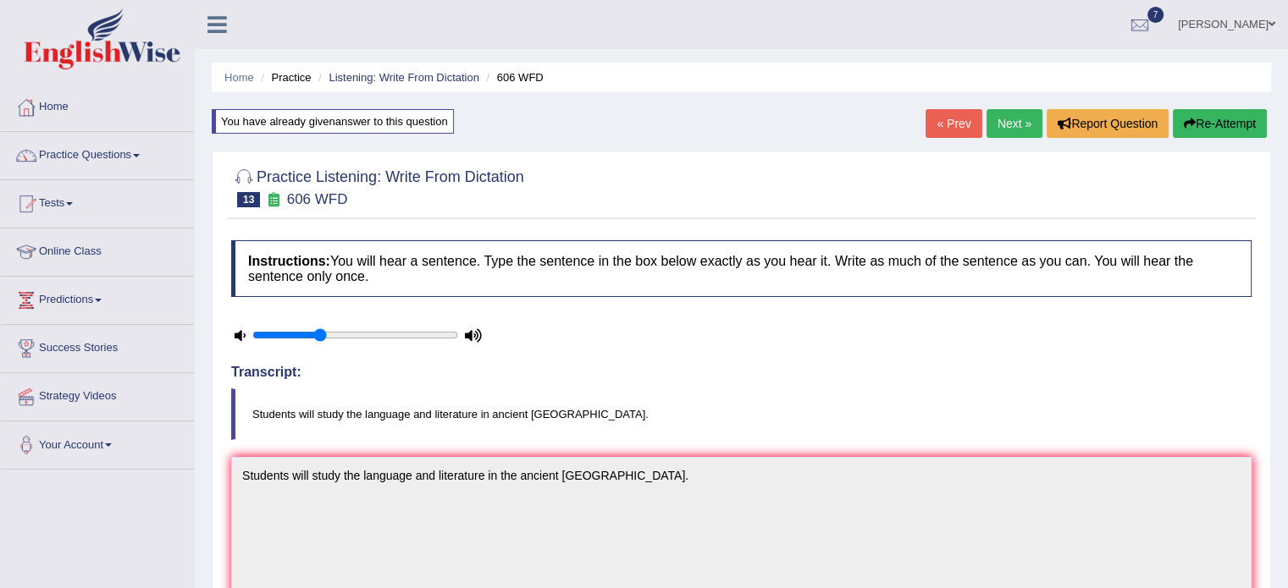
click at [998, 113] on link "Next »" at bounding box center [1014, 123] width 56 height 29
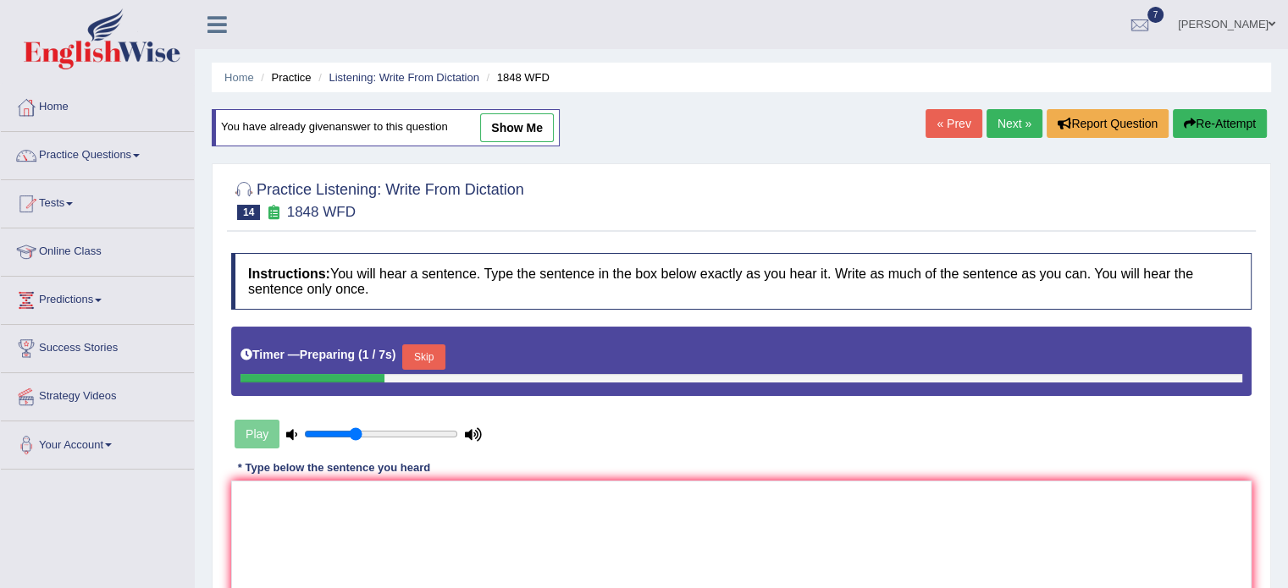
scroll to position [156, 0]
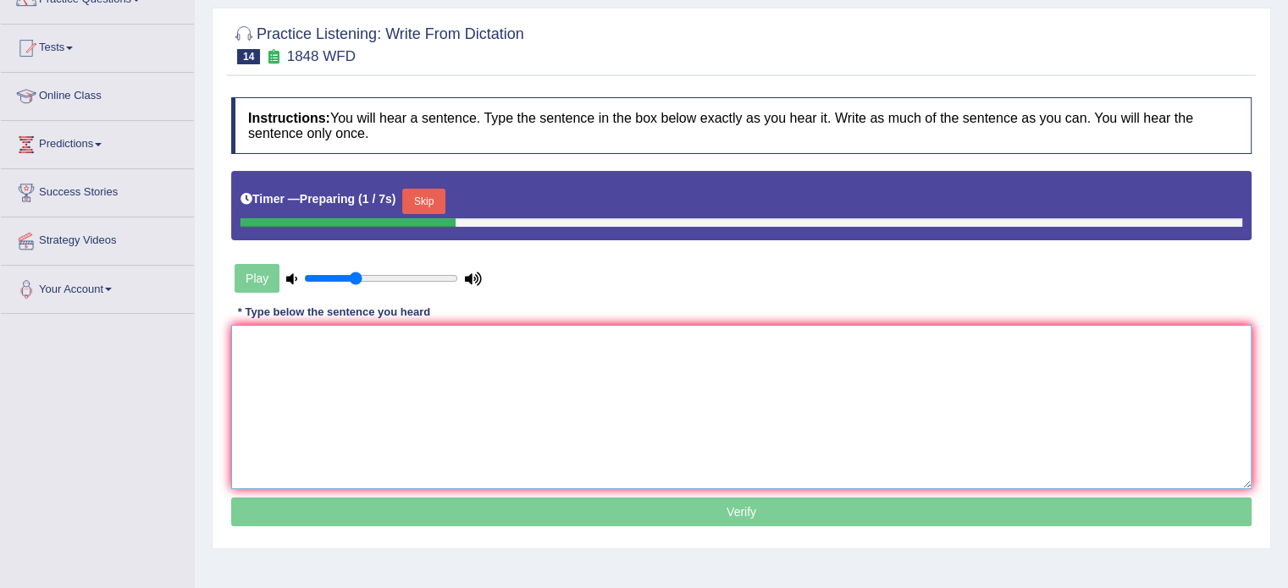
click at [827, 385] on textarea at bounding box center [741, 407] width 1020 height 164
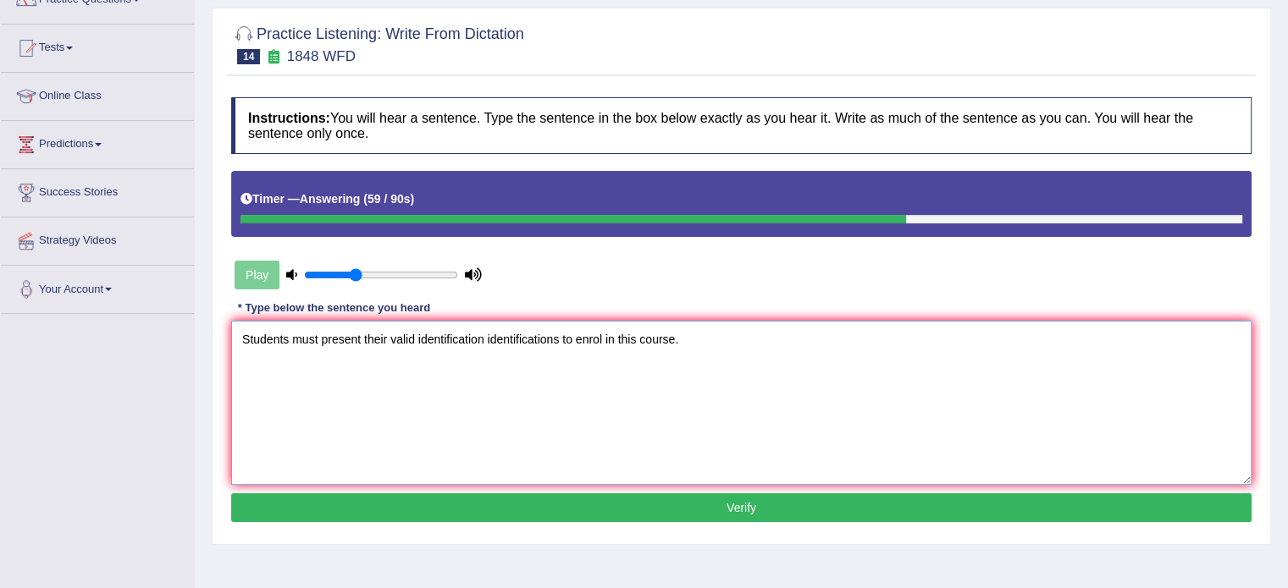
type textarea "Students must present their valid identification identifications to enrol in th…"
click at [740, 504] on button "Verify" at bounding box center [741, 508] width 1020 height 29
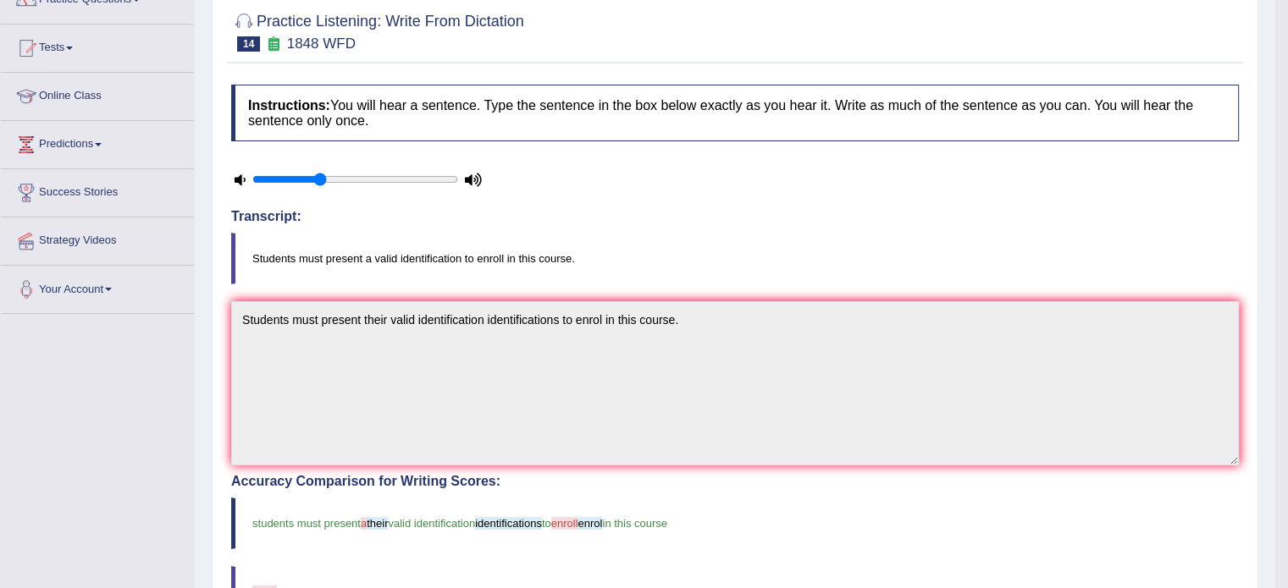
scroll to position [0, 0]
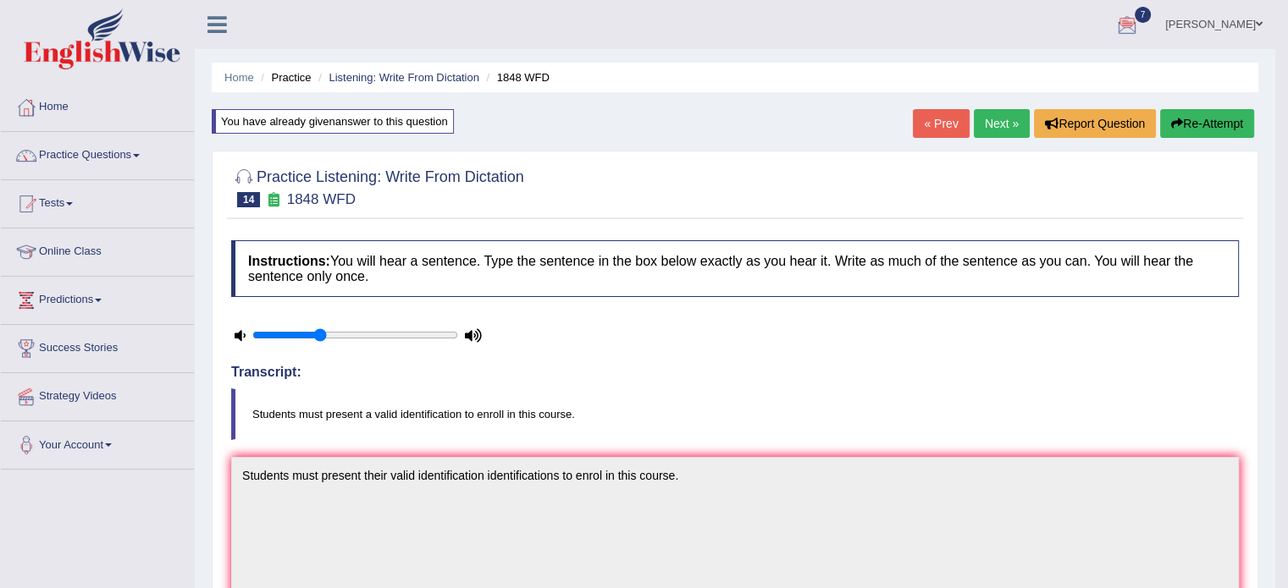
click at [1020, 137] on link "Next »" at bounding box center [1001, 123] width 56 height 29
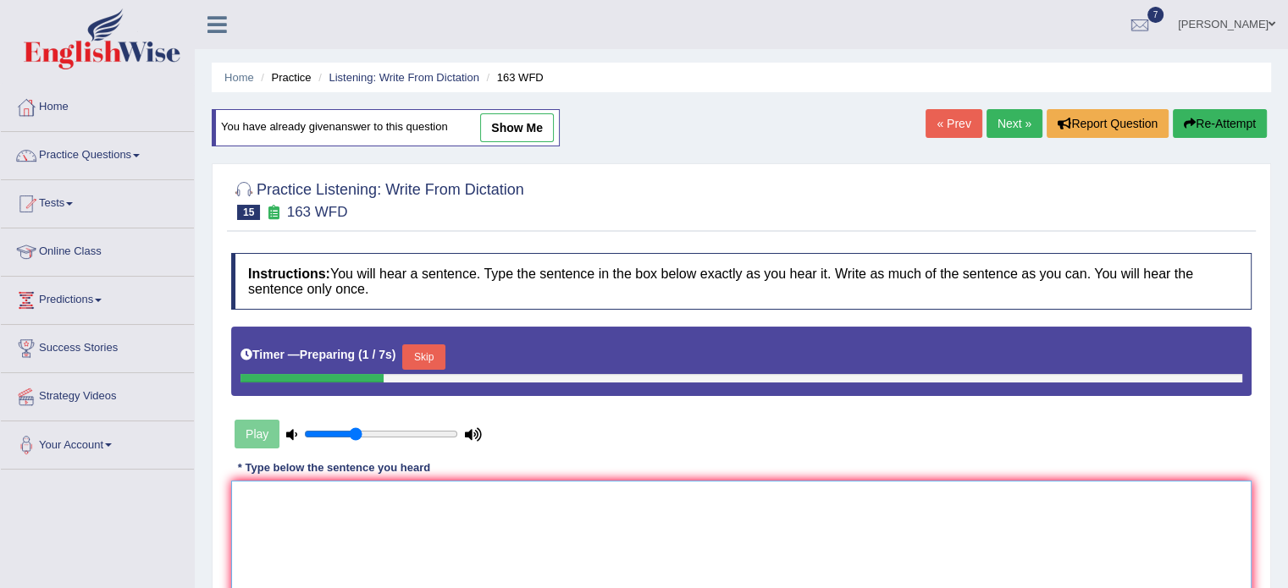
click at [832, 481] on textarea at bounding box center [741, 563] width 1020 height 164
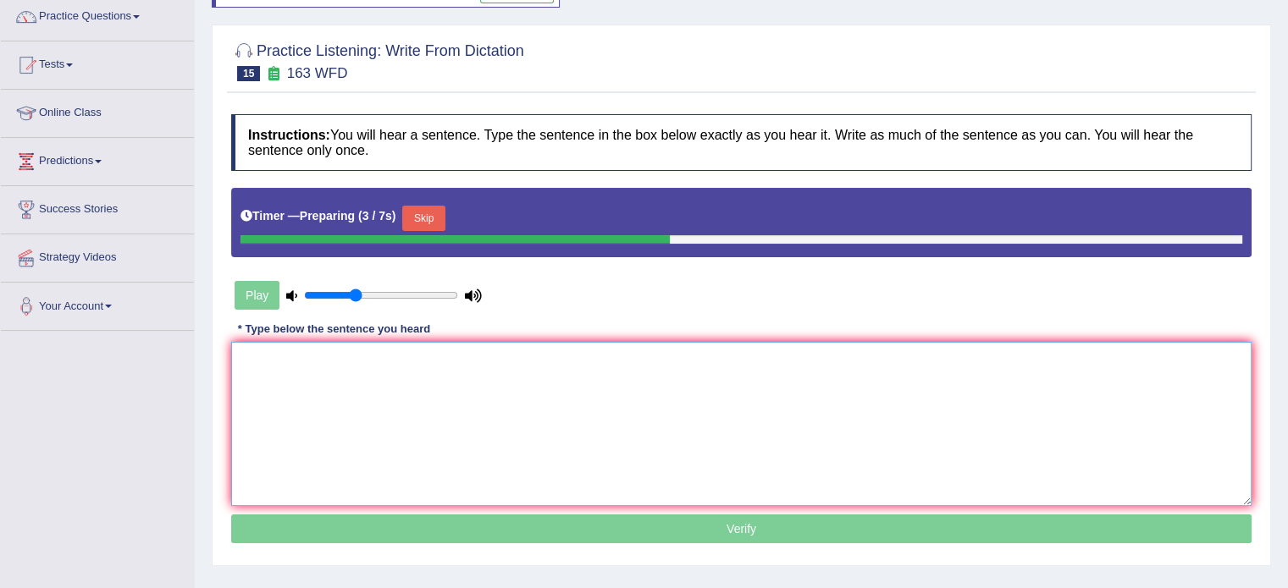
scroll to position [158, 0]
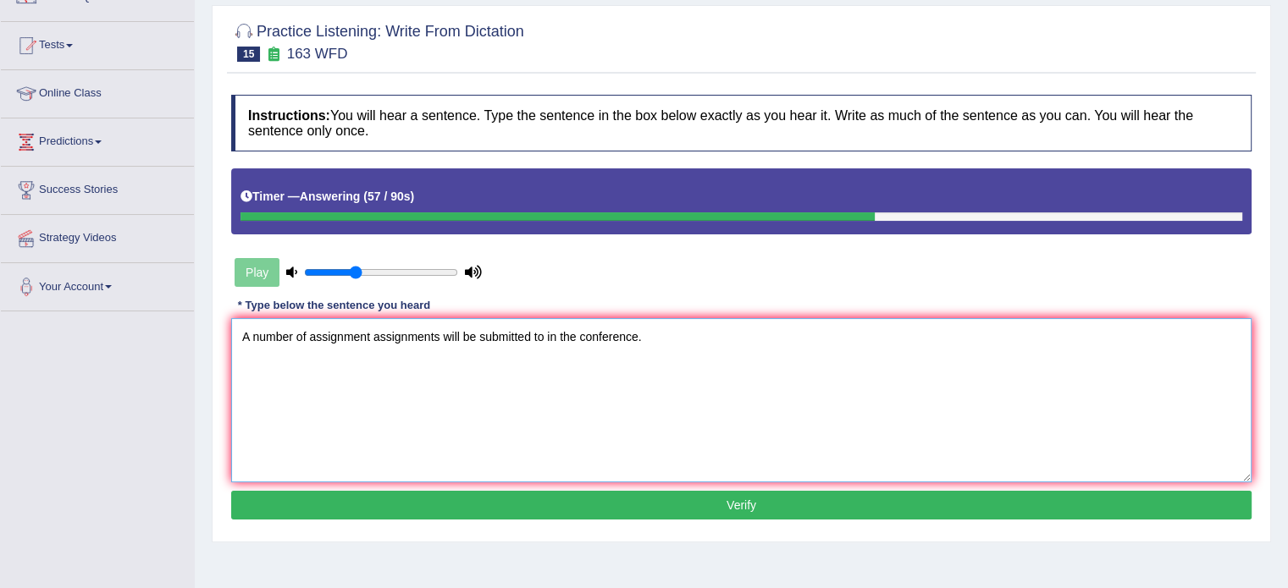
type textarea "A number of assignment assignments will be submitted to in the conference."
click at [745, 510] on button "Verify" at bounding box center [741, 505] width 1020 height 29
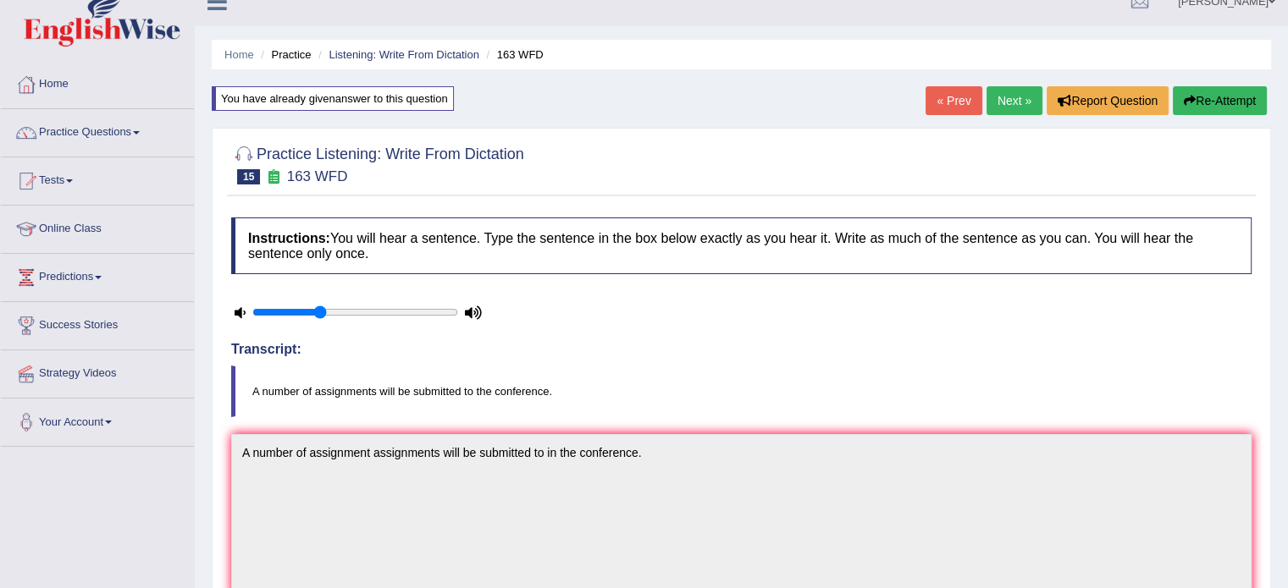
scroll to position [0, 0]
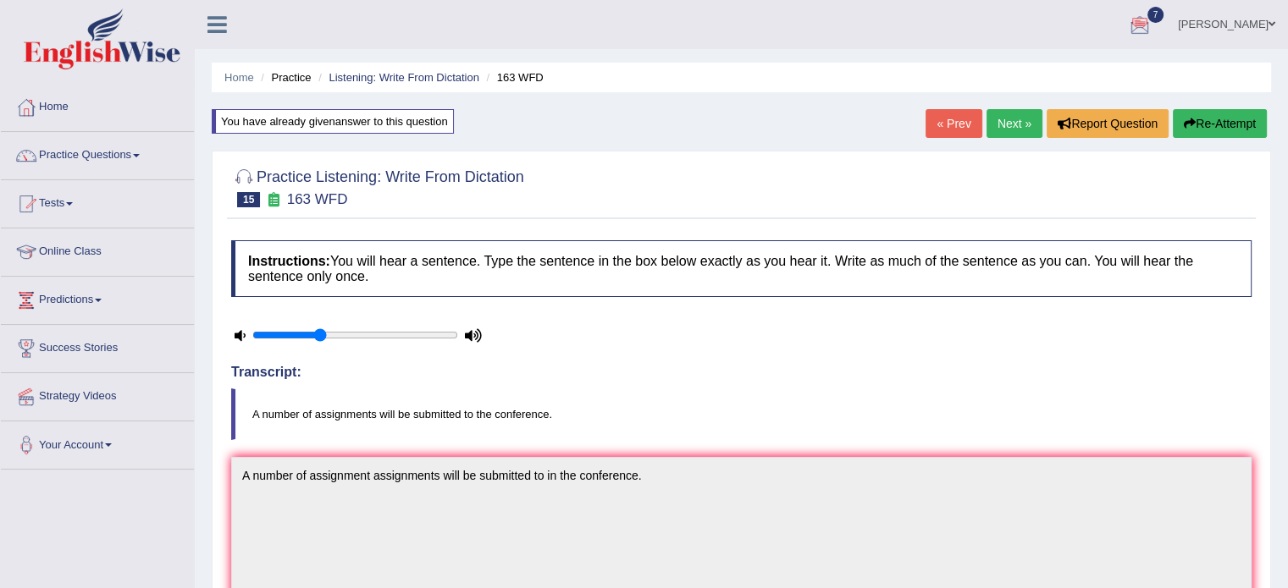
click at [1021, 126] on link "Next »" at bounding box center [1014, 123] width 56 height 29
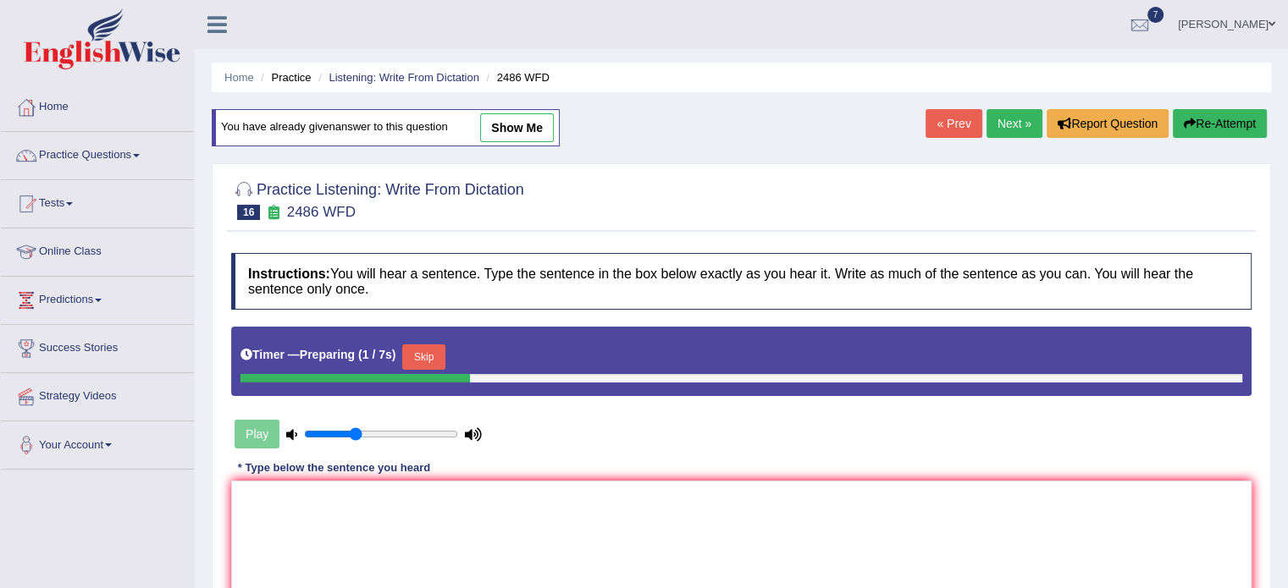
scroll to position [214, 0]
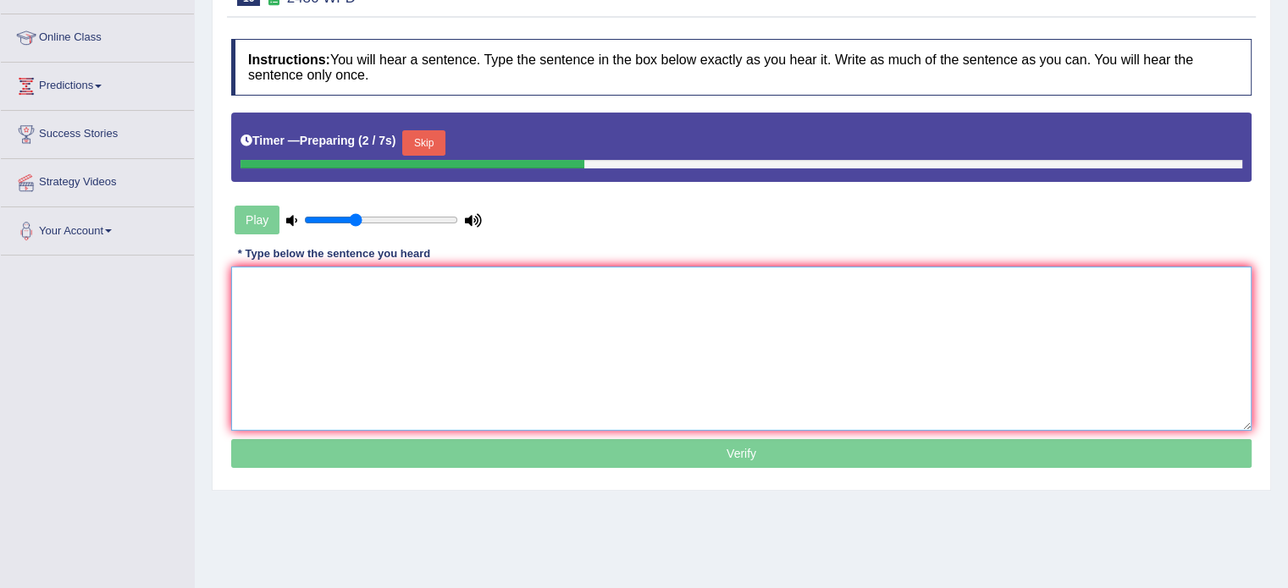
click at [809, 409] on textarea at bounding box center [741, 349] width 1020 height 164
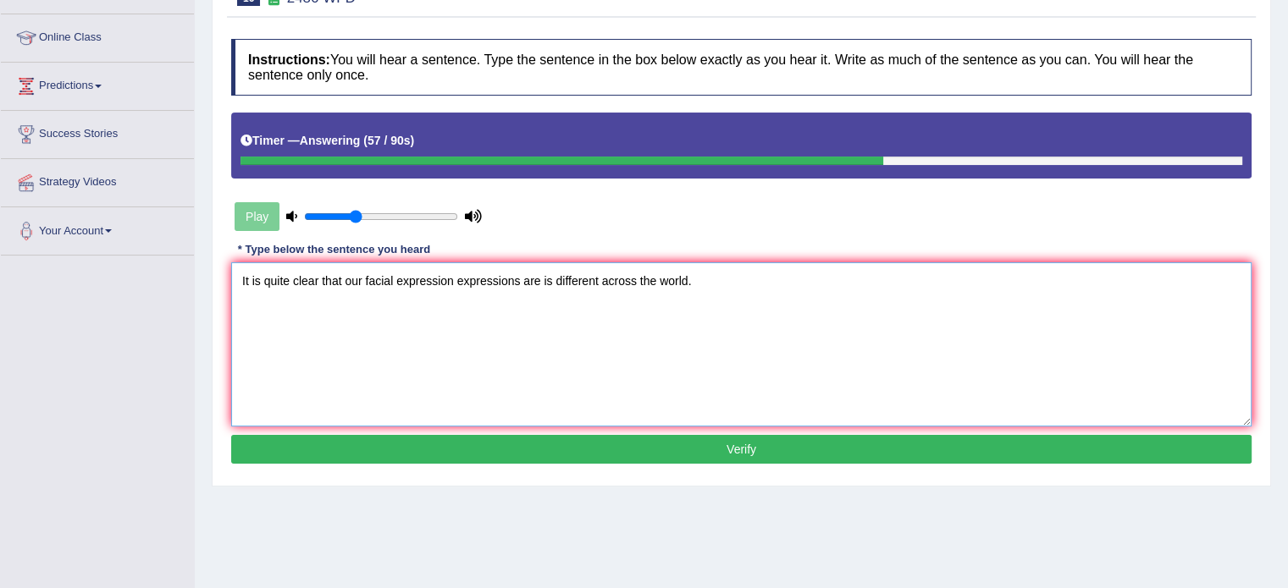
type textarea "It is quite clear that our facial expression expressions are is different acros…"
click at [789, 449] on button "Verify" at bounding box center [741, 449] width 1020 height 29
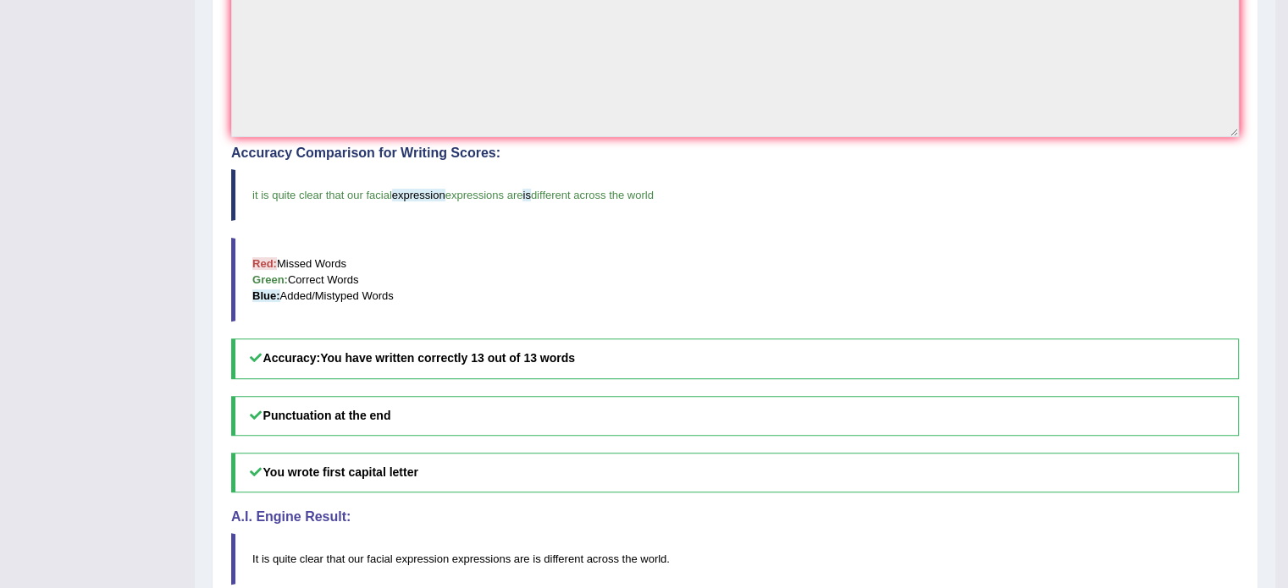
scroll to position [0, 0]
